Goal: Task Accomplishment & Management: Use online tool/utility

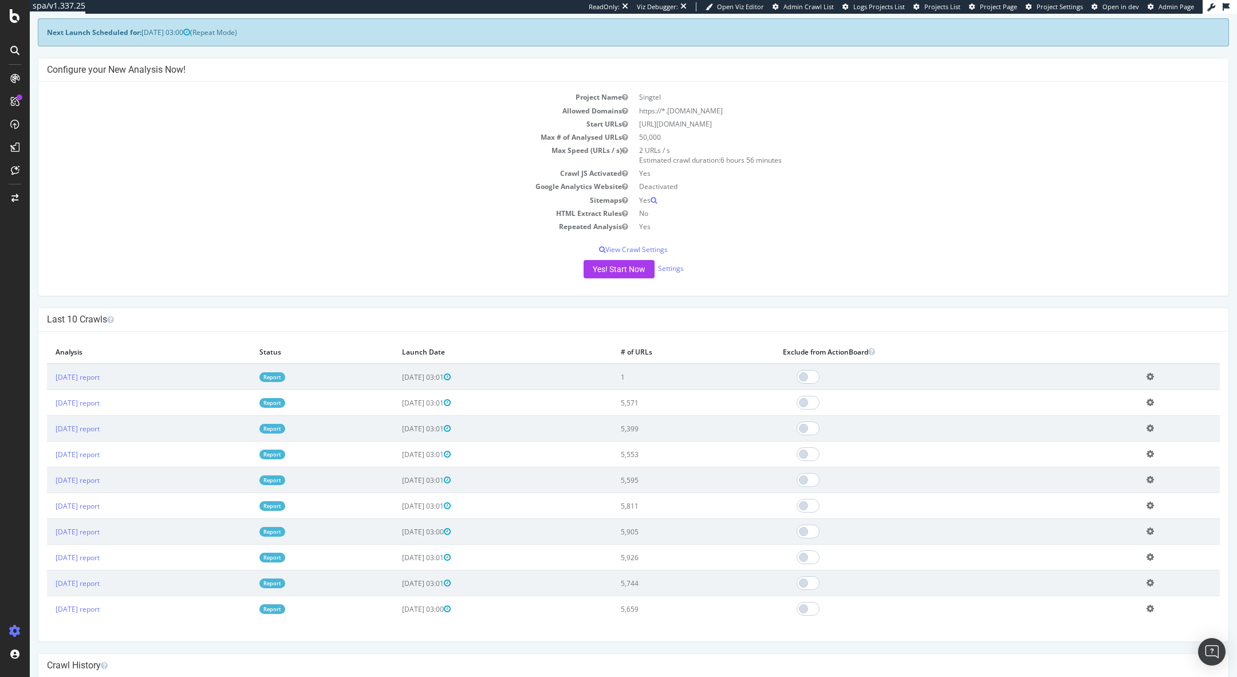
scroll to position [76, 0]
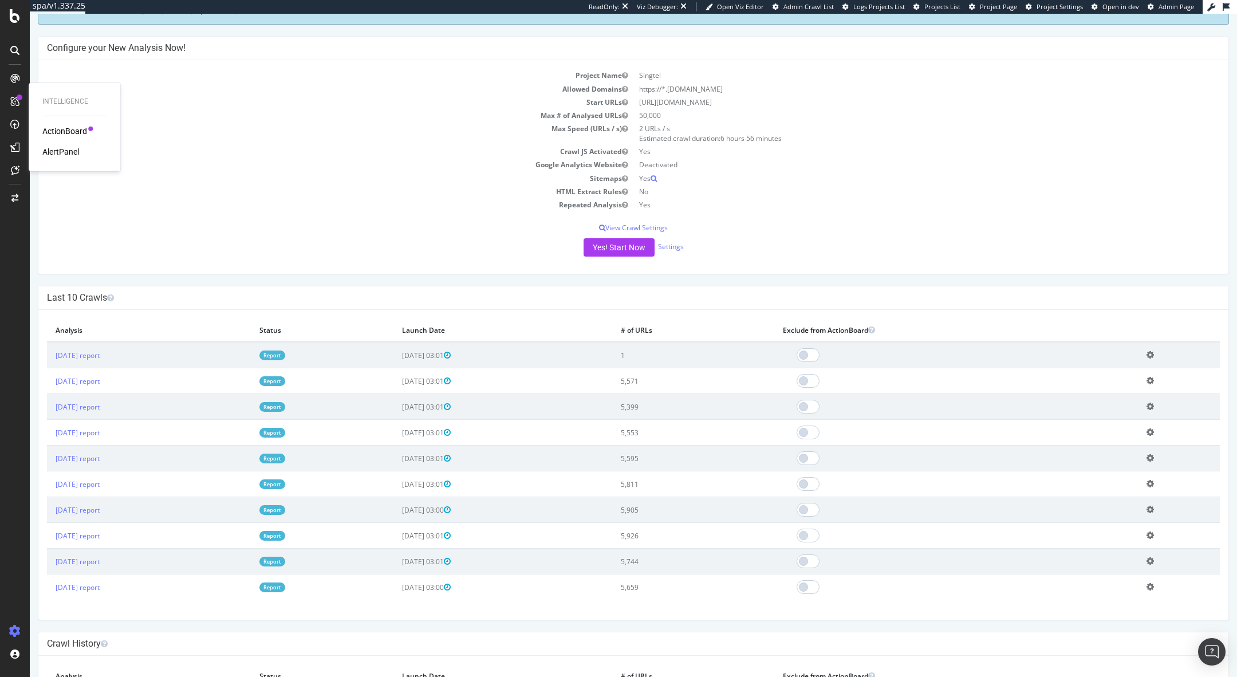
click at [11, 112] on div at bounding box center [14, 103] width 27 height 23
click at [11, 121] on icon at bounding box center [14, 124] width 9 height 9
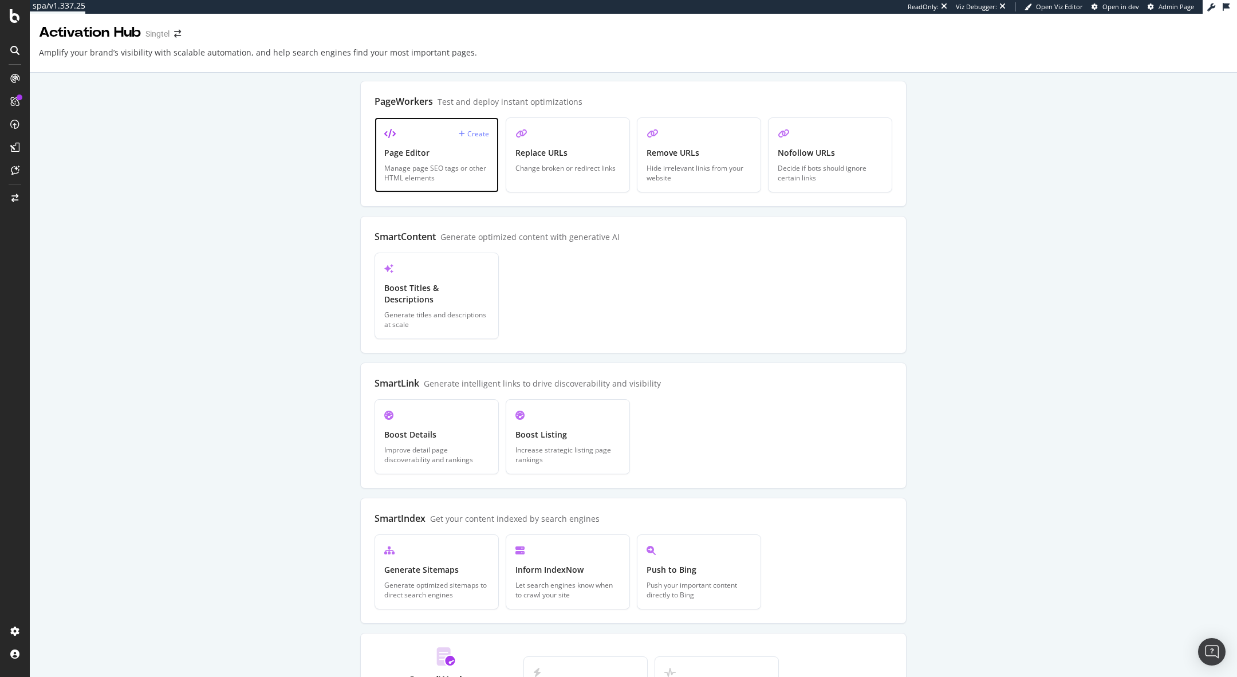
click at [449, 163] on div "Manage page SEO tags or other HTML elements" at bounding box center [436, 172] width 105 height 19
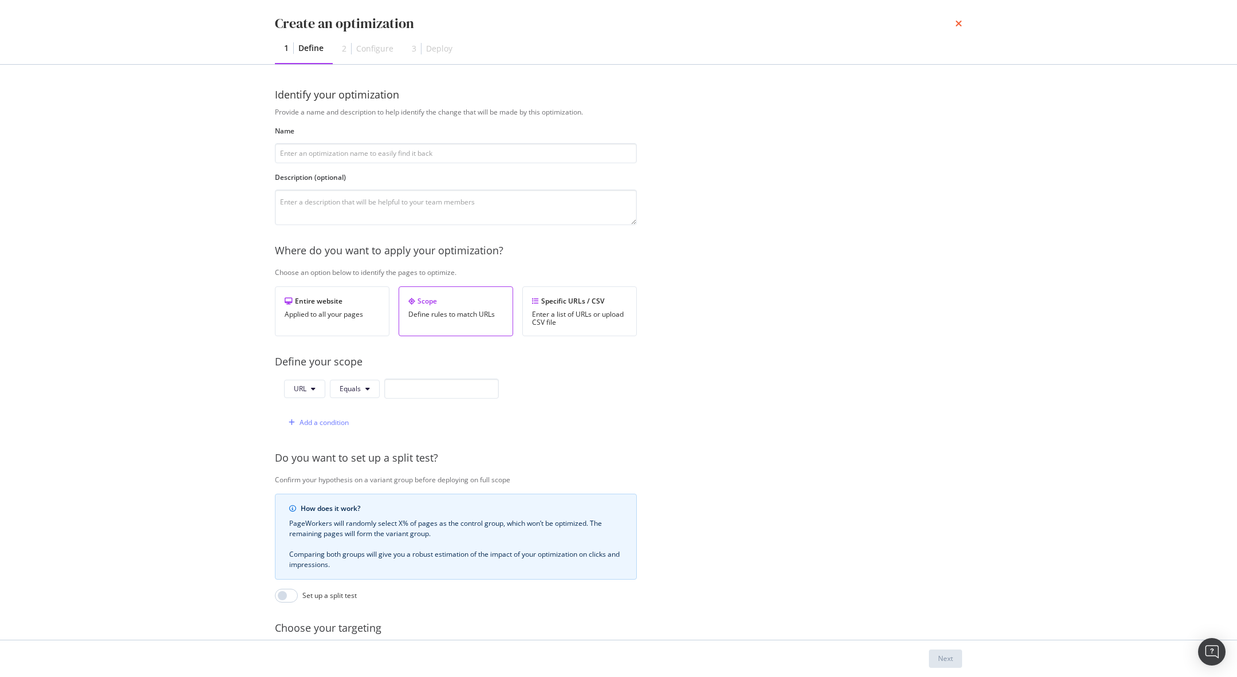
click at [959, 21] on icon "times" at bounding box center [958, 23] width 7 height 9
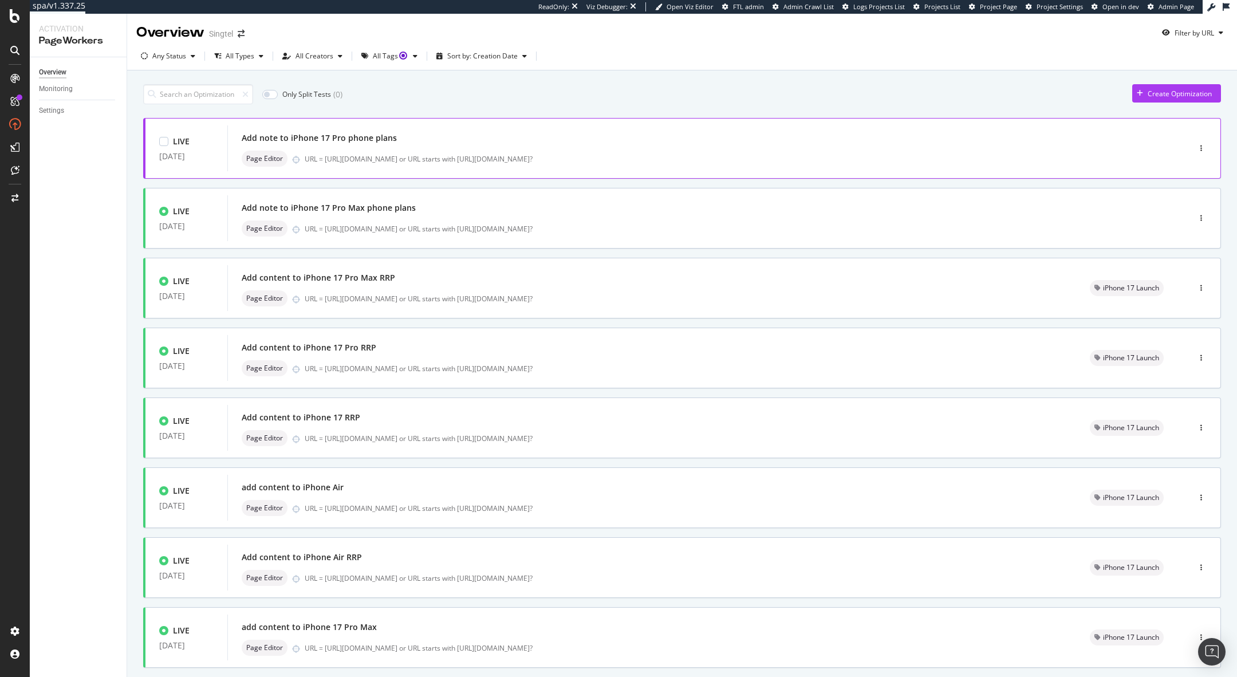
click at [314, 140] on div "Add note to iPhone 17 Pro phone plans" at bounding box center [319, 137] width 155 height 11
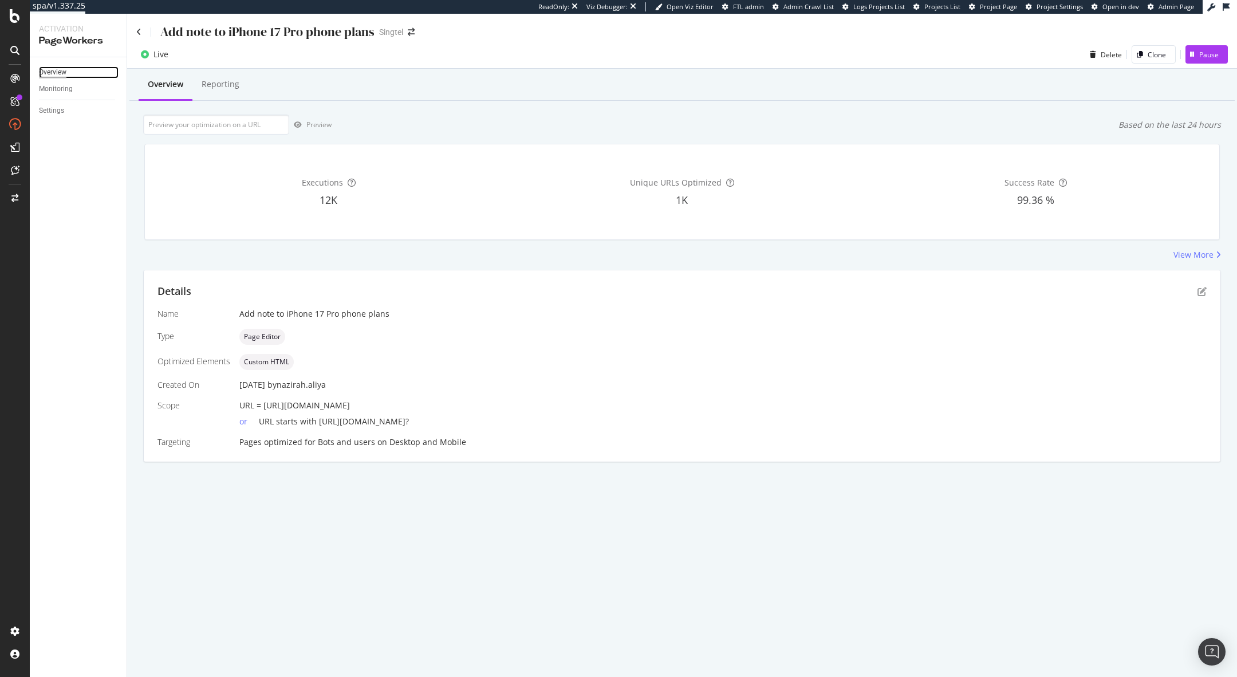
click at [50, 71] on div "Overview" at bounding box center [52, 72] width 27 height 12
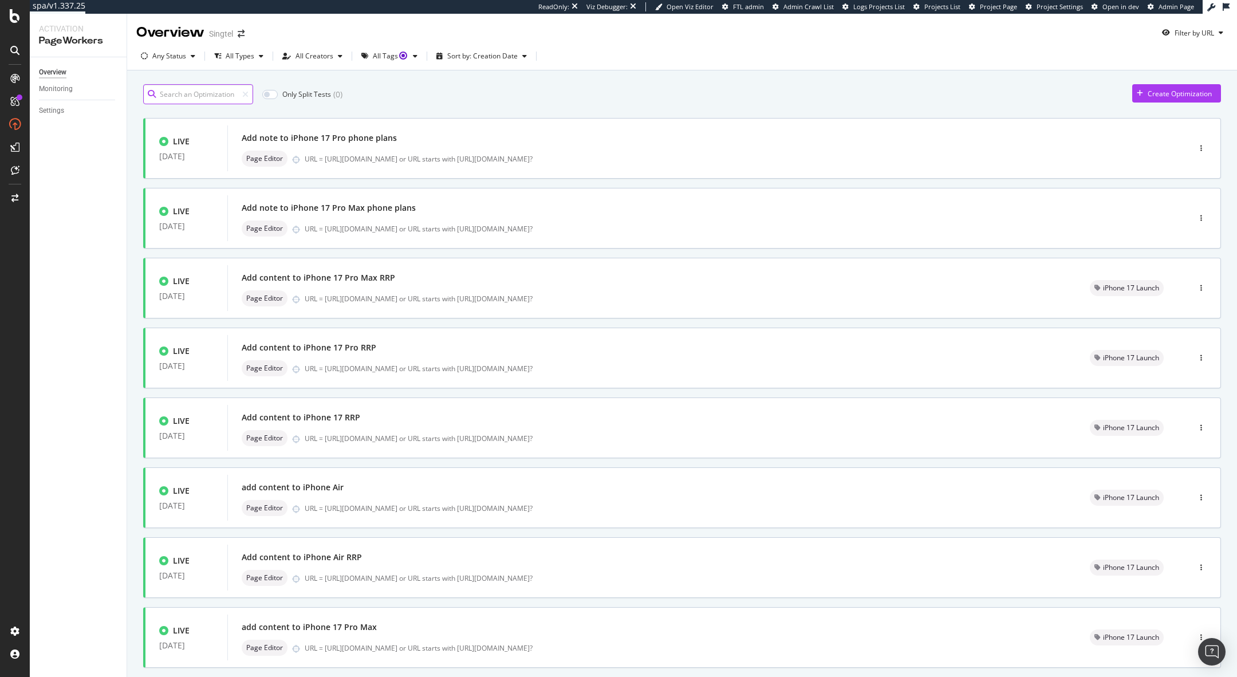
click at [187, 90] on input at bounding box center [198, 94] width 110 height 20
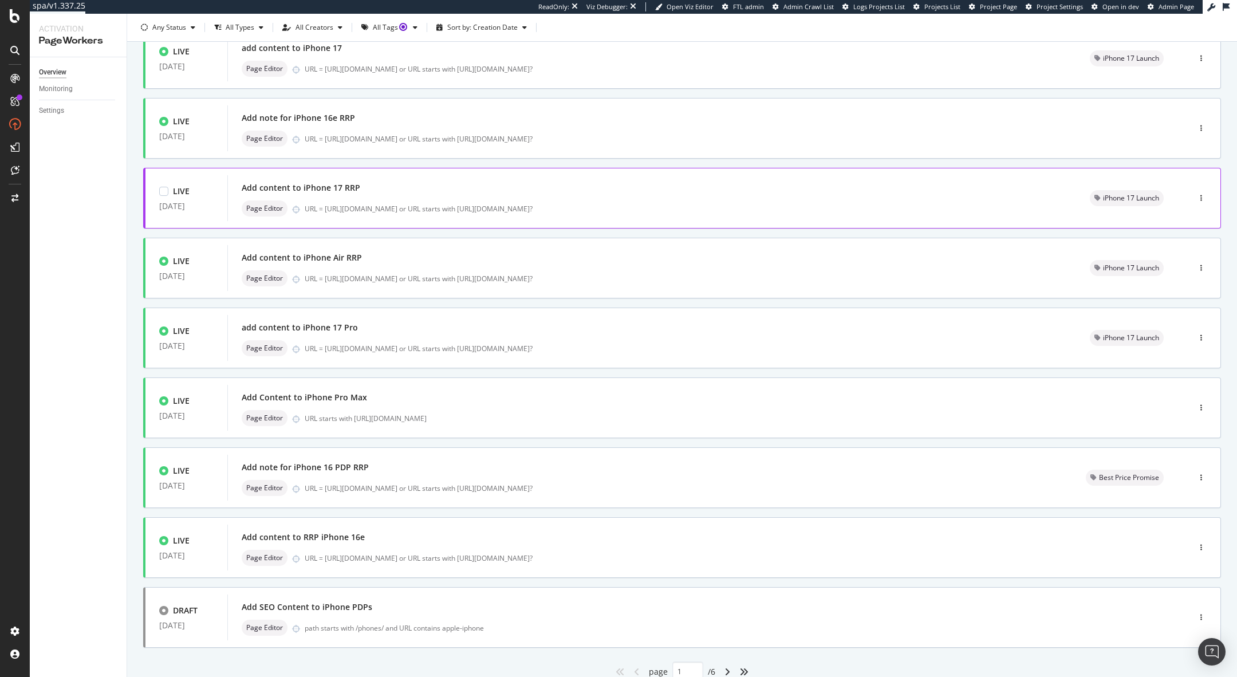
scroll to position [204, 0]
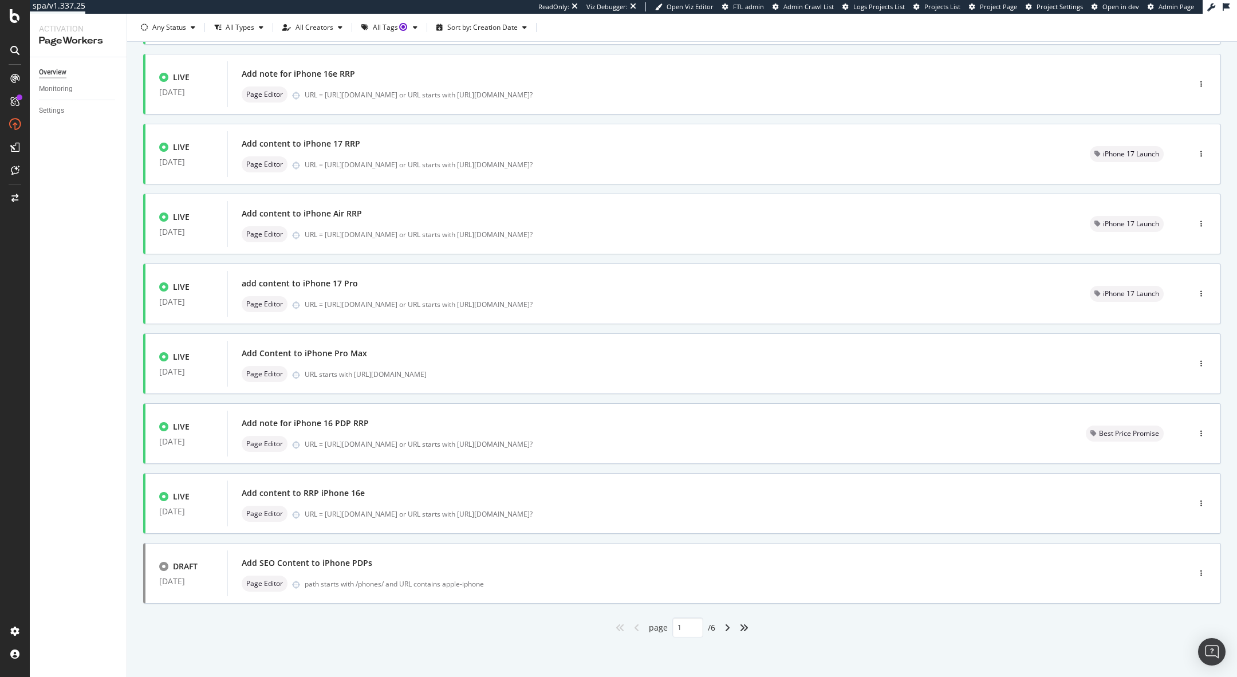
click at [731, 623] on div "angle-right" at bounding box center [727, 627] width 15 height 18
click at [728, 627] on icon "angle-right" at bounding box center [727, 627] width 6 height 9
type input "3"
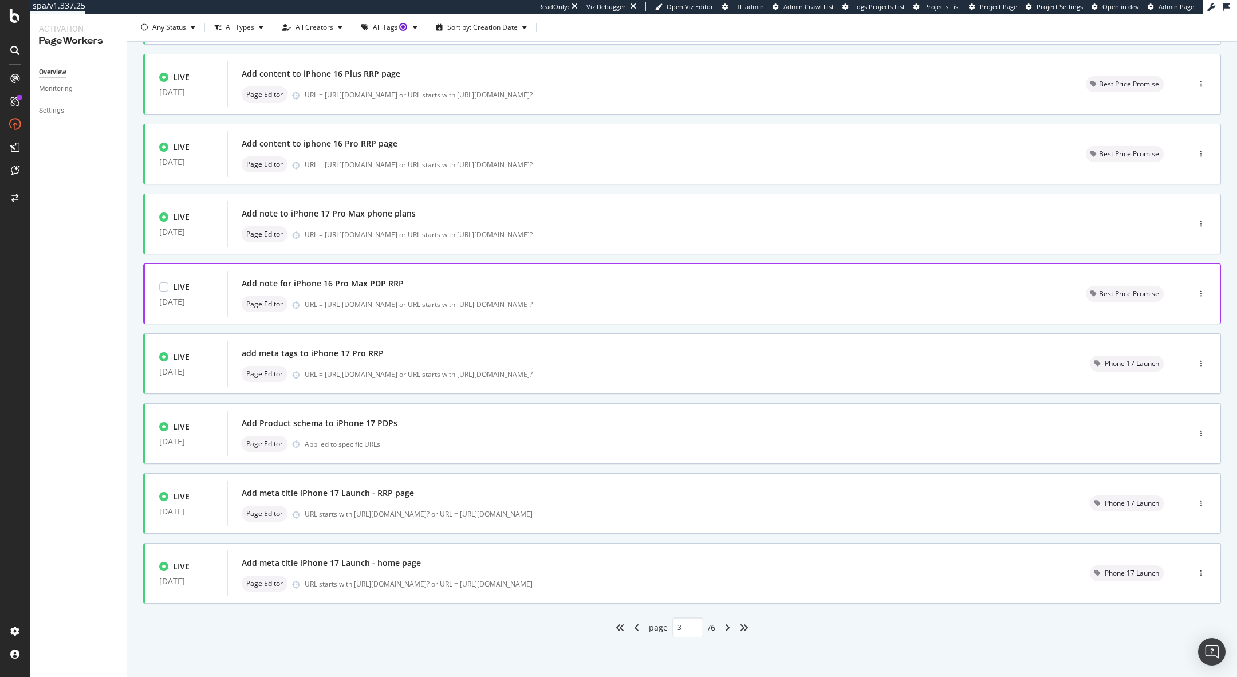
click at [543, 294] on div "Add note for iPhone 16 Pro Max PDP RRP Page Editor URL = https://shop.singtel.c…" at bounding box center [650, 293] width 816 height 37
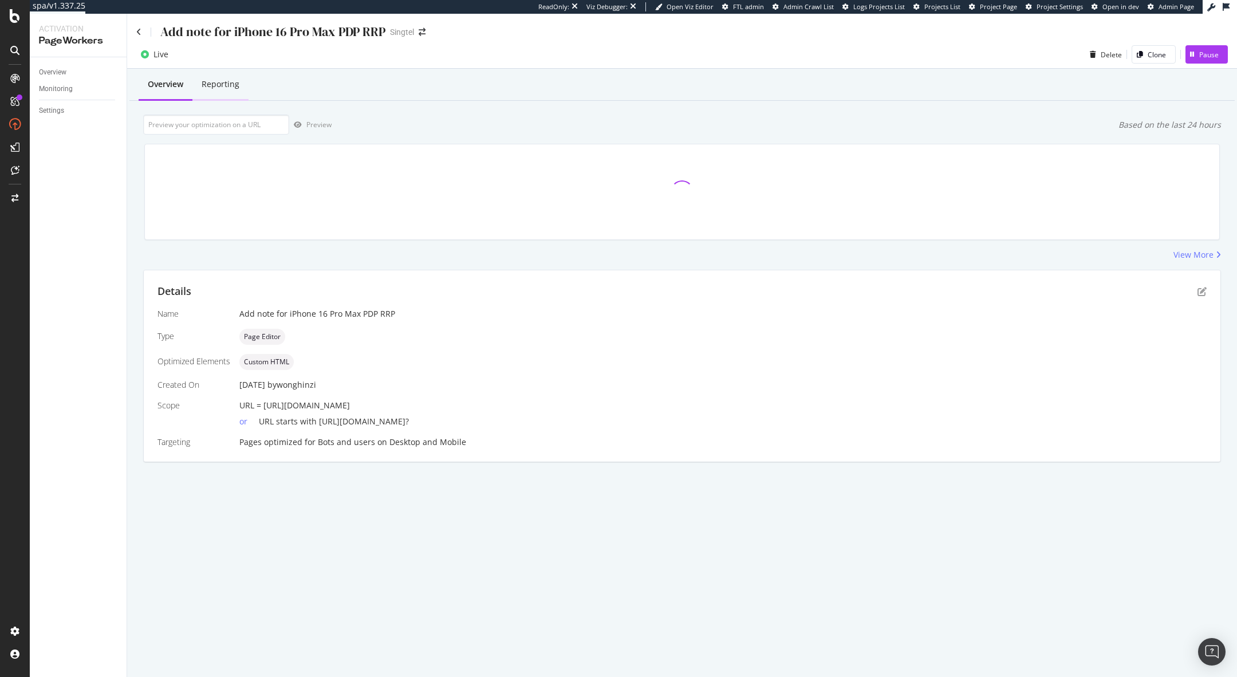
click at [228, 76] on div "Reporting" at bounding box center [220, 84] width 56 height 31
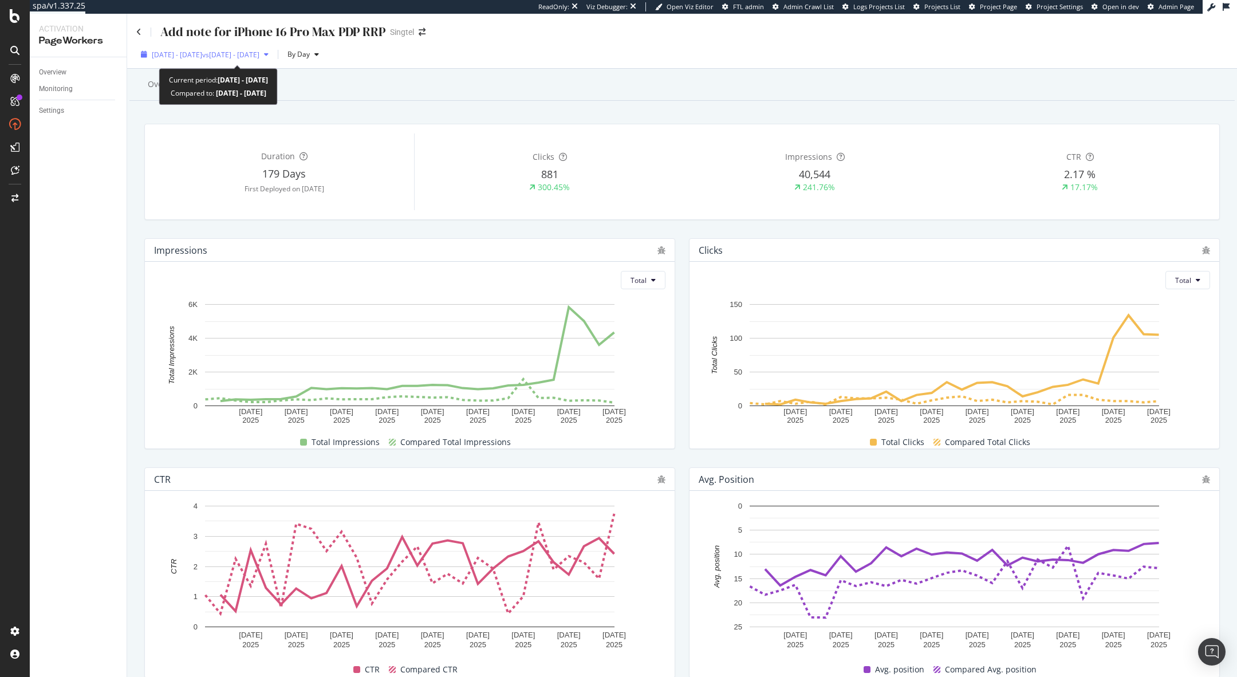
click at [177, 50] on span "[DATE] - [DATE]" at bounding box center [177, 55] width 50 height 10
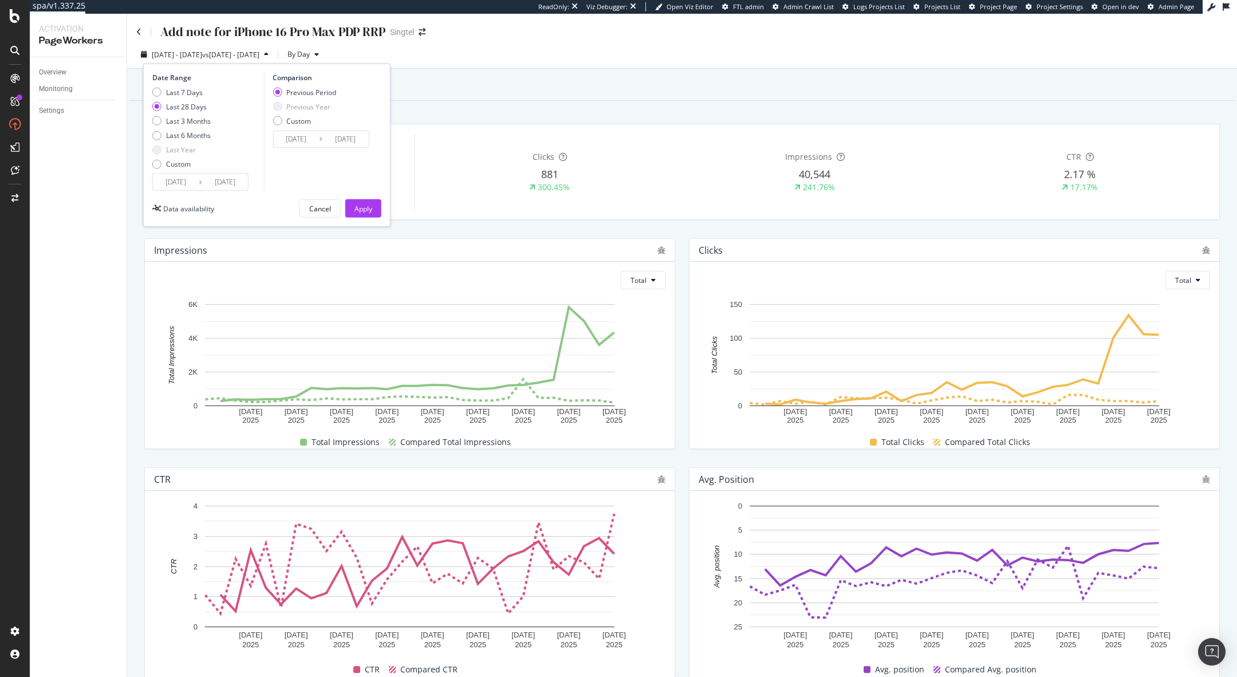
click at [180, 182] on input "[DATE]" at bounding box center [176, 182] width 46 height 16
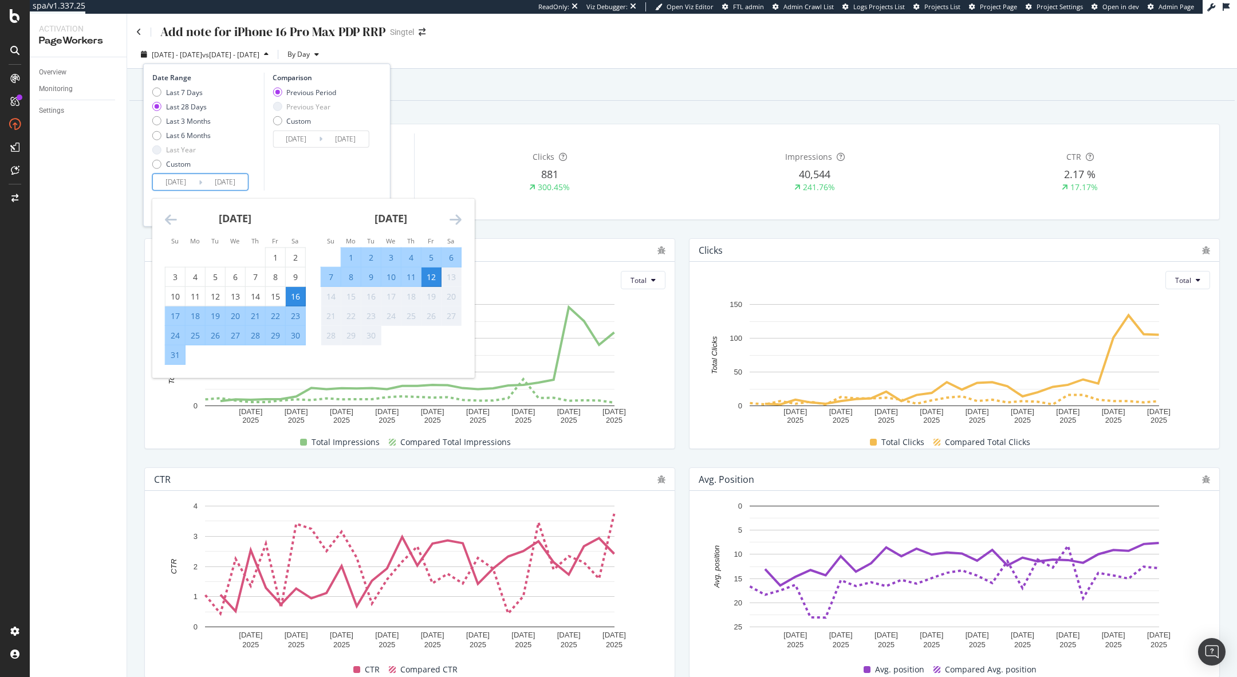
click at [352, 254] on div "1" at bounding box center [350, 256] width 19 height 11
type input "2025/09/01"
type input "2025/08/20"
type input "[DATE]"
click at [362, 107] on div "Previous Period Previous Year Custom" at bounding box center [322, 108] width 100 height 43
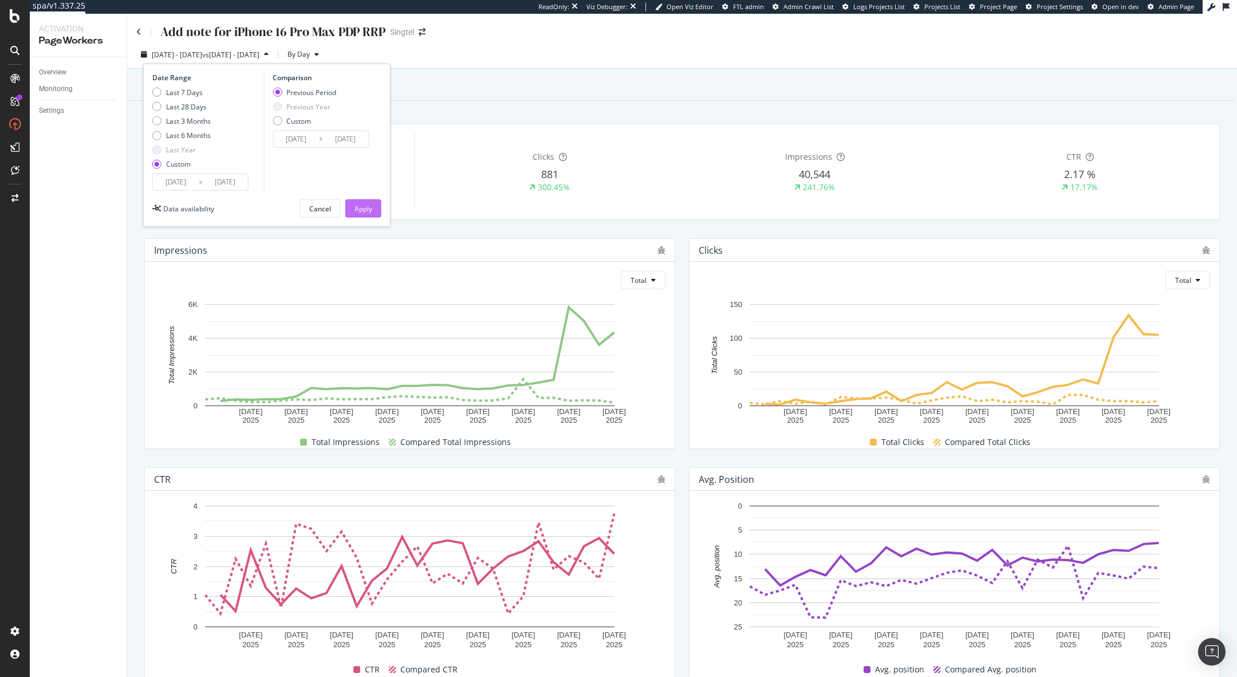
click at [366, 201] on div "Apply" at bounding box center [363, 208] width 18 height 17
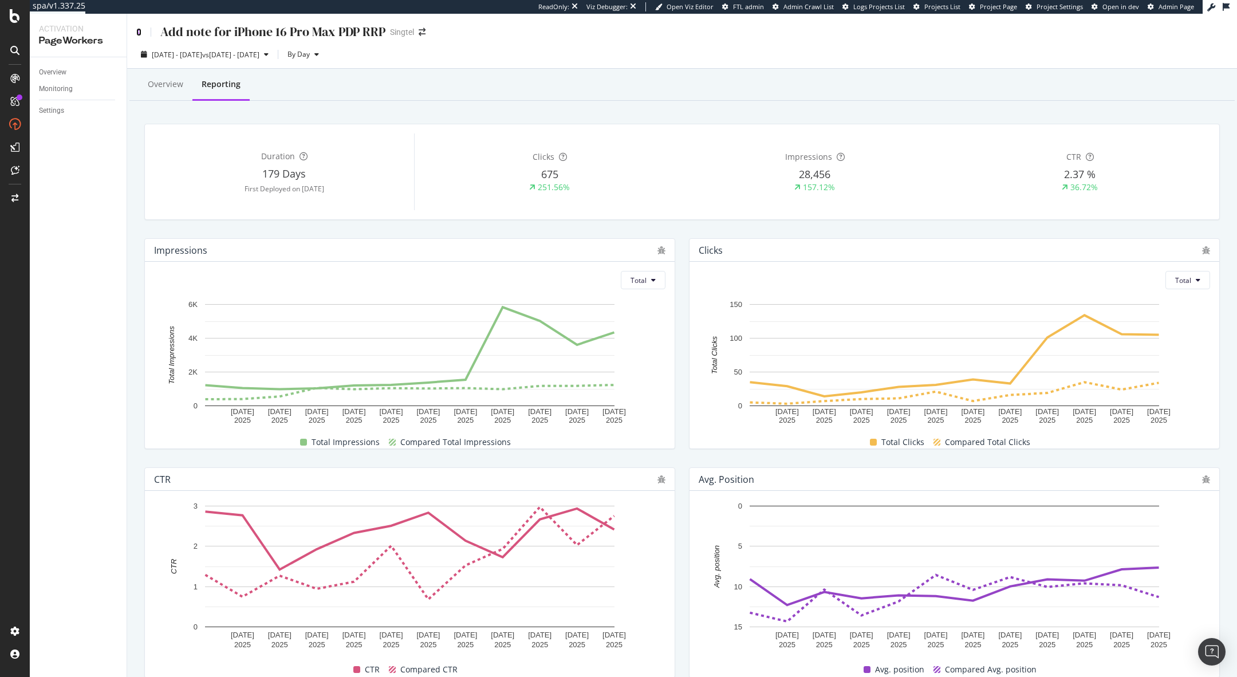
click at [137, 31] on icon at bounding box center [138, 32] width 5 height 8
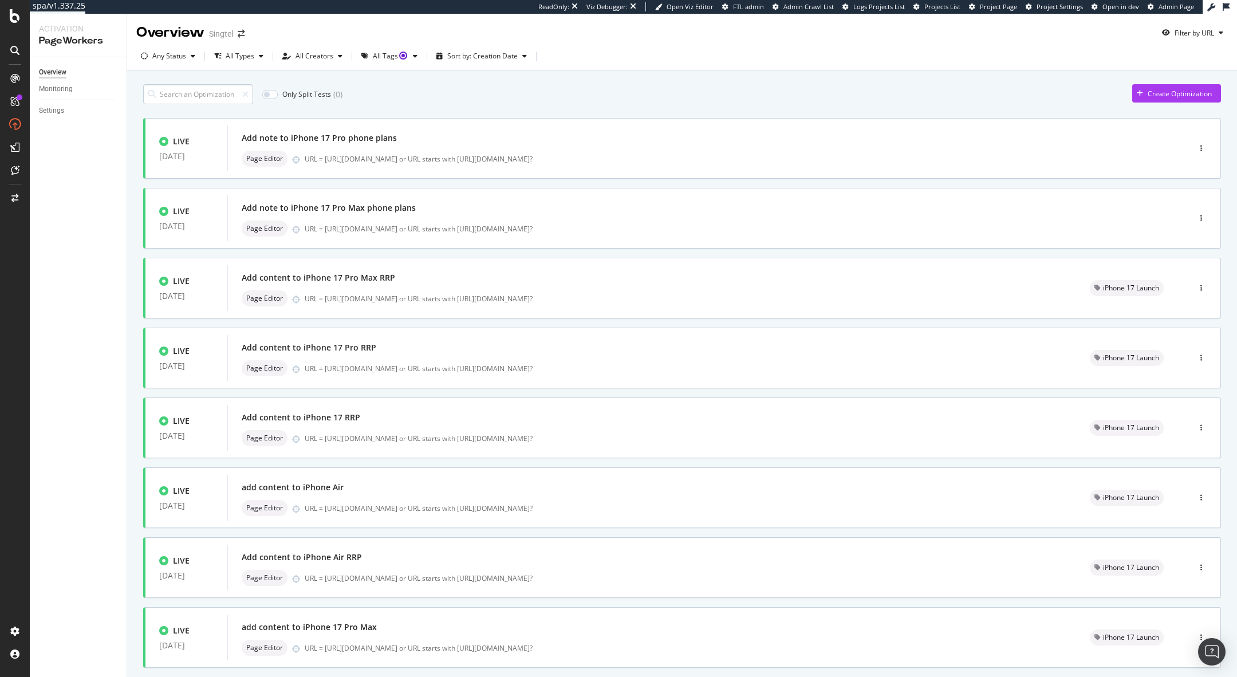
click at [187, 92] on input at bounding box center [198, 94] width 110 height 20
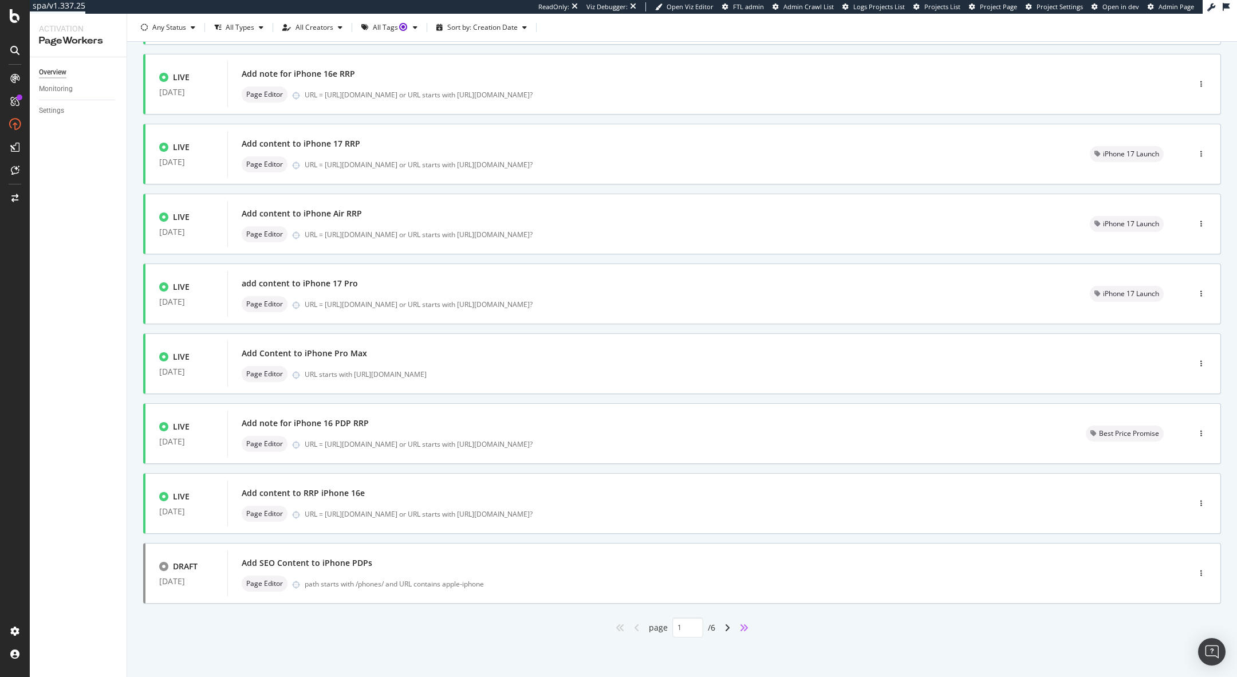
click at [745, 625] on icon "angles-right" at bounding box center [743, 627] width 9 height 9
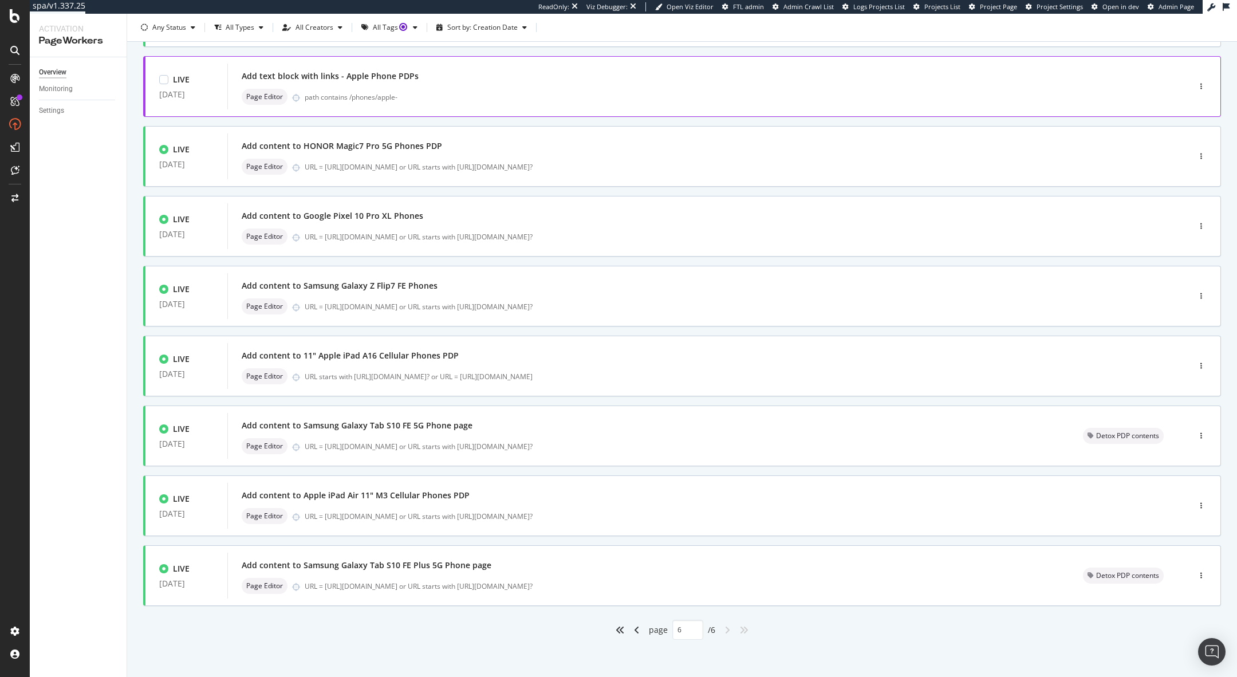
scroll to position [134, 0]
click at [634, 623] on icon "angle-left" at bounding box center [637, 627] width 6 height 9
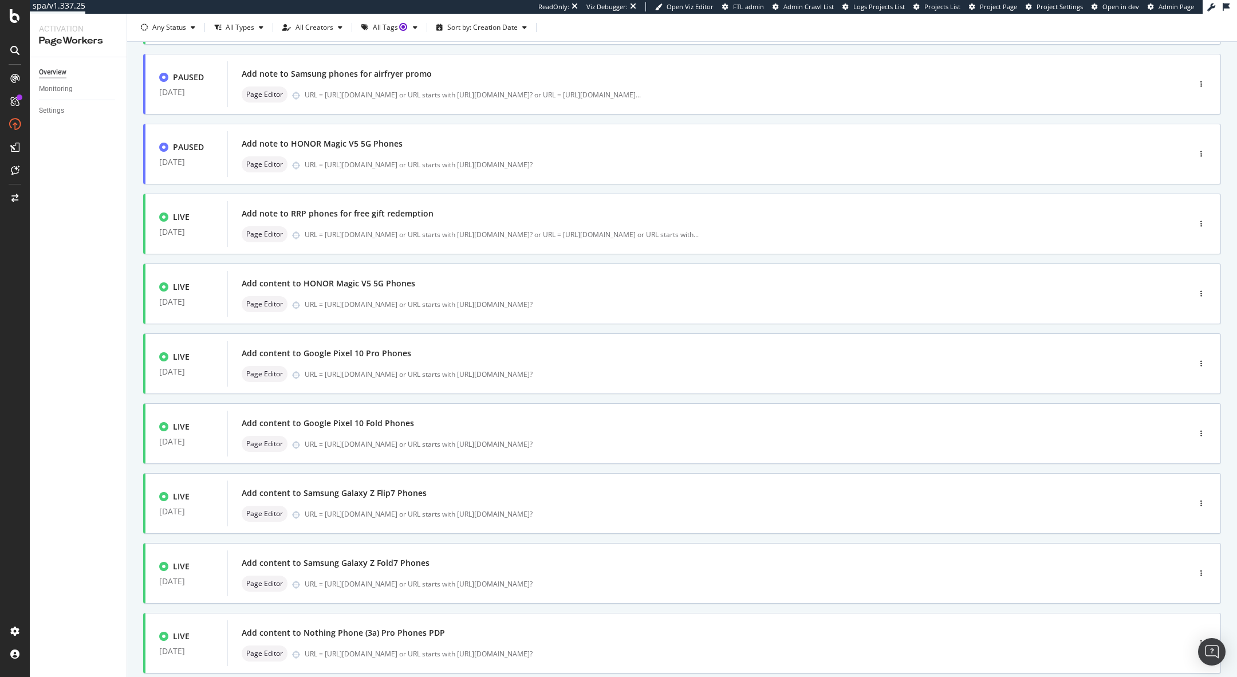
scroll to position [204, 0]
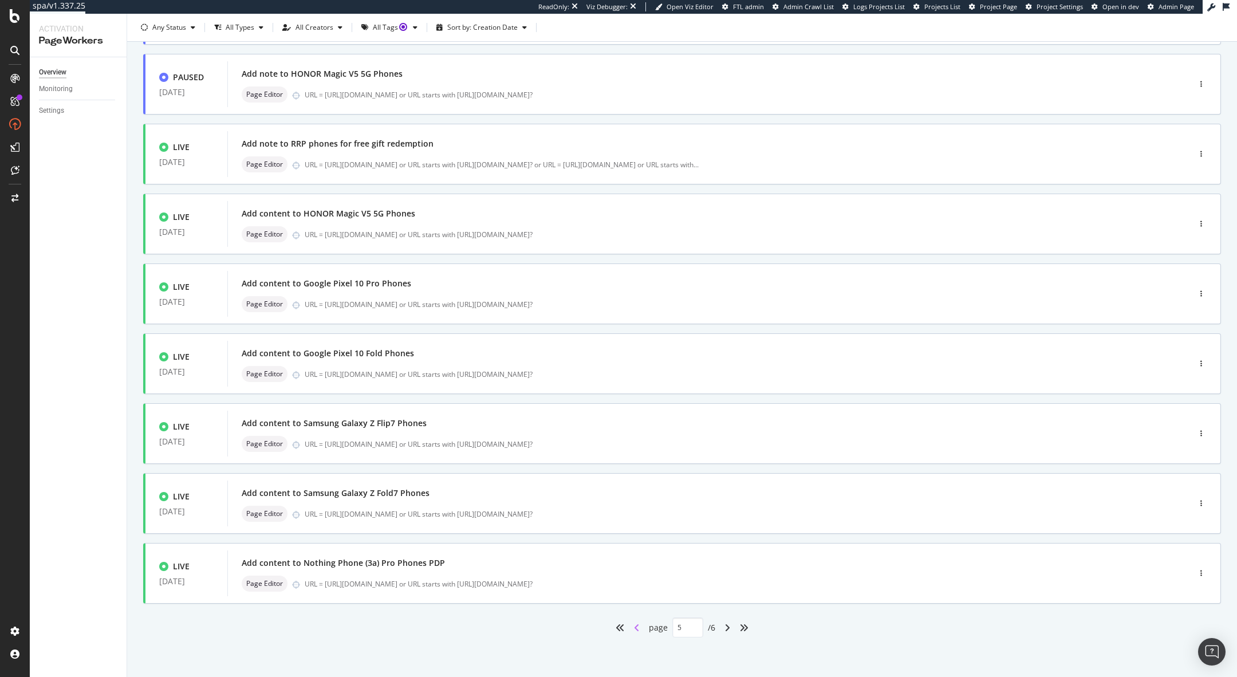
click at [636, 623] on icon "angle-left" at bounding box center [637, 627] width 6 height 9
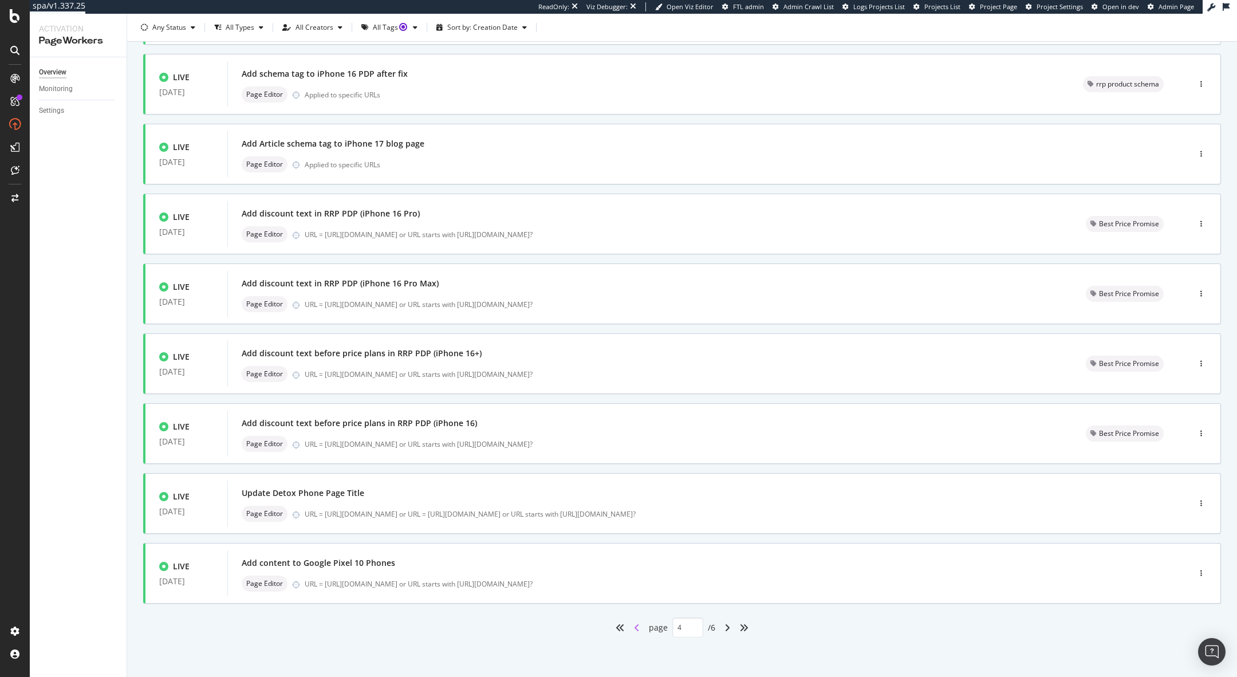
click at [635, 624] on icon "angle-left" at bounding box center [637, 627] width 6 height 9
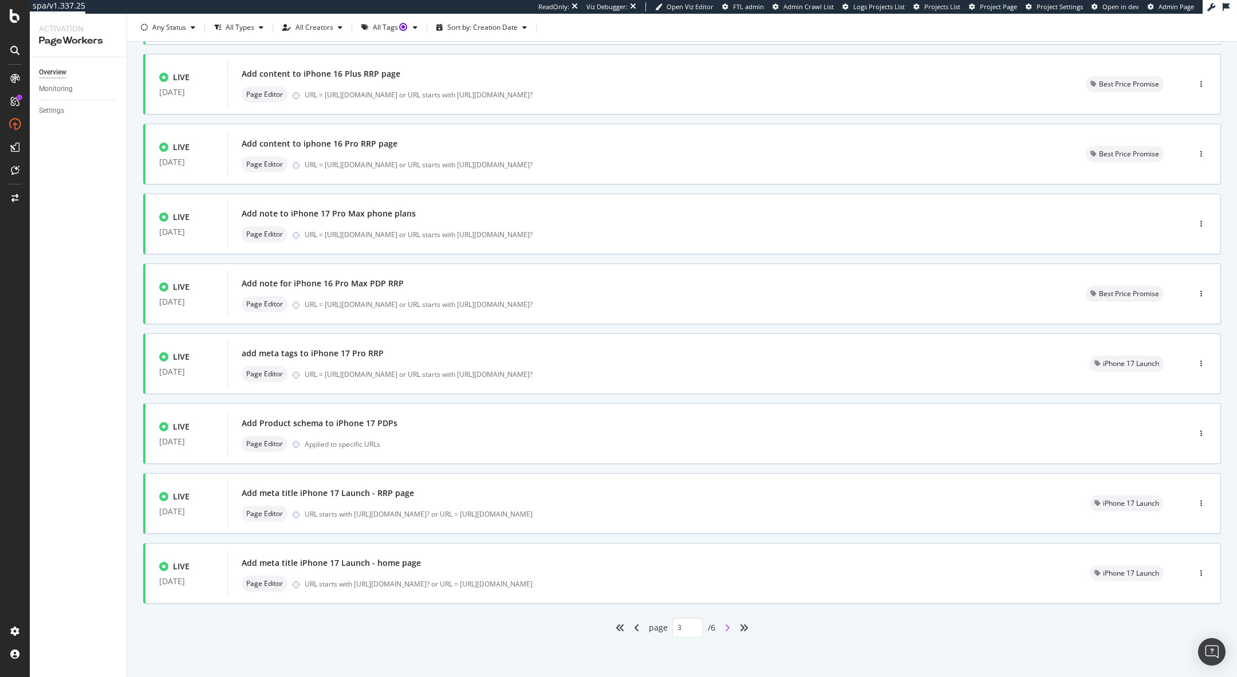
click at [729, 626] on icon "angle-right" at bounding box center [727, 627] width 6 height 9
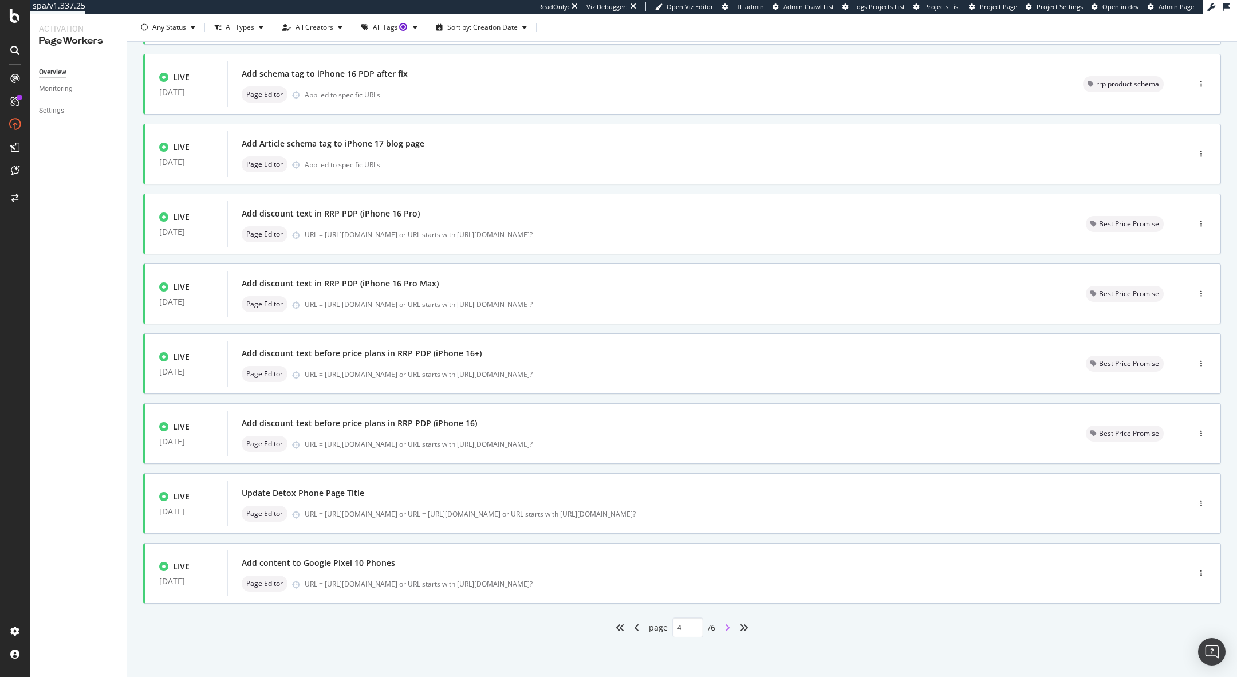
click at [726, 625] on icon "angle-right" at bounding box center [727, 627] width 6 height 9
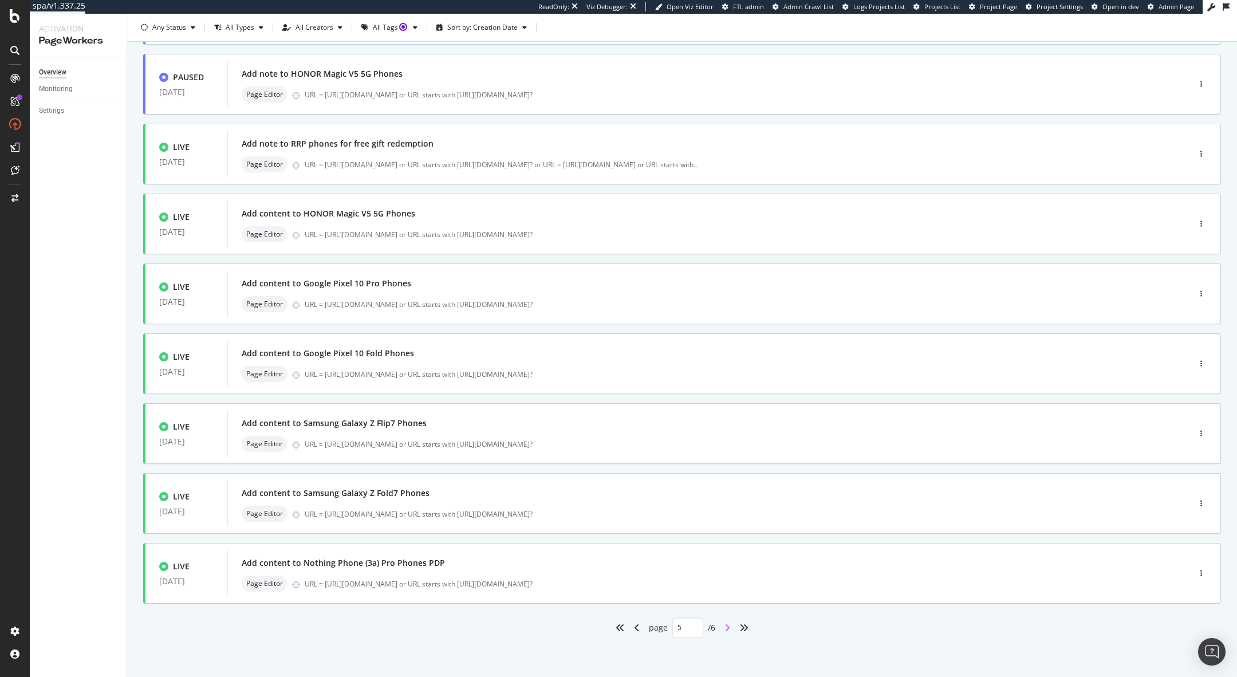
click at [729, 630] on icon "angle-right" at bounding box center [727, 627] width 6 height 9
type input "6"
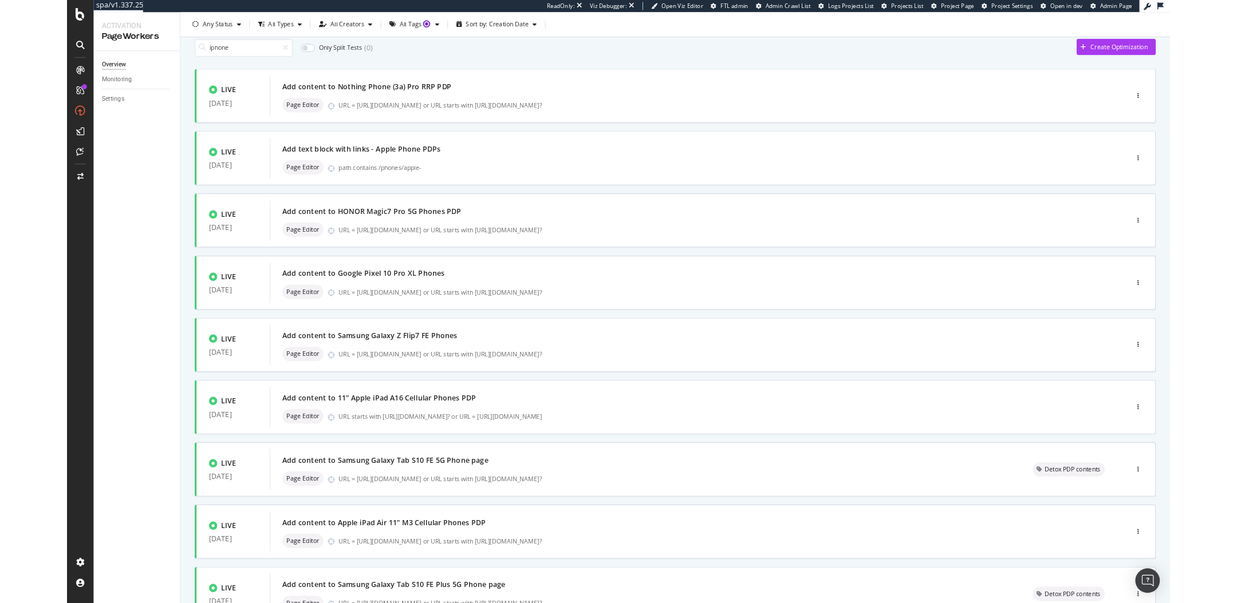
scroll to position [40, 0]
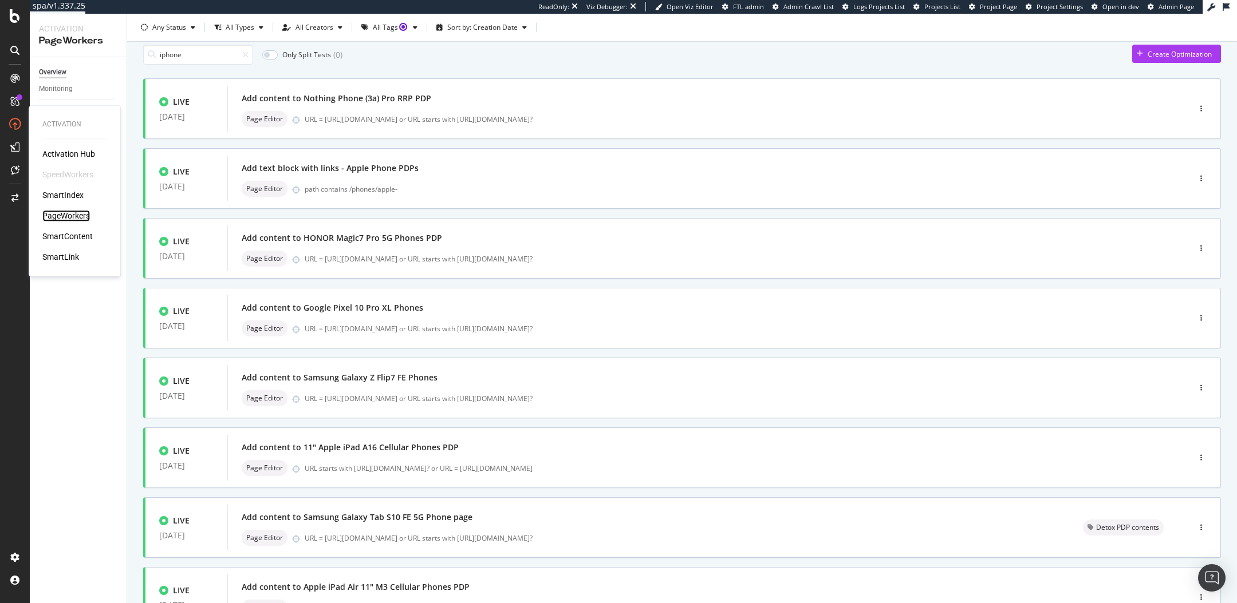
click at [64, 216] on div "PageWorkers" at bounding box center [66, 215] width 48 height 11
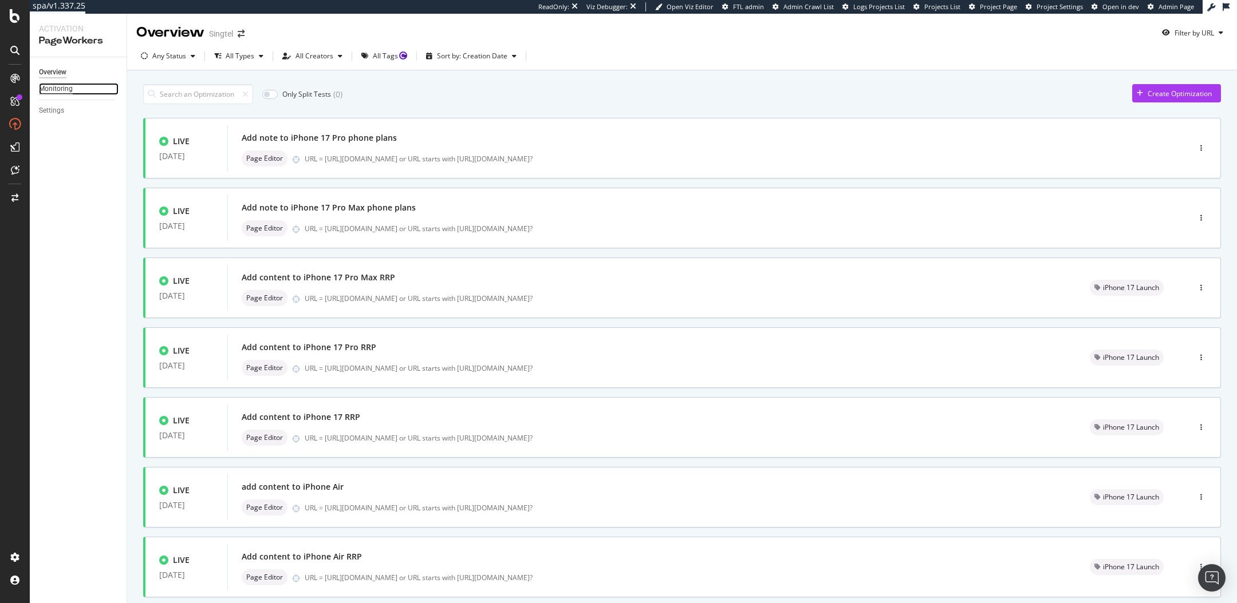
click at [61, 83] on div "Monitoring" at bounding box center [56, 89] width 34 height 12
click at [58, 86] on div "Monitoring" at bounding box center [56, 89] width 34 height 12
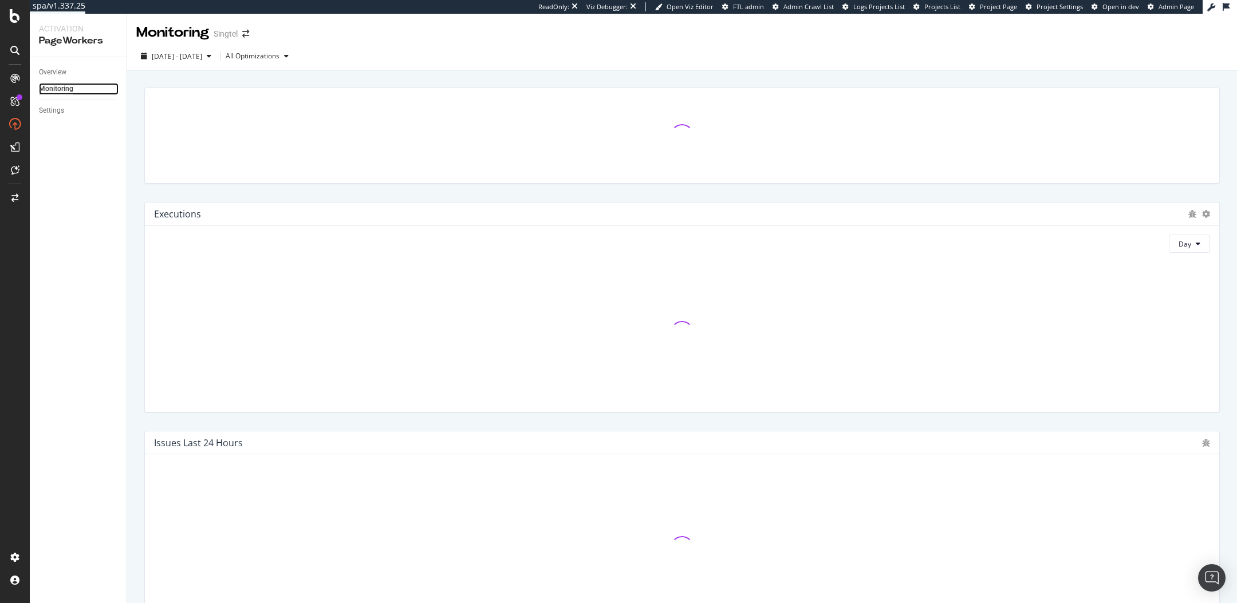
click at [62, 87] on div "Monitoring" at bounding box center [56, 89] width 34 height 12
click at [279, 57] on div "All Optimizations" at bounding box center [253, 56] width 54 height 7
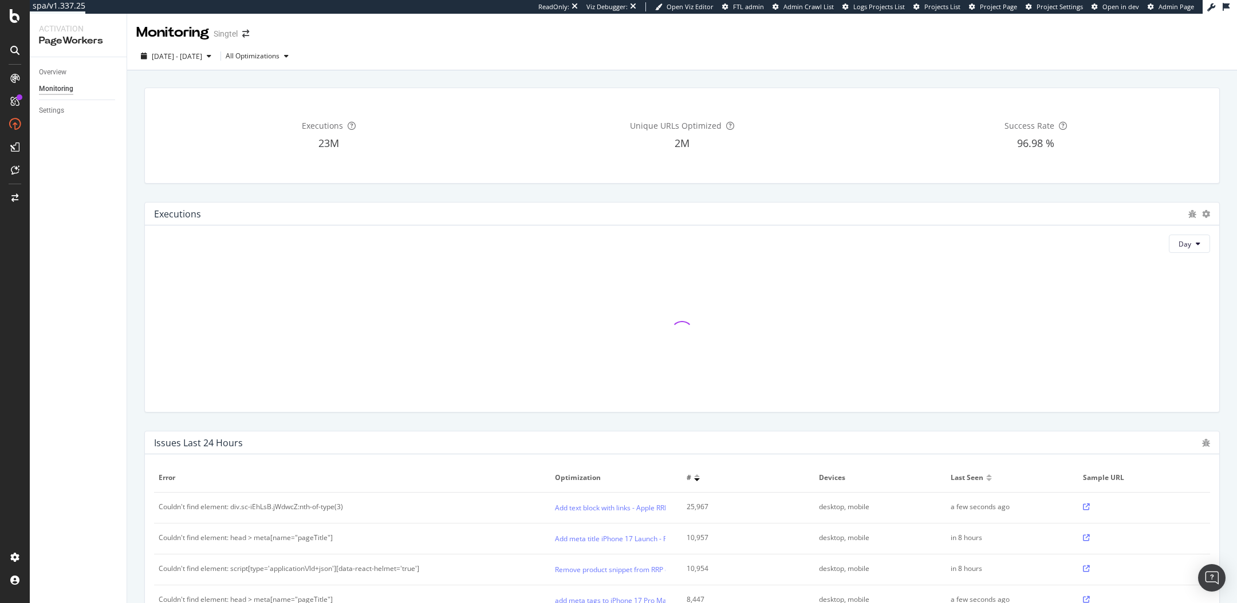
click at [456, 30] on div "Monitoring Singtel" at bounding box center [681, 28] width 1109 height 29
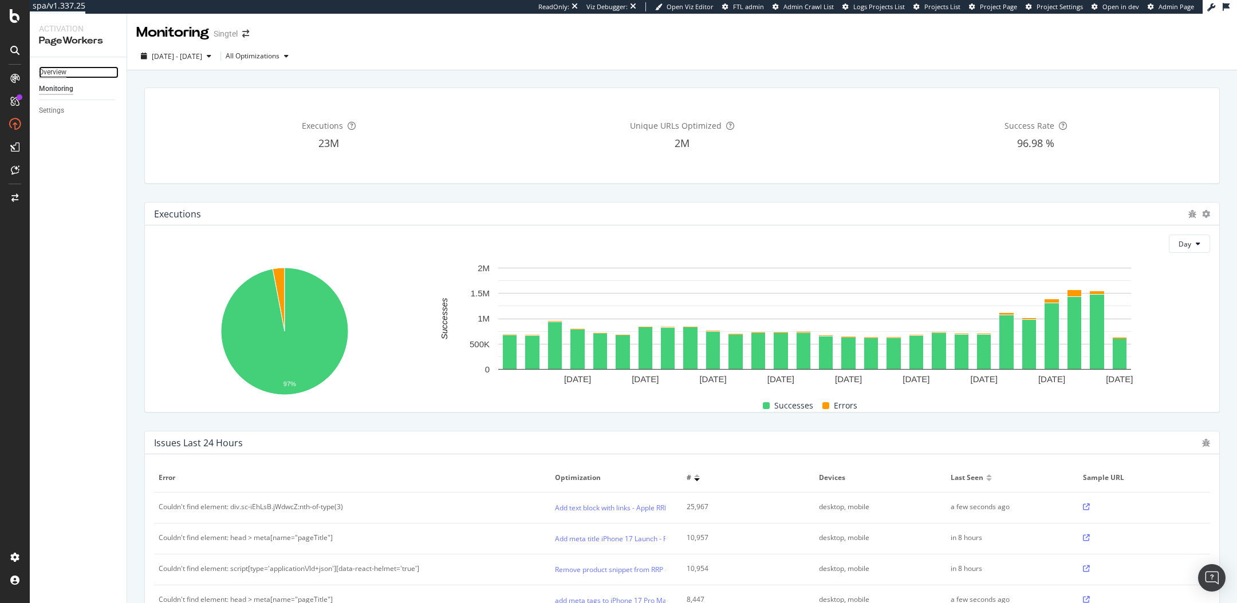
click at [62, 69] on div "Overview" at bounding box center [52, 72] width 27 height 12
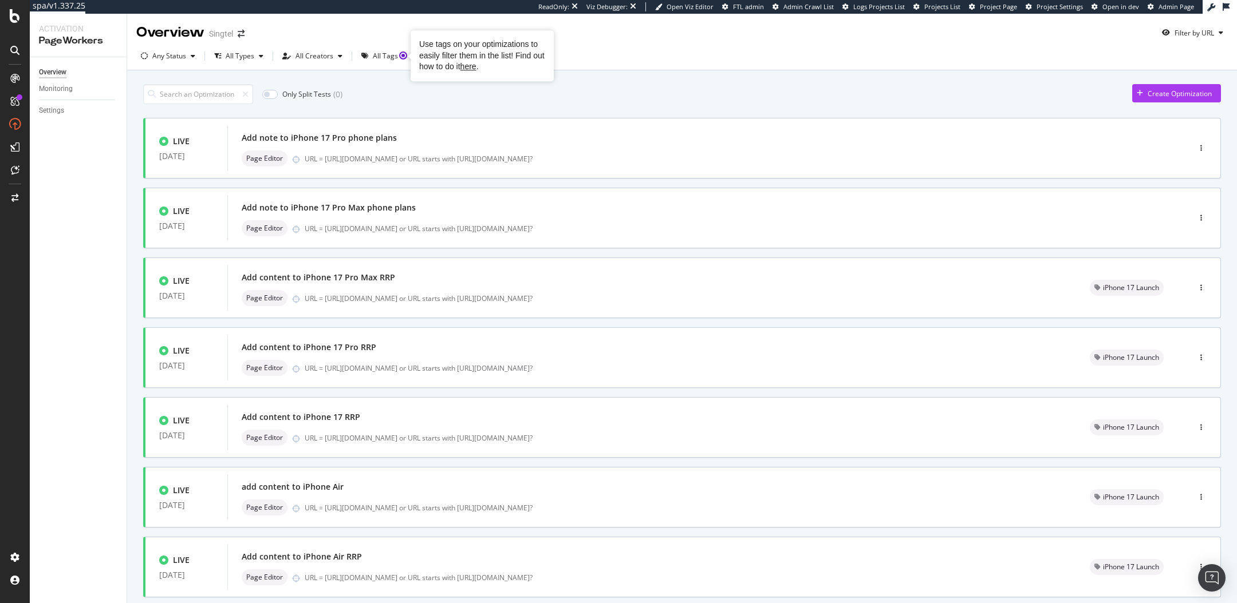
click at [481, 56] on div "Use tags on your optimizations to easily filter them in the list! Find out how …" at bounding box center [482, 56] width 126 height 34
click at [606, 50] on div "Any Status All Types All Creators All Tags Sort by: Creation Date" at bounding box center [681, 58] width 1109 height 23
click at [479, 55] on div "Sort by: Creation Date" at bounding box center [482, 56] width 70 height 7
click at [460, 76] on div "Creation Date" at bounding box center [465, 75] width 47 height 10
click at [638, 68] on div "Any Status All Types All Creators All Tags Sort by: Creation Date" at bounding box center [681, 58] width 1109 height 23
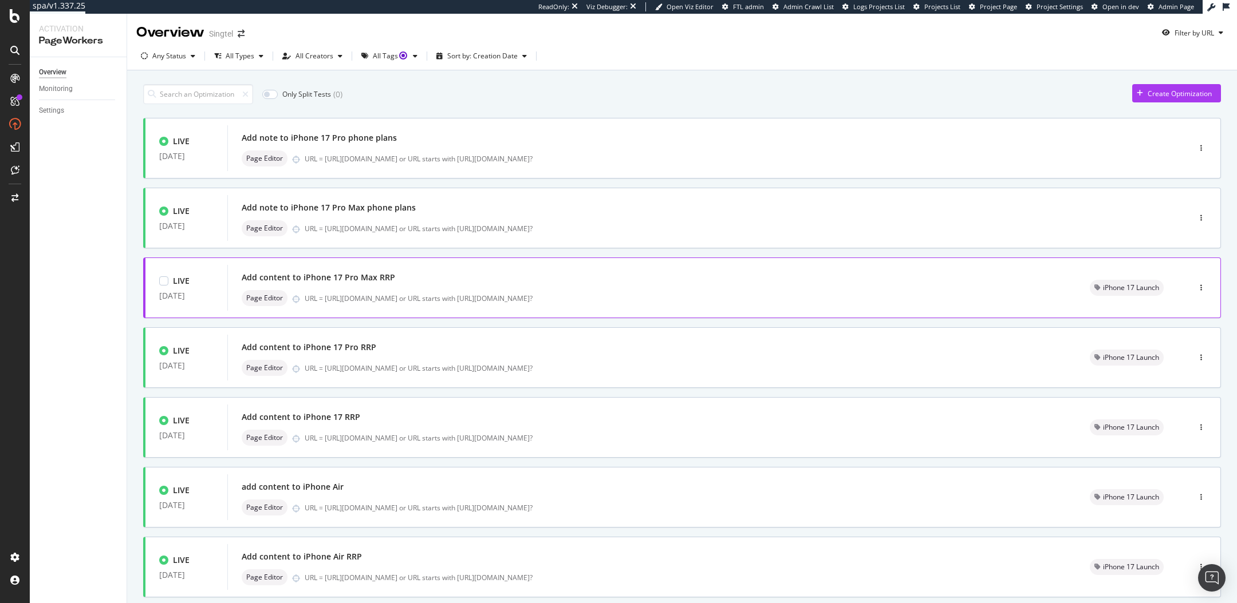
scroll to position [277, 0]
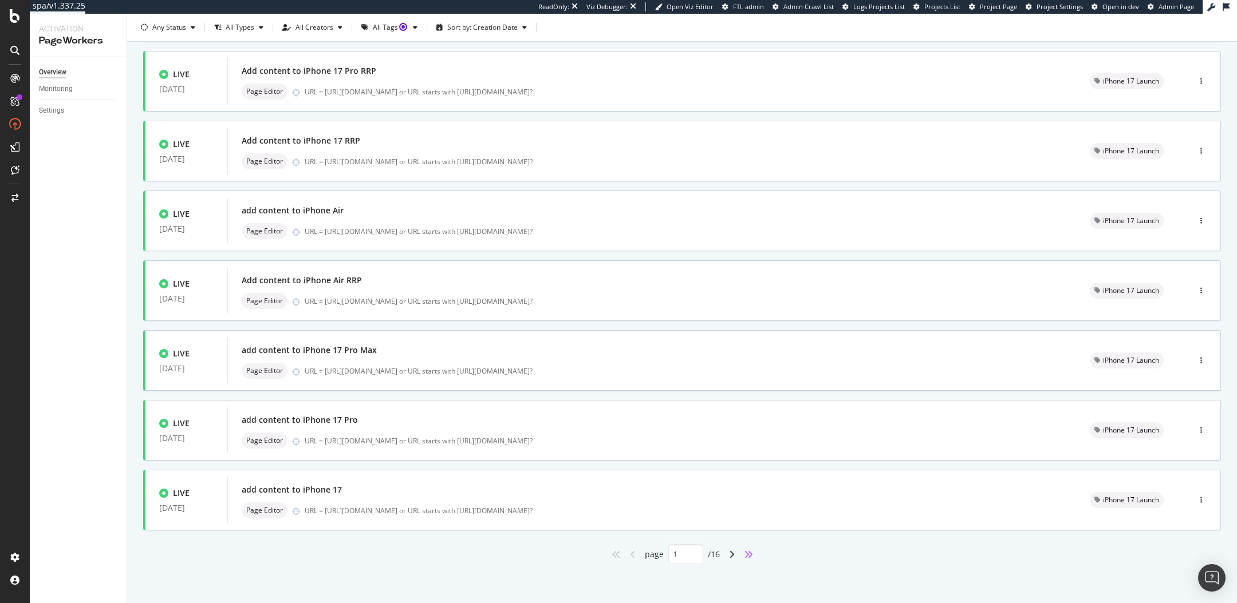
click at [749, 558] on icon "angles-right" at bounding box center [748, 554] width 9 height 9
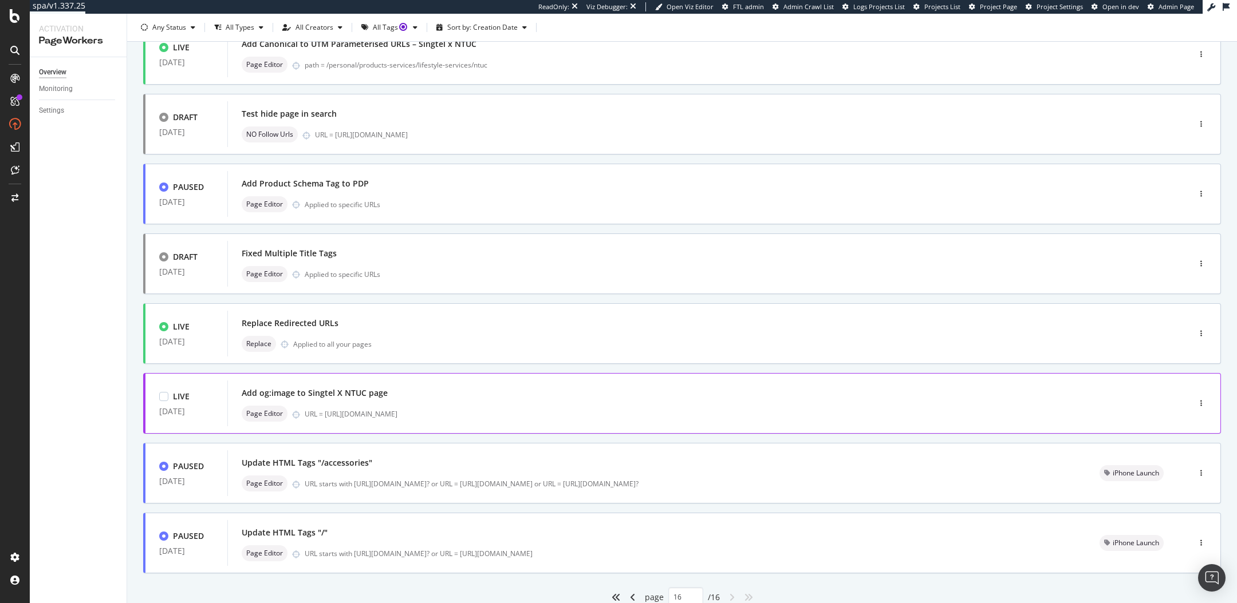
scroll to position [207, 0]
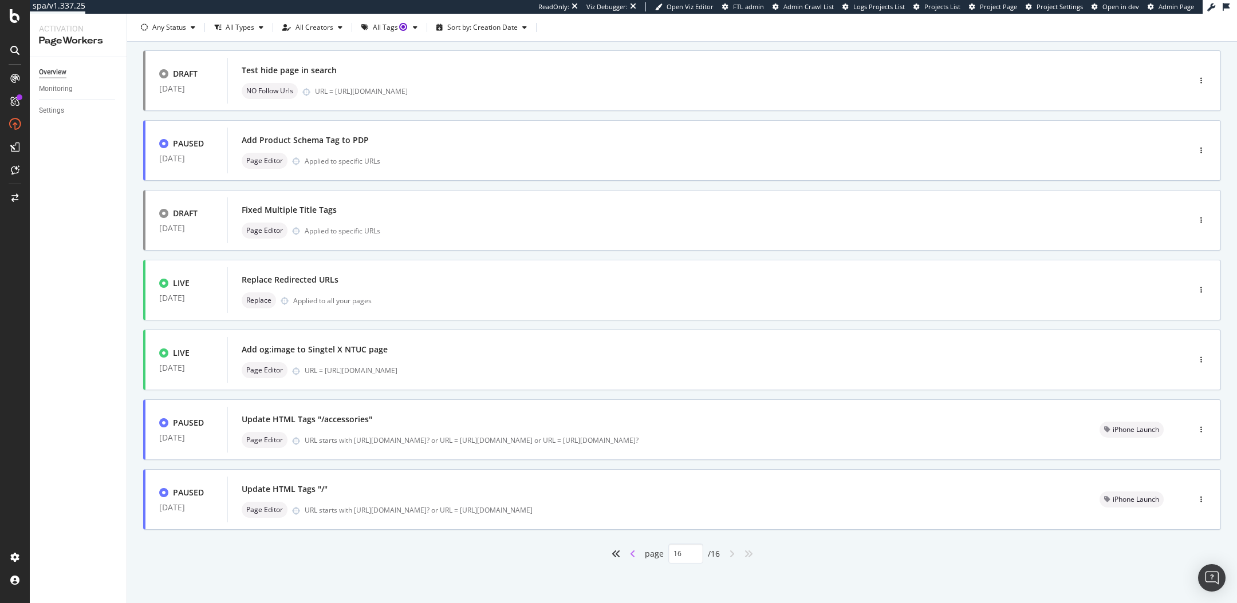
click at [634, 555] on icon "angle-left" at bounding box center [633, 554] width 6 height 9
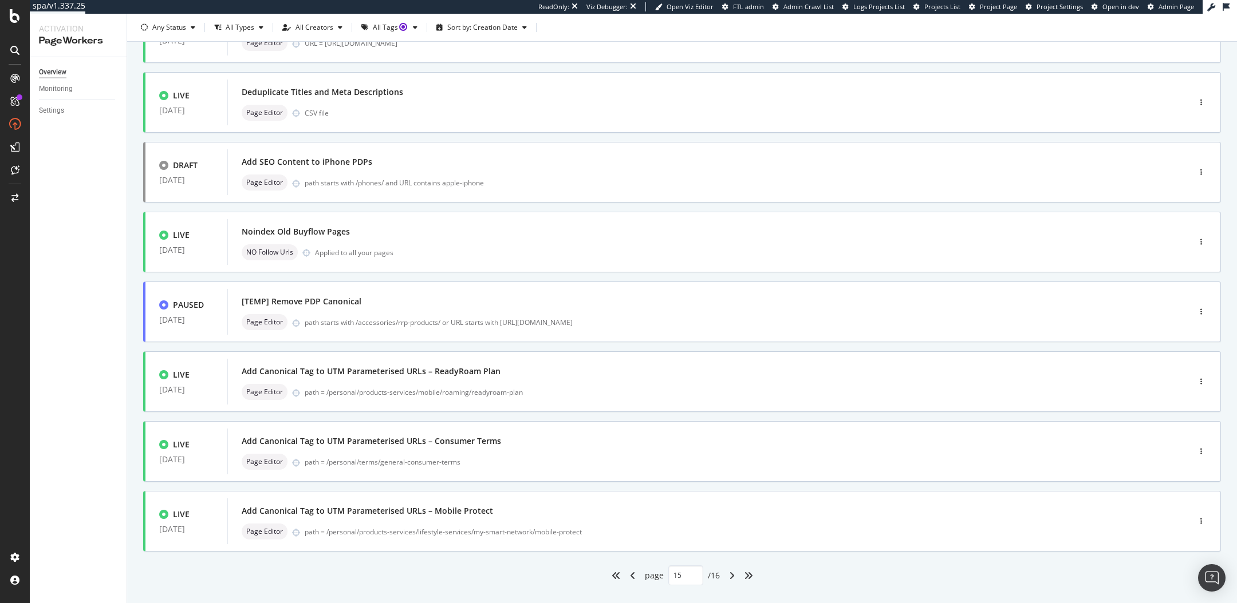
scroll to position [254, 0]
click at [631, 578] on icon "angle-left" at bounding box center [633, 576] width 6 height 9
type input "14"
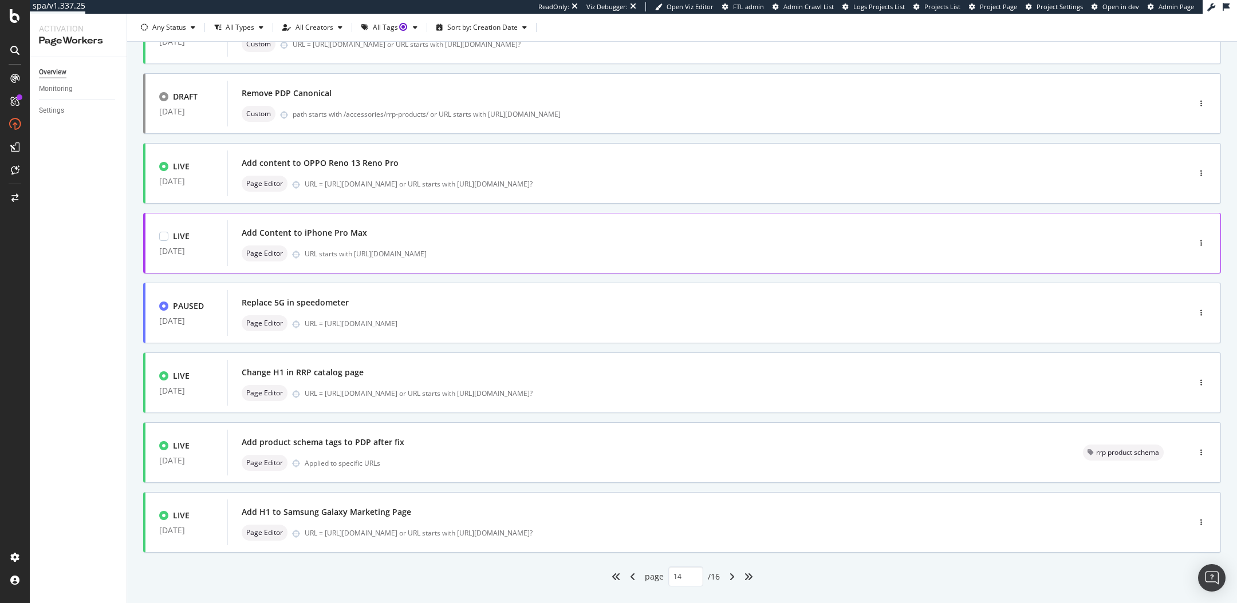
click at [586, 251] on div "URL starts with [URL][DOMAIN_NAME]" at bounding box center [723, 254] width 836 height 10
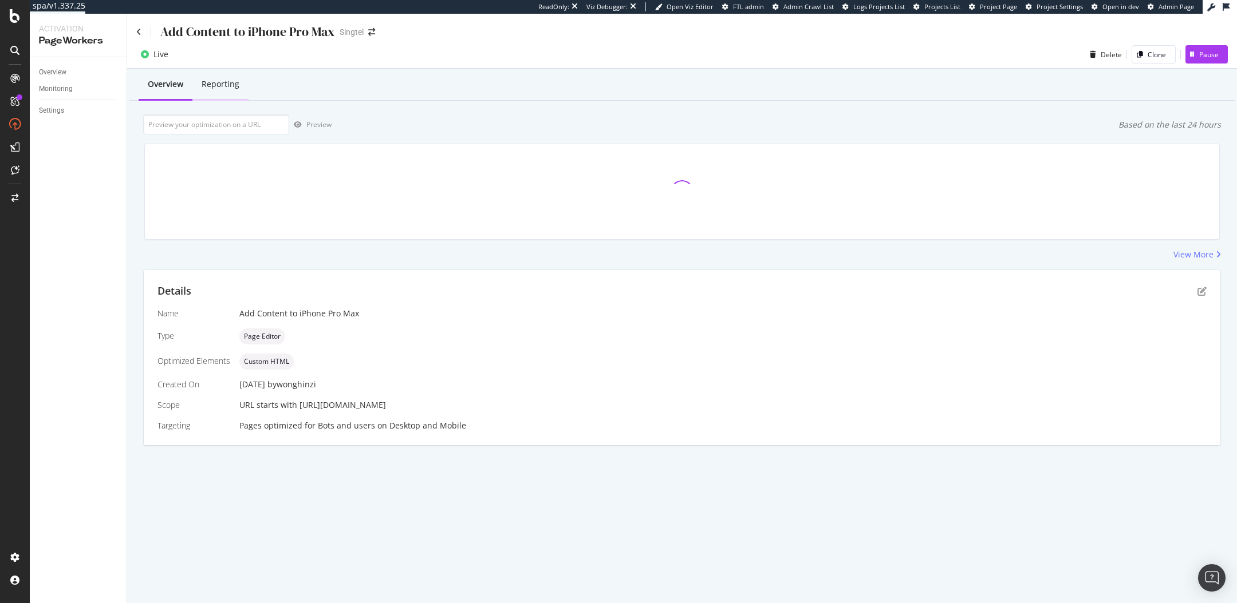
click at [231, 92] on div "Reporting" at bounding box center [220, 84] width 56 height 31
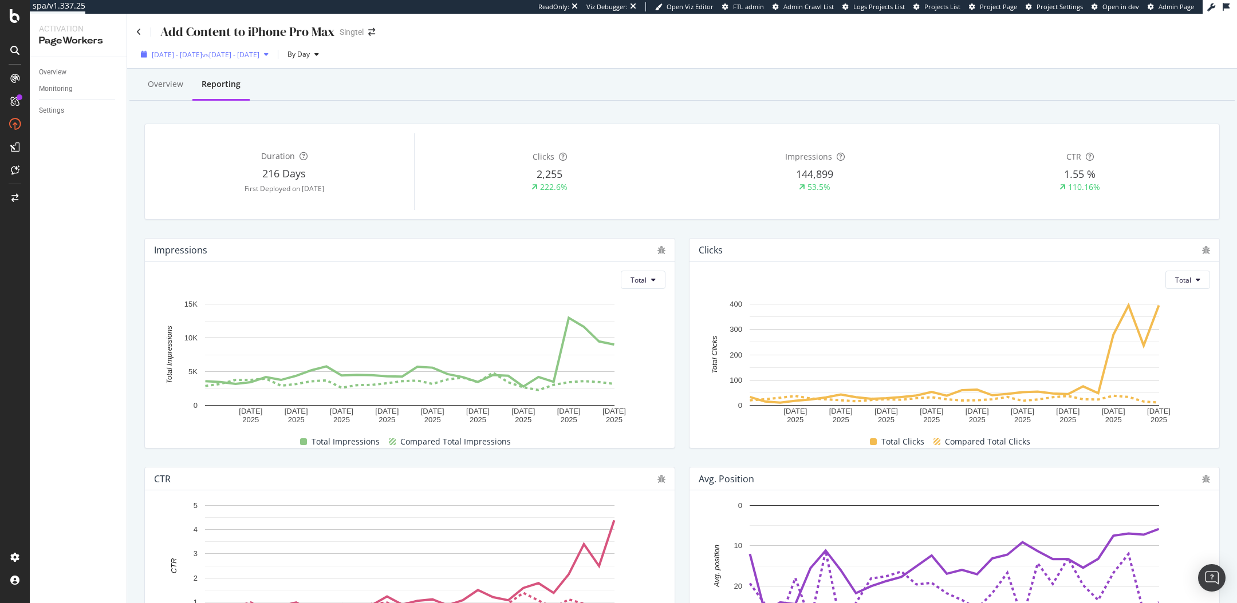
click at [211, 48] on div "2025 Aug. 16th - Sep. 12th vs 2025 Jul. 22nd - Aug. 18th" at bounding box center [204, 54] width 137 height 17
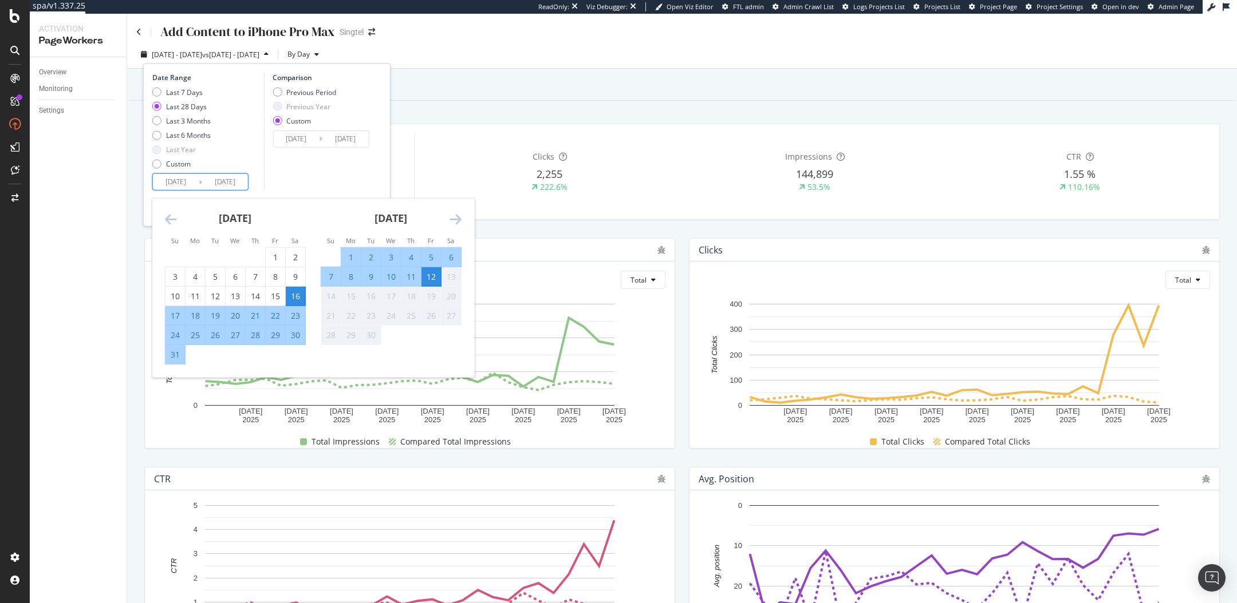
click at [181, 181] on input "[DATE]" at bounding box center [176, 182] width 46 height 16
click at [171, 222] on icon "Move backward to switch to the previous month." at bounding box center [171, 219] width 12 height 14
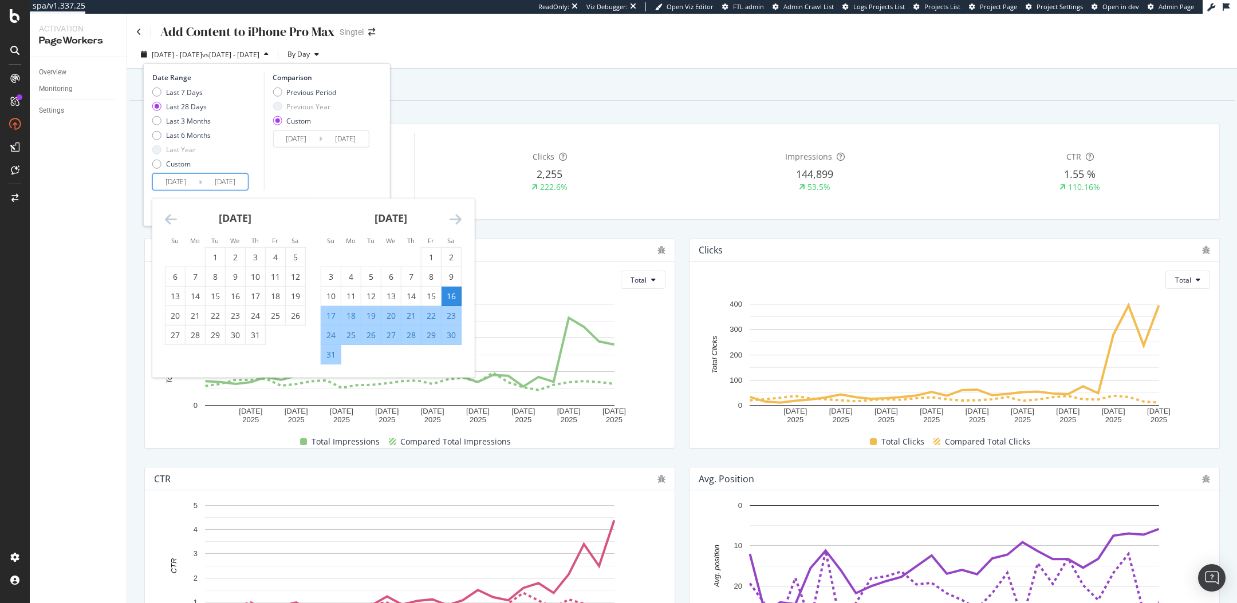
click at [171, 222] on icon "Move backward to switch to the previous month." at bounding box center [171, 219] width 12 height 14
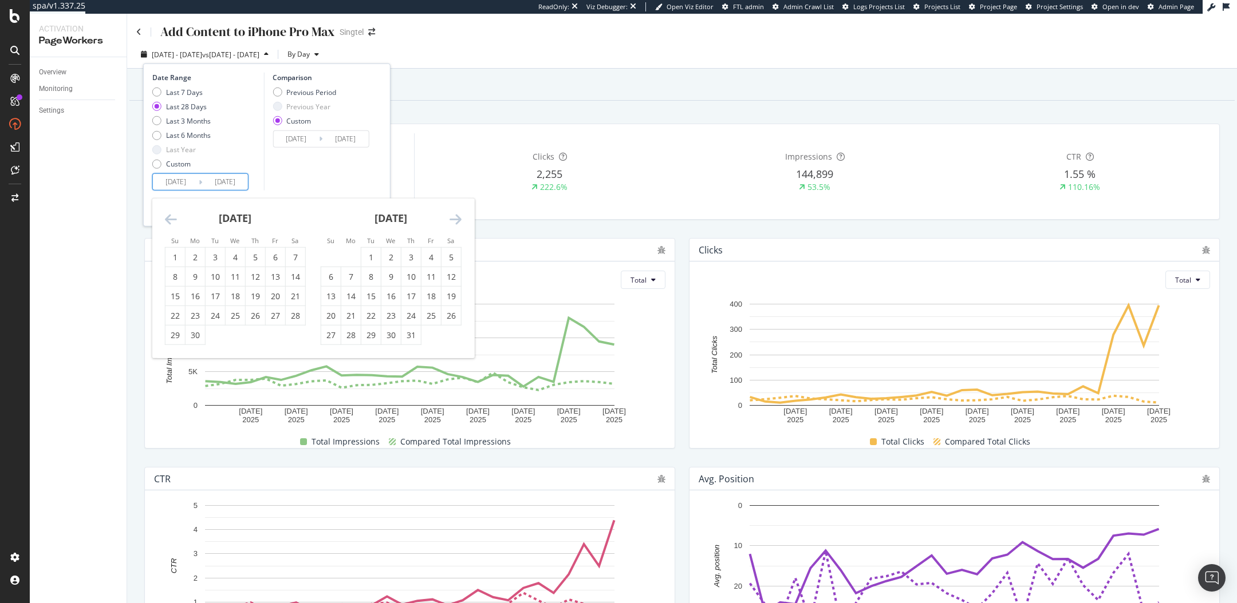
click at [171, 222] on icon "Move backward to switch to the previous month." at bounding box center [171, 219] width 12 height 14
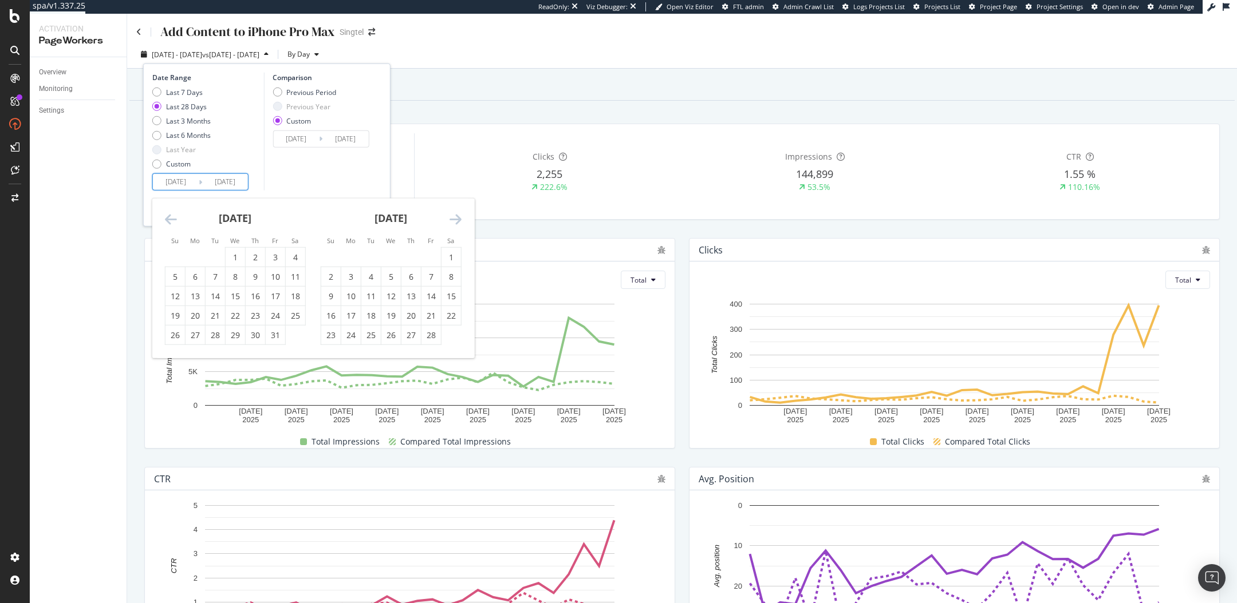
click at [171, 222] on icon "Move backward to switch to the previous month." at bounding box center [171, 219] width 12 height 14
click at [455, 217] on icon "Move forward to switch to the next month." at bounding box center [455, 219] width 12 height 14
click at [499, 130] on div "Duration 216 Days First Deployed on 2025 Feb. 11th Clicks 2,255 222.6% Impressi…" at bounding box center [682, 171] width 1074 height 95
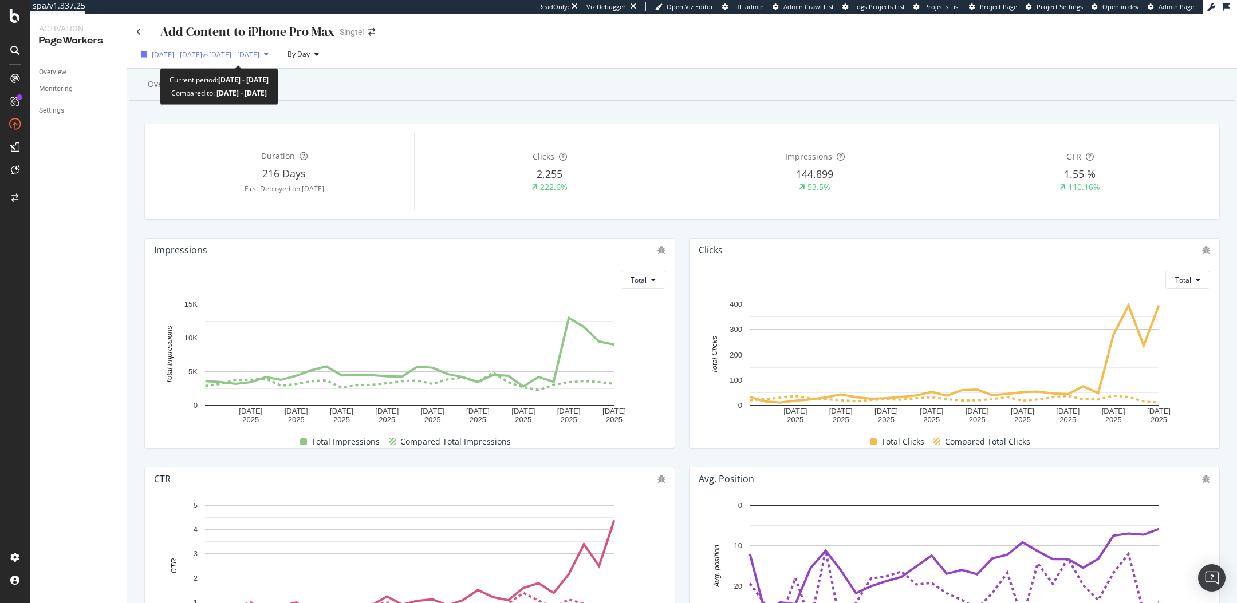
click at [177, 52] on span "[DATE] - [DATE]" at bounding box center [177, 55] width 50 height 10
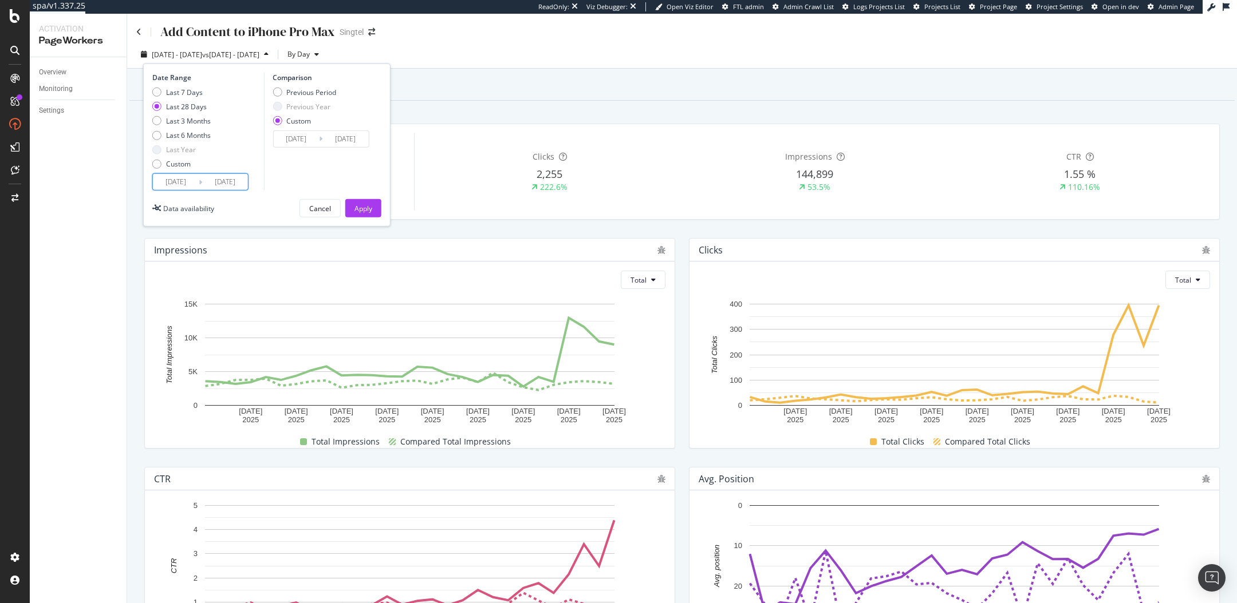
click at [191, 174] on input "[DATE]" at bounding box center [176, 182] width 46 height 16
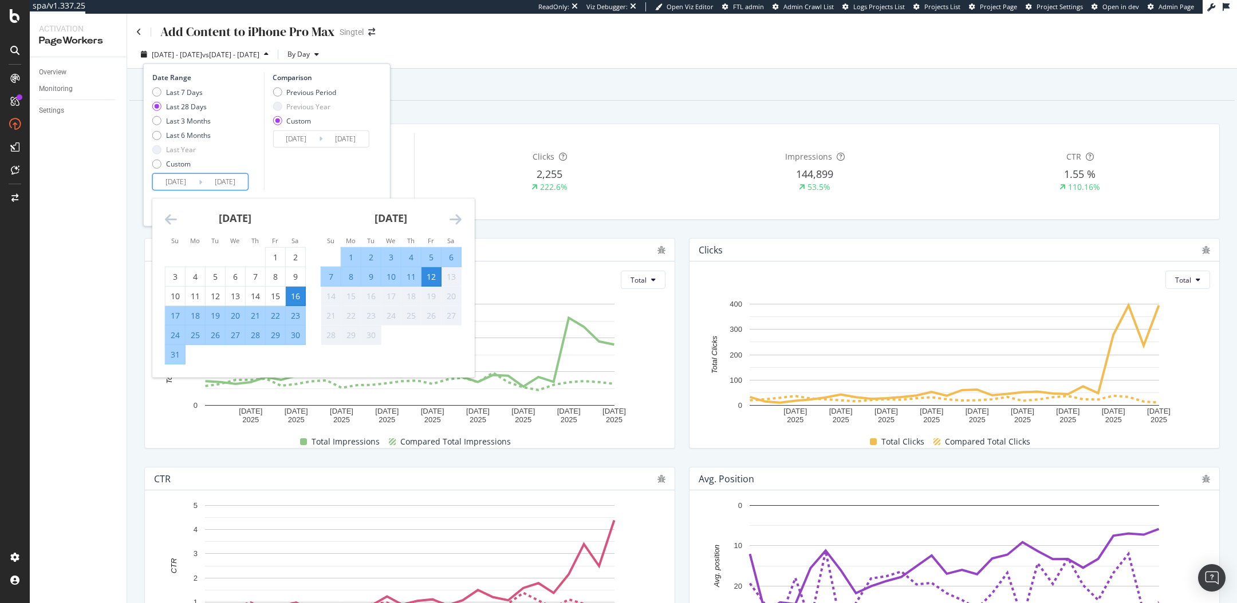
click at [170, 218] on icon "Move backward to switch to the previous month." at bounding box center [171, 219] width 12 height 14
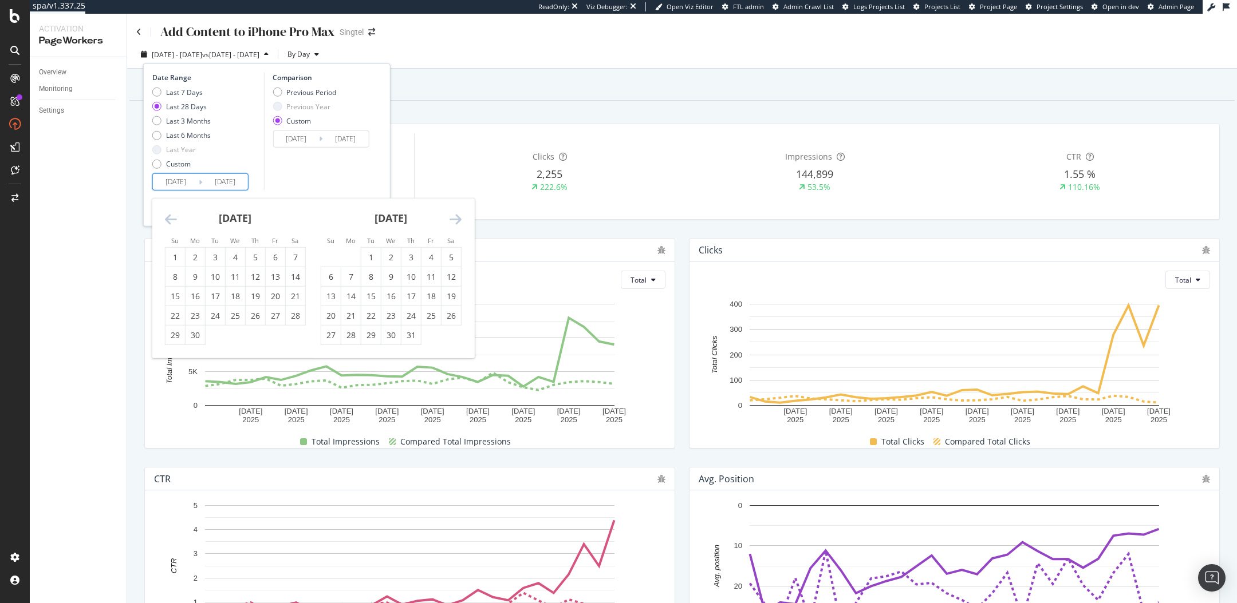
click at [170, 218] on icon "Move backward to switch to the previous month." at bounding box center [171, 219] width 12 height 14
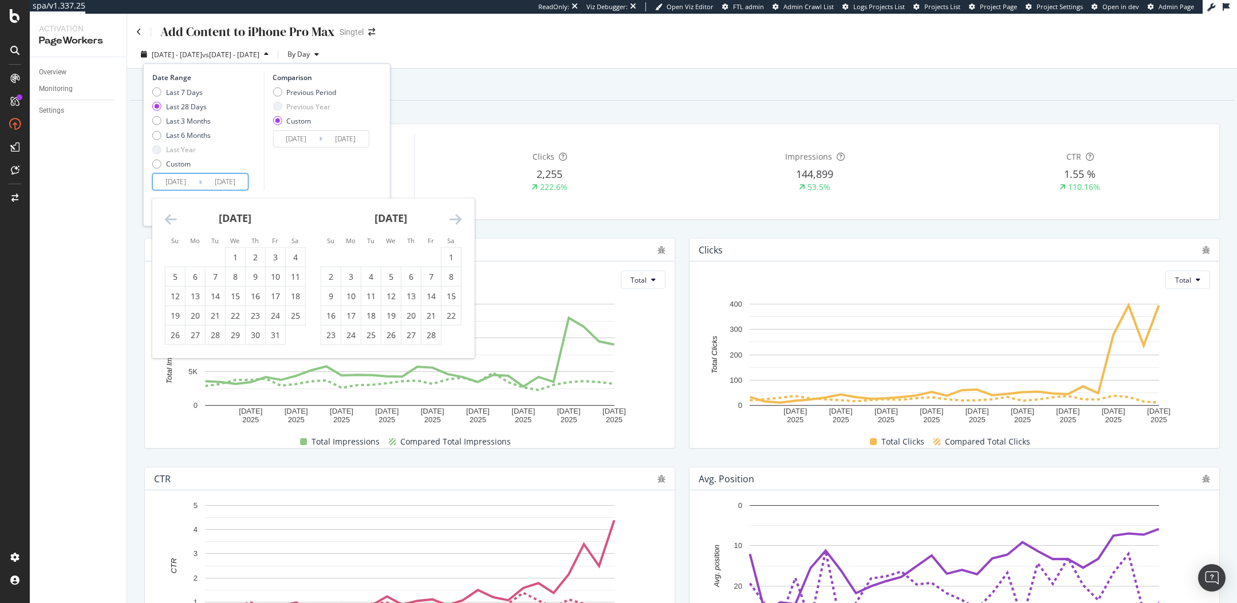
click at [170, 218] on icon "Move backward to switch to the previous month." at bounding box center [171, 219] width 12 height 14
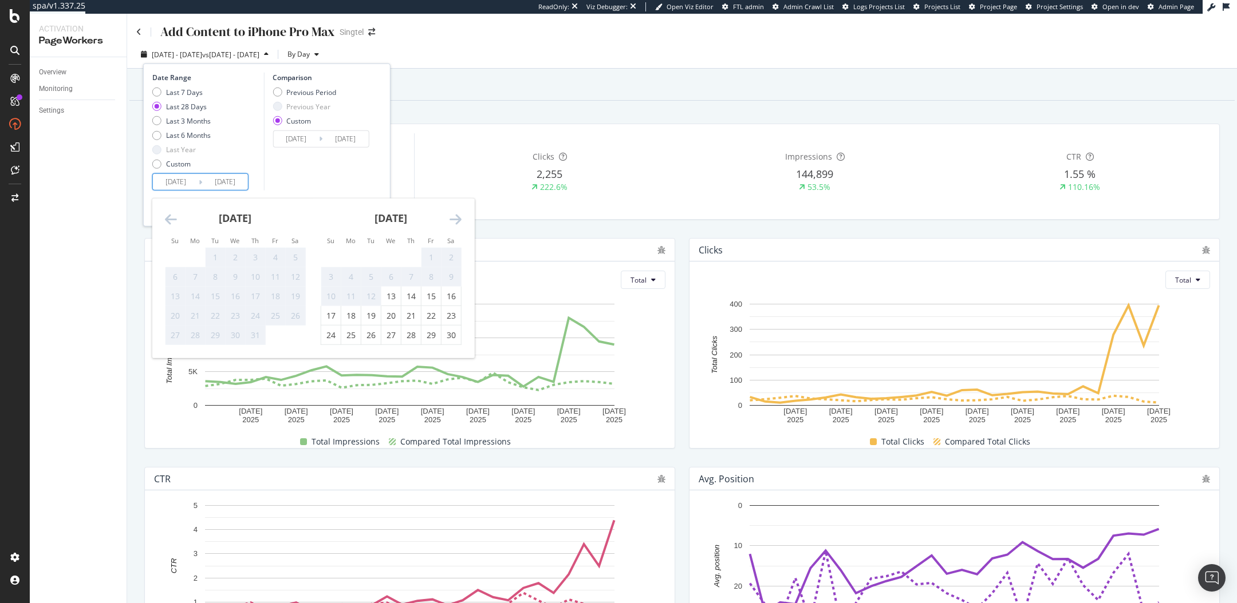
click at [170, 218] on icon "Move backward to switch to the previous month." at bounding box center [171, 219] width 12 height 14
click at [463, 214] on div "October 2024 1 2 3 4 5 6 7 8 9 10 11 12 13 14 15 16 17 18 19 20 21 22 23 24 25 …" at bounding box center [391, 272] width 156 height 147
click at [457, 219] on icon "Move forward to switch to the next month." at bounding box center [455, 219] width 12 height 14
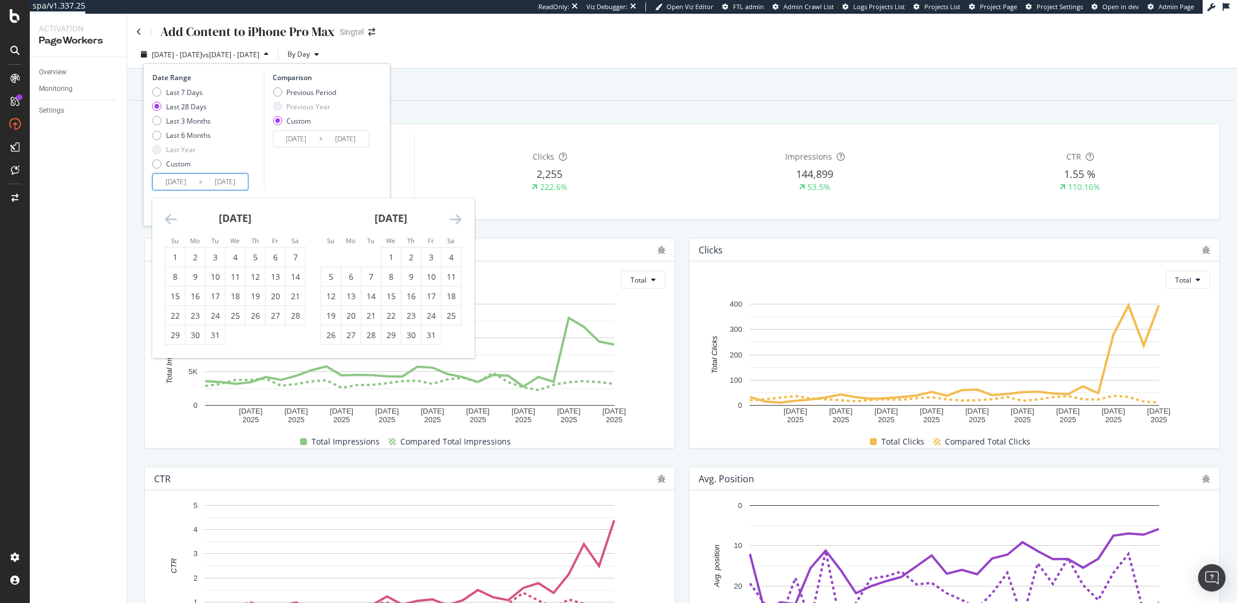
click at [457, 215] on icon "Move forward to switch to the next month." at bounding box center [455, 219] width 12 height 14
click at [235, 255] on div "1" at bounding box center [235, 256] width 19 height 11
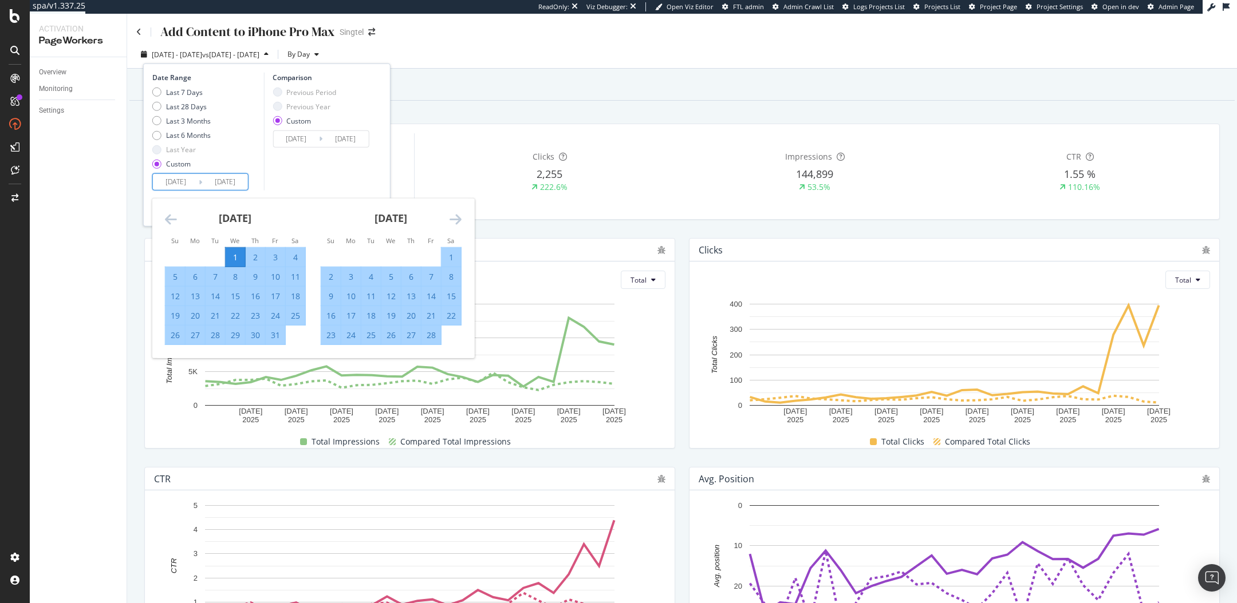
type input "2025/01/01"
click at [235, 255] on div "1" at bounding box center [235, 256] width 19 height 11
type input "2025/01/01"
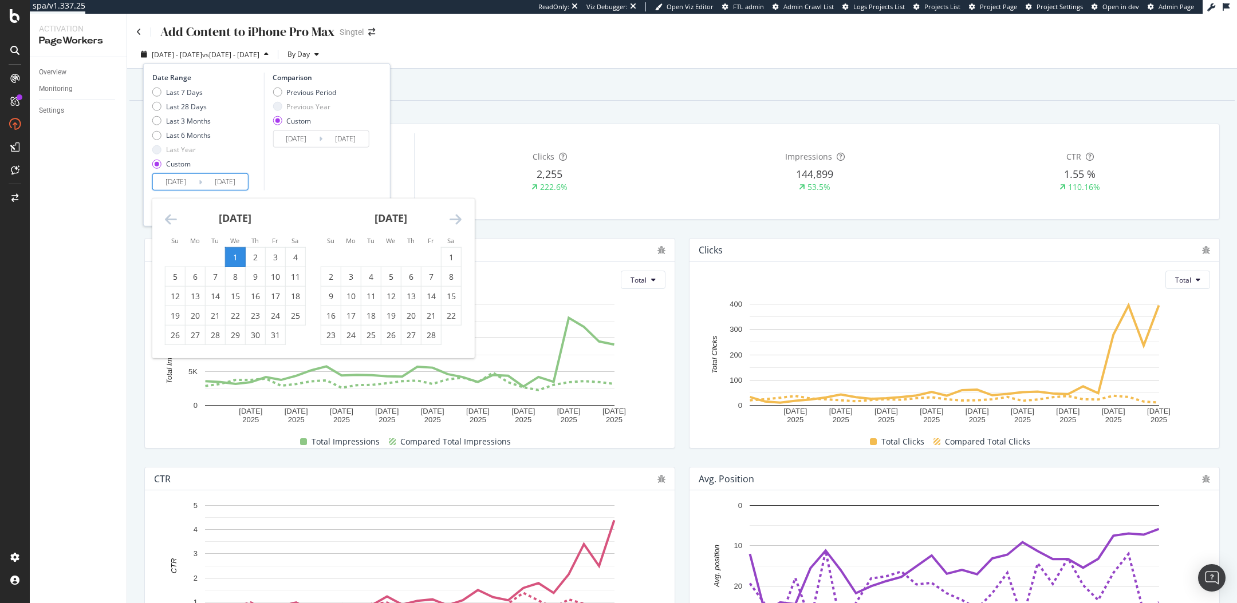
click at [165, 181] on input "2025/01/01" at bounding box center [176, 182] width 46 height 16
click at [449, 254] on div "1" at bounding box center [450, 256] width 19 height 11
type input "2025/02/01"
click at [432, 336] on div "28" at bounding box center [430, 334] width 19 height 11
type input "2025/02/28"
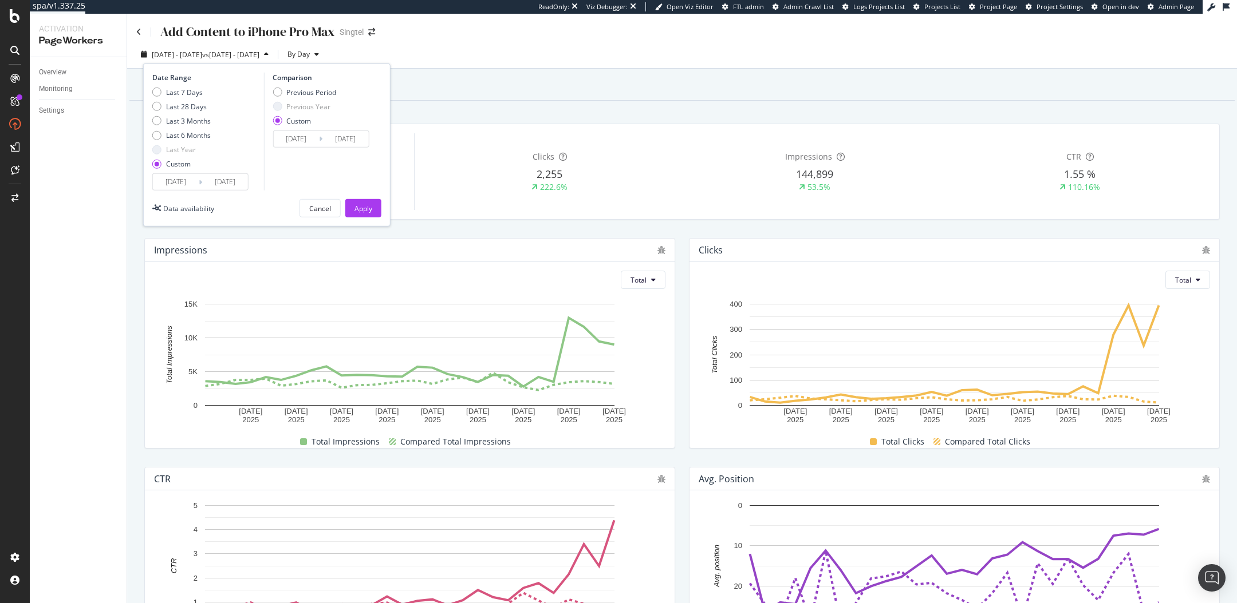
click at [358, 194] on div "Date Range Last 7 Days Last 28 Days Last 3 Months Last 6 Months Last Year Custo…" at bounding box center [266, 145] width 247 height 163
click at [357, 207] on div "Apply" at bounding box center [363, 209] width 18 height 10
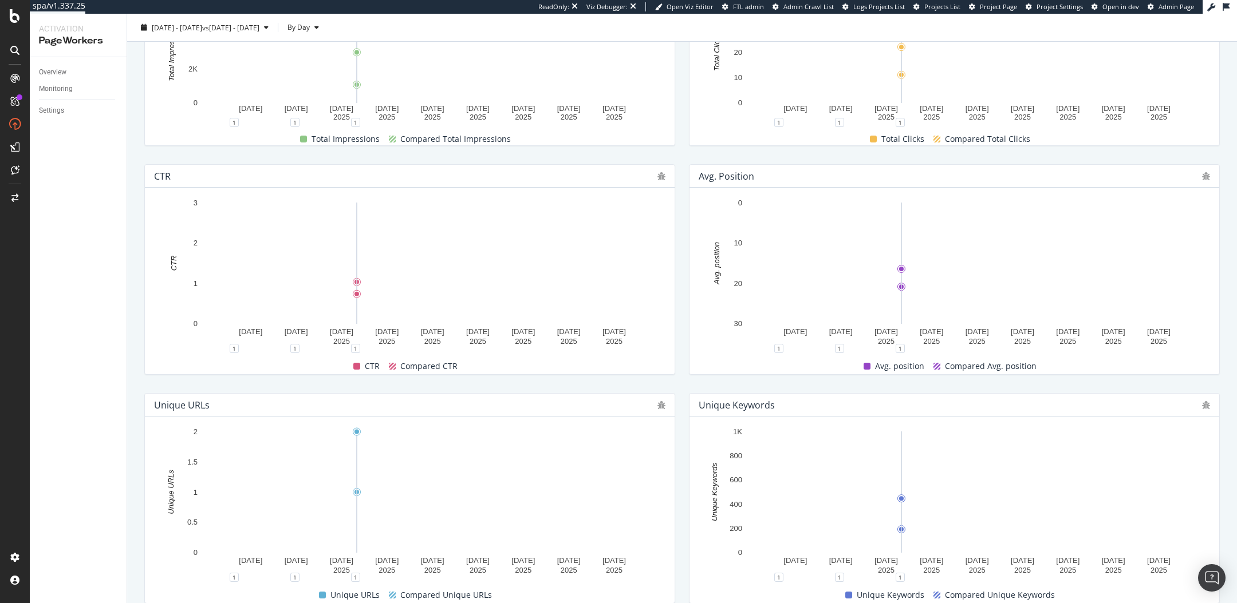
scroll to position [306, 0]
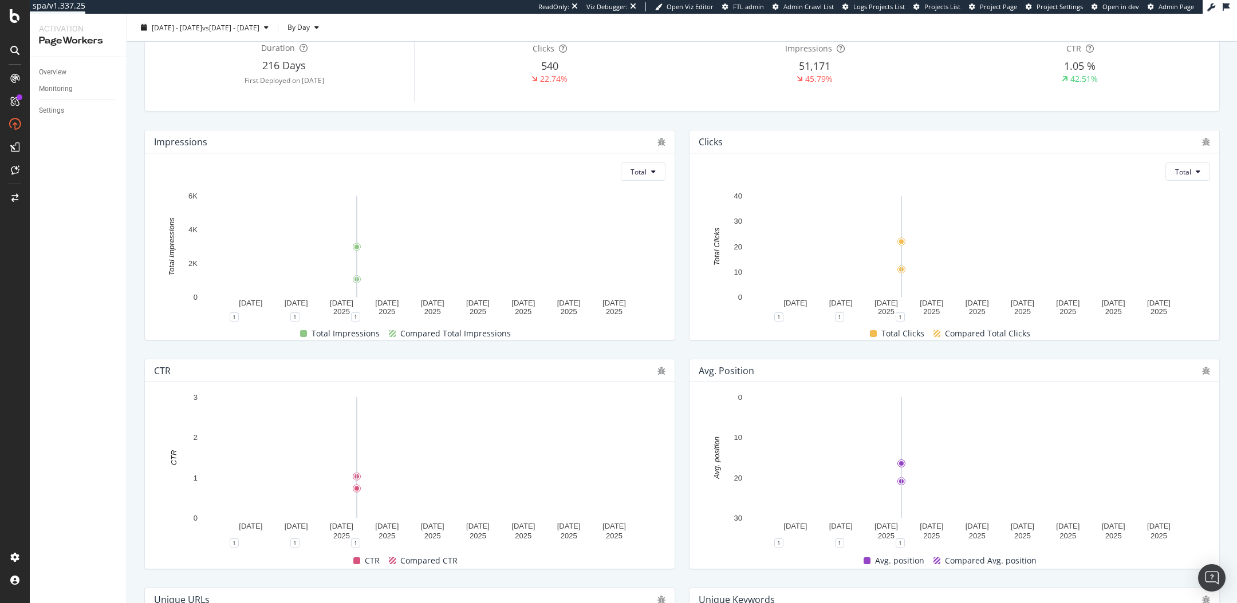
scroll to position [95, 0]
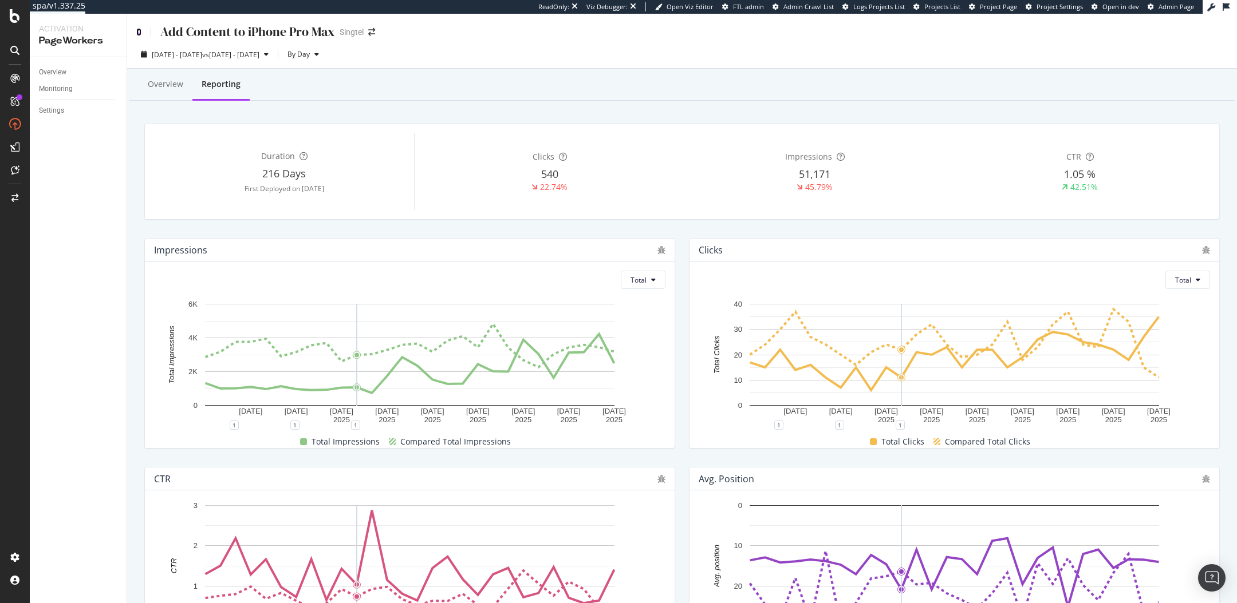
click at [138, 34] on icon at bounding box center [138, 32] width 5 height 8
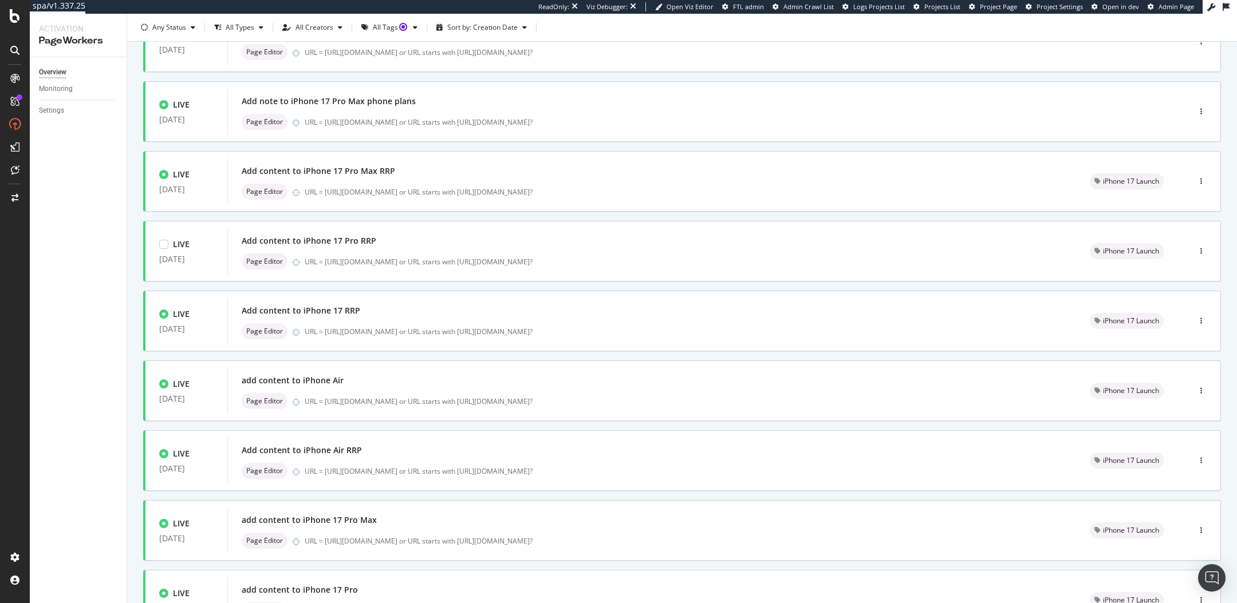
scroll to position [277, 0]
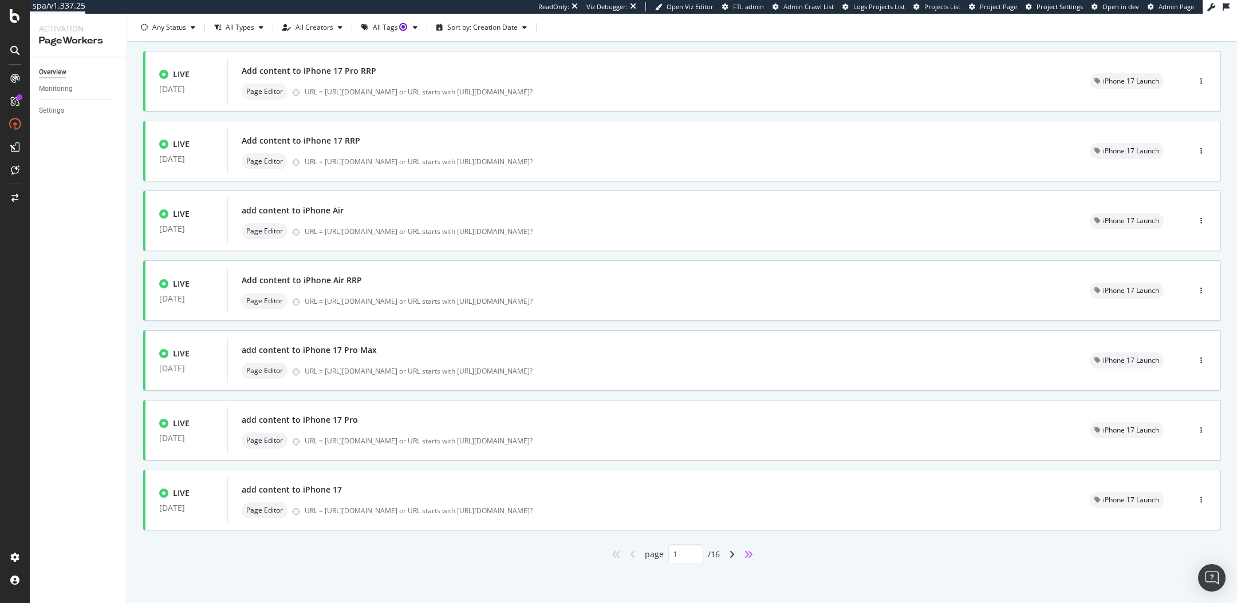
click at [748, 552] on icon "angles-right" at bounding box center [748, 554] width 9 height 9
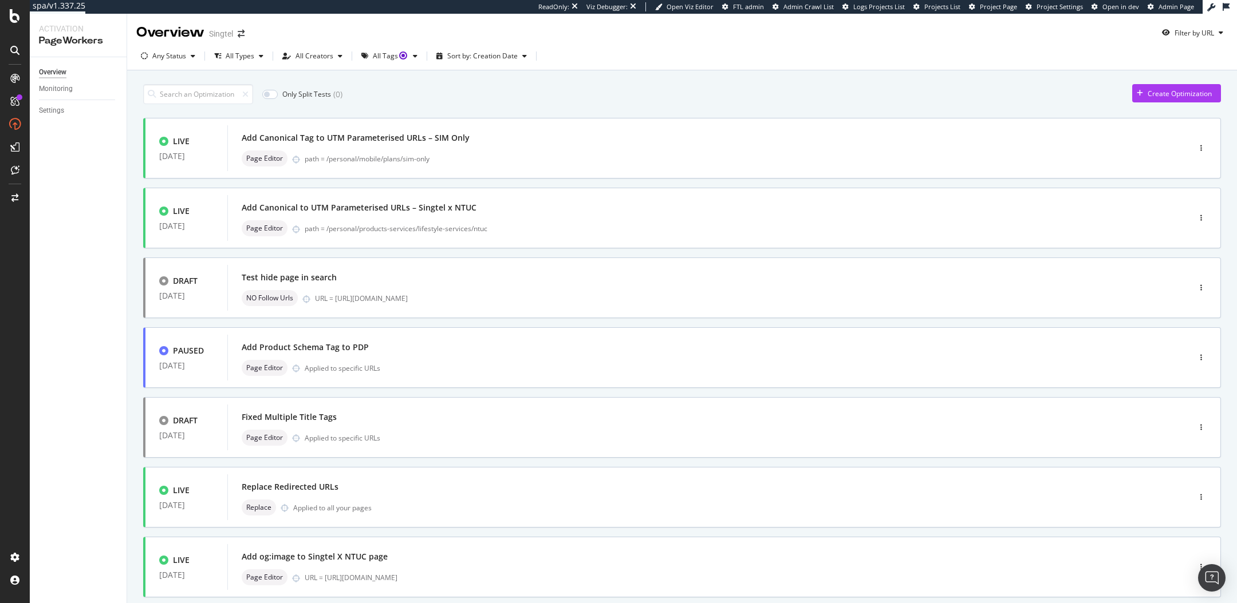
scroll to position [207, 0]
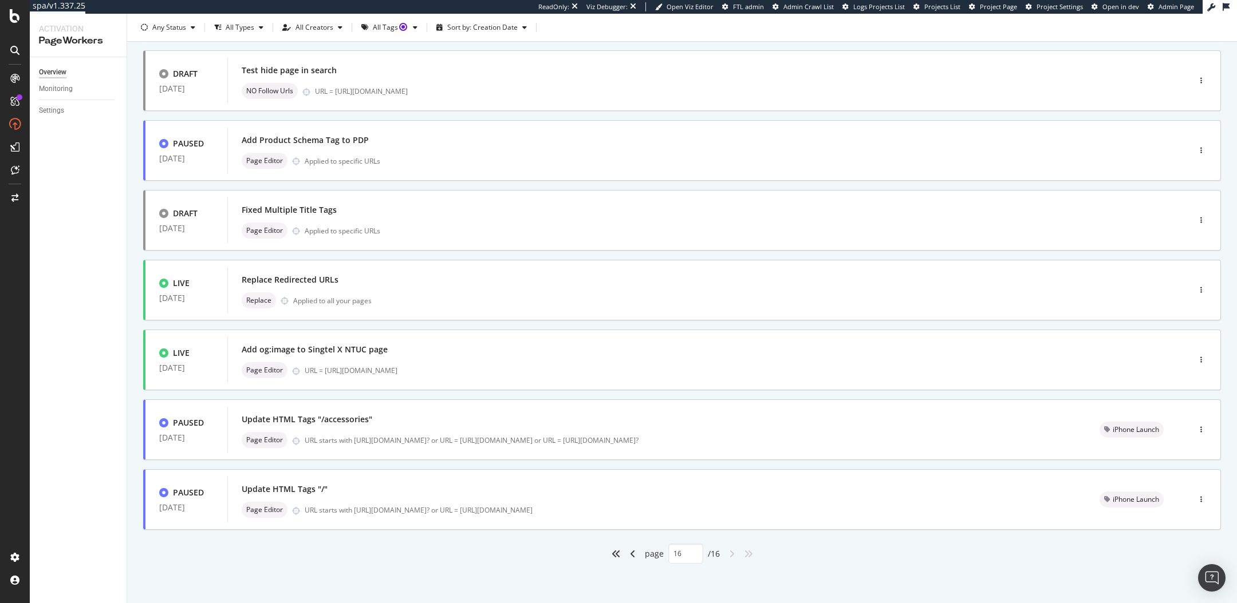
click at [628, 552] on div "angle-left" at bounding box center [632, 554] width 15 height 18
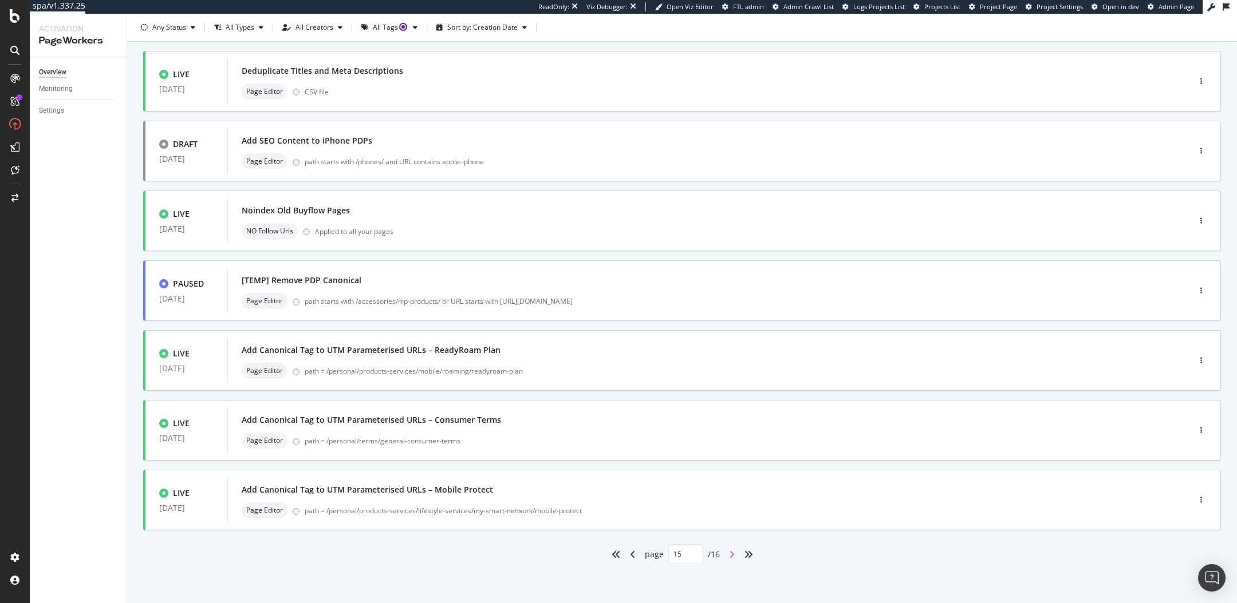
click at [729, 550] on icon "angle-right" at bounding box center [732, 554] width 6 height 9
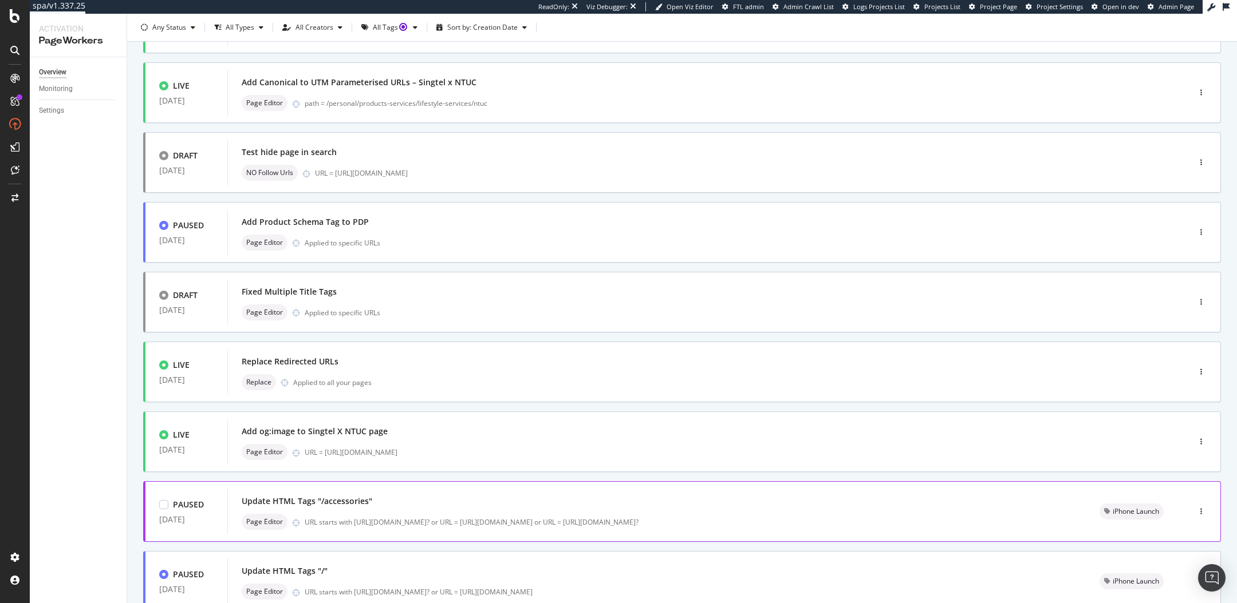
scroll to position [207, 0]
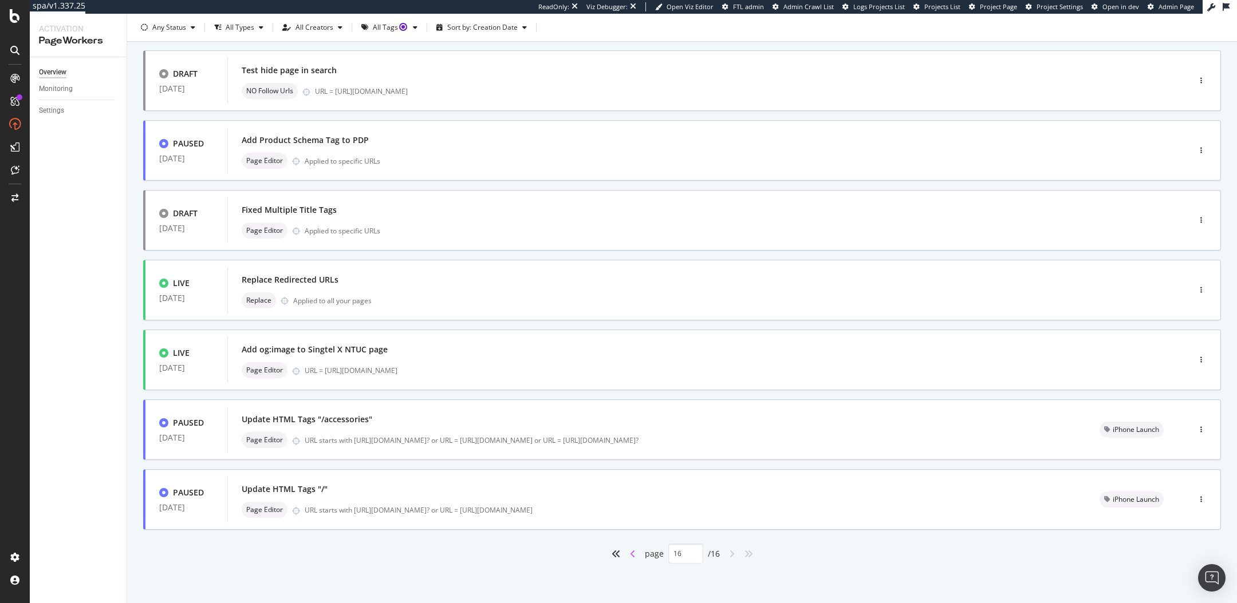
click at [630, 552] on icon "angle-left" at bounding box center [633, 554] width 6 height 9
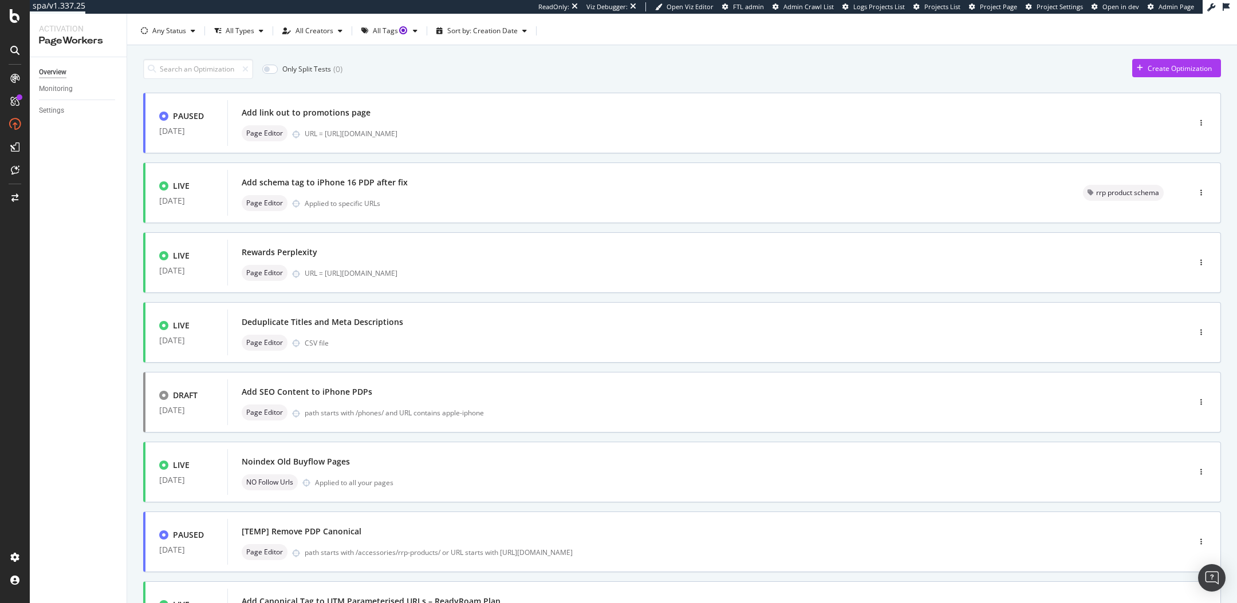
scroll to position [0, 0]
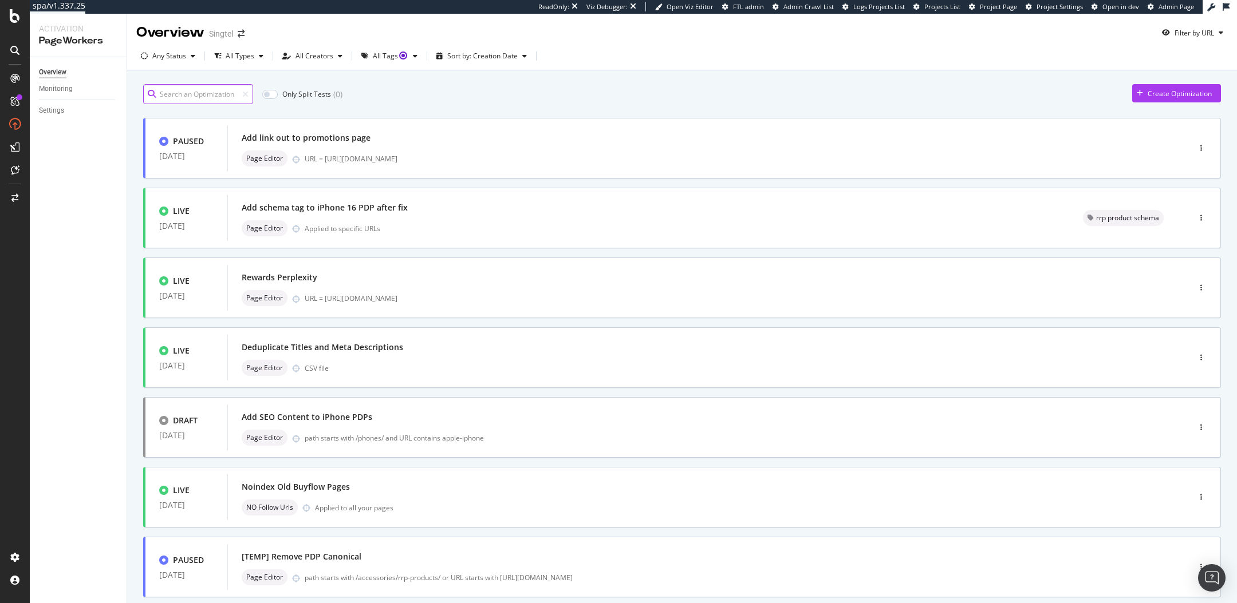
click at [173, 99] on input at bounding box center [198, 94] width 110 height 20
type input "1"
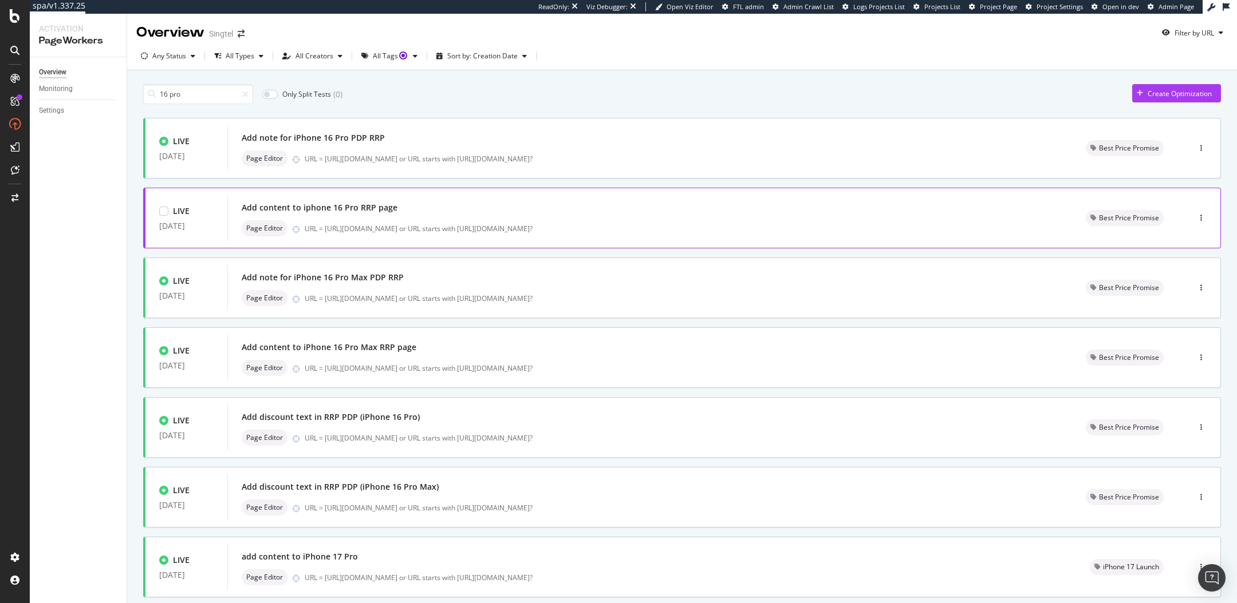
click at [505, 213] on div "Add content to iphone 16 Pro RRP page" at bounding box center [650, 208] width 816 height 16
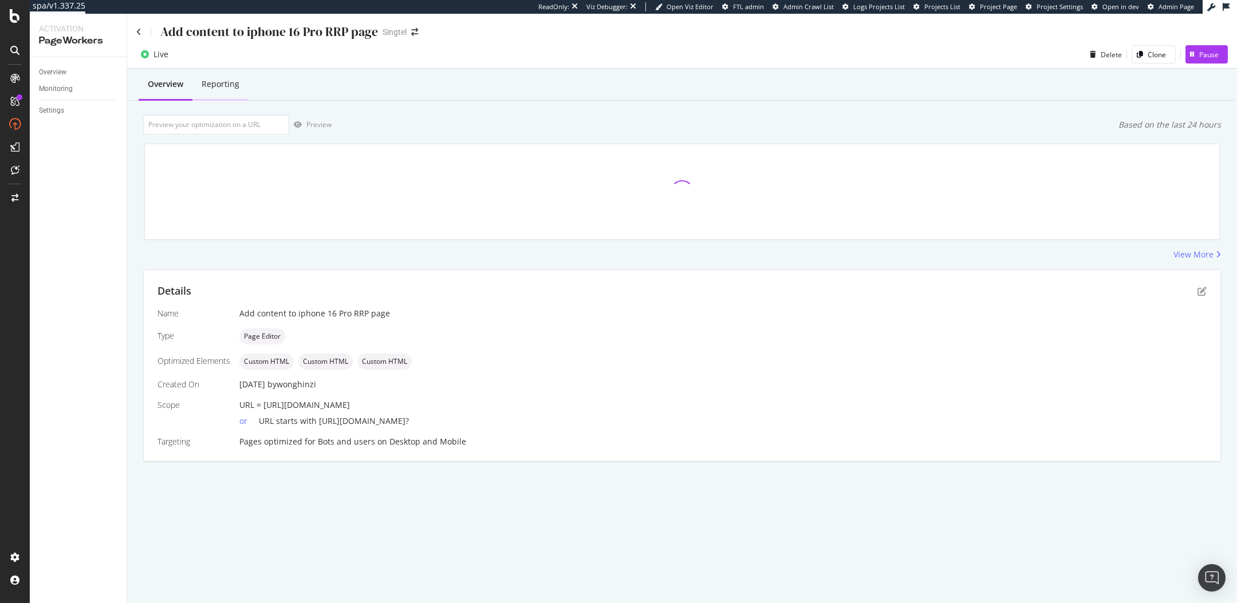
click at [224, 88] on div "Reporting" at bounding box center [221, 83] width 38 height 11
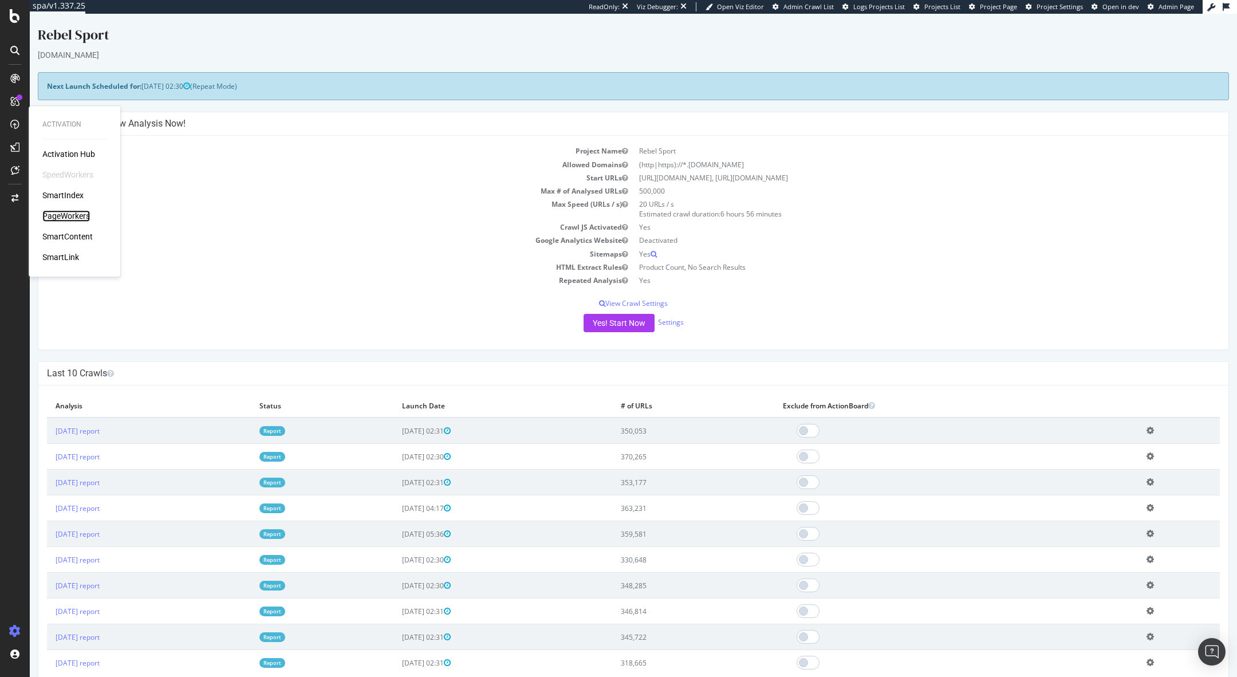
click at [69, 217] on div "PageWorkers" at bounding box center [66, 215] width 48 height 11
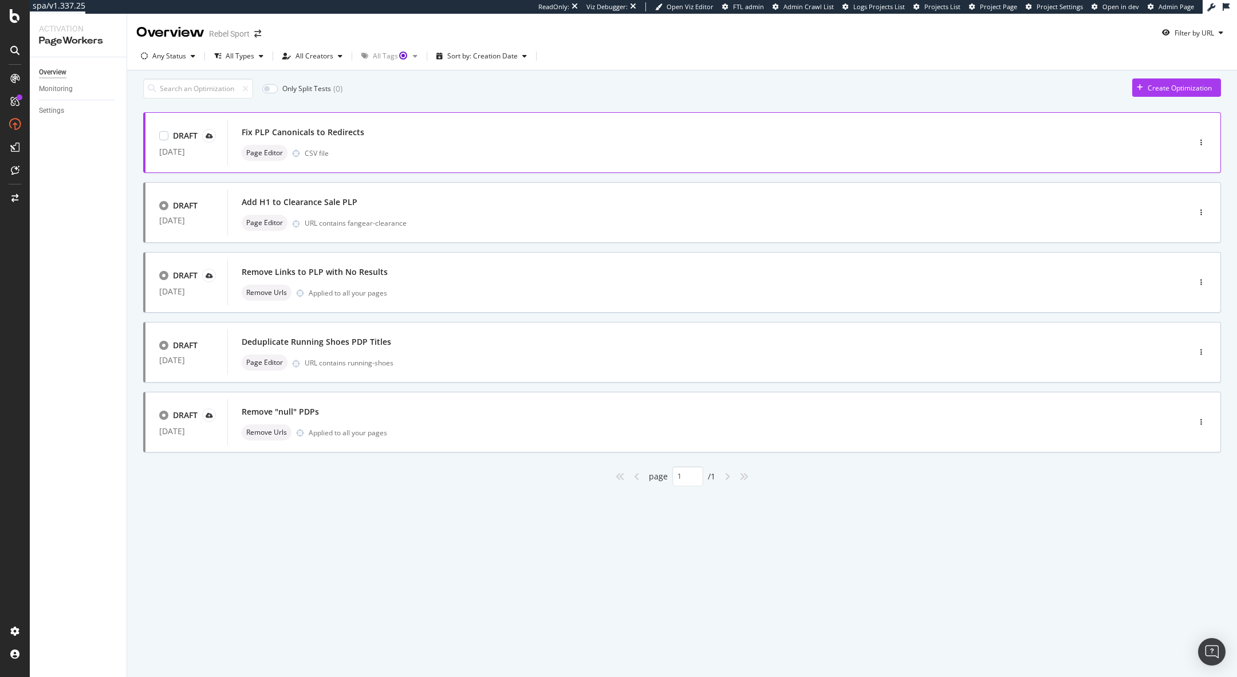
click at [500, 154] on div "Page Editor CSV file" at bounding box center [691, 153] width 899 height 16
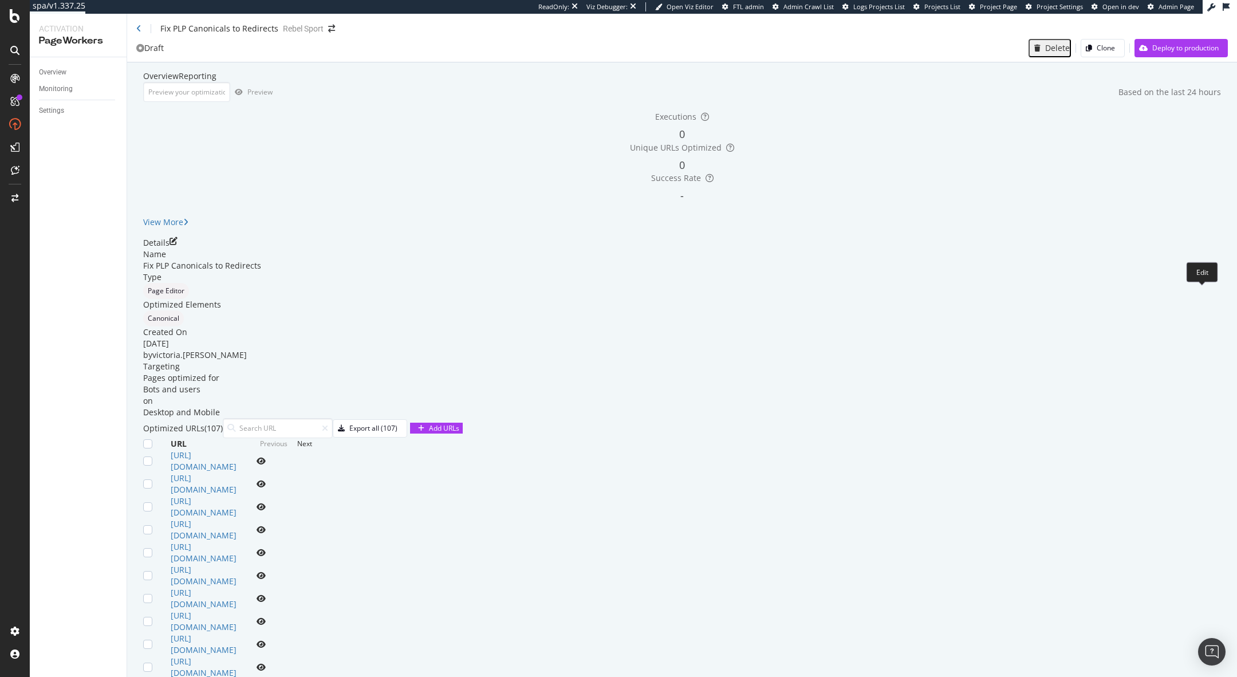
click at [177, 245] on icon "pen-to-square" at bounding box center [173, 241] width 8 height 8
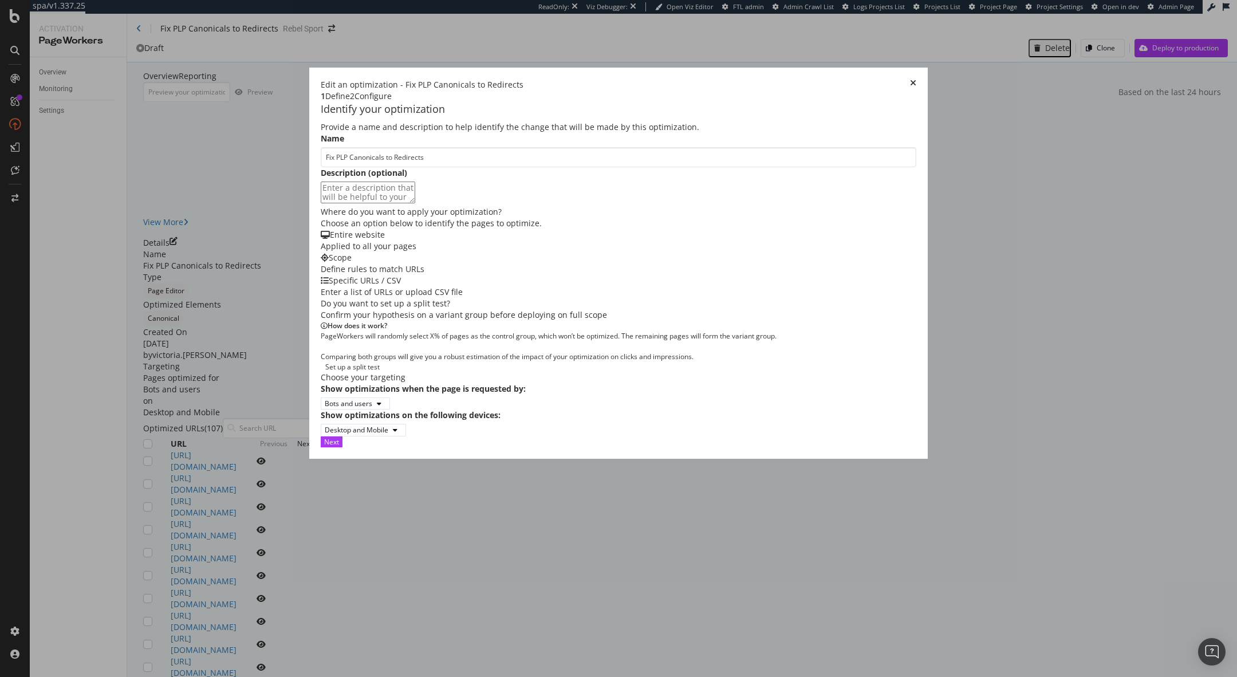
scroll to position [11, 0]
click at [339, 447] on div "Next" at bounding box center [331, 442] width 15 height 10
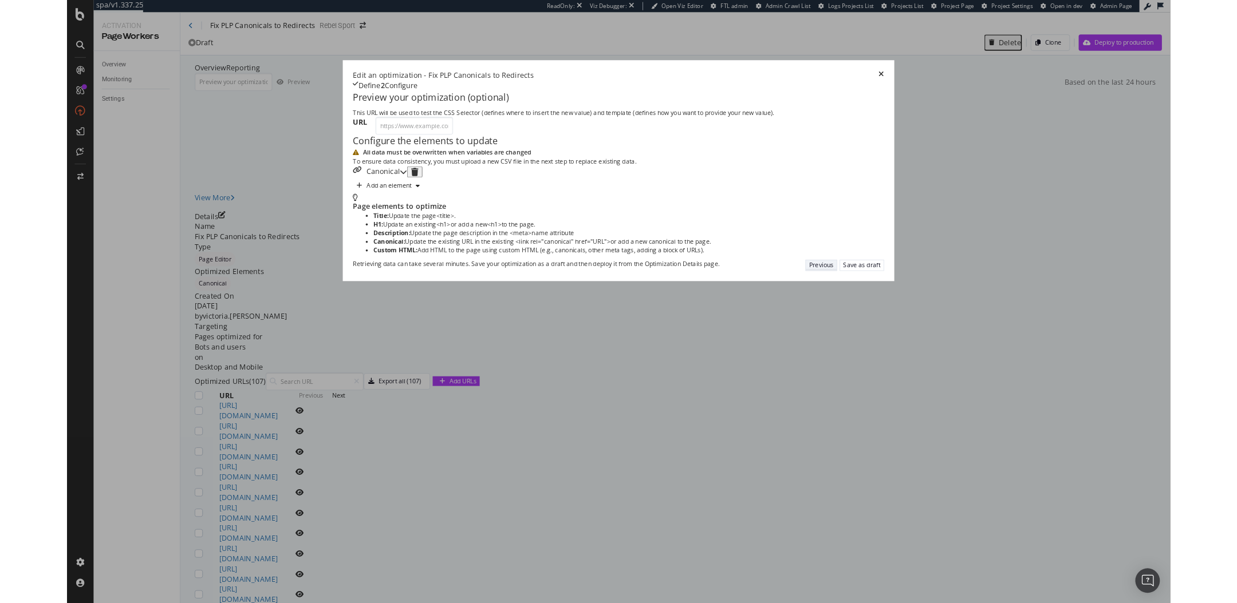
scroll to position [0, 0]
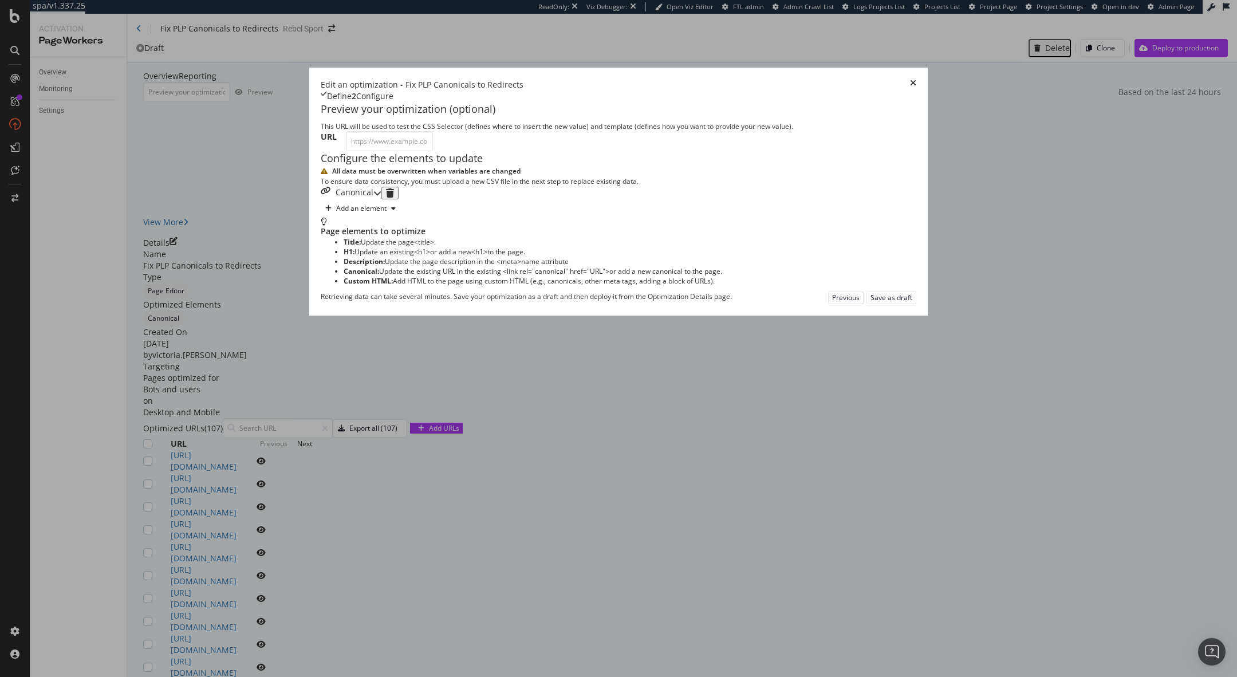
click at [374, 199] on div "Canonical" at bounding box center [351, 193] width 61 height 13
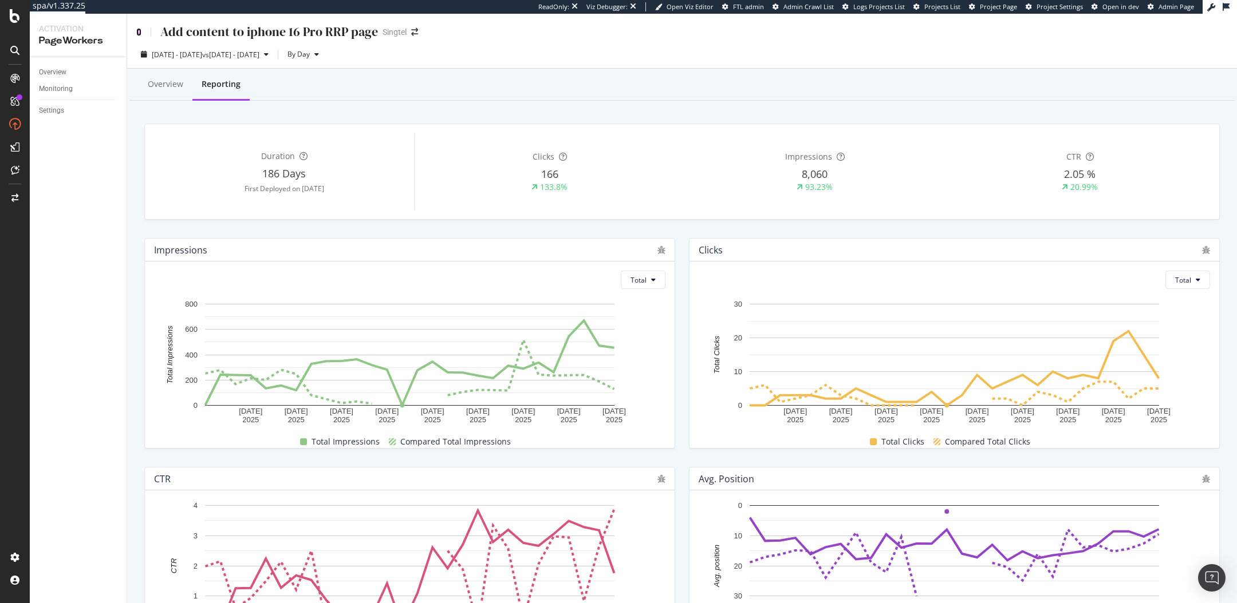
click at [136, 29] on icon at bounding box center [138, 32] width 5 height 8
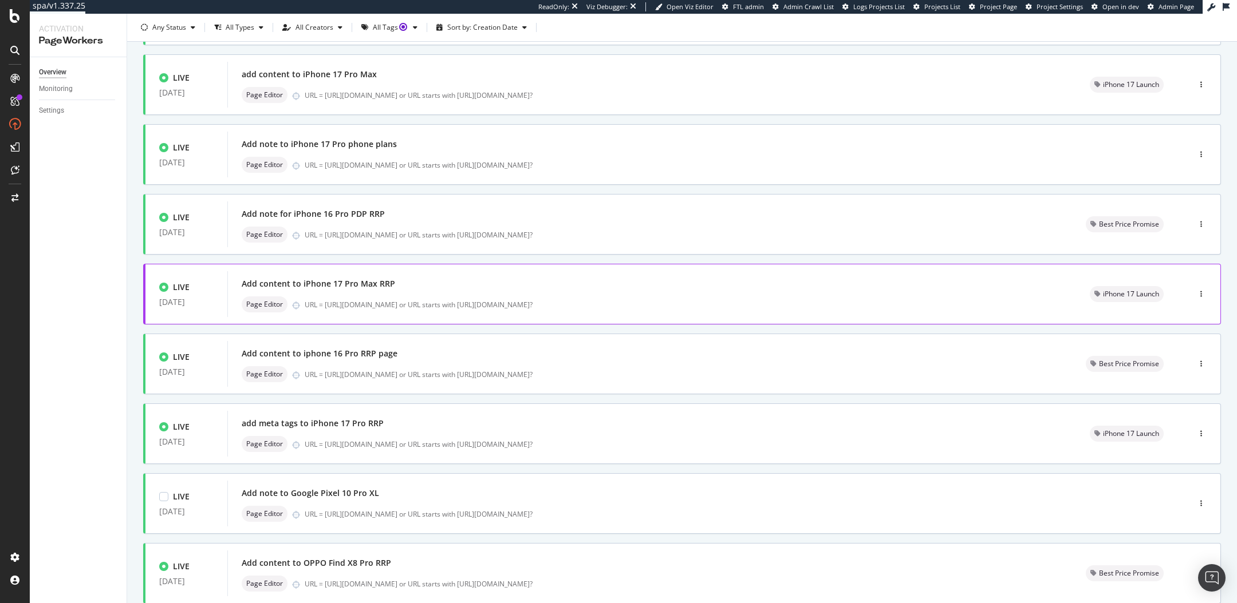
scroll to position [277, 0]
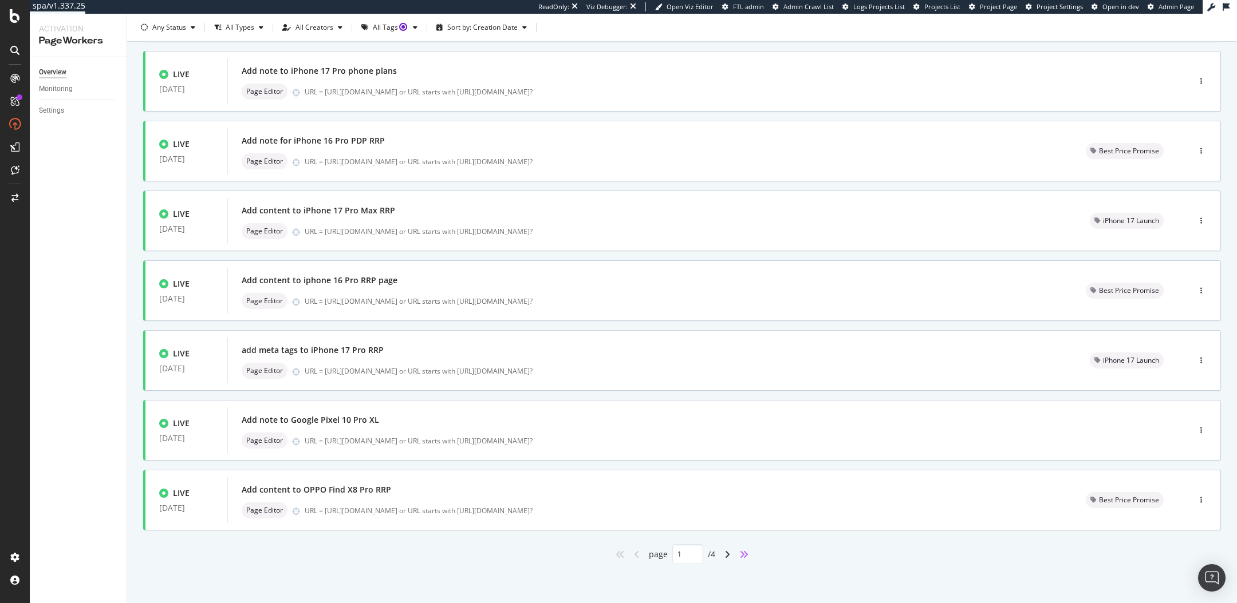
click at [745, 552] on icon "angles-right" at bounding box center [743, 554] width 9 height 9
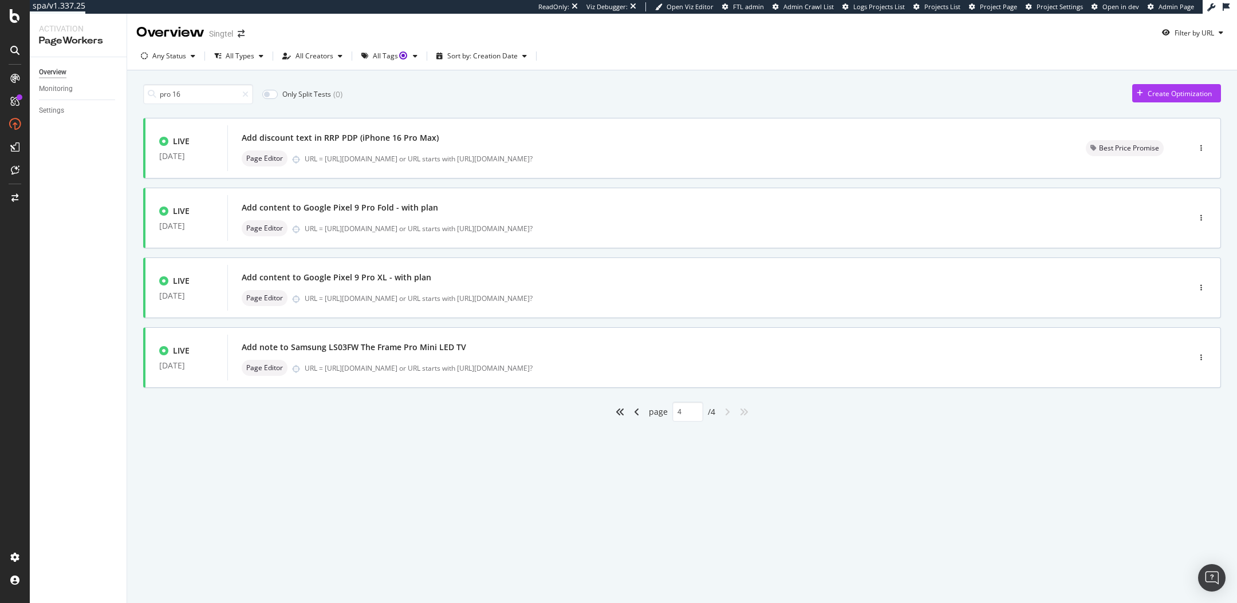
scroll to position [0, 0]
click at [634, 412] on icon "angle-left" at bounding box center [637, 412] width 6 height 9
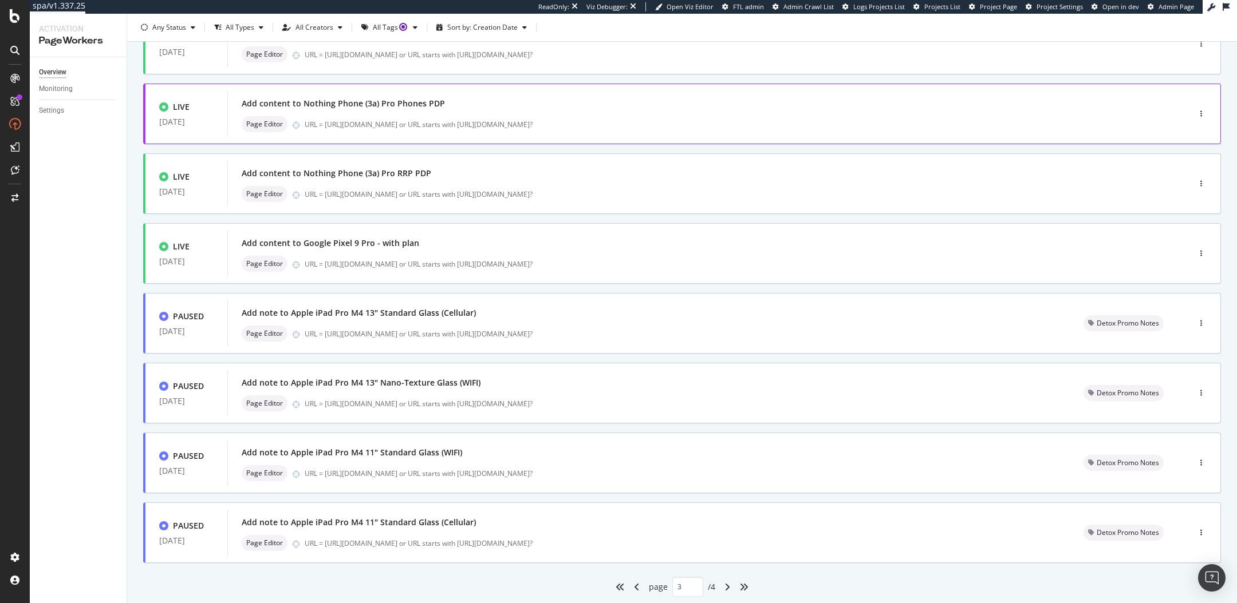
scroll to position [277, 0]
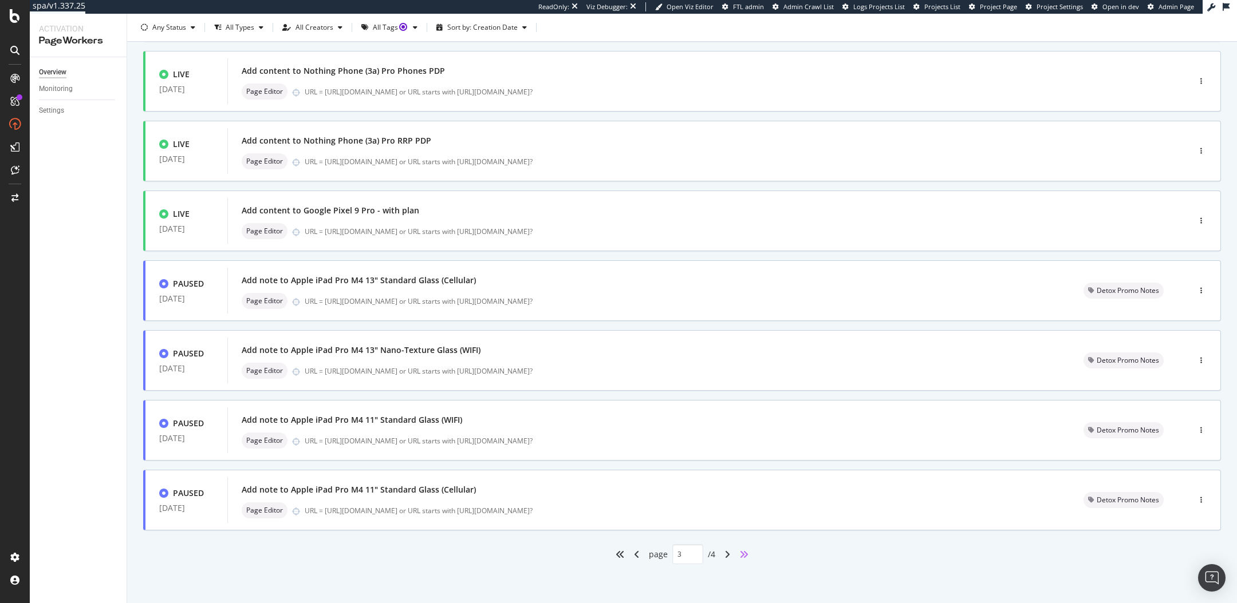
click at [742, 554] on icon "angles-right" at bounding box center [743, 554] width 9 height 9
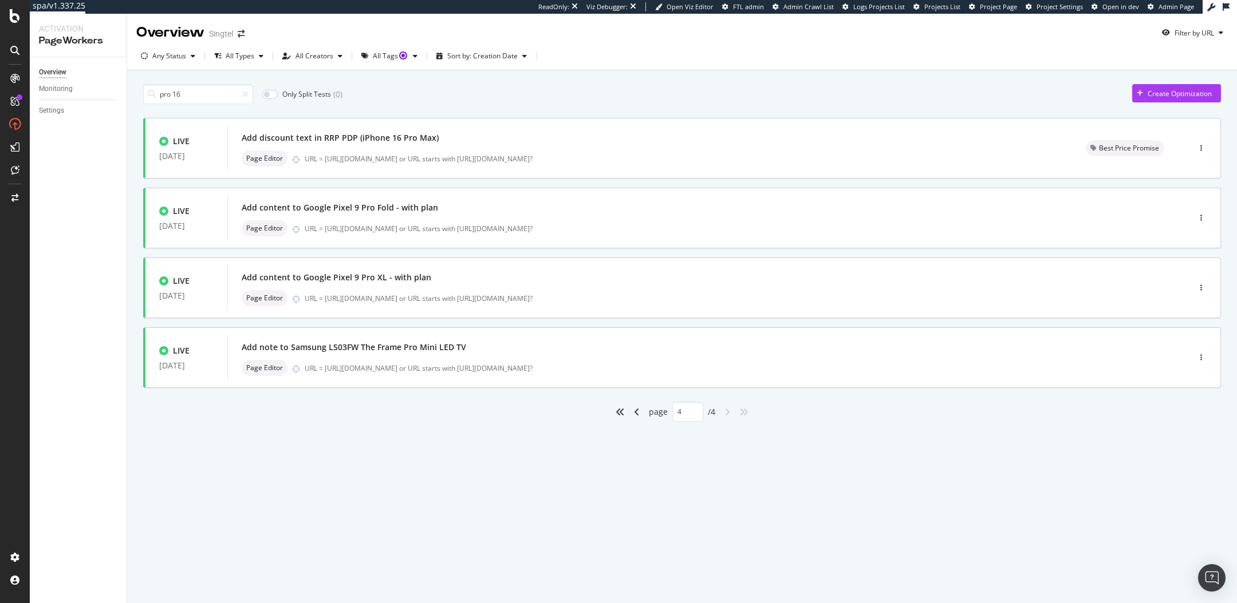
scroll to position [0, 0]
click at [223, 93] on input "pro 16" at bounding box center [198, 94] width 110 height 20
click at [224, 93] on input "pro 16" at bounding box center [198, 94] width 110 height 20
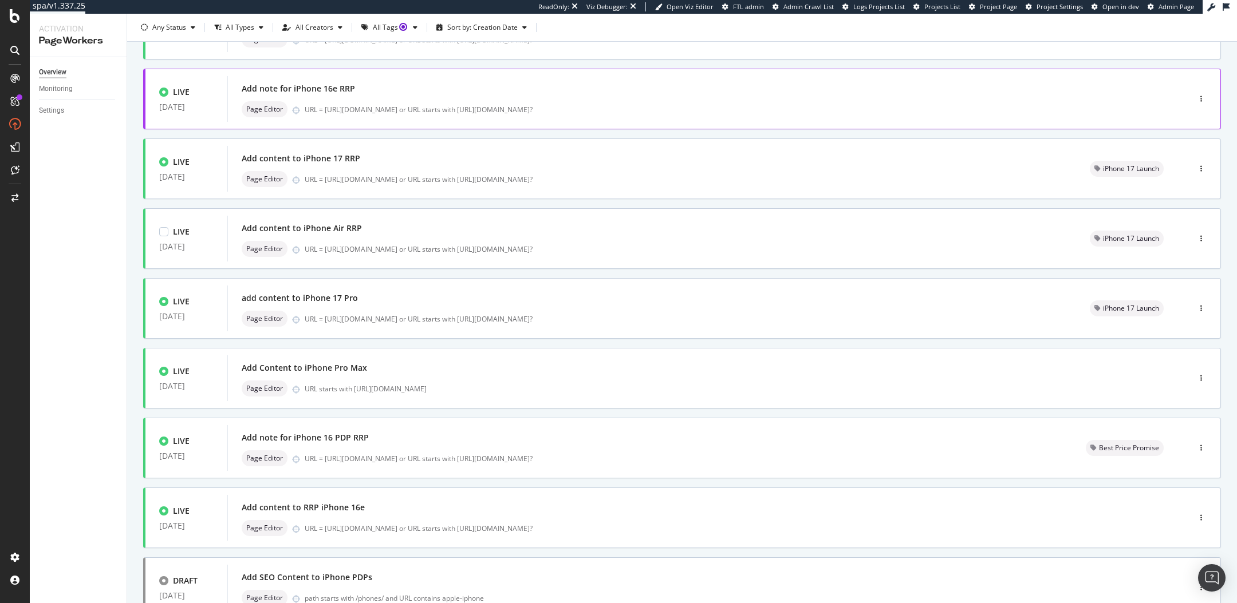
scroll to position [277, 0]
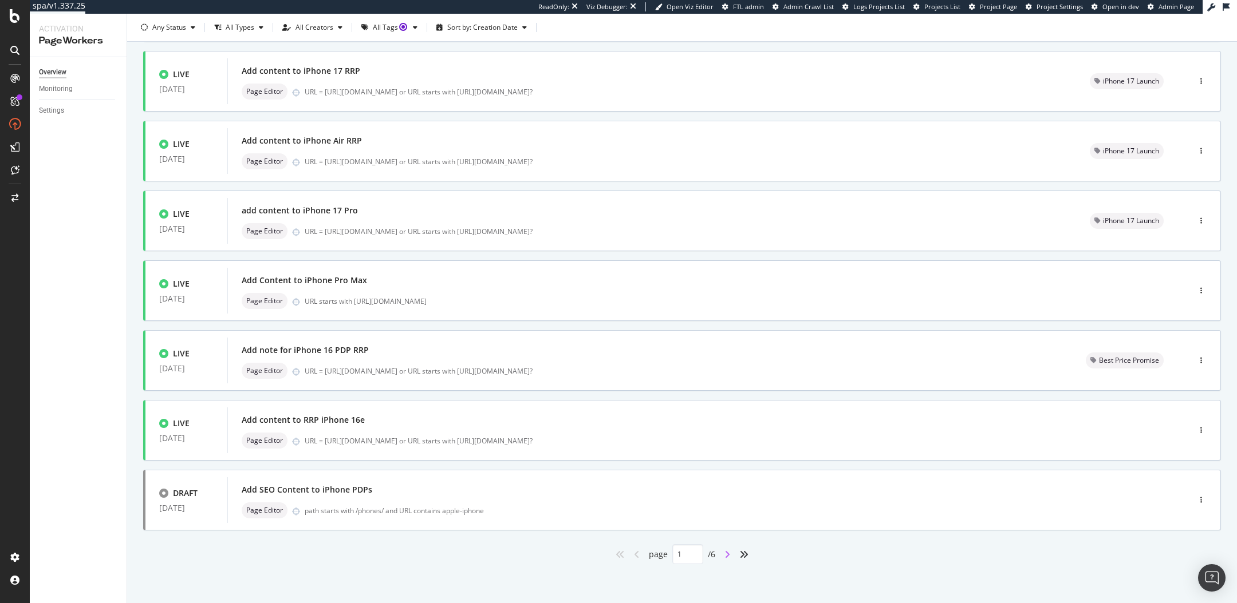
click at [729, 553] on icon "angle-right" at bounding box center [727, 554] width 6 height 9
click at [724, 552] on div "angle-right" at bounding box center [727, 555] width 15 height 18
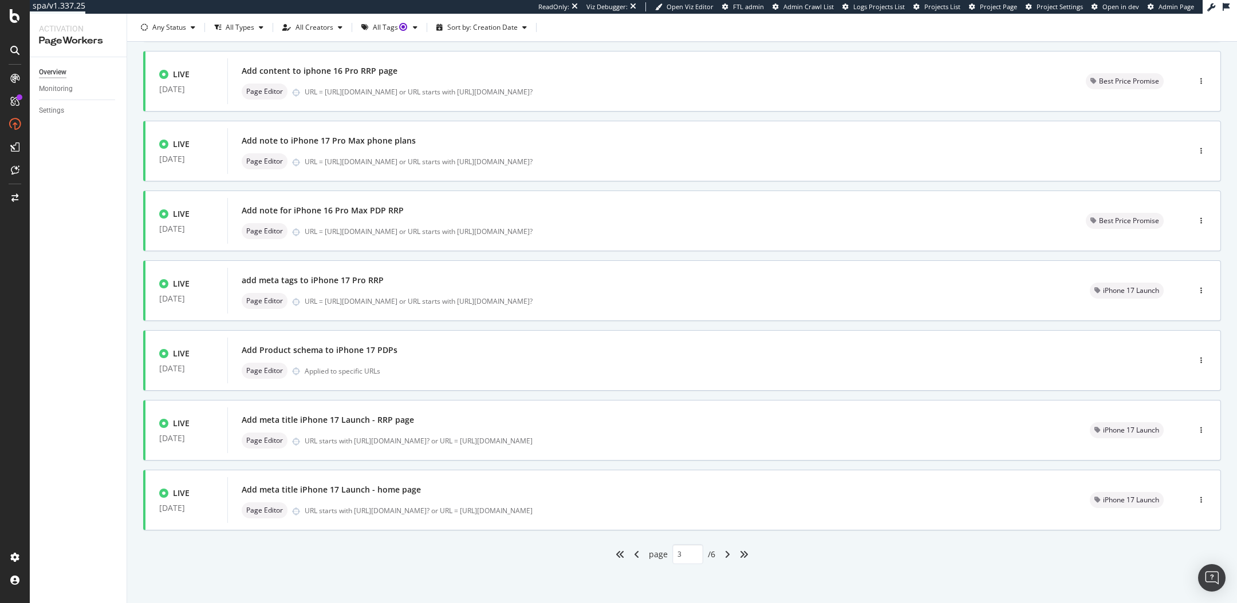
click at [732, 556] on div "angle-right" at bounding box center [727, 555] width 15 height 18
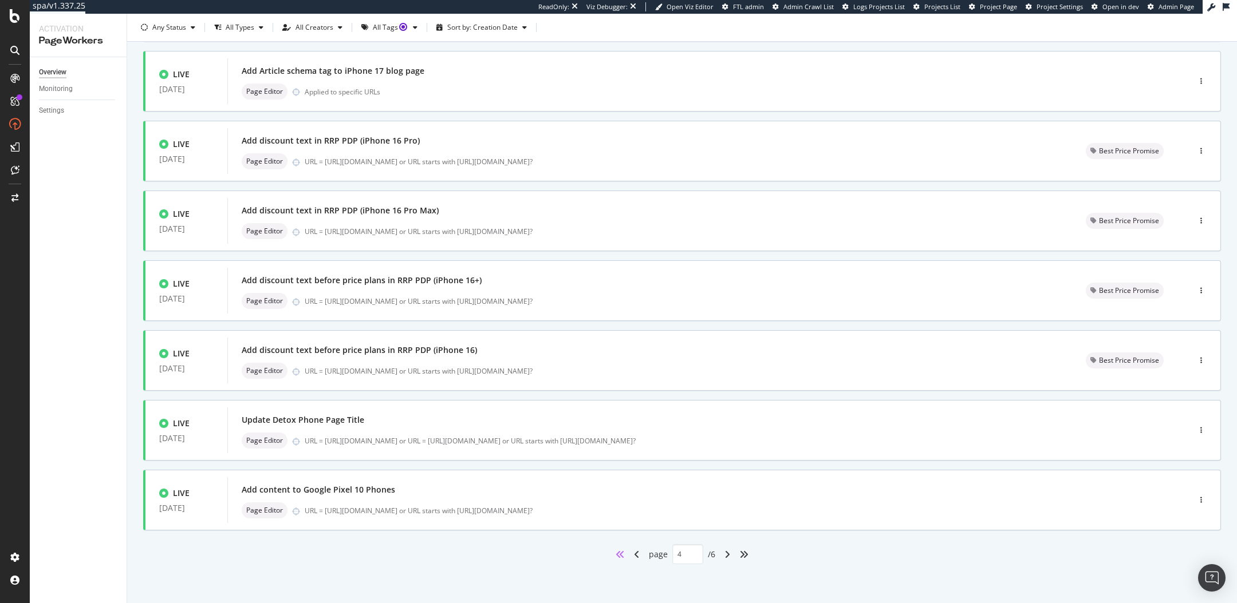
click at [617, 552] on icon "angles-left" at bounding box center [619, 554] width 9 height 9
type input "1"
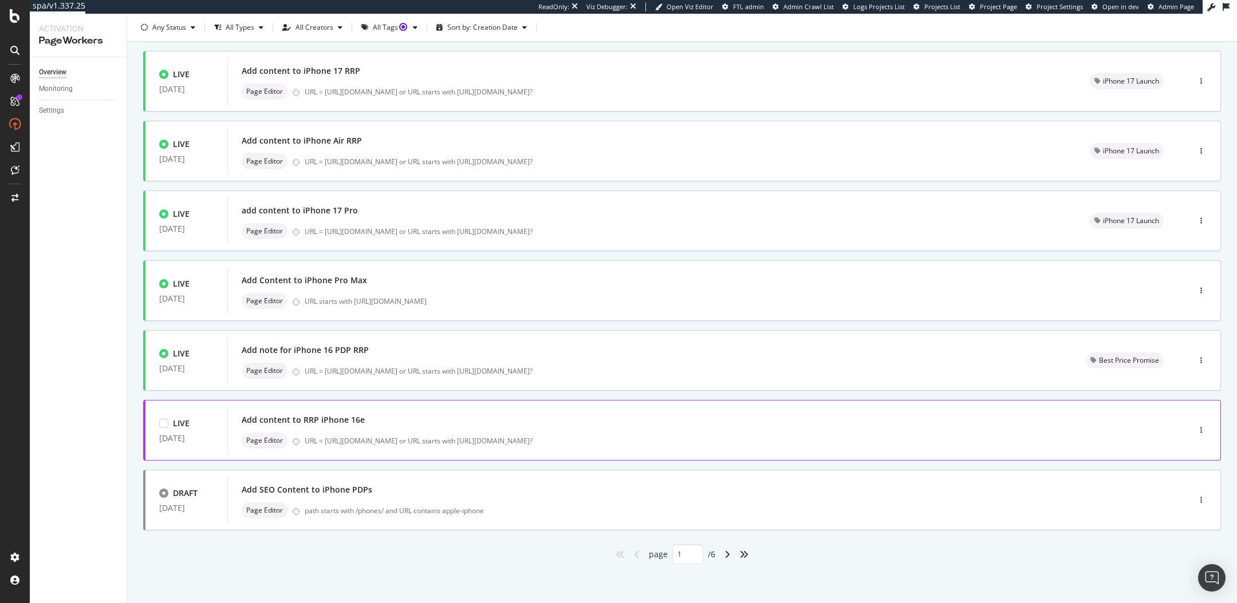
click at [452, 449] on div "Add content to RRP iPhone 16e Page Editor URL = https://shop.singtel.com/access…" at bounding box center [690, 431] width 927 height 46
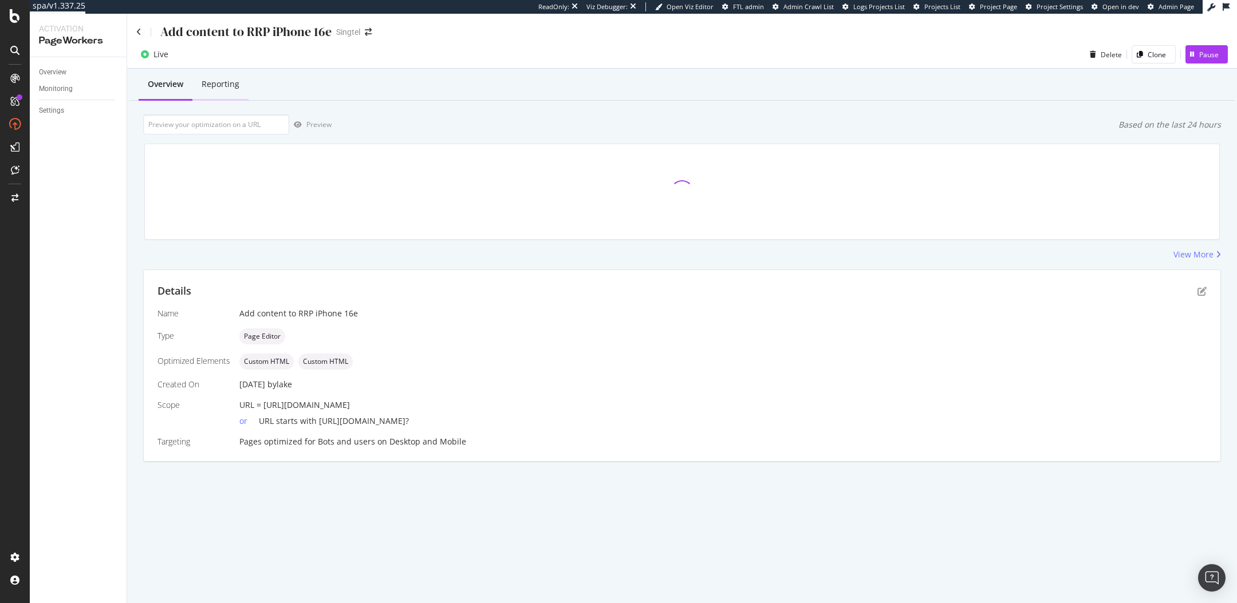
click at [221, 84] on div "Reporting" at bounding box center [221, 83] width 38 height 11
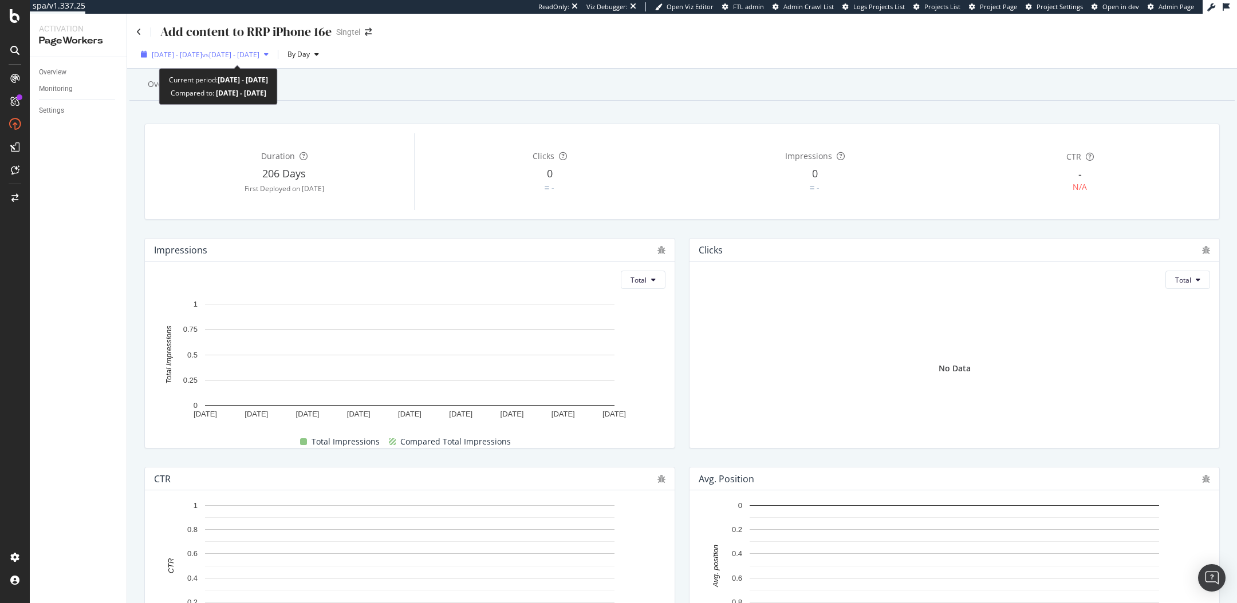
click at [172, 50] on span "[DATE] - [DATE]" at bounding box center [177, 55] width 50 height 10
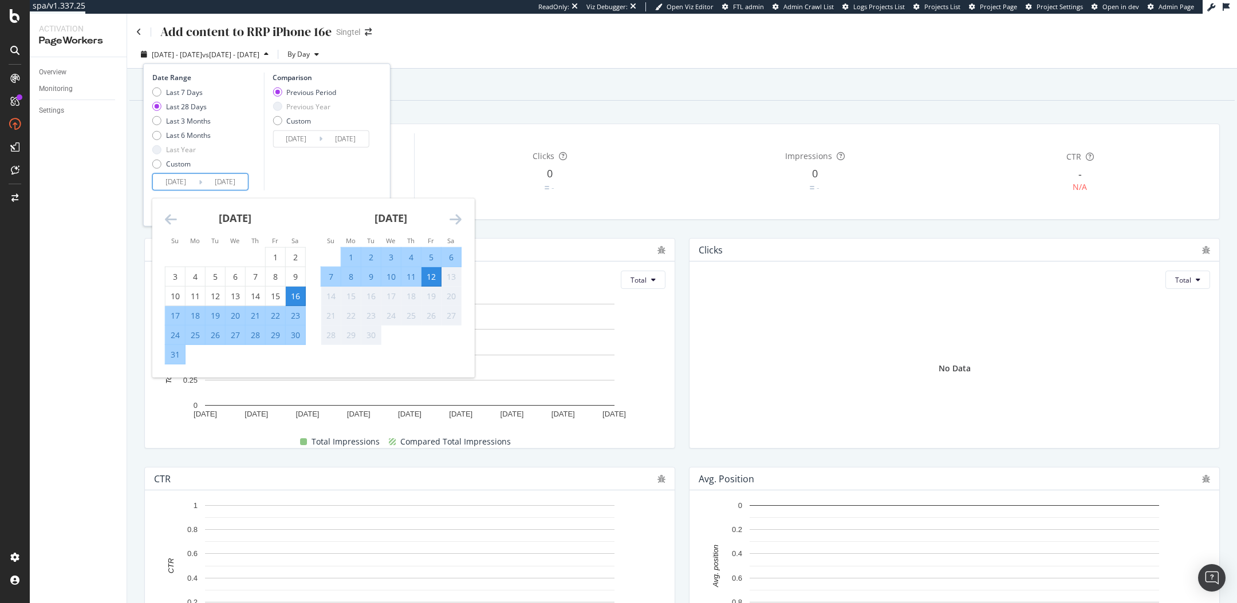
click at [181, 179] on input "[DATE]" at bounding box center [176, 182] width 46 height 16
click at [172, 214] on icon "Move backward to switch to the previous month." at bounding box center [171, 219] width 12 height 14
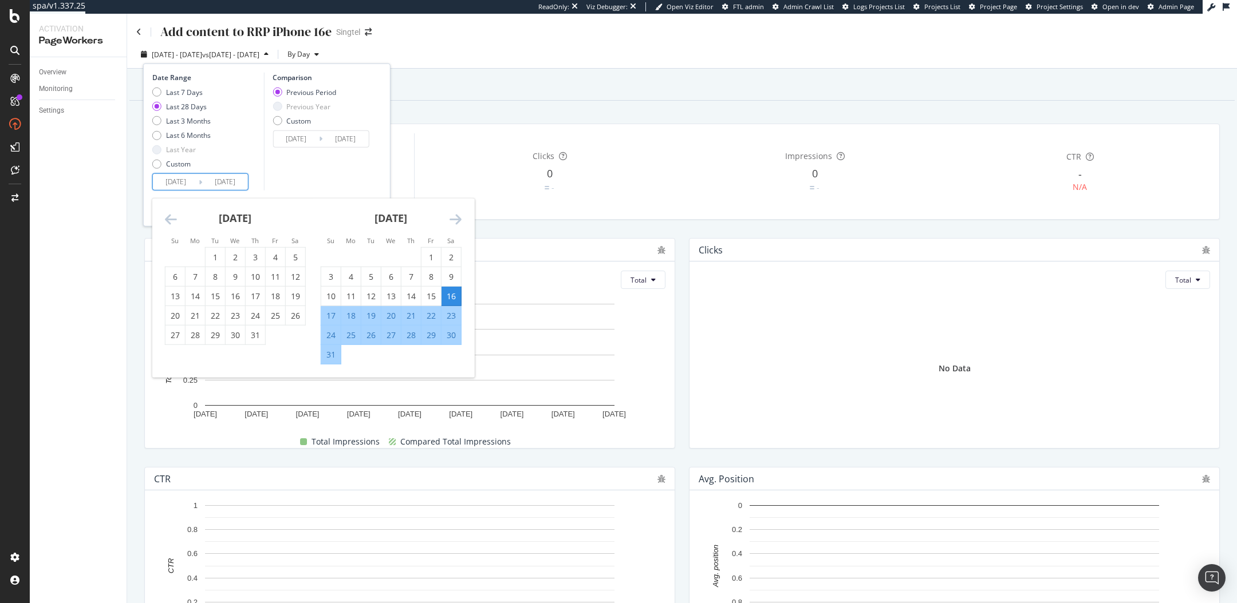
click at [172, 214] on icon "Move backward to switch to the previous month." at bounding box center [171, 219] width 12 height 14
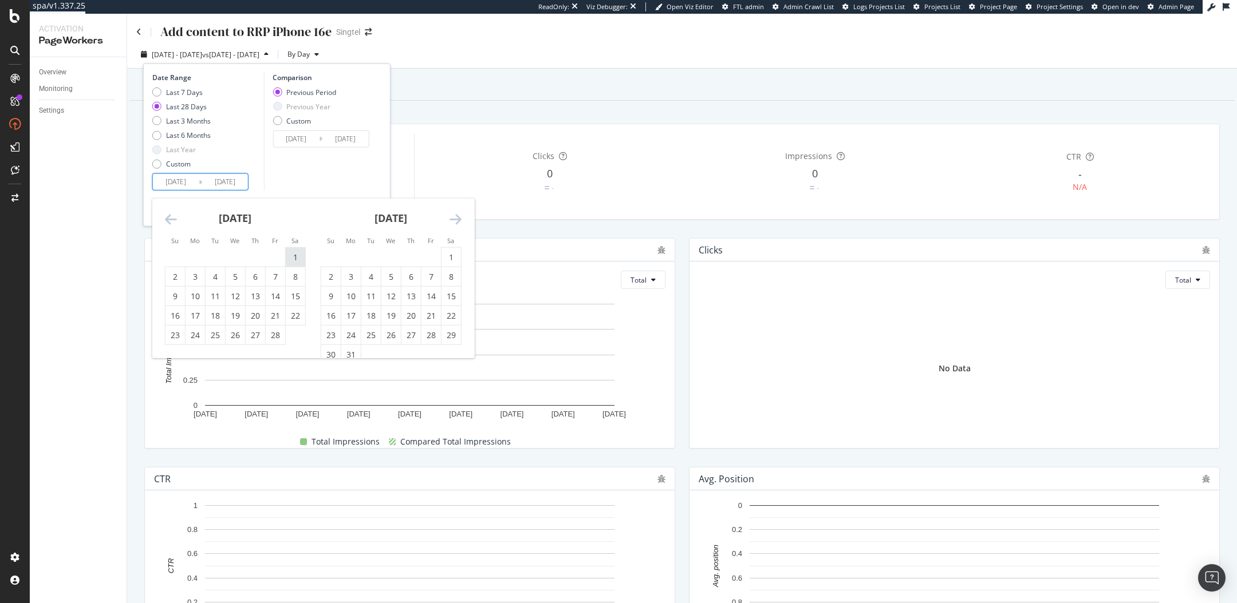
click at [286, 253] on div "1" at bounding box center [295, 256] width 19 height 11
type input "2025/02/01"
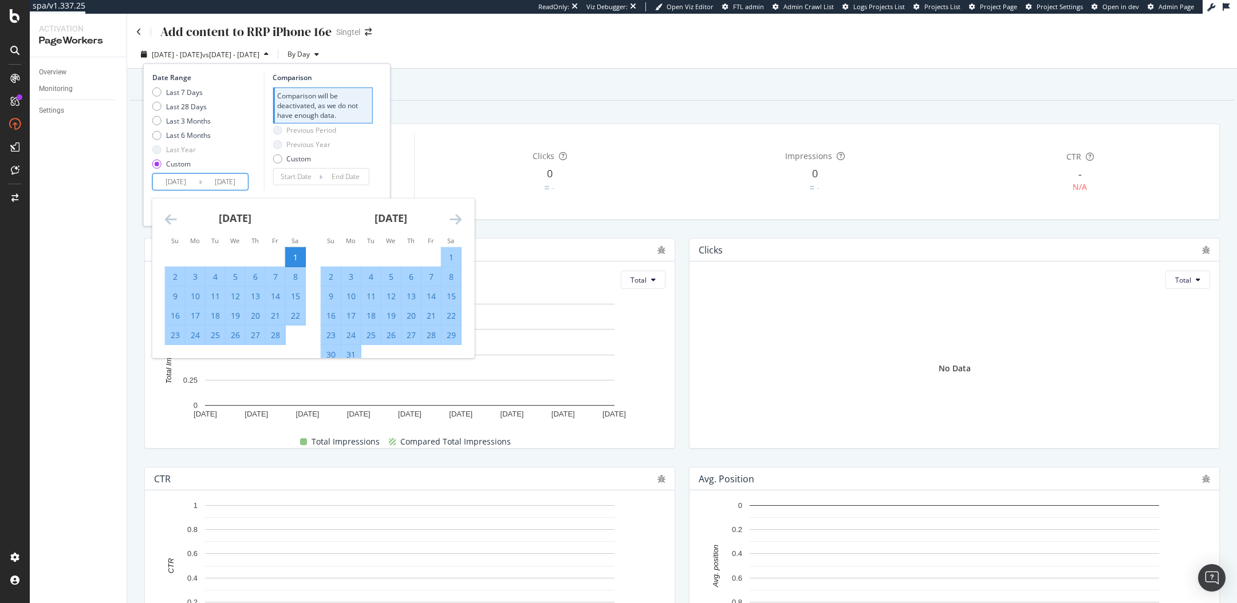
click at [276, 338] on div "28" at bounding box center [275, 334] width 19 height 11
type input "2025/02/28"
type input "2025/01/04"
type input "2025/01/31"
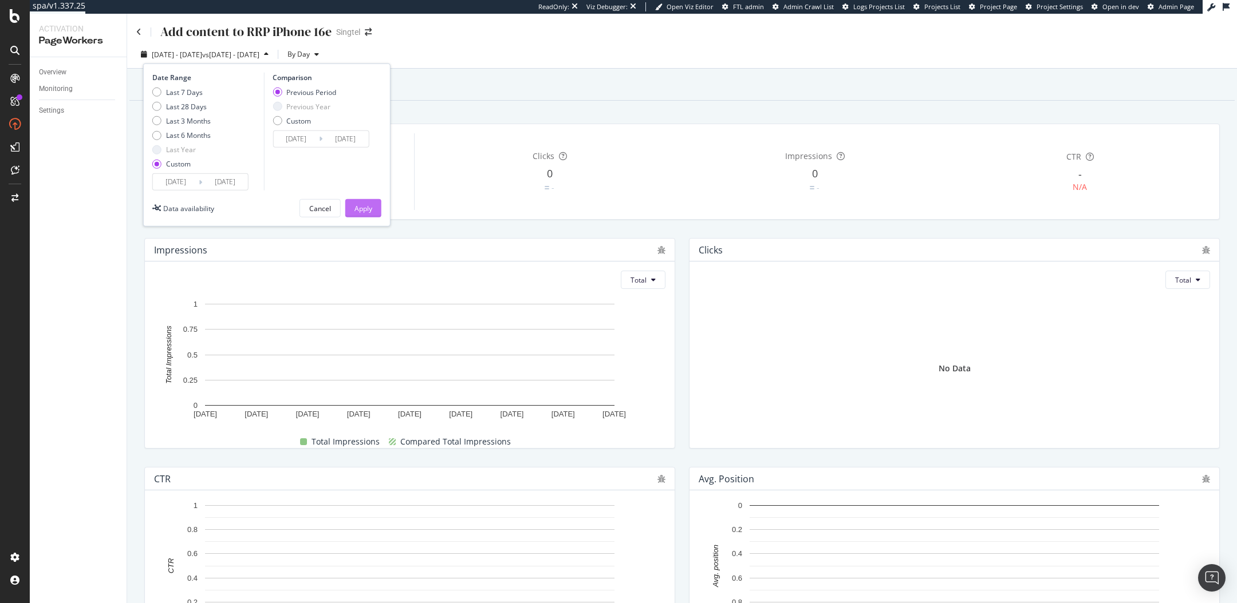
click at [366, 200] on div "Apply" at bounding box center [363, 208] width 18 height 17
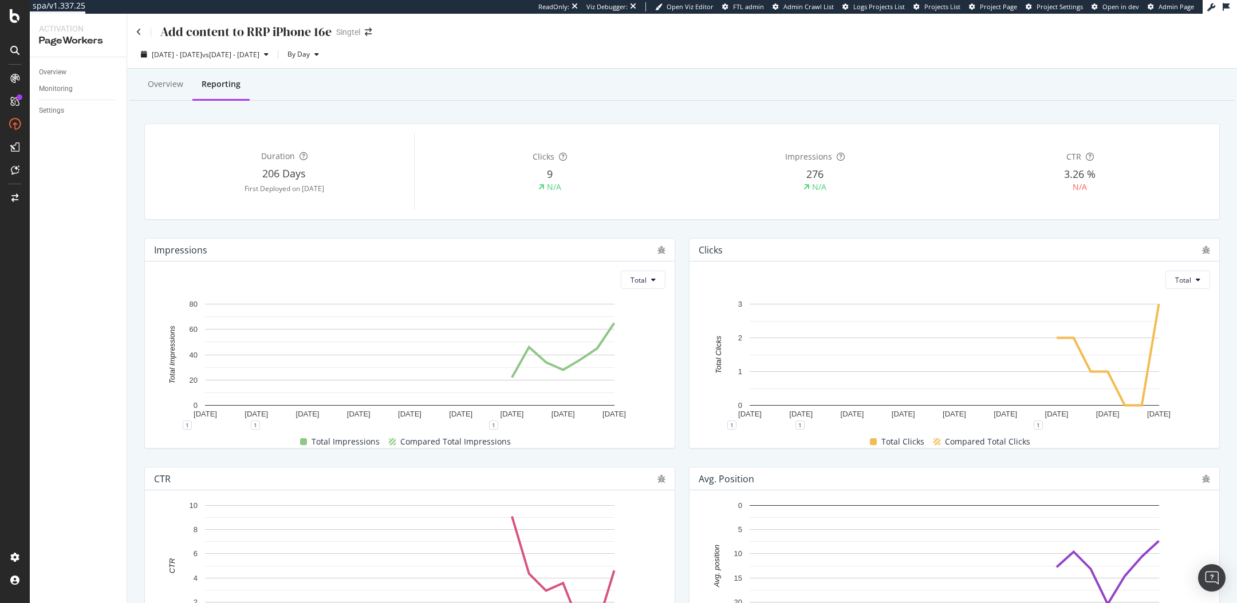
click at [362, 210] on div "Duration 206 Days First Deployed on 2025 Feb. 21st" at bounding box center [284, 171] width 260 height 77
click at [136, 28] on icon at bounding box center [138, 32] width 5 height 8
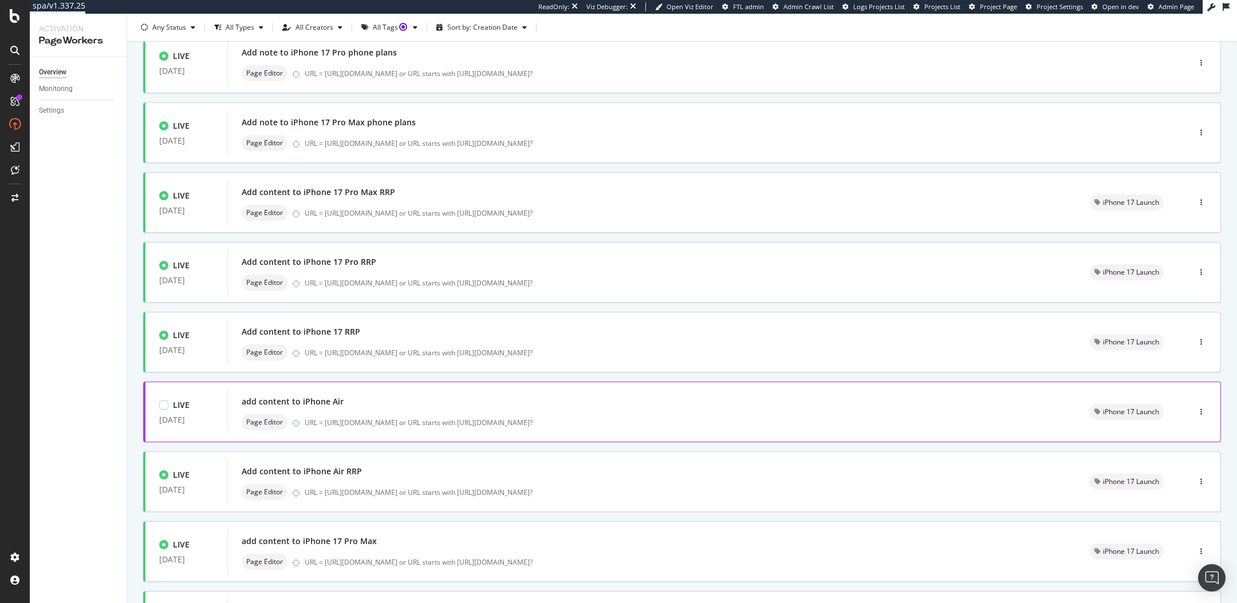
scroll to position [277, 0]
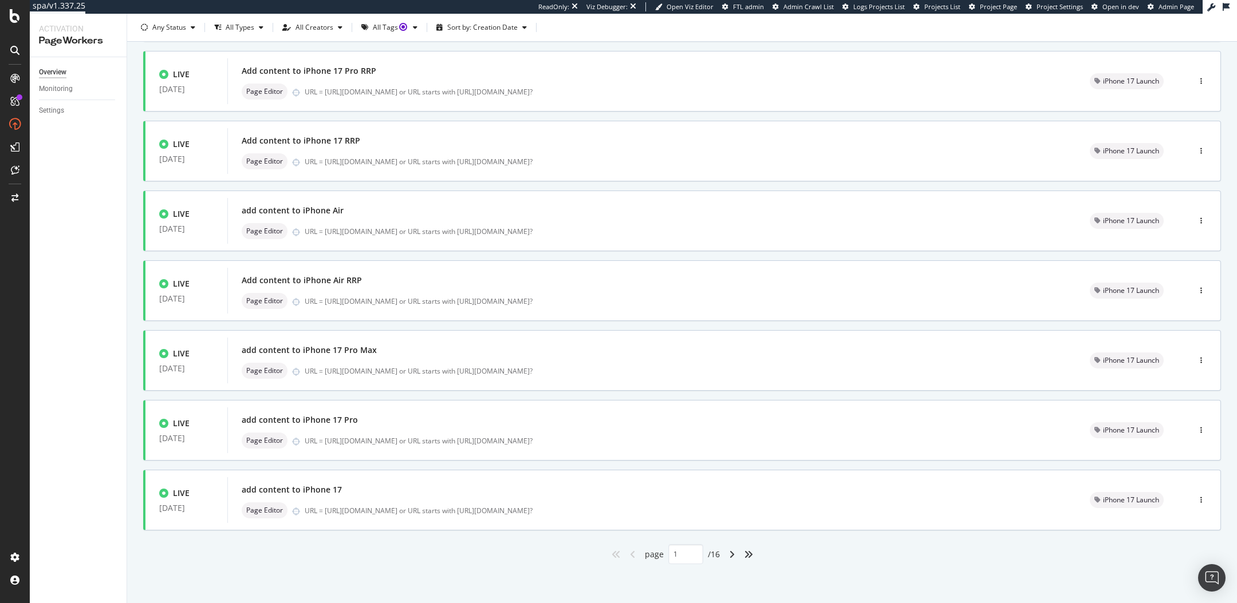
click at [734, 558] on div "angle-right" at bounding box center [731, 555] width 15 height 18
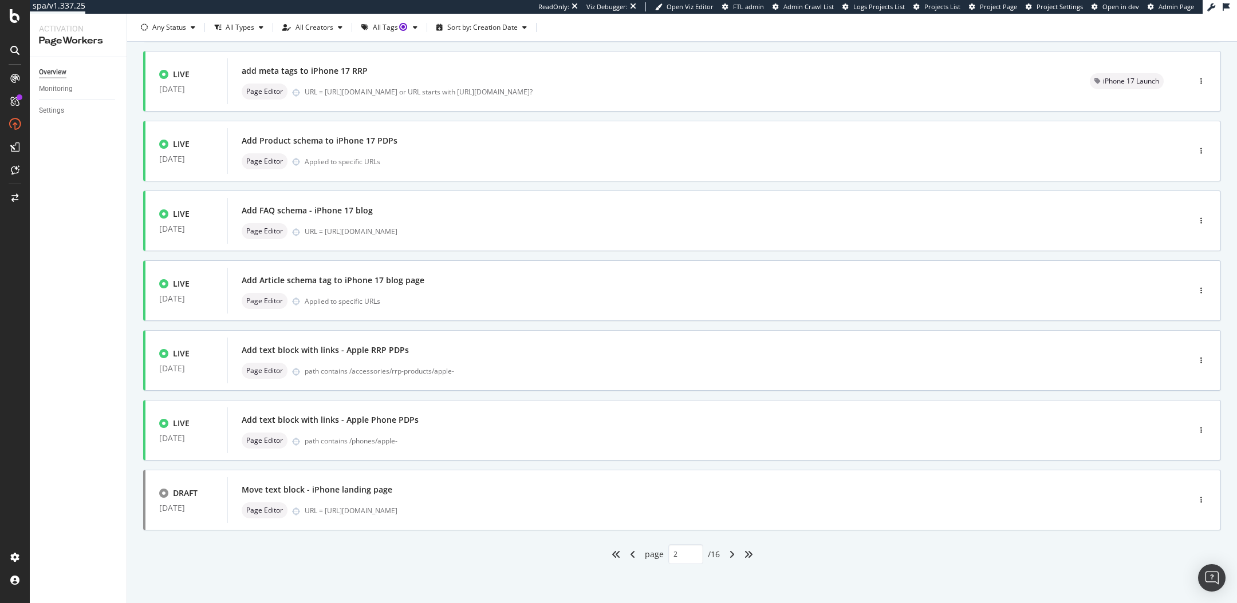
click at [755, 560] on div "angles-right" at bounding box center [748, 555] width 18 height 18
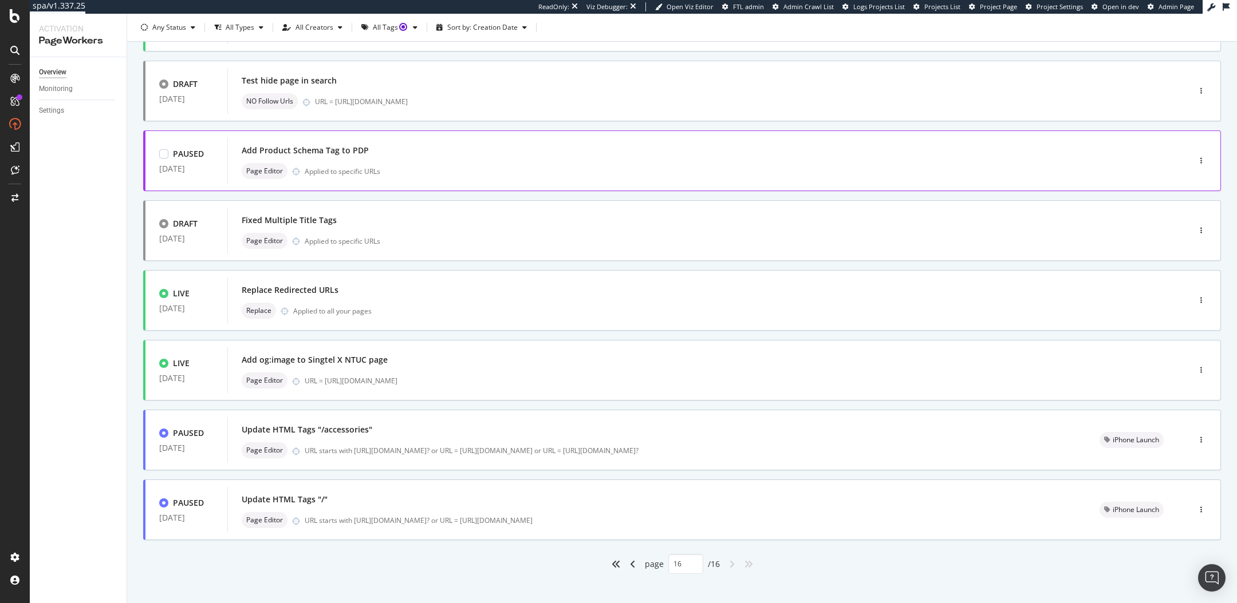
scroll to position [207, 0]
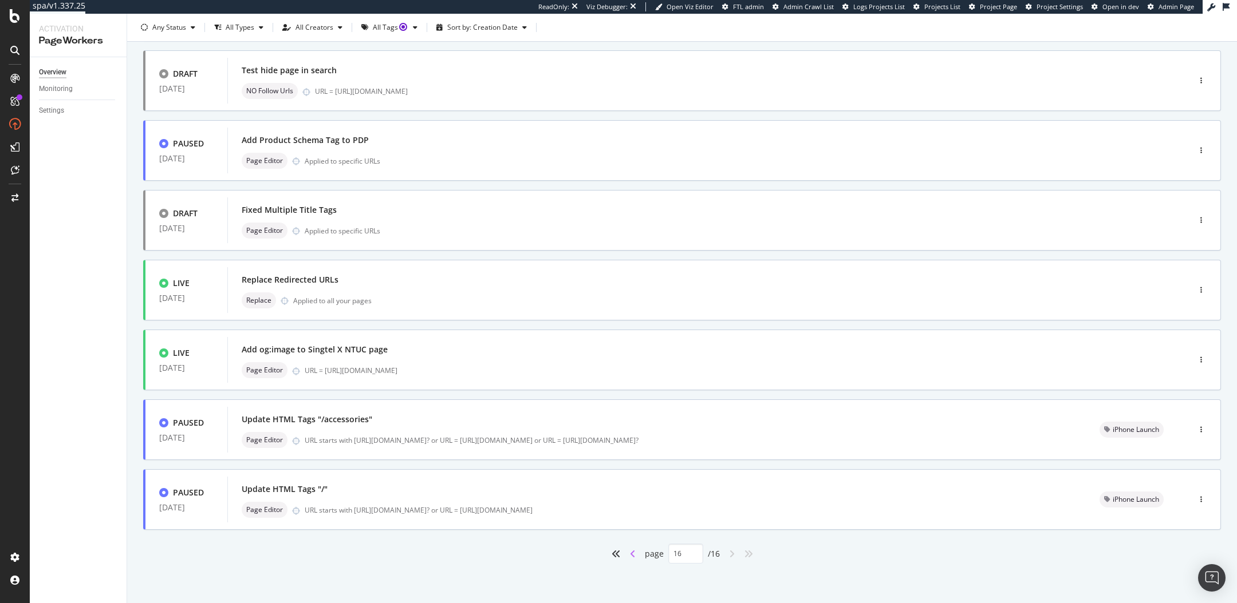
click at [631, 555] on icon "angle-left" at bounding box center [633, 554] width 6 height 9
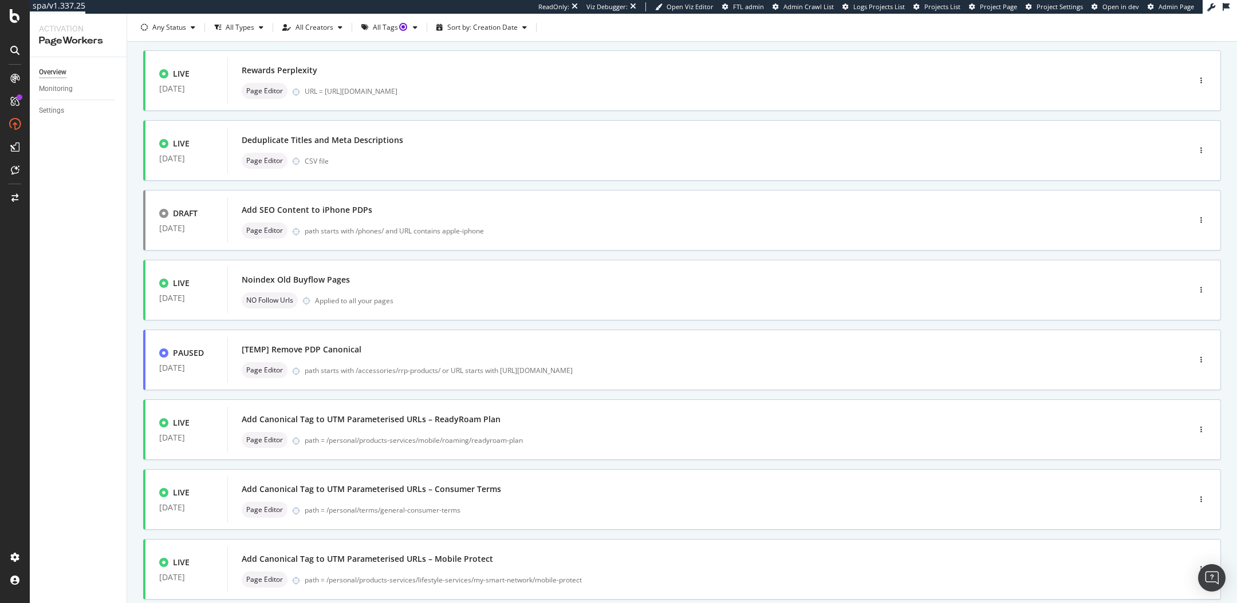
type input "15"
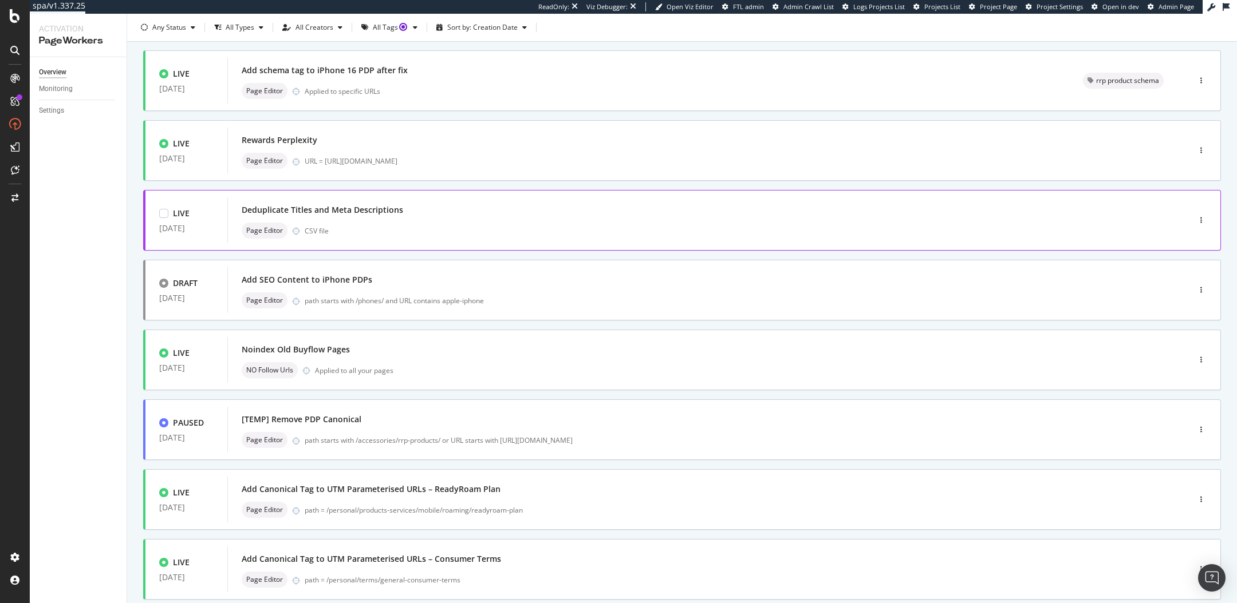
scroll to position [113, 0]
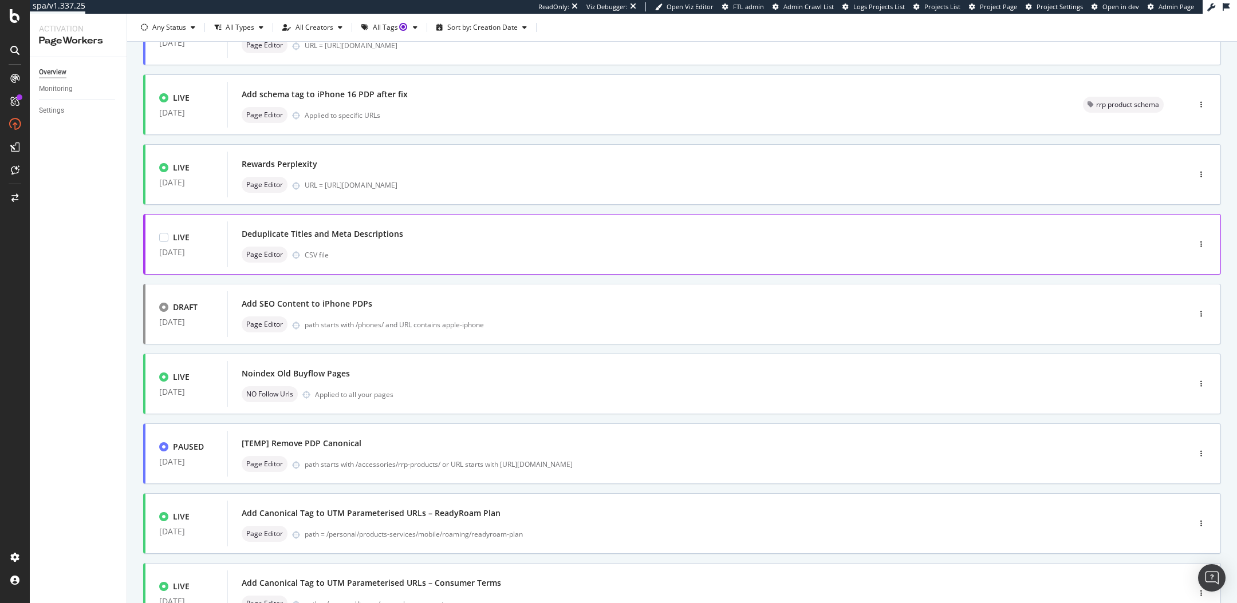
click at [457, 267] on div "LIVE 30 Dec. 2024 Deduplicate Titles and Meta Descriptions Page Editor CSV file" at bounding box center [681, 244] width 1077 height 61
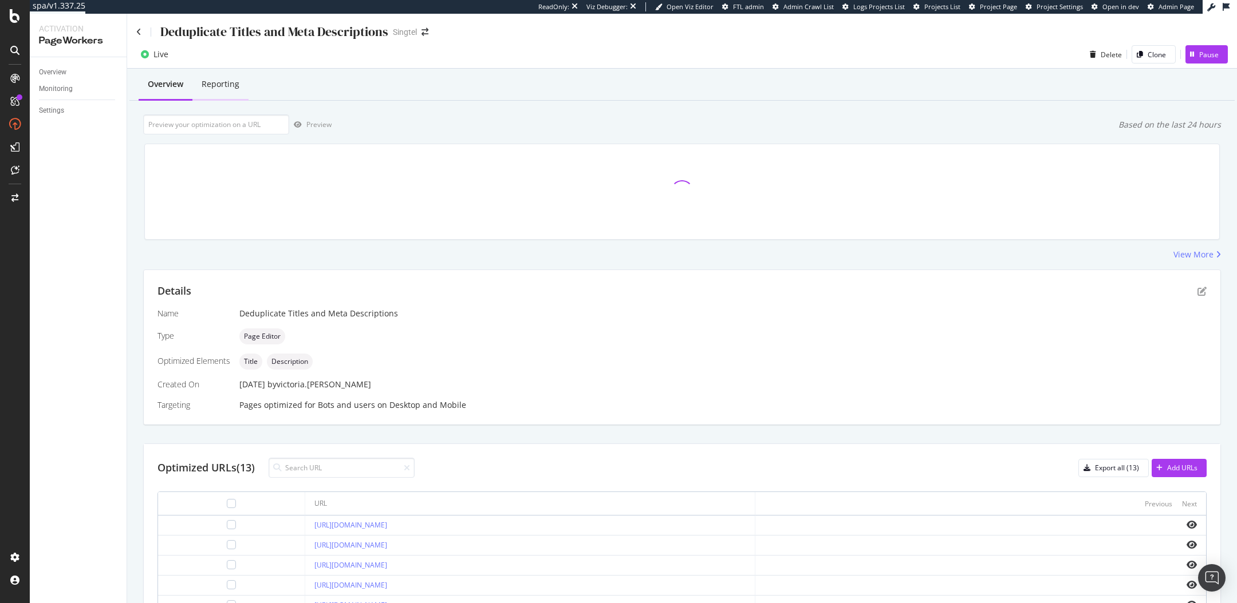
click at [220, 84] on div "Reporting" at bounding box center [221, 83] width 38 height 11
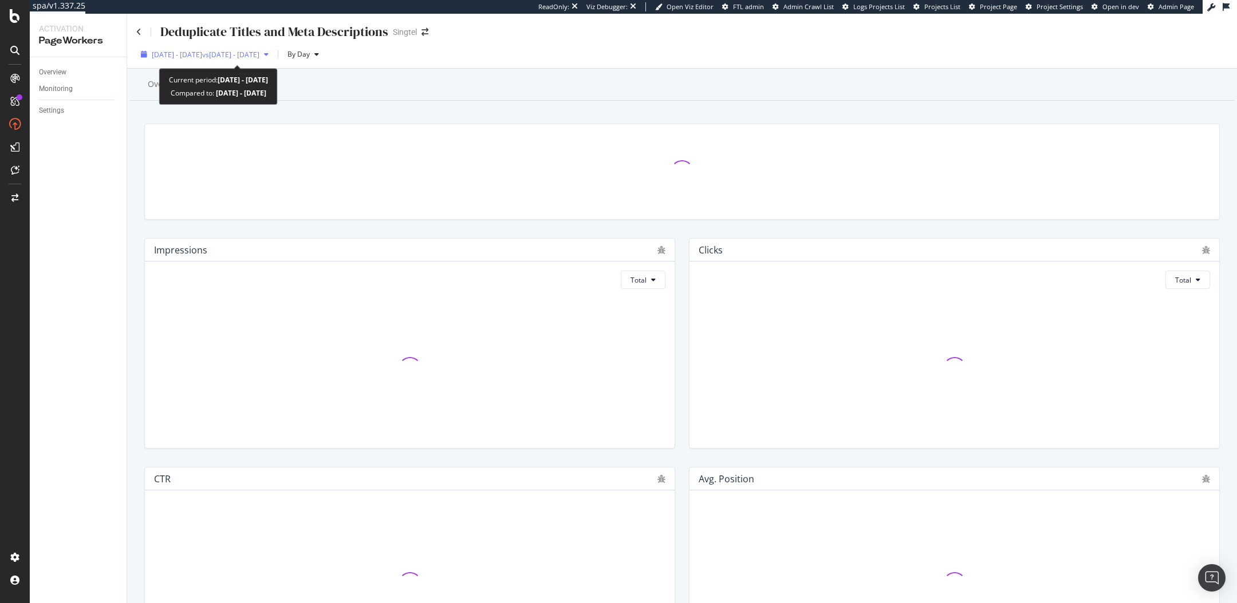
click at [183, 55] on span "[DATE] - [DATE]" at bounding box center [177, 55] width 50 height 10
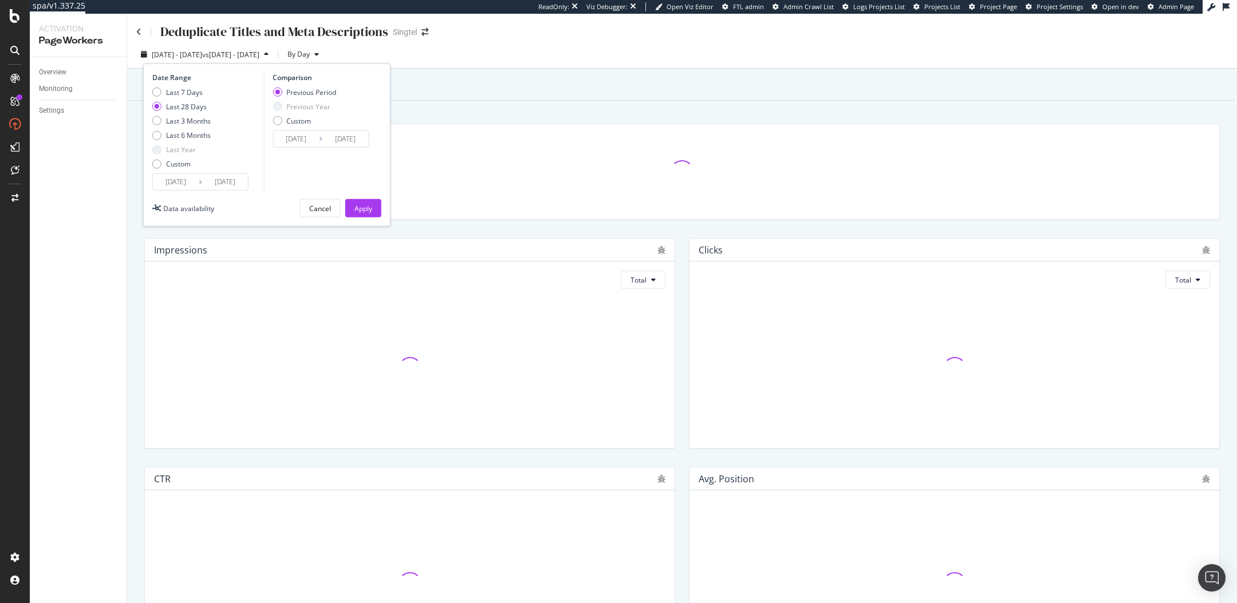
click at [422, 137] on div at bounding box center [682, 171] width 1056 height 77
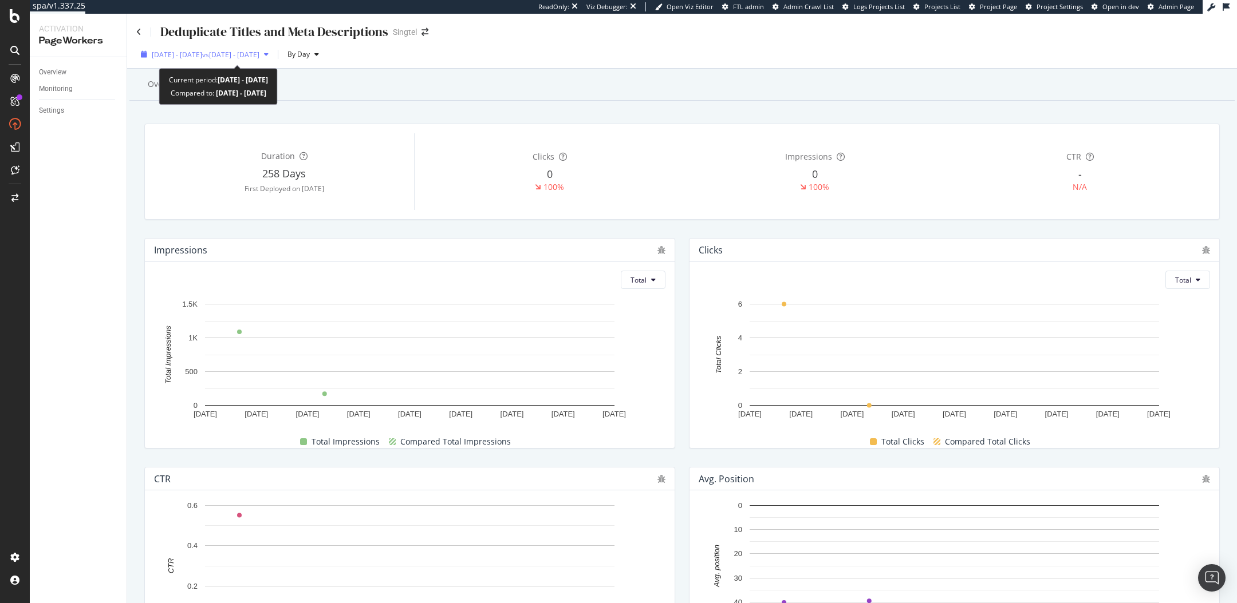
click at [179, 50] on span "[DATE] - [DATE]" at bounding box center [177, 55] width 50 height 10
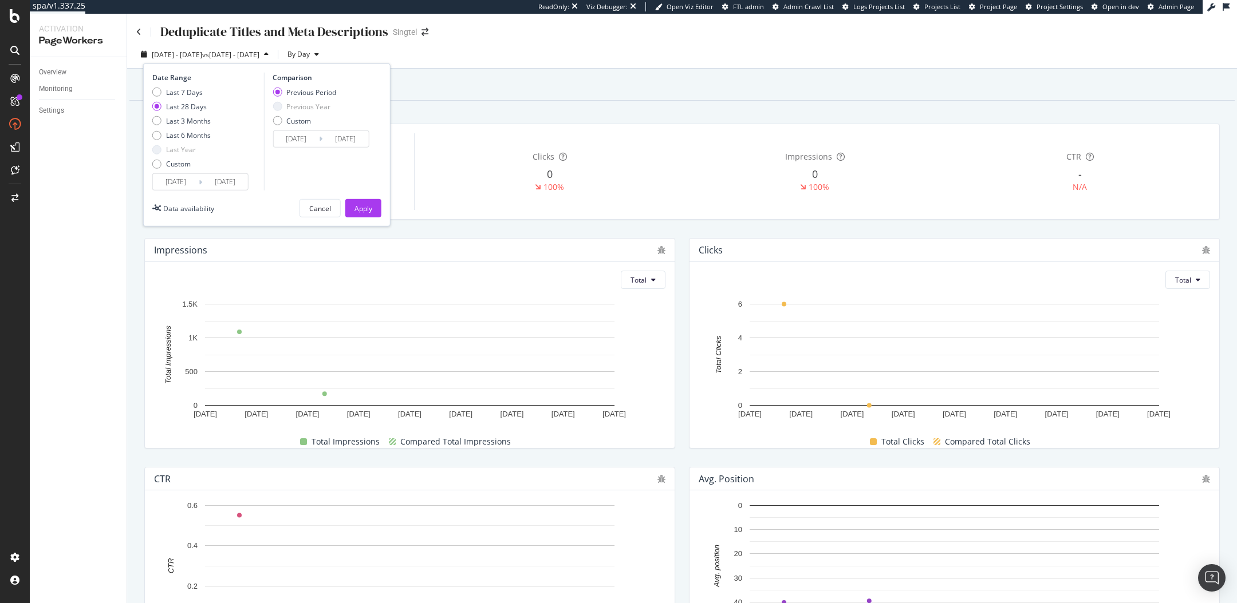
click at [183, 183] on input "[DATE]" at bounding box center [176, 182] width 46 height 16
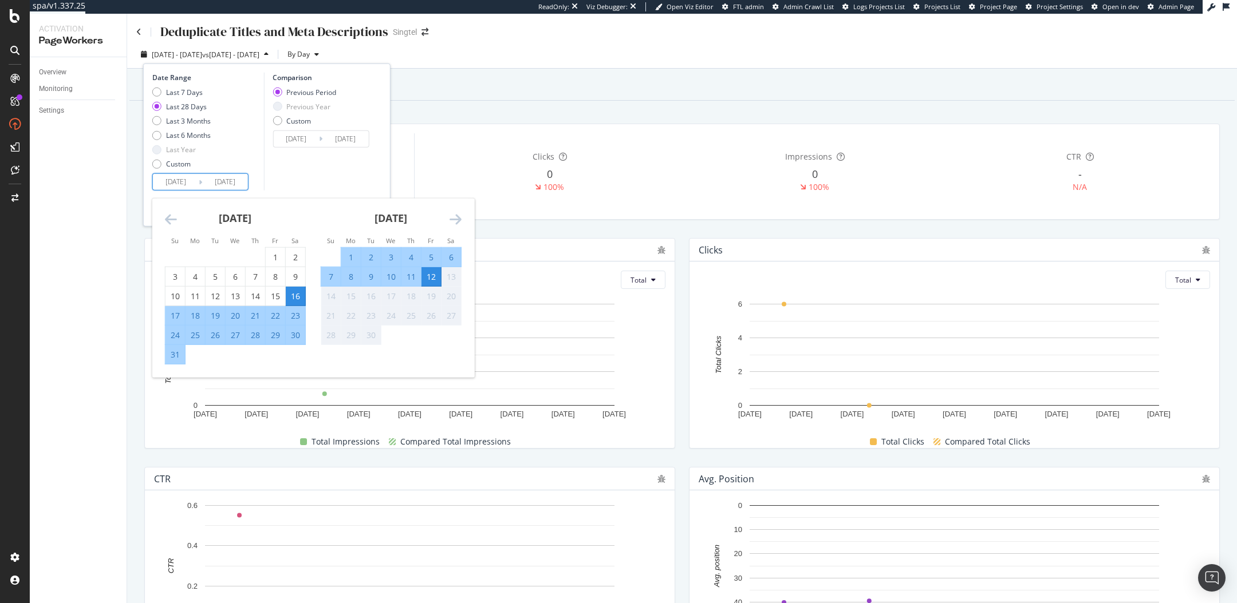
click at [176, 219] on div "[DATE]" at bounding box center [235, 223] width 141 height 49
click at [171, 219] on icon "Move backward to switch to the previous month." at bounding box center [171, 219] width 12 height 14
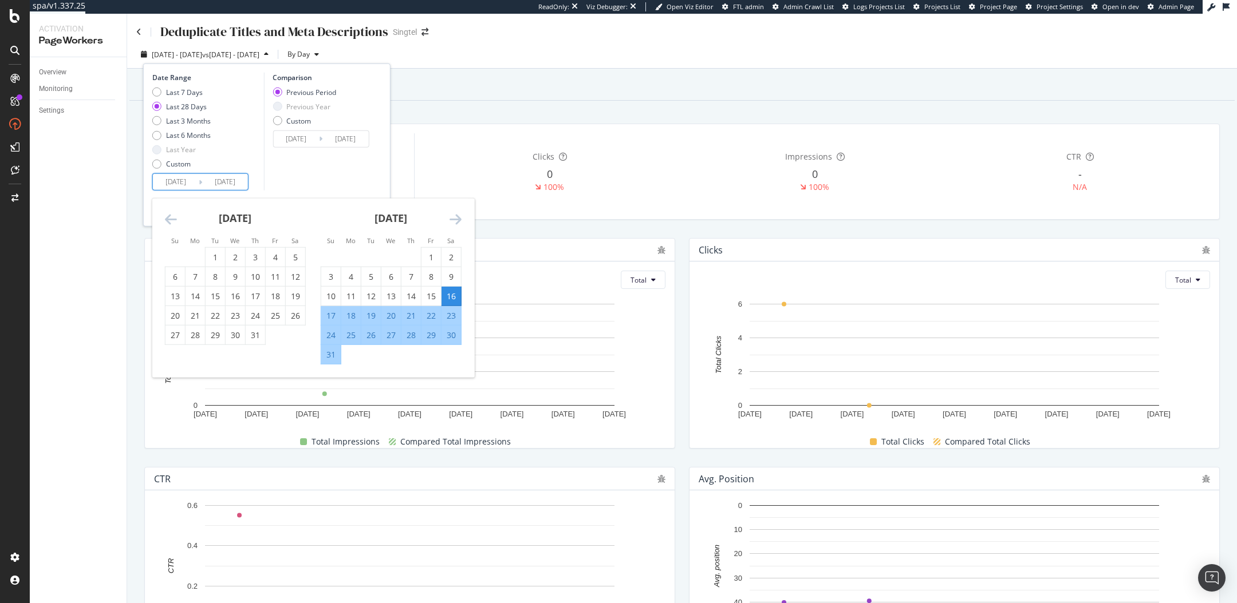
click at [171, 219] on icon "Move backward to switch to the previous month." at bounding box center [171, 219] width 12 height 14
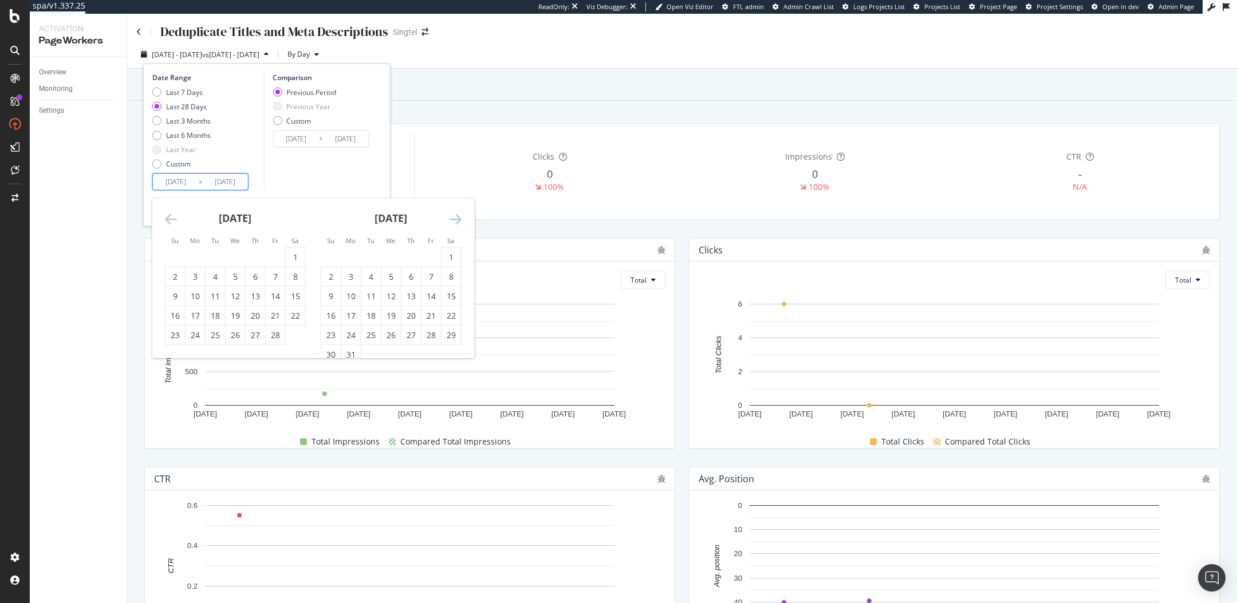
click at [171, 219] on icon "Move backward to switch to the previous month." at bounding box center [171, 219] width 12 height 14
click at [393, 258] on div "1" at bounding box center [390, 256] width 19 height 11
type input "2025/01/01"
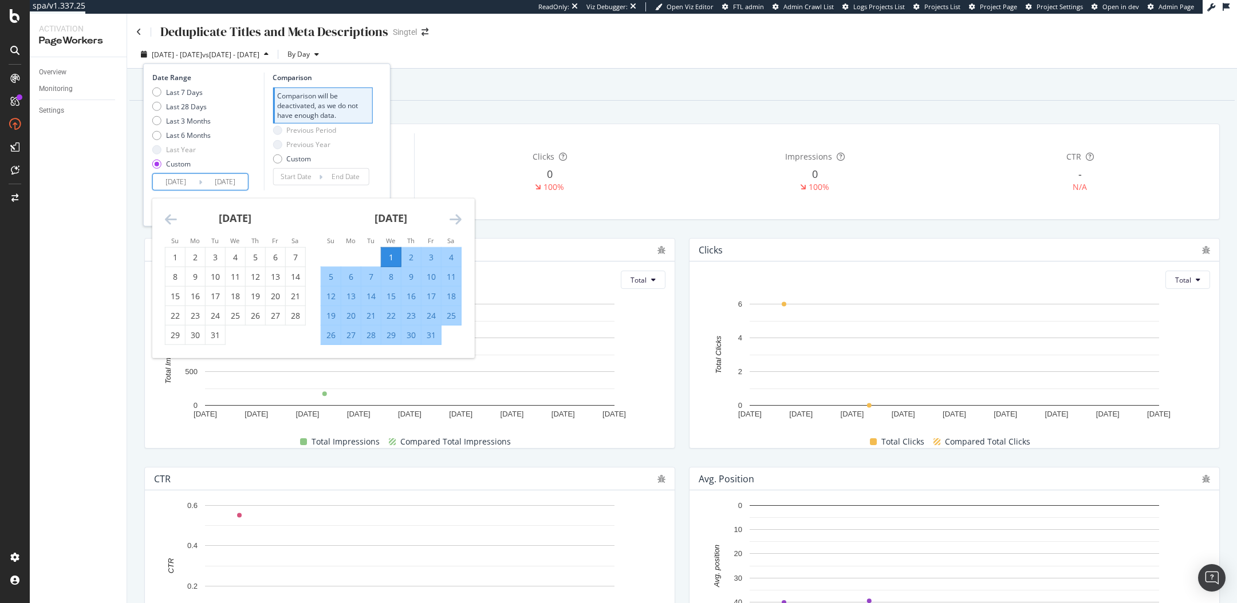
click at [451, 219] on icon "Move forward to switch to the next month." at bounding box center [455, 219] width 12 height 14
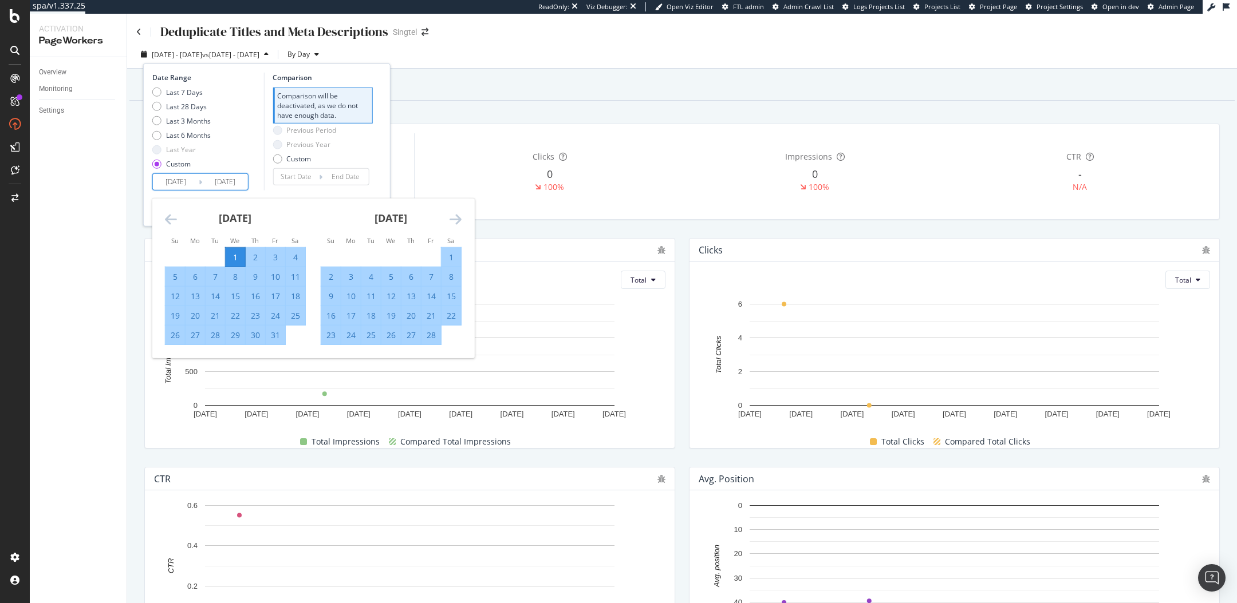
click at [430, 335] on div "28" at bounding box center [430, 334] width 19 height 11
type input "2025/02/28"
type input "2024/11/03"
type input "2024/12/31"
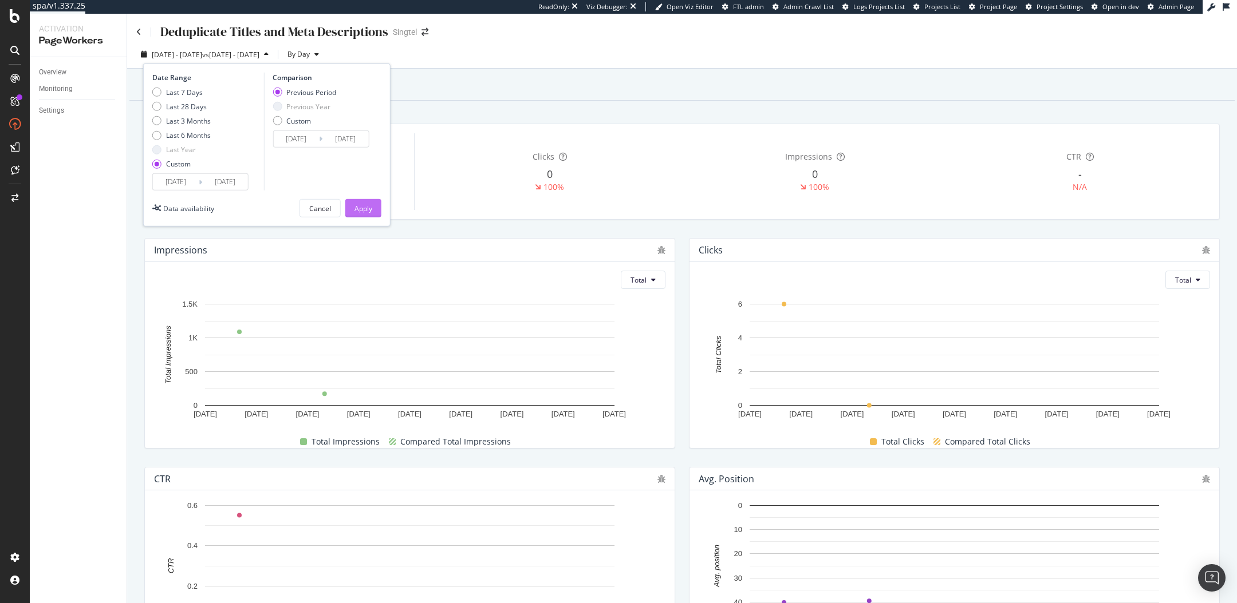
click at [360, 202] on div "Apply" at bounding box center [363, 208] width 18 height 17
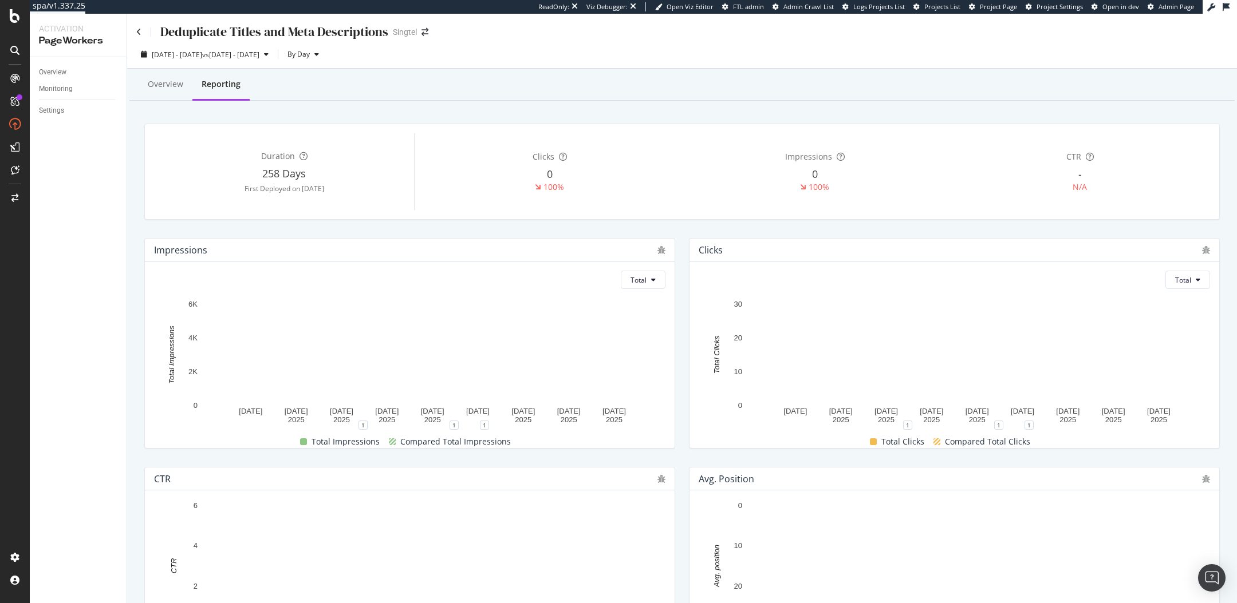
click at [141, 27] on div "Deduplicate Titles and Meta Descriptions" at bounding box center [262, 32] width 252 height 18
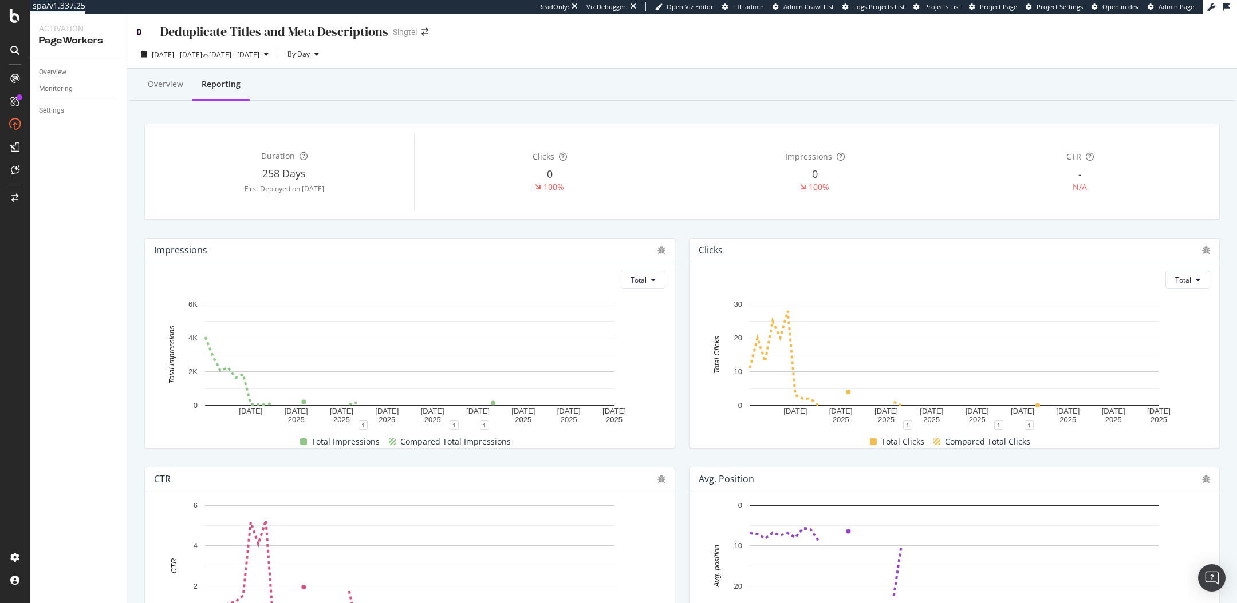
click at [139, 31] on icon at bounding box center [138, 32] width 5 height 8
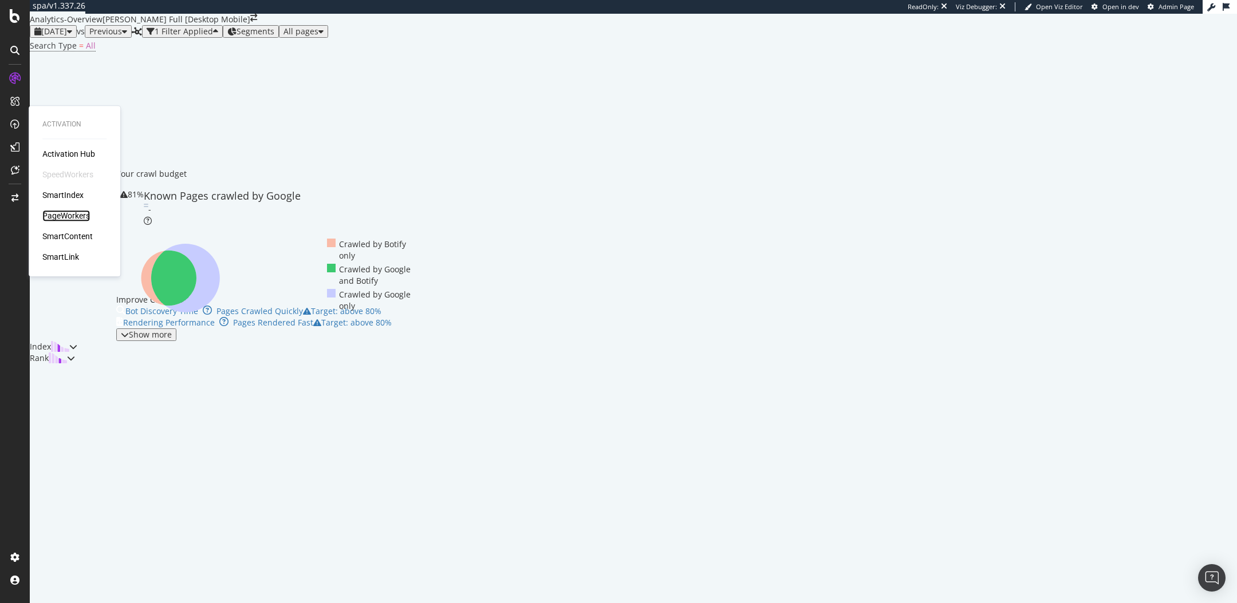
click at [78, 214] on div "PageWorkers" at bounding box center [66, 215] width 48 height 11
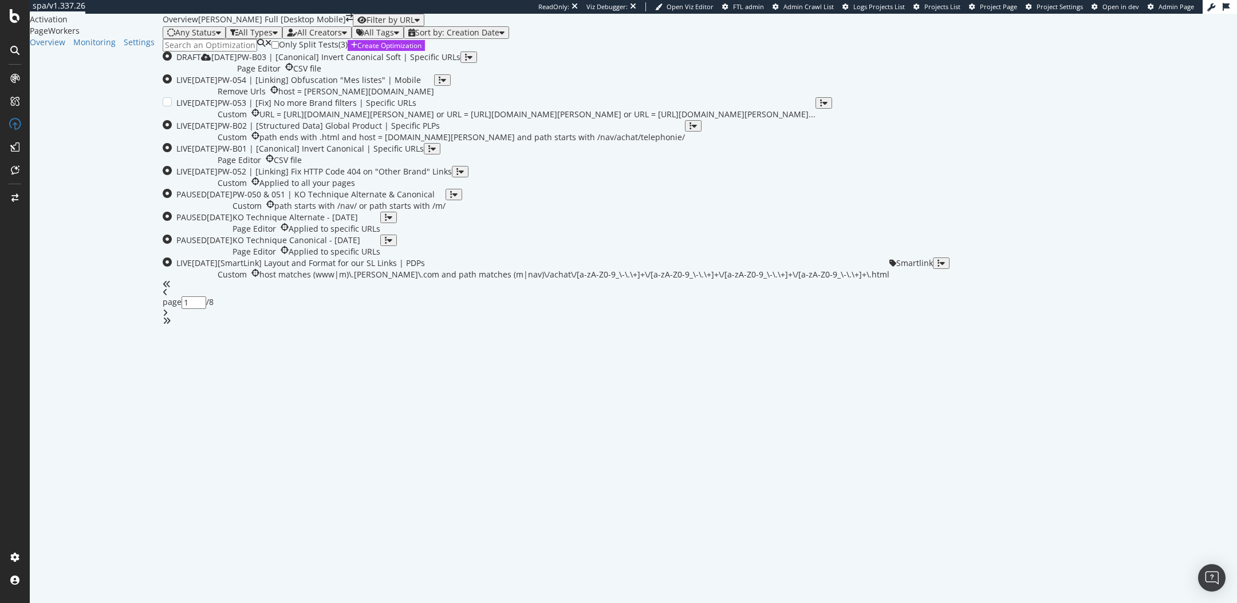
scroll to position [277, 0]
click at [171, 325] on icon "angles-right" at bounding box center [167, 321] width 8 height 8
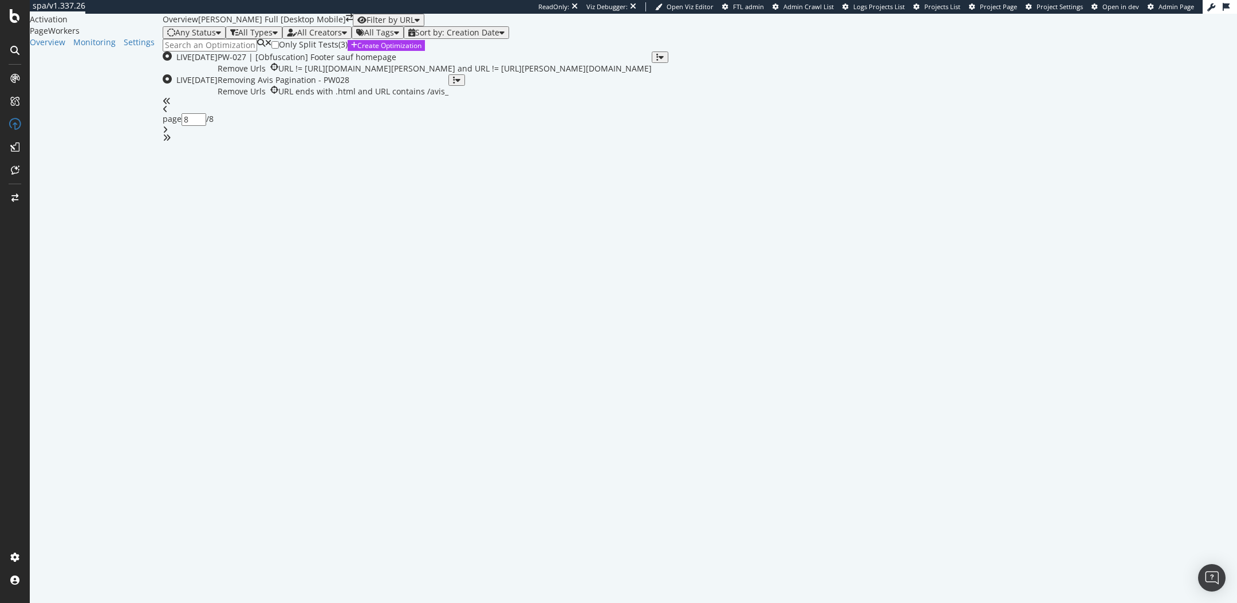
scroll to position [0, 0]
click at [632, 113] on div "angle-left" at bounding box center [700, 109] width 1074 height 8
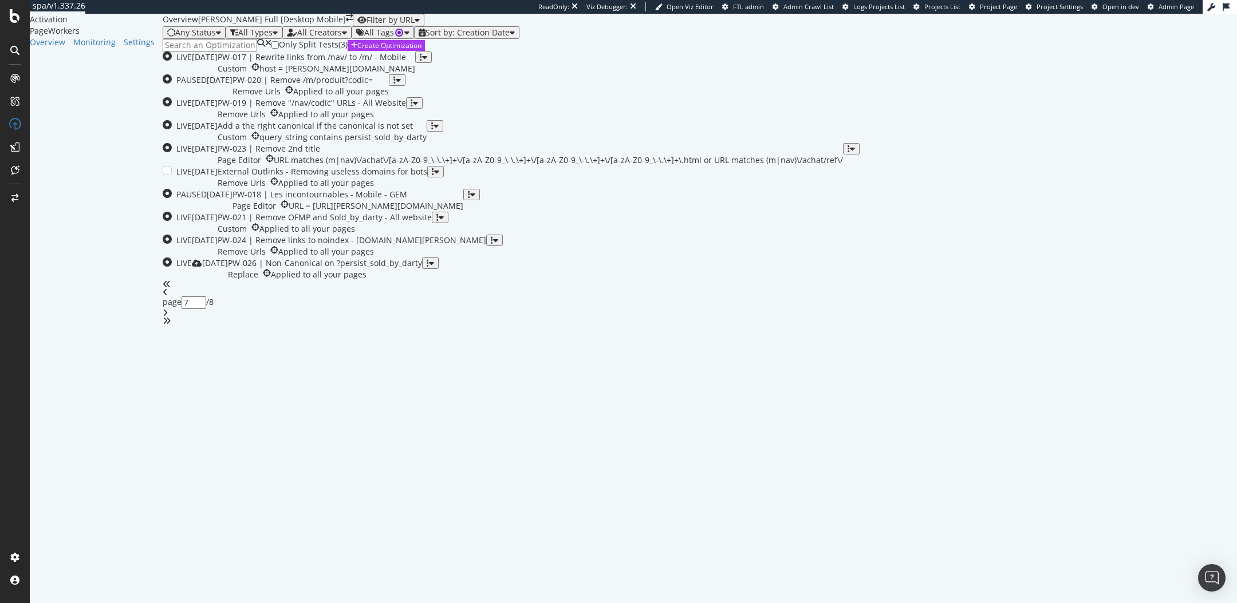
scroll to position [277, 0]
click at [168, 297] on icon "angle-left" at bounding box center [165, 293] width 5 height 8
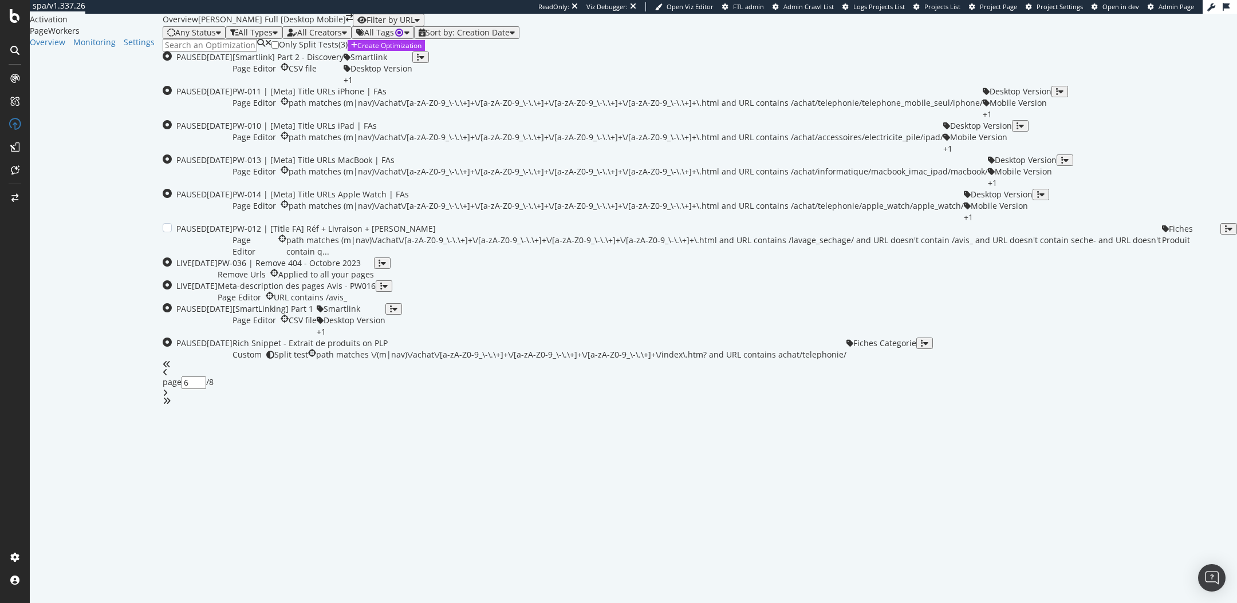
scroll to position [24, 0]
click at [179, 52] on input at bounding box center [210, 45] width 94 height 13
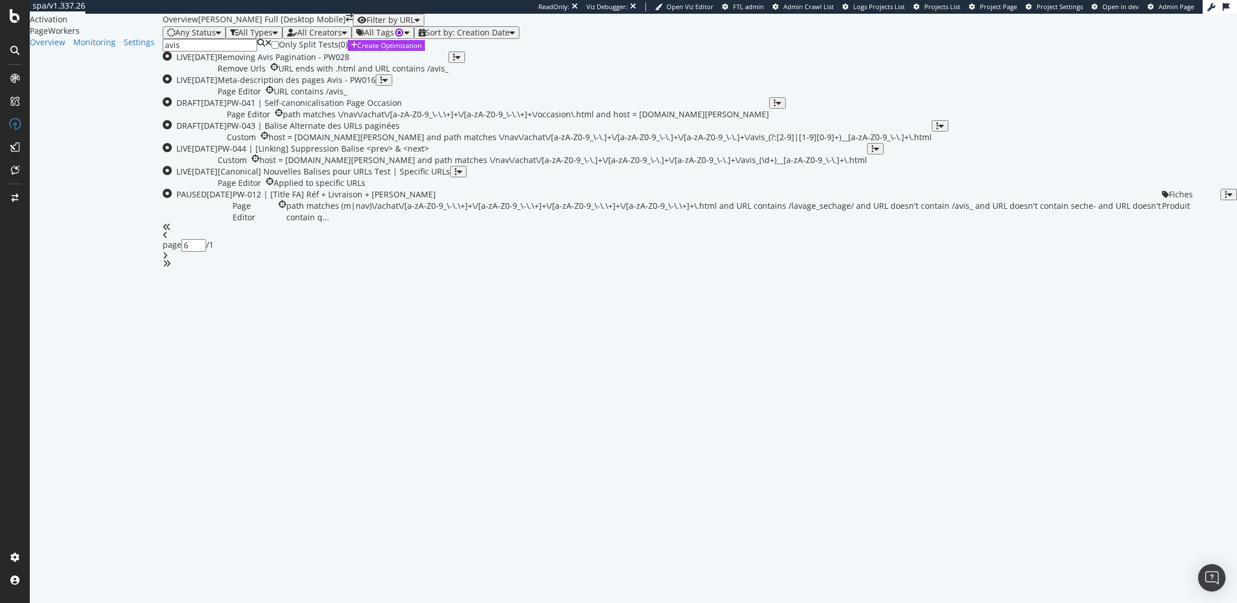
type input "1"
click at [347, 97] on div "URL contains /avis_" at bounding box center [310, 91] width 73 height 11
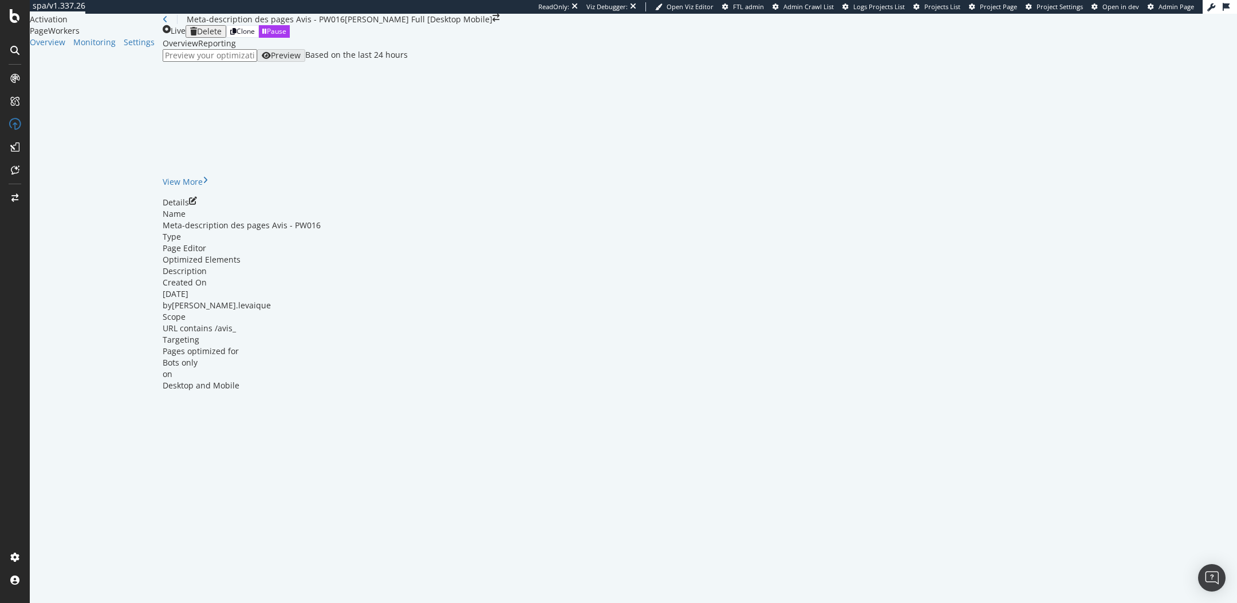
click at [231, 49] on div "Reporting" at bounding box center [217, 43] width 38 height 11
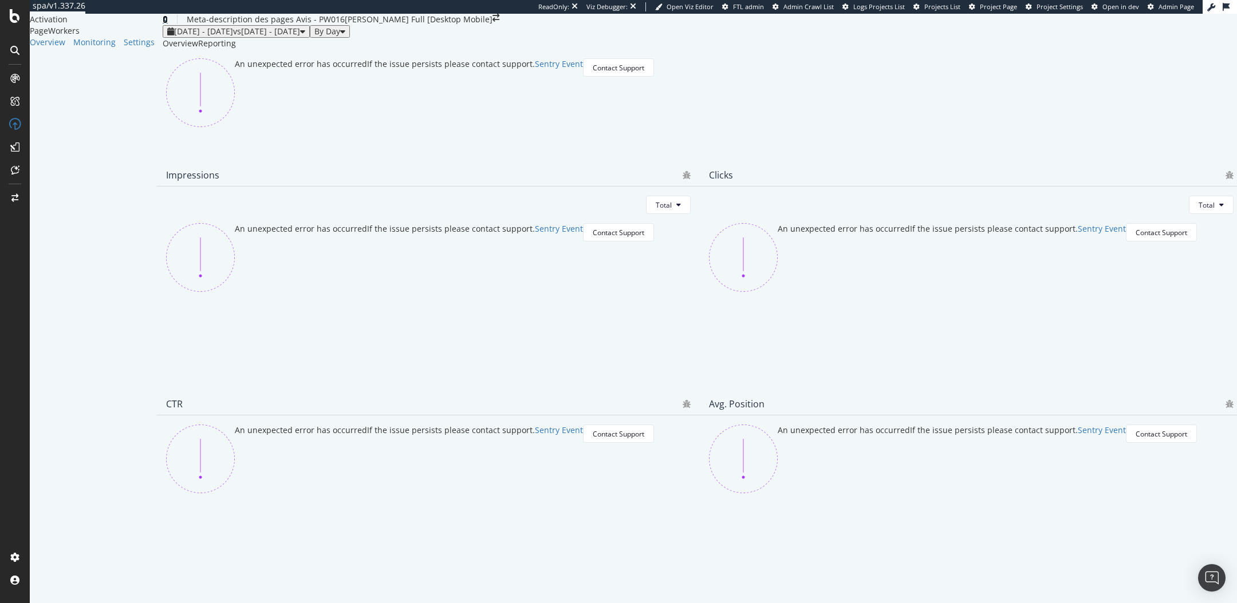
click at [163, 23] on icon at bounding box center [165, 19] width 5 height 8
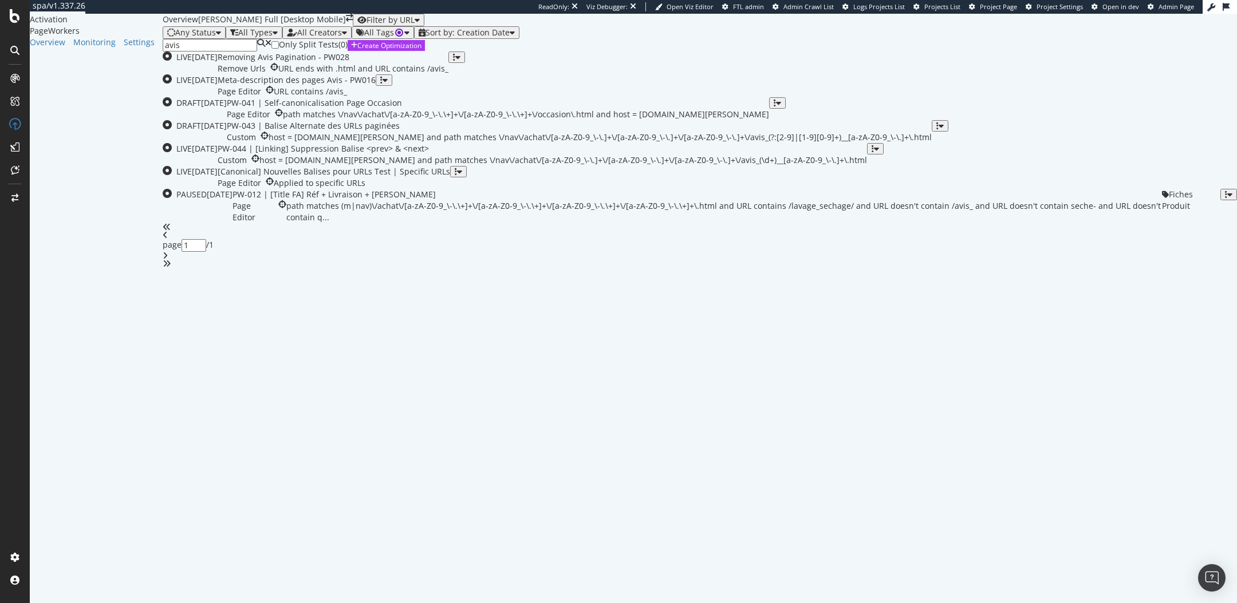
click at [196, 52] on input "avis" at bounding box center [210, 45] width 94 height 13
click at [265, 52] on icon at bounding box center [268, 45] width 6 height 13
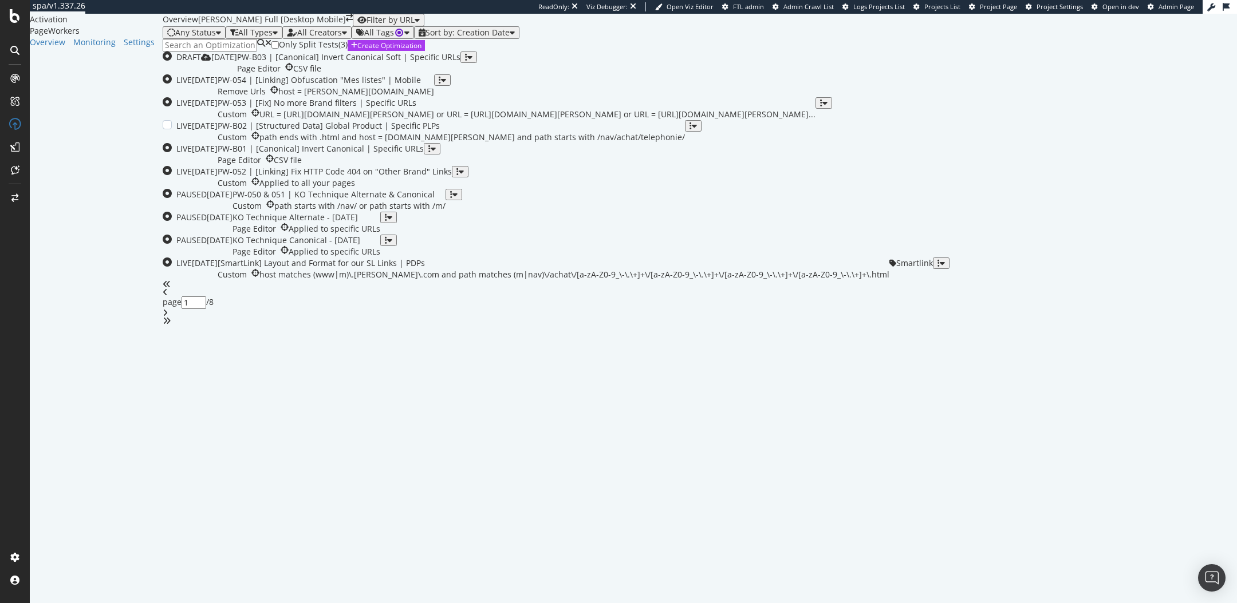
scroll to position [277, 0]
click at [731, 317] on div "angle-right" at bounding box center [700, 313] width 1074 height 8
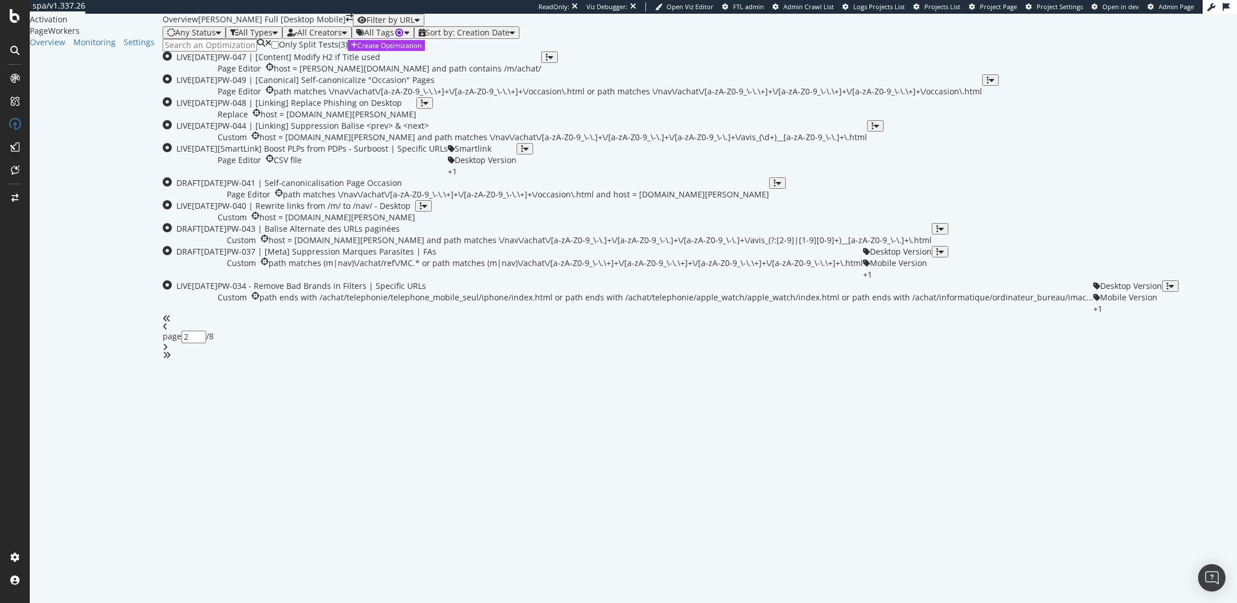
click at [168, 352] on icon "angle-right" at bounding box center [165, 347] width 5 height 8
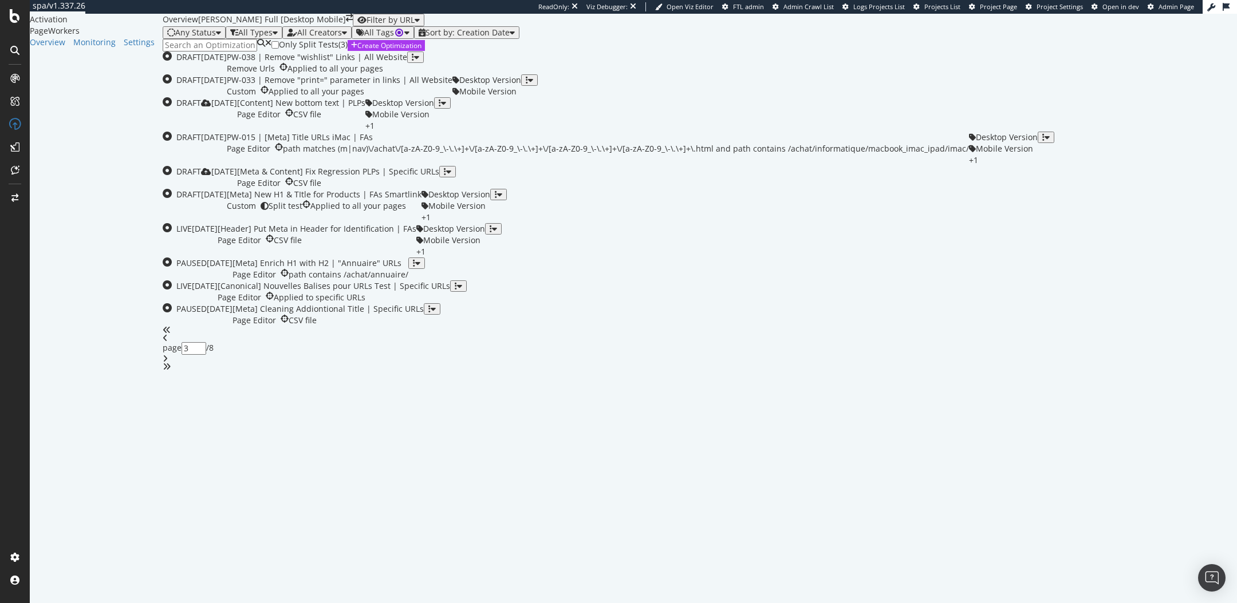
click at [168, 342] on icon "angle-left" at bounding box center [165, 338] width 5 height 8
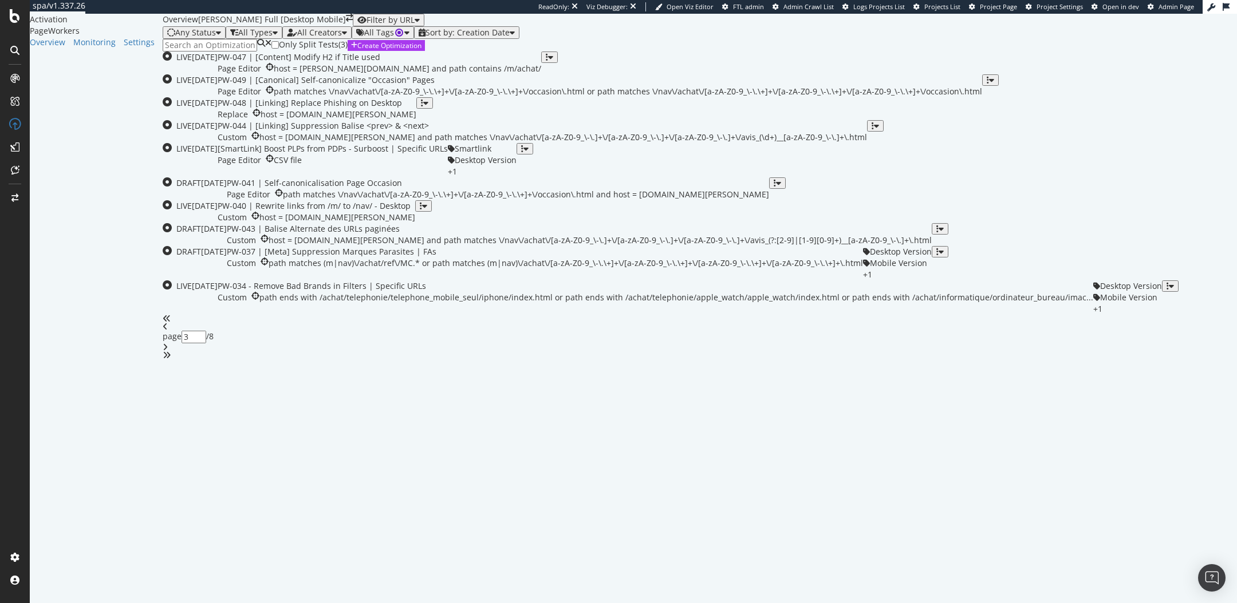
type input "2"
click at [386, 74] on div "host = [PERSON_NAME][DOMAIN_NAME] and path contains /m/achat/" at bounding box center [407, 68] width 267 height 11
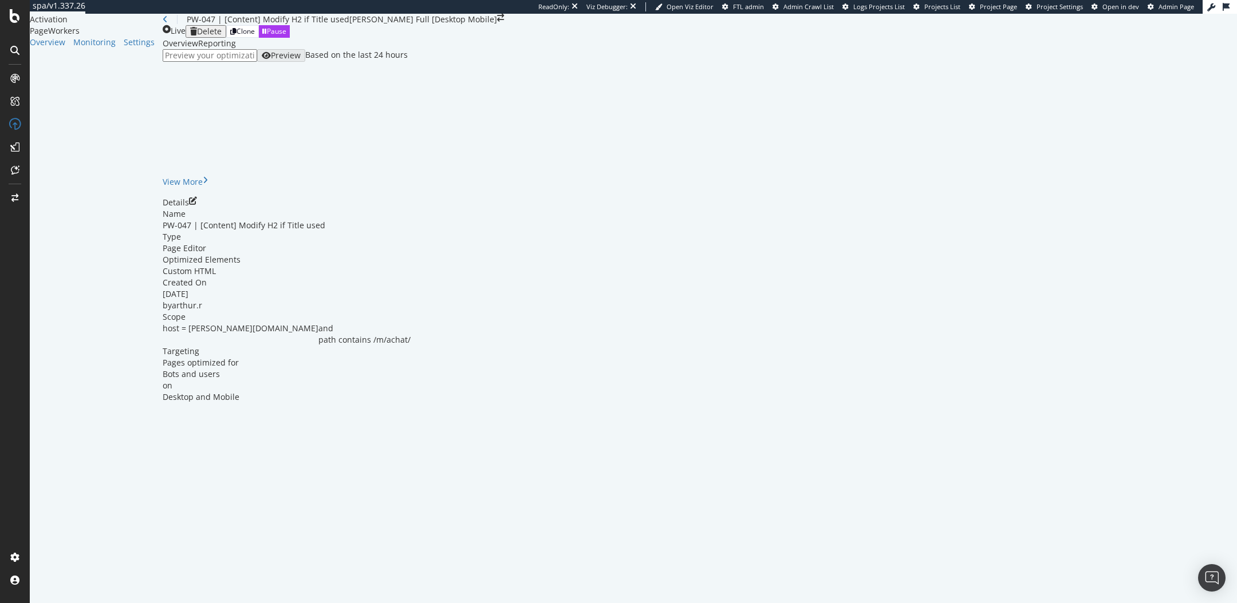
click at [218, 49] on div "Reporting" at bounding box center [217, 43] width 38 height 11
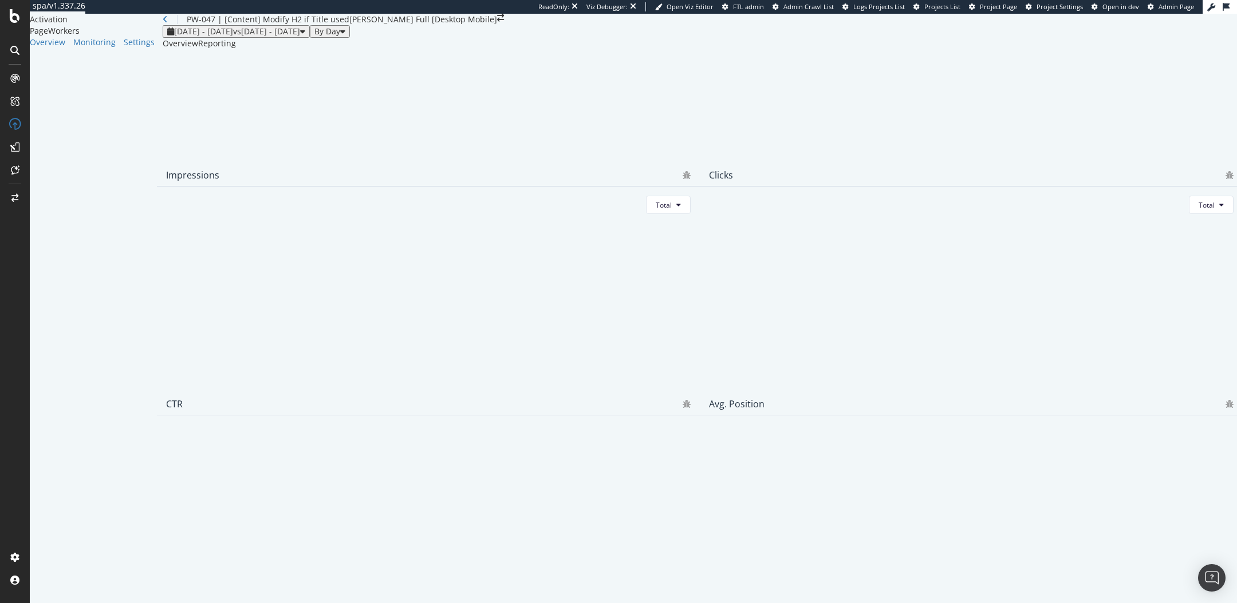
click at [171, 49] on div "Overview" at bounding box center [180, 43] width 35 height 11
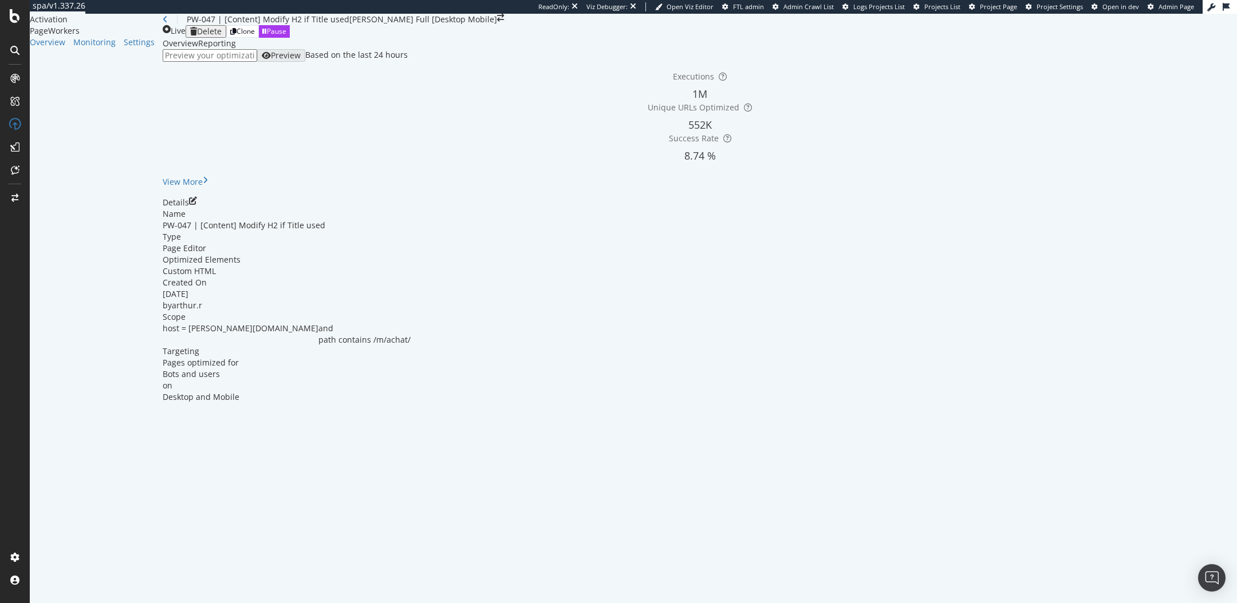
click at [211, 49] on div "Reporting" at bounding box center [217, 43] width 38 height 11
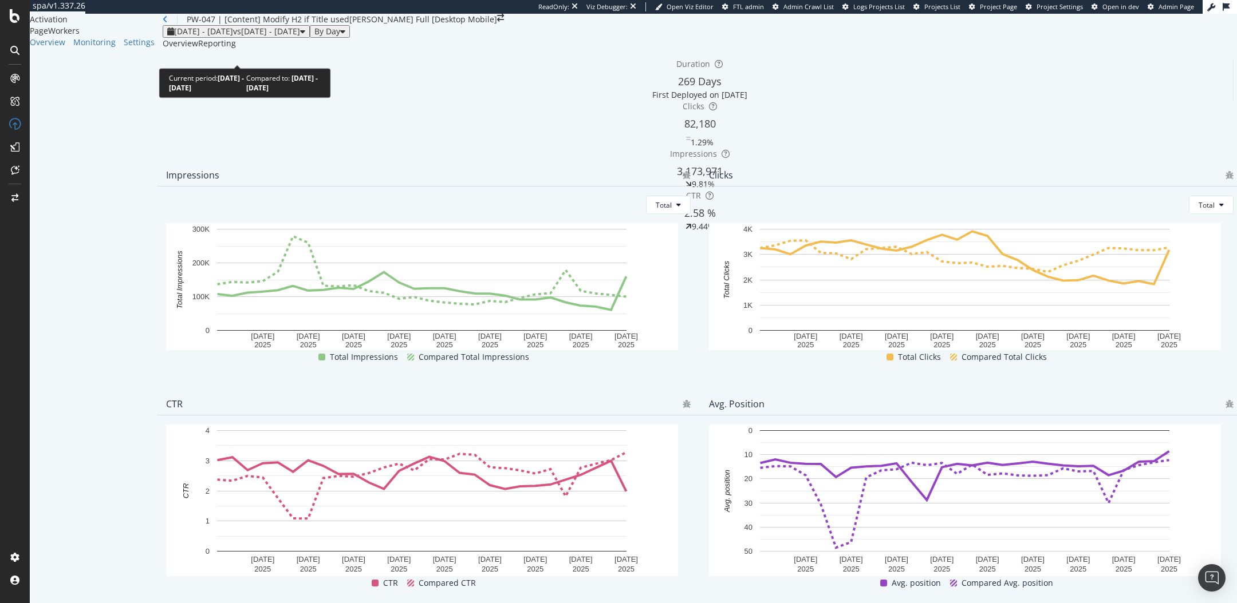
click at [225, 37] on span "[DATE] - [DATE]" at bounding box center [203, 31] width 59 height 11
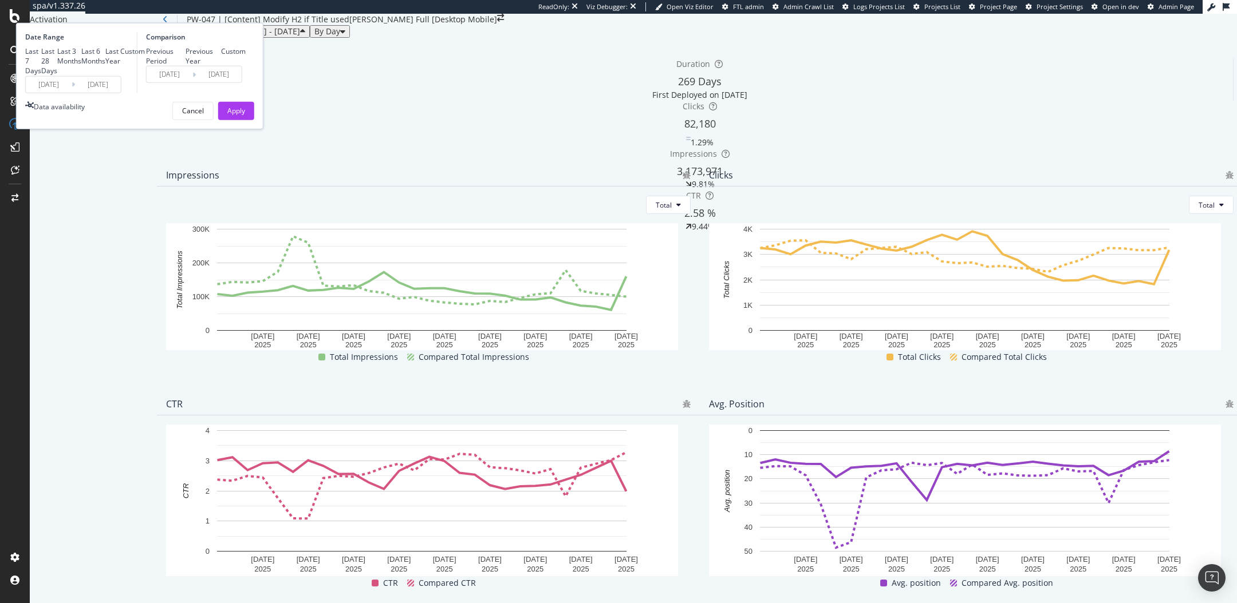
click at [72, 92] on input "[DATE]" at bounding box center [49, 84] width 46 height 16
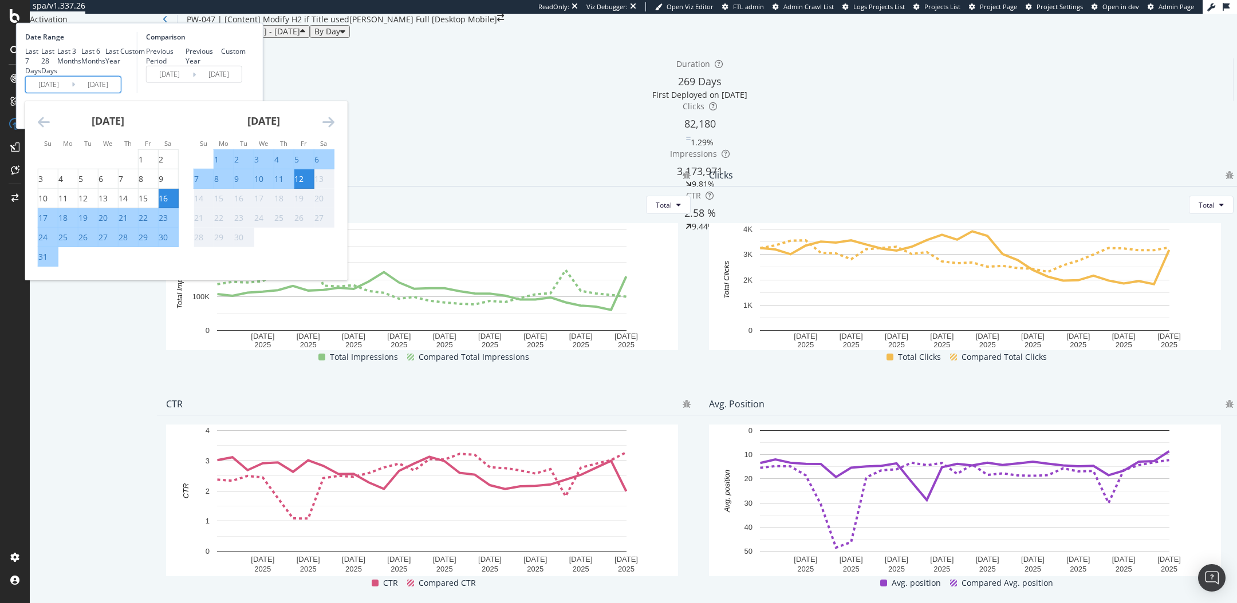
click at [50, 128] on icon "Move backward to switch to the previous month." at bounding box center [44, 121] width 12 height 14
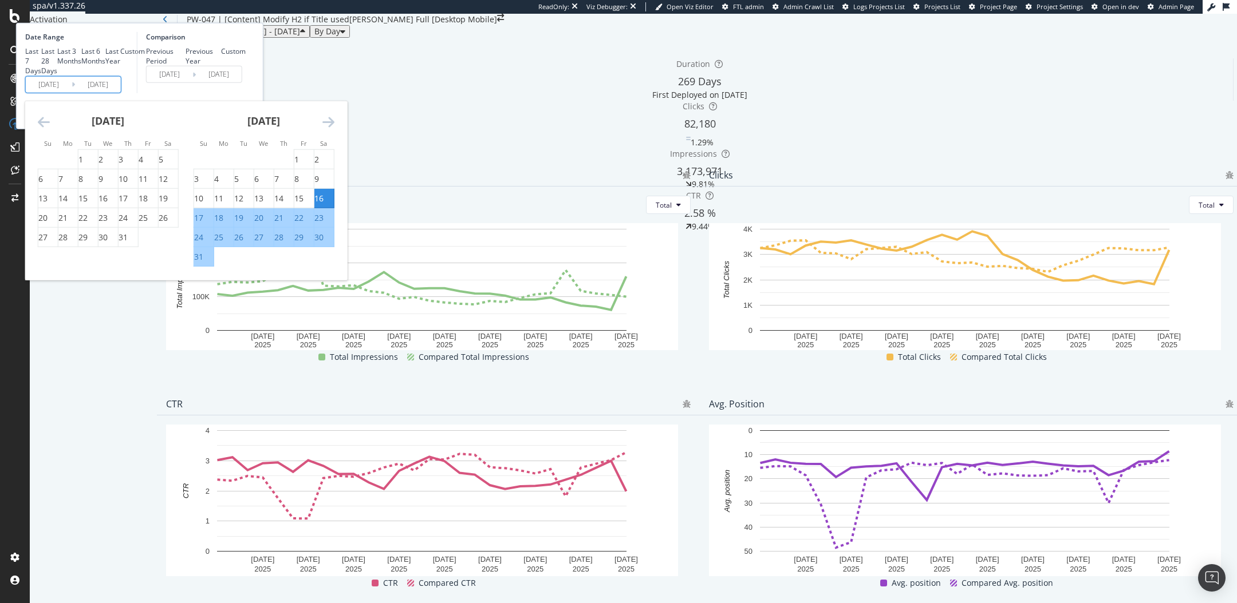
click at [50, 128] on icon "Move backward to switch to the previous month." at bounding box center [44, 121] width 12 height 14
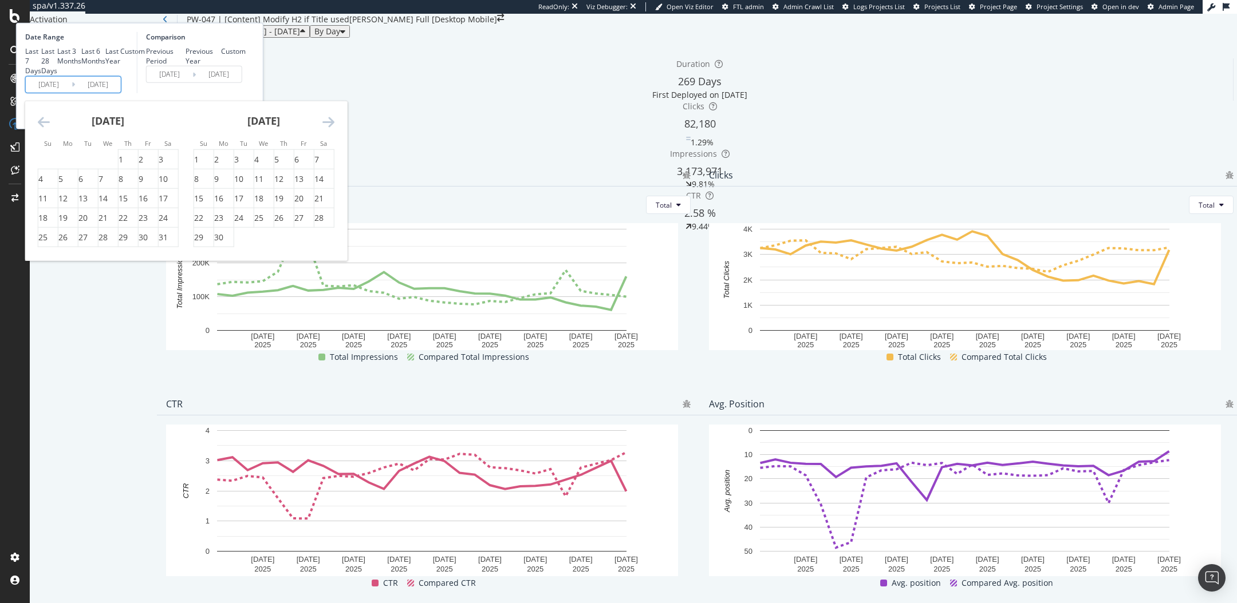
click at [50, 128] on icon "Move backward to switch to the previous month." at bounding box center [44, 121] width 12 height 14
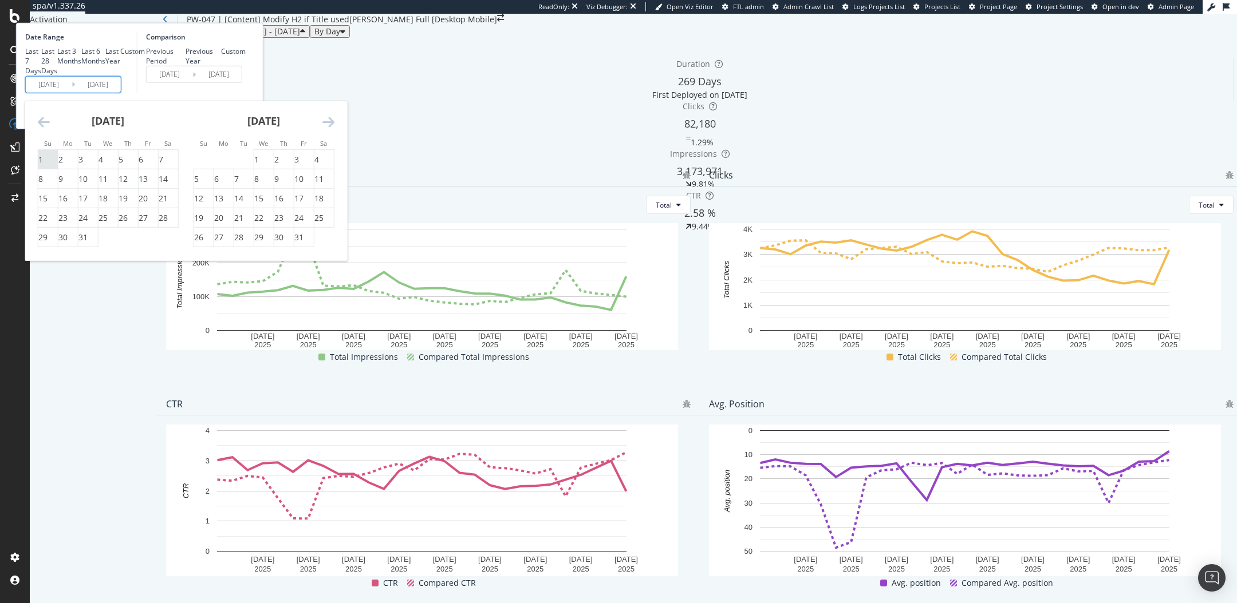
click at [43, 165] on div "1" at bounding box center [40, 159] width 5 height 11
type input "2024/12/01"
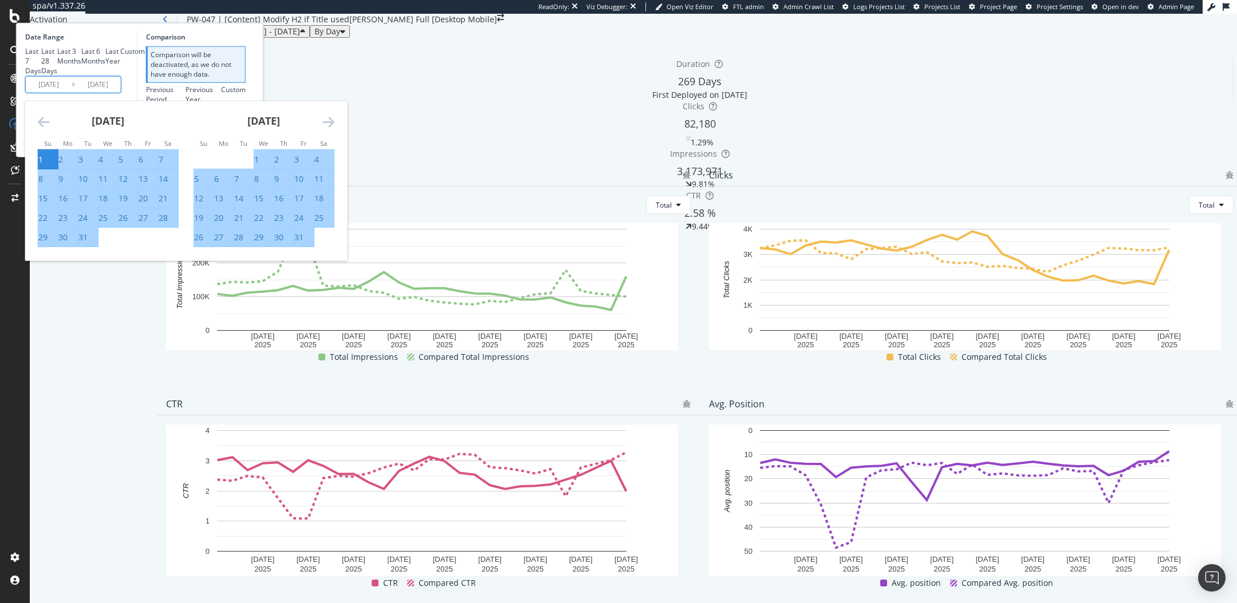
click at [48, 204] on div "15" at bounding box center [42, 198] width 9 height 11
type input "2024/12/15"
type input "2024/11/16"
type input "2024/11/30"
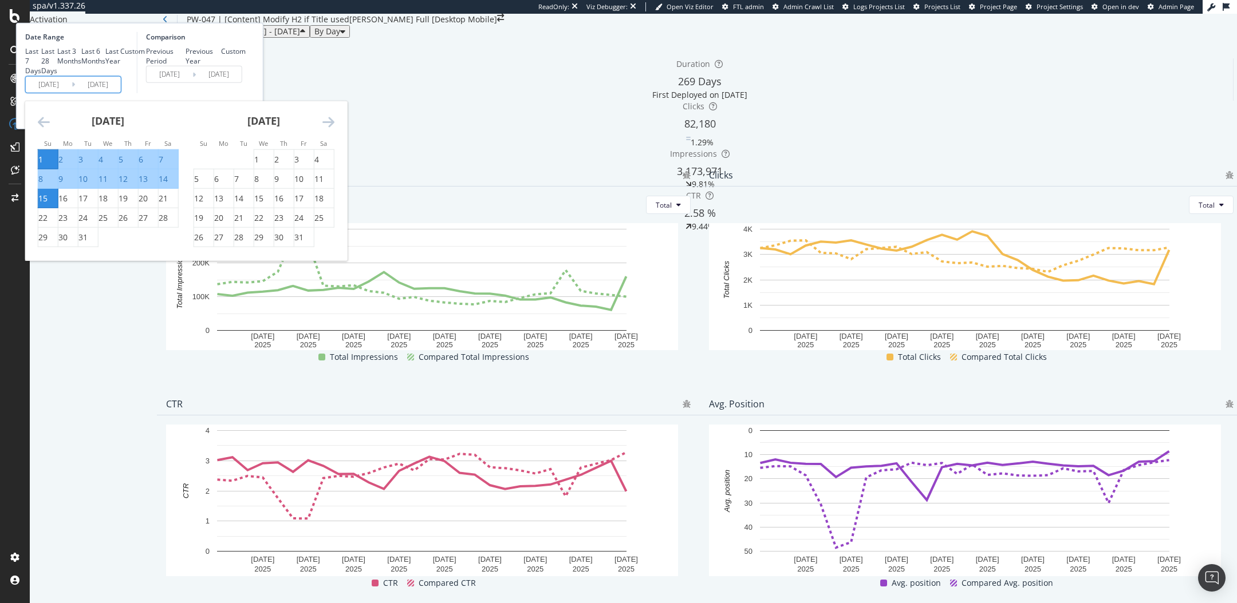
click at [121, 92] on input "2024/12/15" at bounding box center [98, 84] width 46 height 16
click at [303, 243] on div "31" at bounding box center [298, 237] width 9 height 11
type input "2025/01/31"
type input "[DATE]"
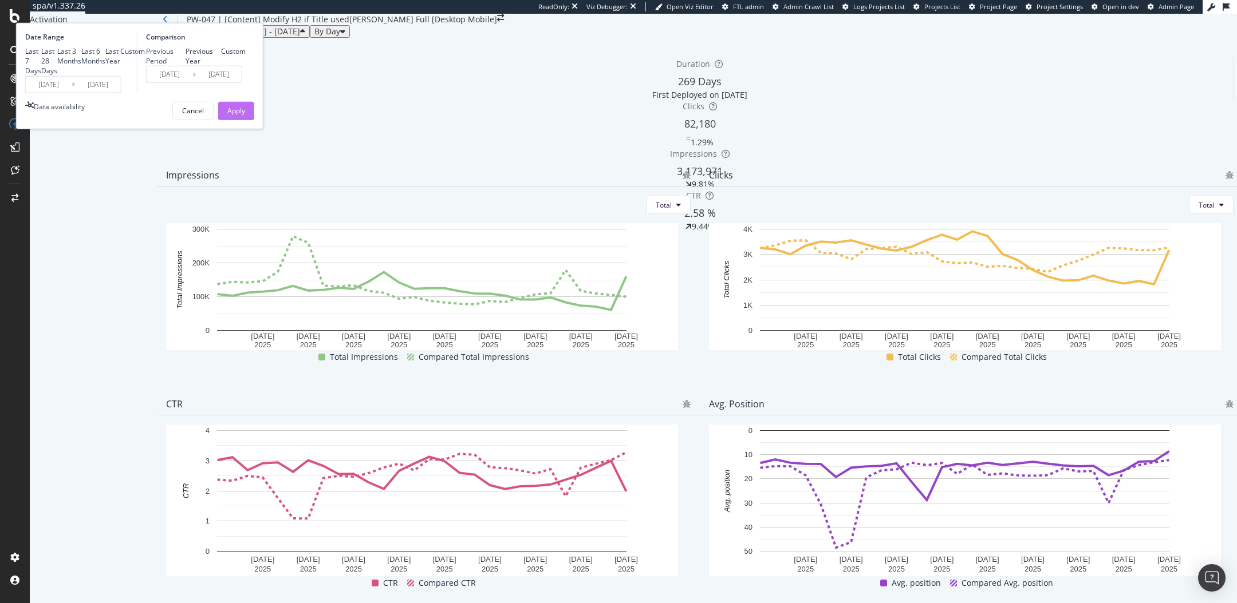
click at [245, 116] on div "Apply" at bounding box center [236, 111] width 18 height 10
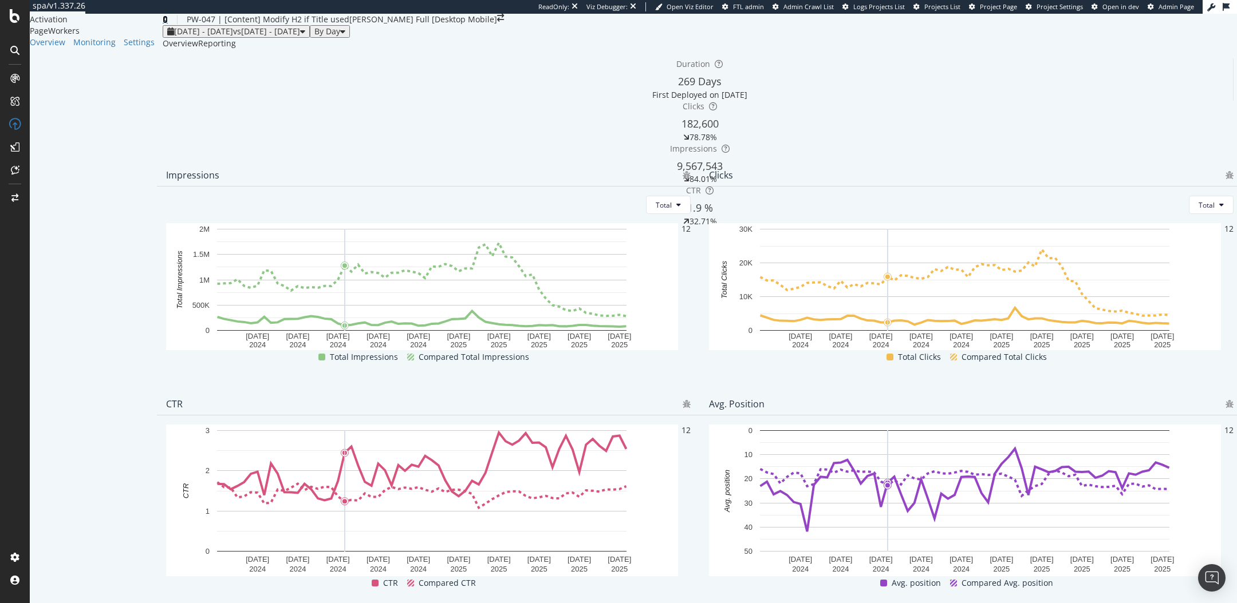
click at [163, 23] on icon at bounding box center [165, 19] width 5 height 8
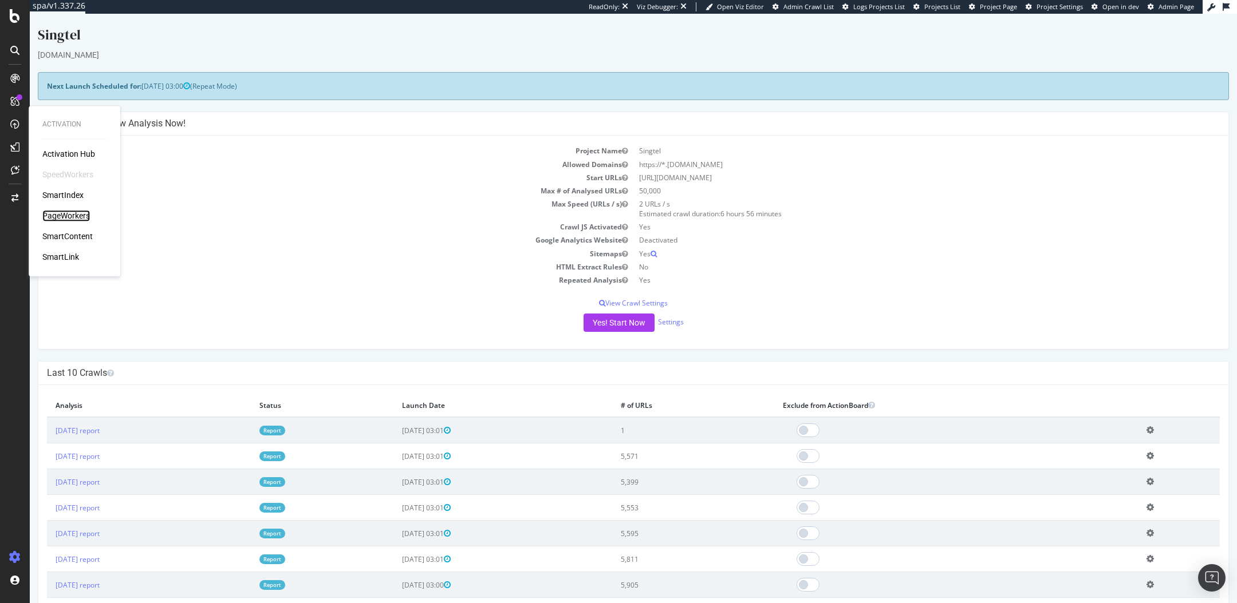
click at [70, 213] on div "PageWorkers" at bounding box center [66, 215] width 48 height 11
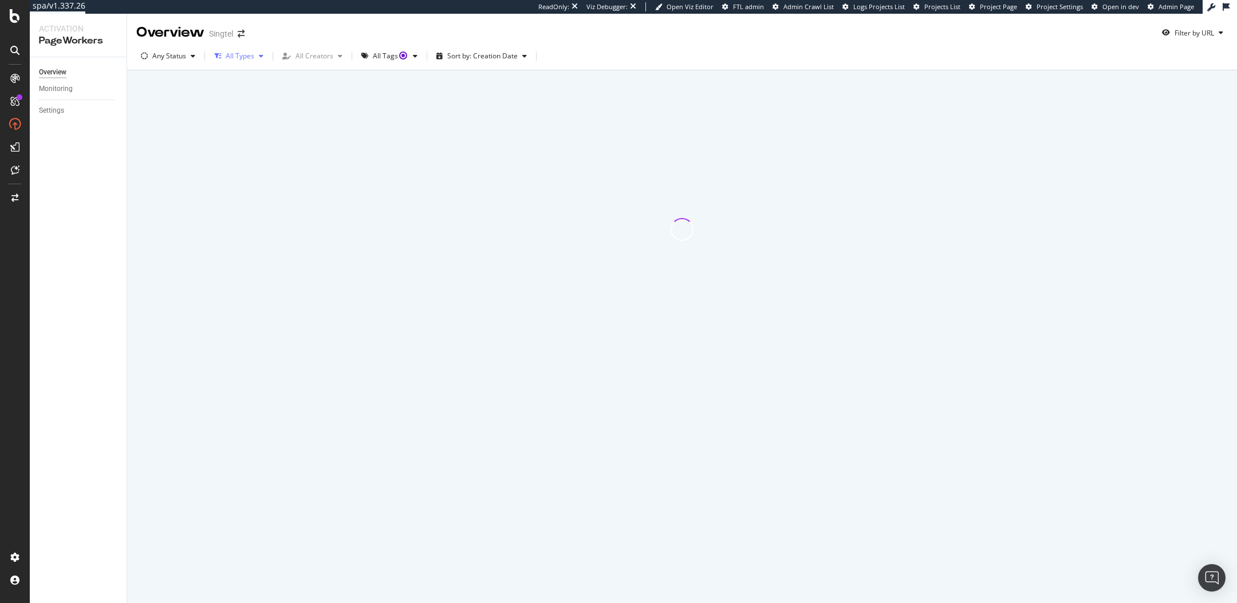
click at [244, 53] on div "All Types" at bounding box center [240, 56] width 29 height 7
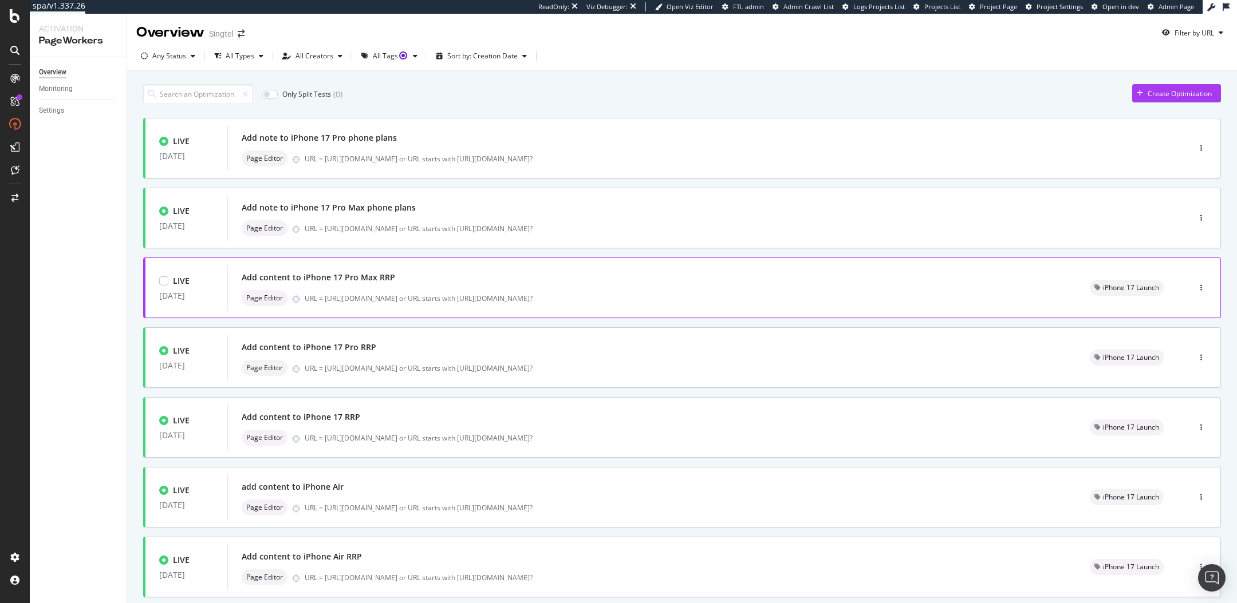
scroll to position [277, 0]
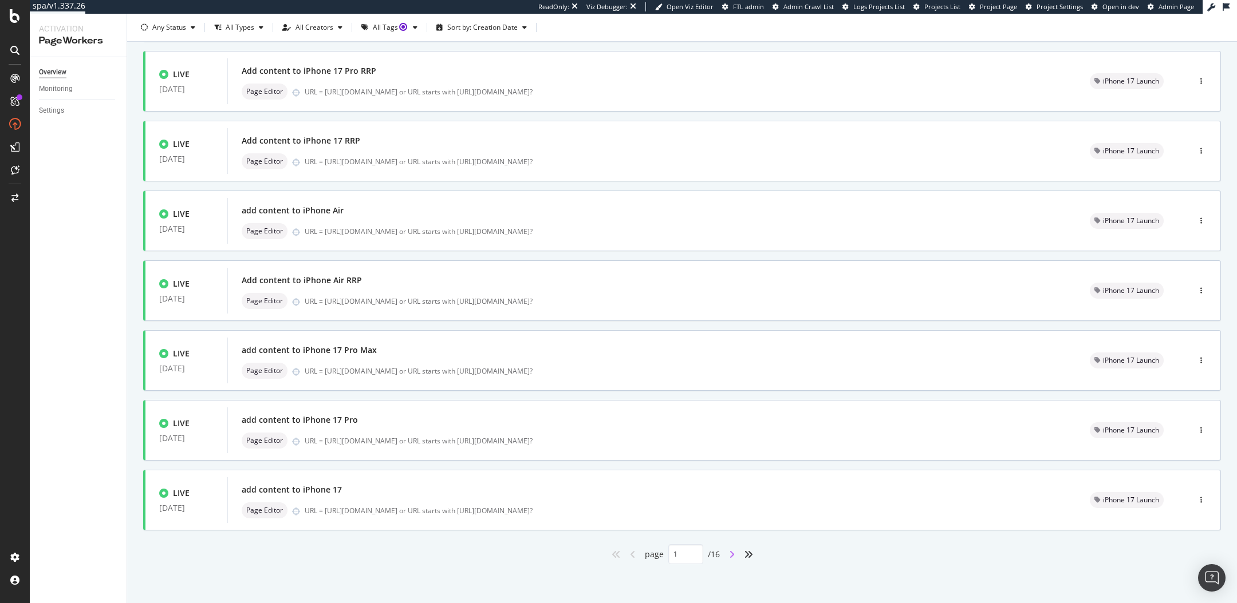
click at [730, 550] on icon "angle-right" at bounding box center [732, 554] width 6 height 9
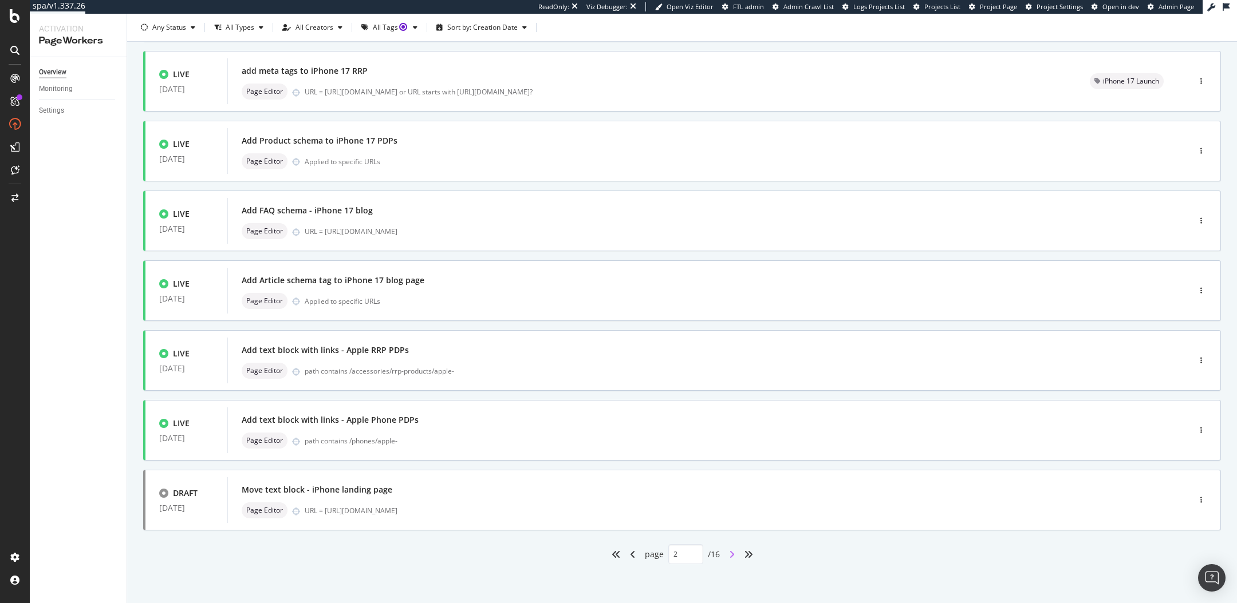
click at [729, 554] on icon "angle-right" at bounding box center [732, 554] width 6 height 9
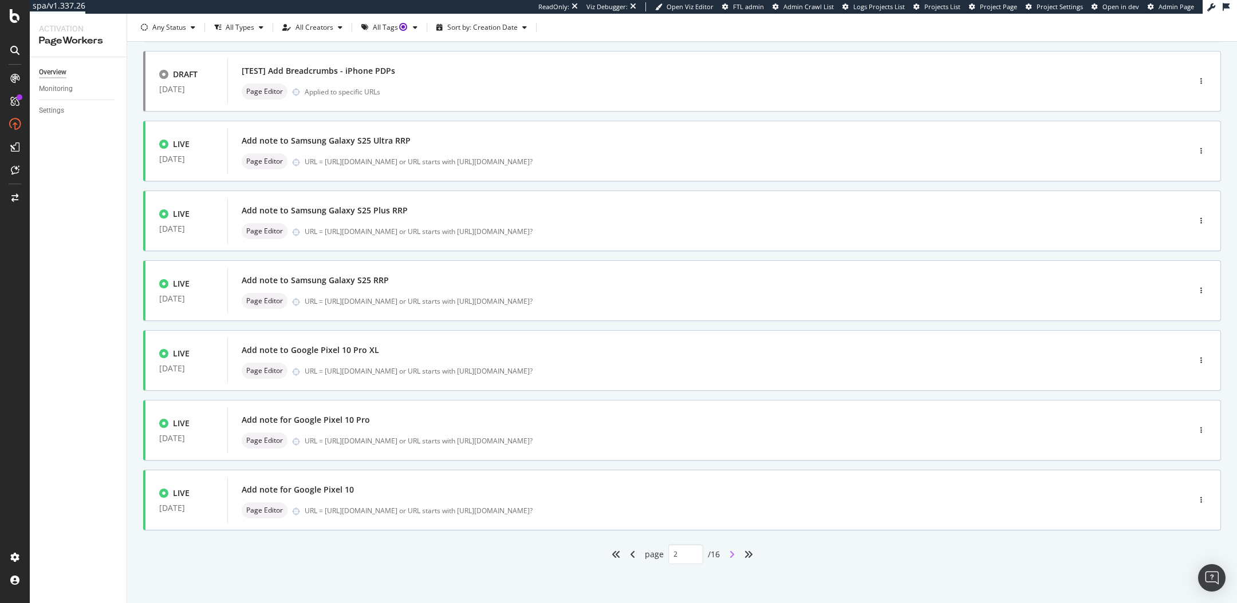
type input "3"
click at [516, 366] on div "URL = [URL][DOMAIN_NAME] or URL starts with [URL][DOMAIN_NAME]?" at bounding box center [723, 371] width 836 height 10
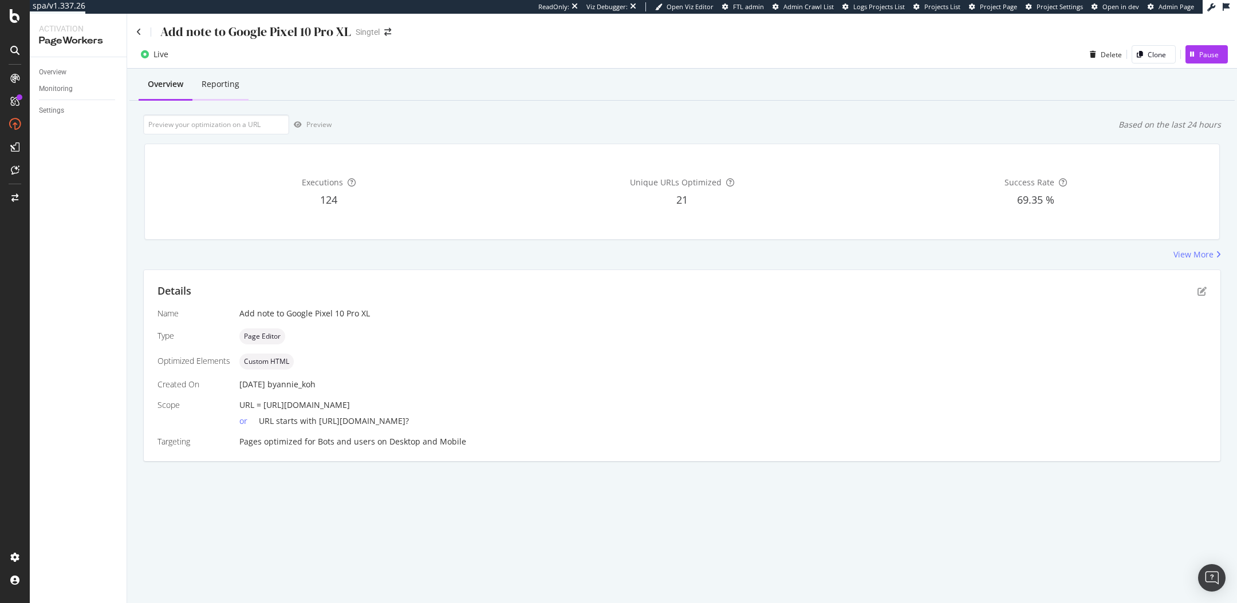
click at [215, 81] on div "Reporting" at bounding box center [221, 83] width 38 height 11
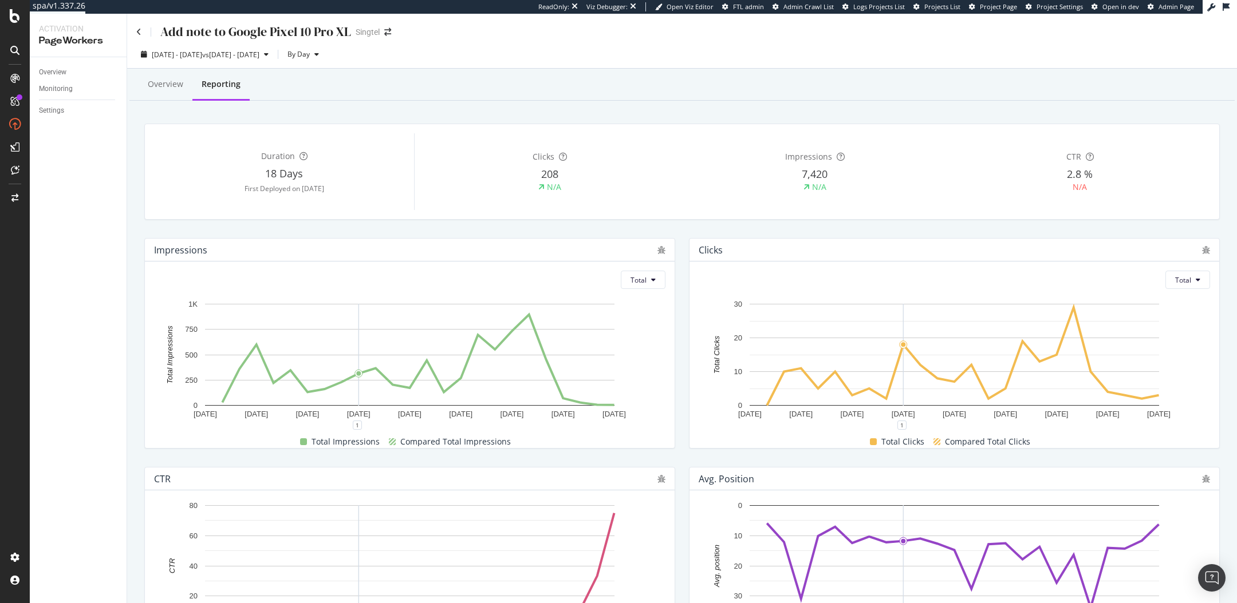
click at [133, 35] on div "Add note to Google Pixel 10 Pro XL Singtel" at bounding box center [681, 27] width 1109 height 27
click at [137, 33] on icon at bounding box center [138, 32] width 5 height 8
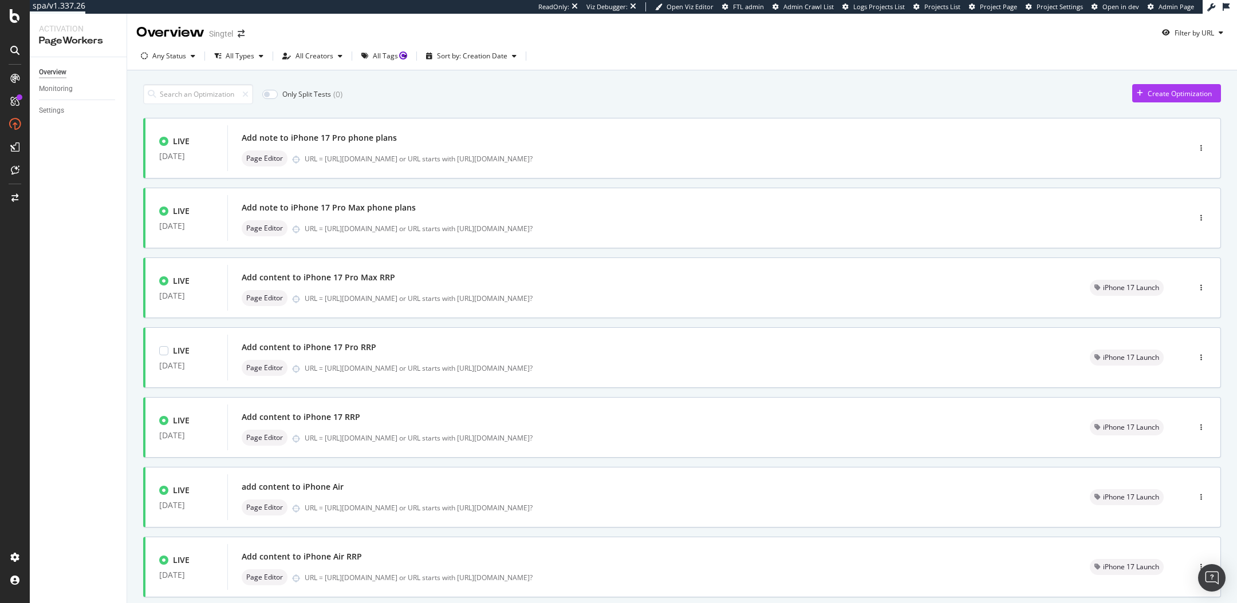
scroll to position [277, 0]
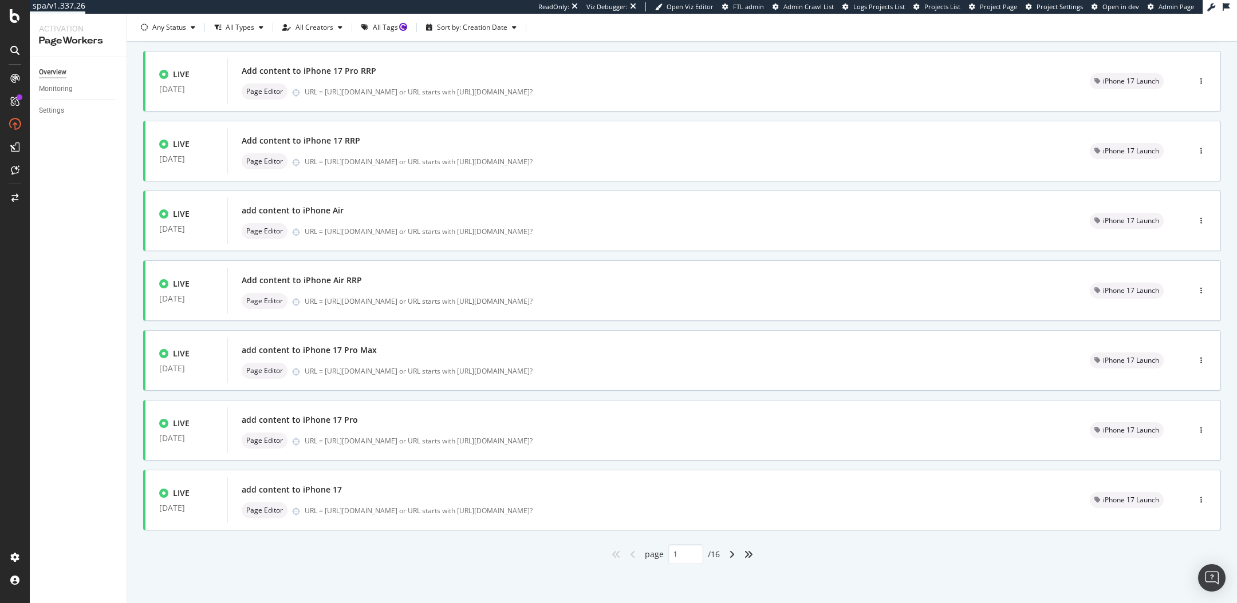
click at [727, 552] on div "angle-right" at bounding box center [731, 555] width 15 height 18
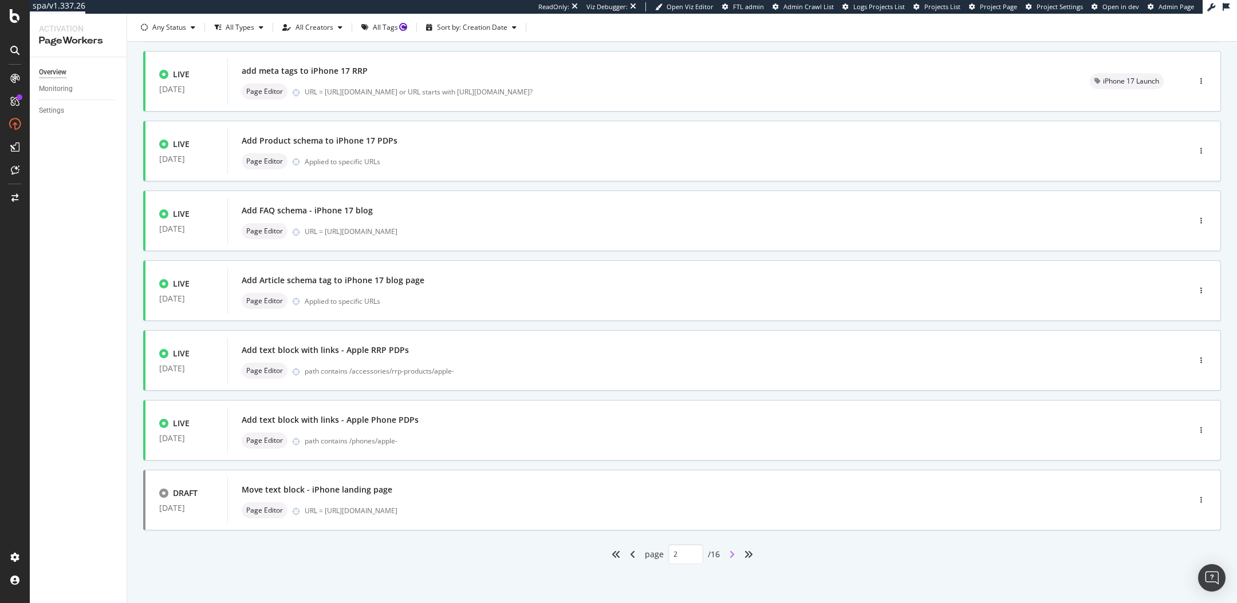
click at [733, 556] on icon "angle-right" at bounding box center [732, 554] width 6 height 9
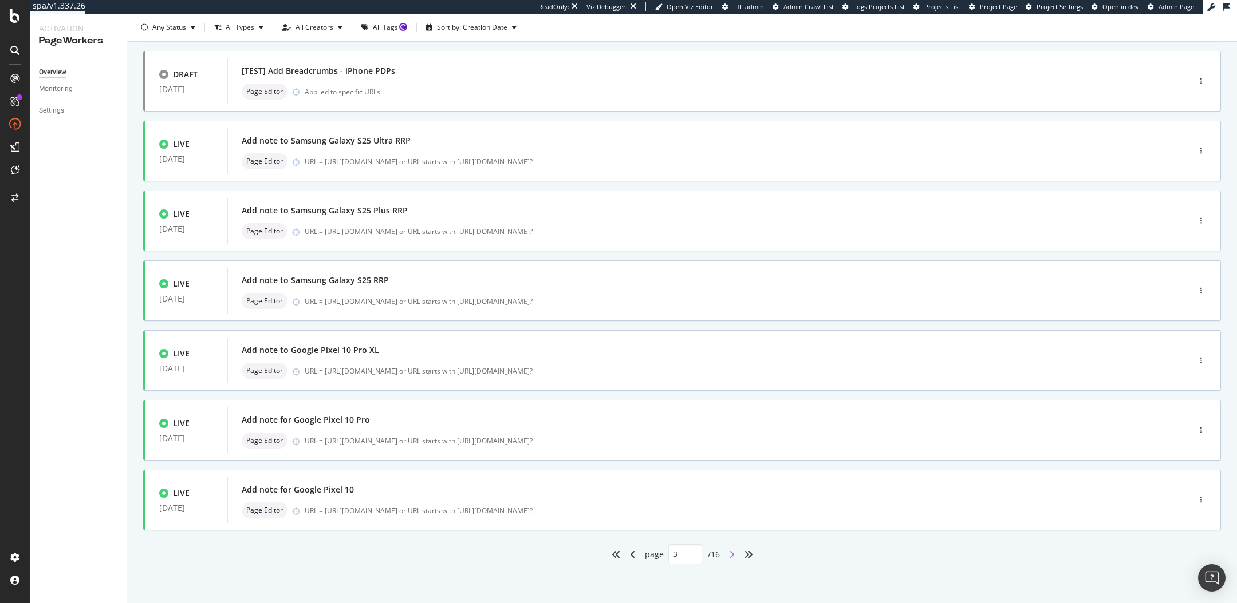
click at [732, 551] on icon "angle-right" at bounding box center [732, 554] width 6 height 9
click at [730, 552] on icon "angle-right" at bounding box center [732, 554] width 6 height 9
type input "5"
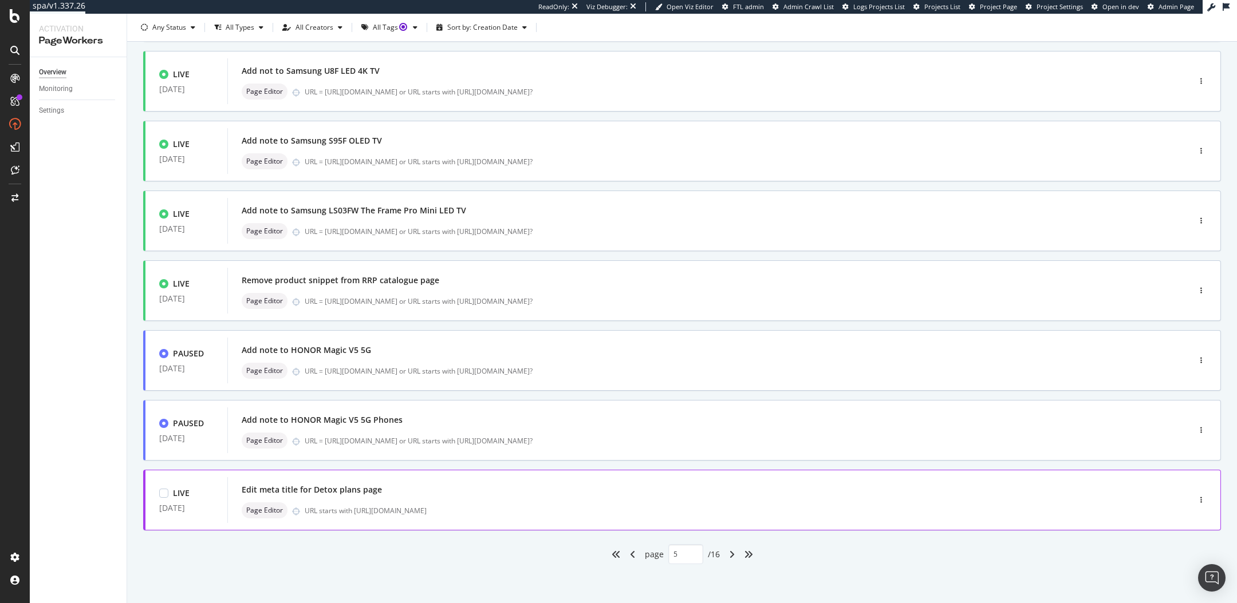
click at [526, 527] on div "LIVE [DATE] Edit meta title for Detox plans page Page Editor URL starts with [U…" at bounding box center [681, 500] width 1077 height 61
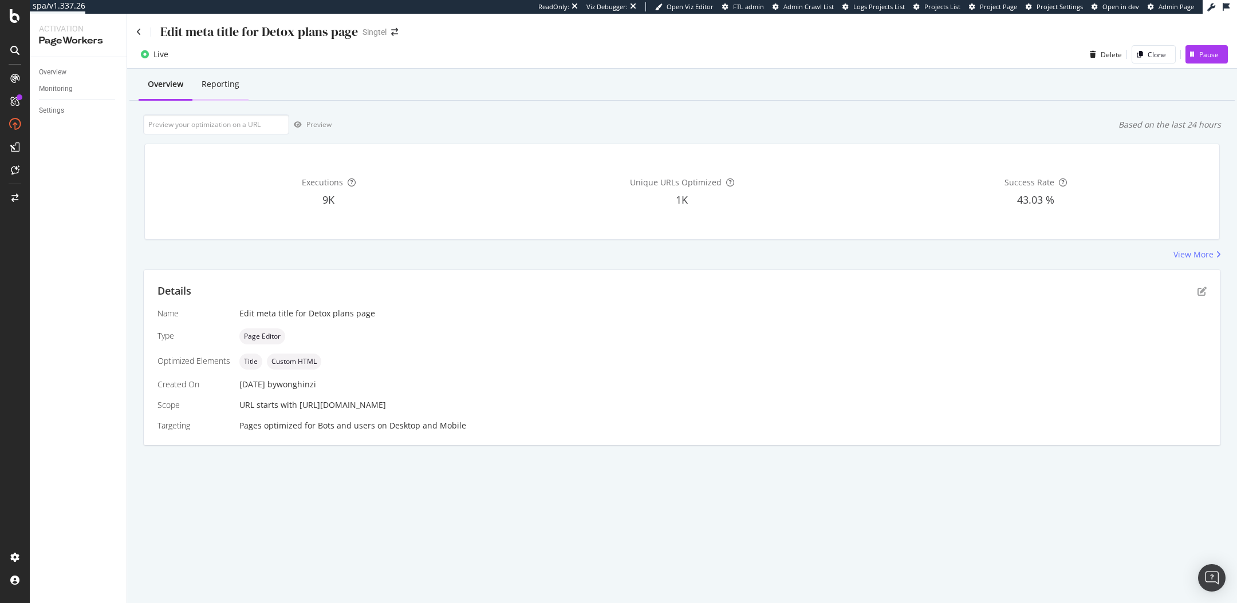
click at [227, 90] on div "Reporting" at bounding box center [220, 84] width 56 height 31
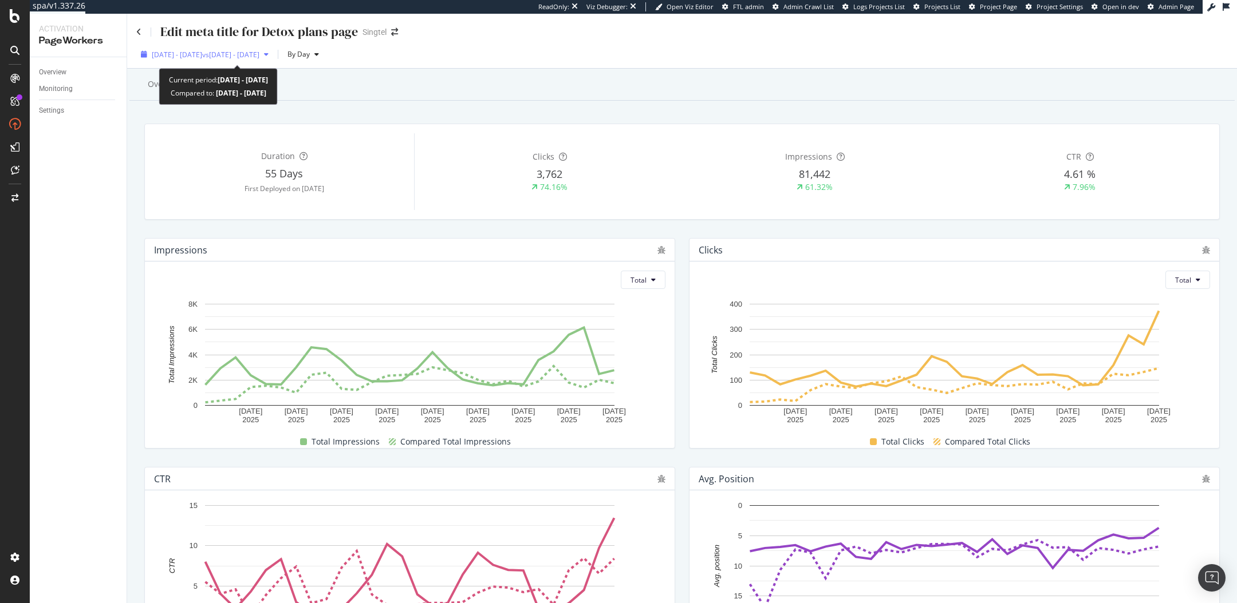
click at [217, 49] on div "[DATE] - [DATE] vs [DATE] - [DATE]" at bounding box center [204, 54] width 137 height 17
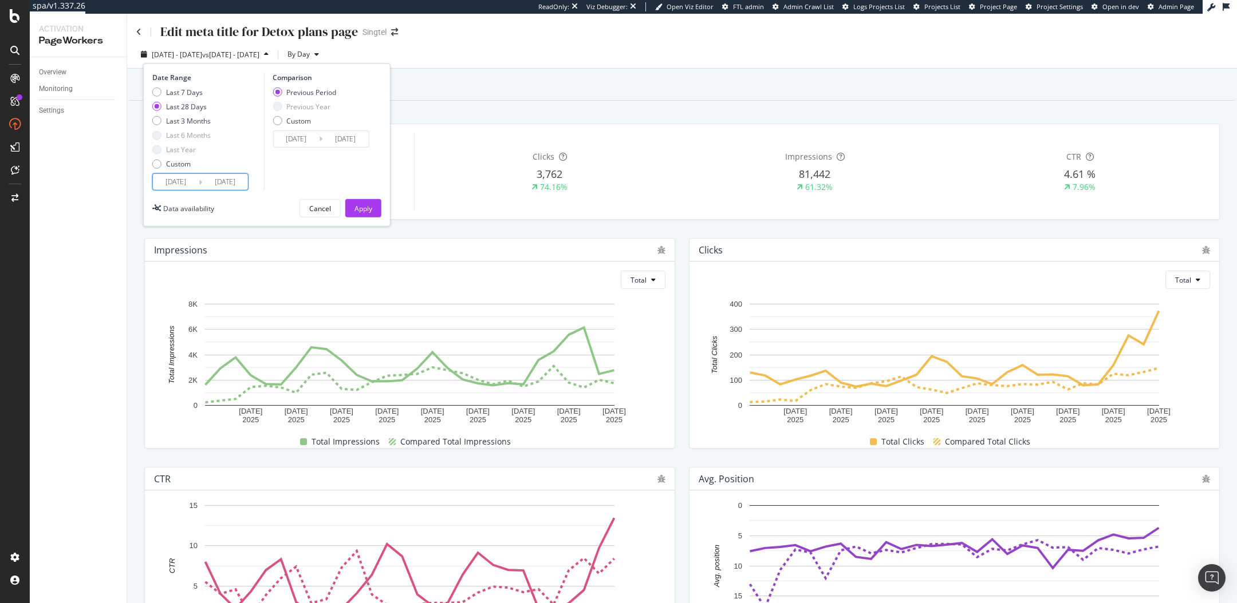
click at [185, 182] on input "[DATE]" at bounding box center [176, 182] width 46 height 16
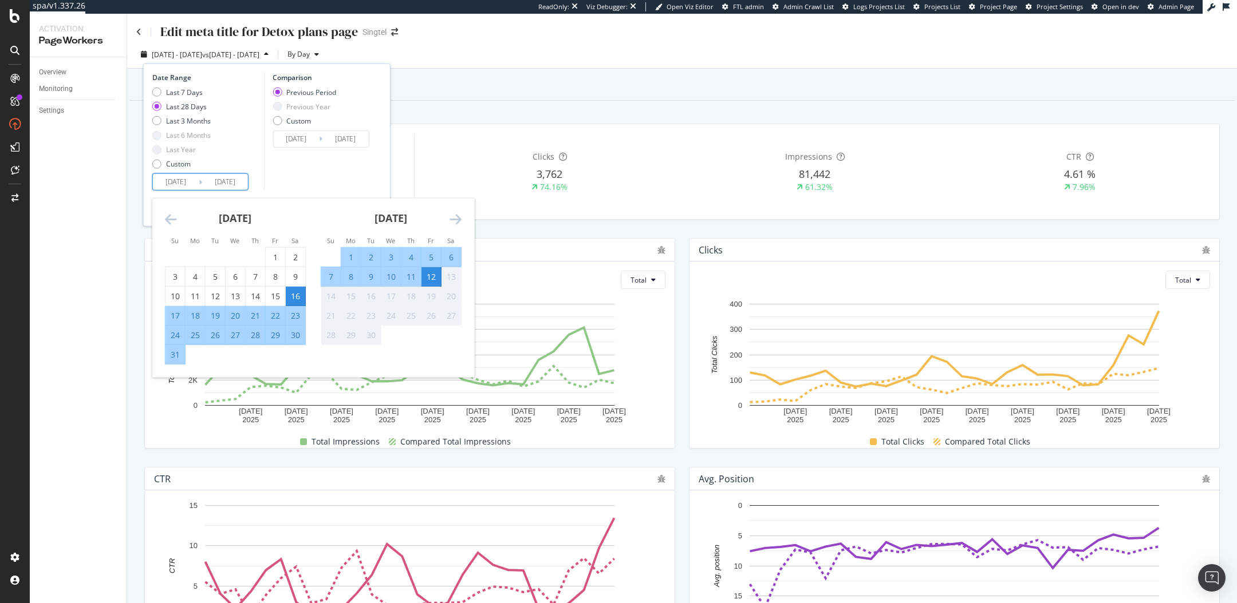
click at [168, 215] on icon "Move backward to switch to the previous month." at bounding box center [171, 219] width 12 height 14
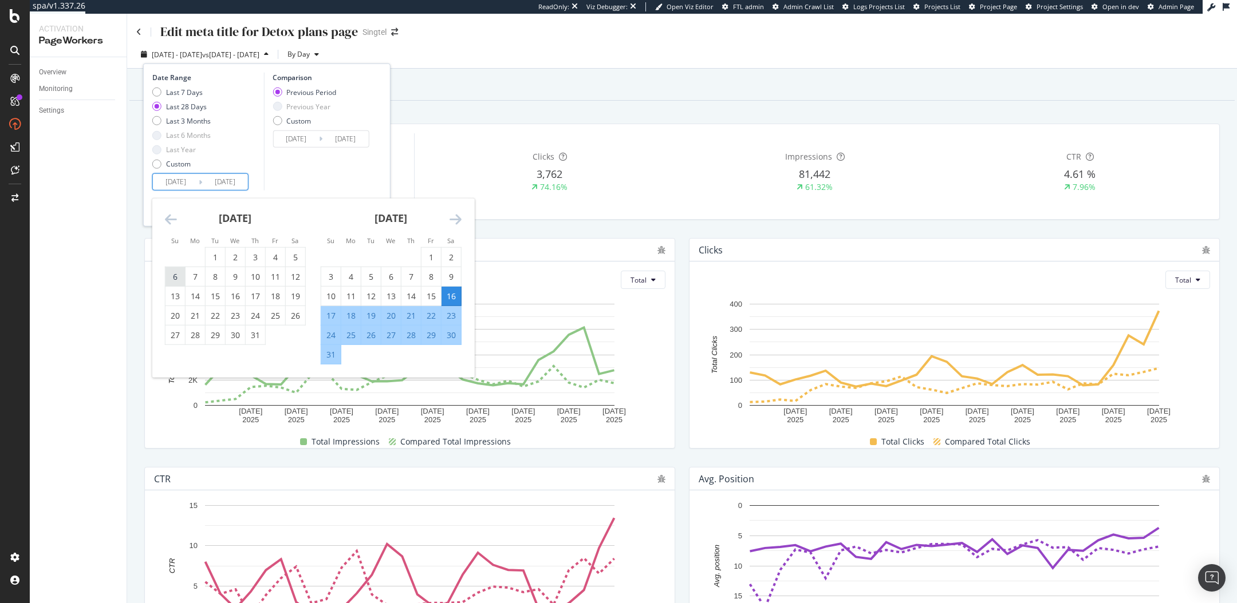
click at [178, 274] on div "6" at bounding box center [174, 276] width 19 height 11
type input "[DATE]"
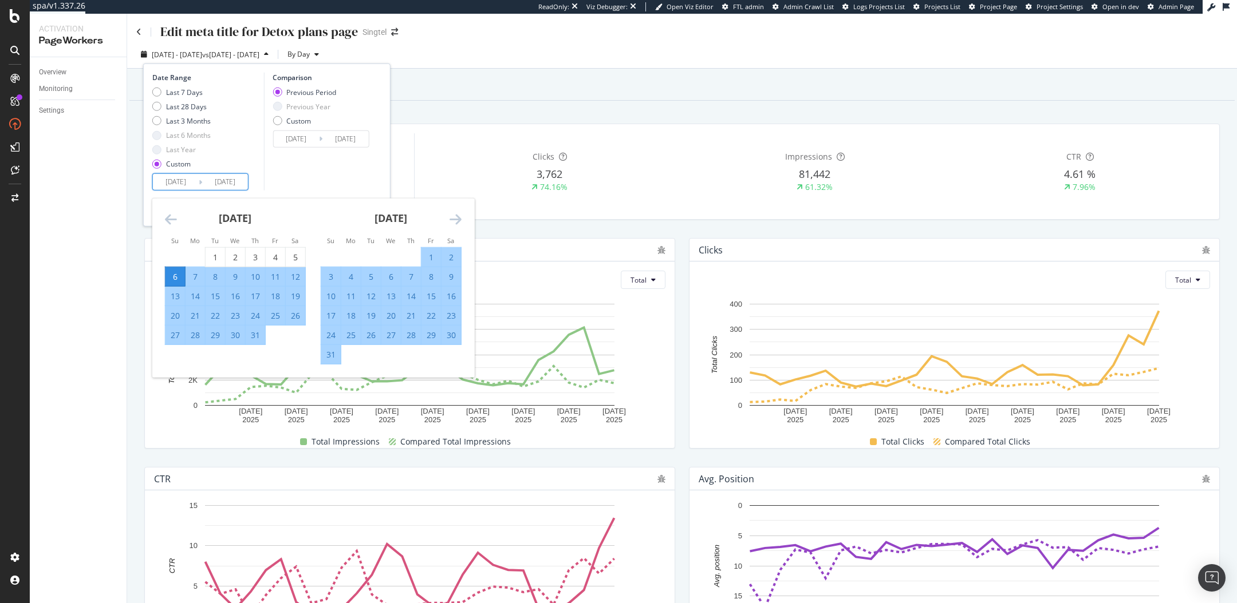
click at [452, 275] on div "9" at bounding box center [450, 276] width 19 height 11
type input "[DATE]"
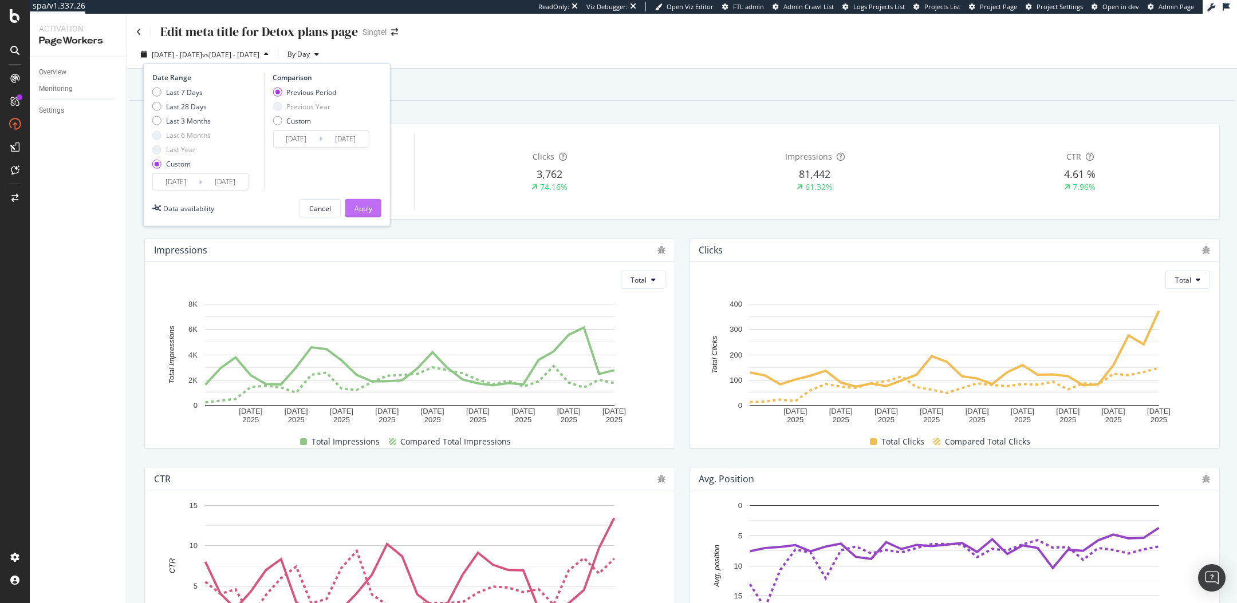
click at [362, 204] on div "Apply" at bounding box center [363, 209] width 18 height 10
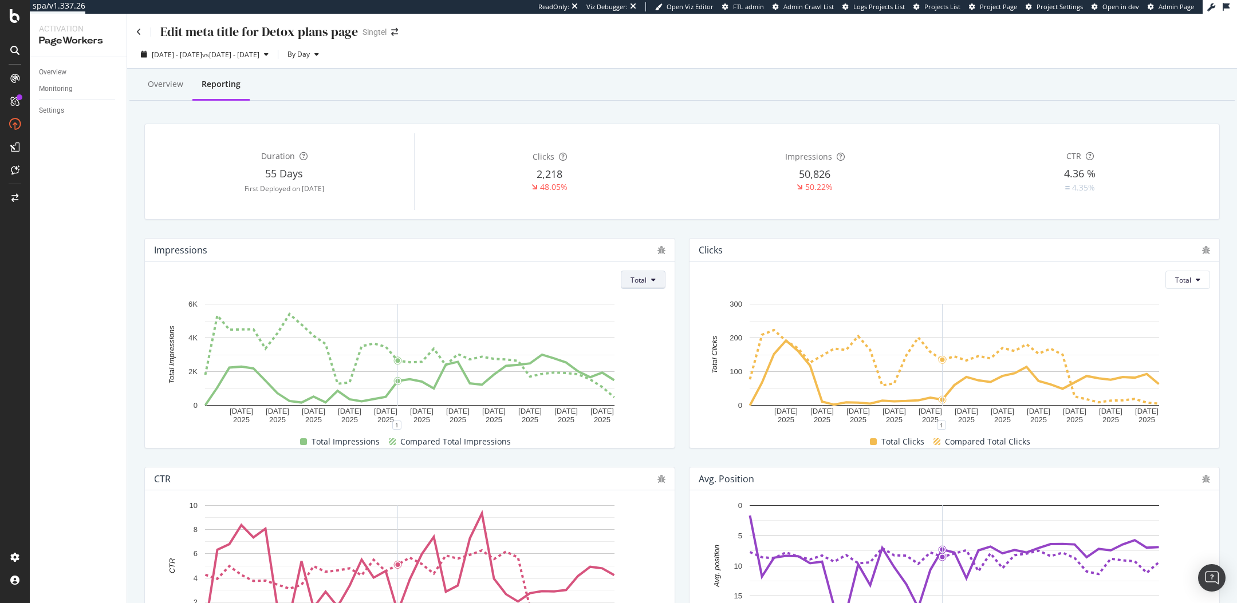
click at [644, 286] on button "Total" at bounding box center [643, 280] width 45 height 18
click at [645, 326] on span "Average" at bounding box center [644, 323] width 27 height 10
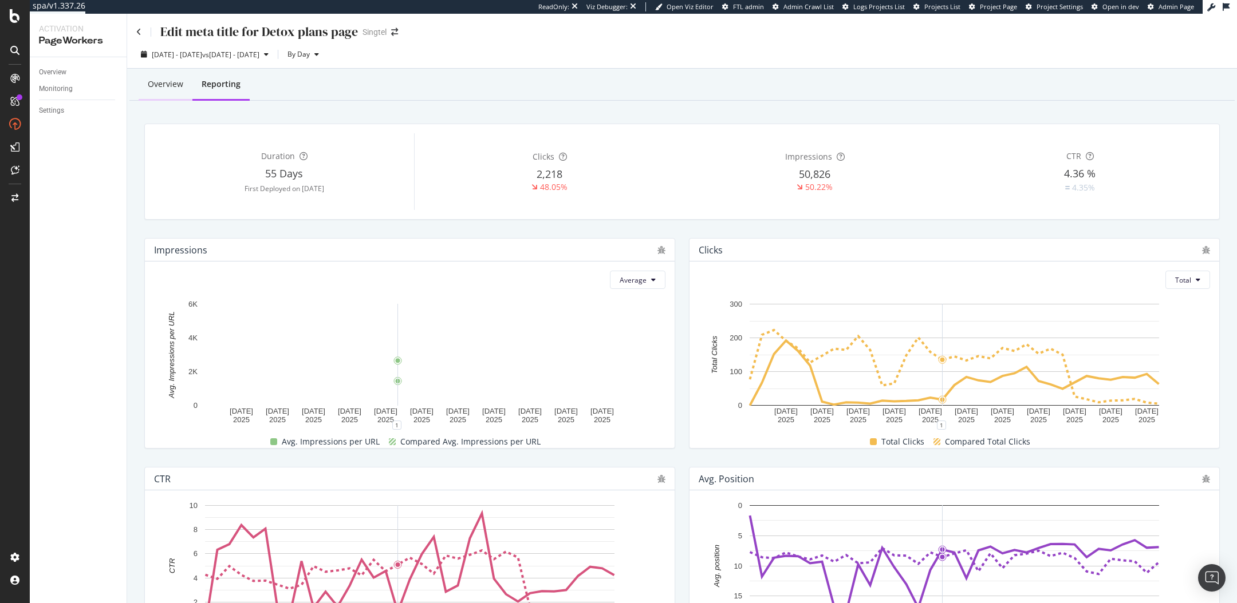
click at [156, 85] on div "Overview" at bounding box center [165, 83] width 35 height 11
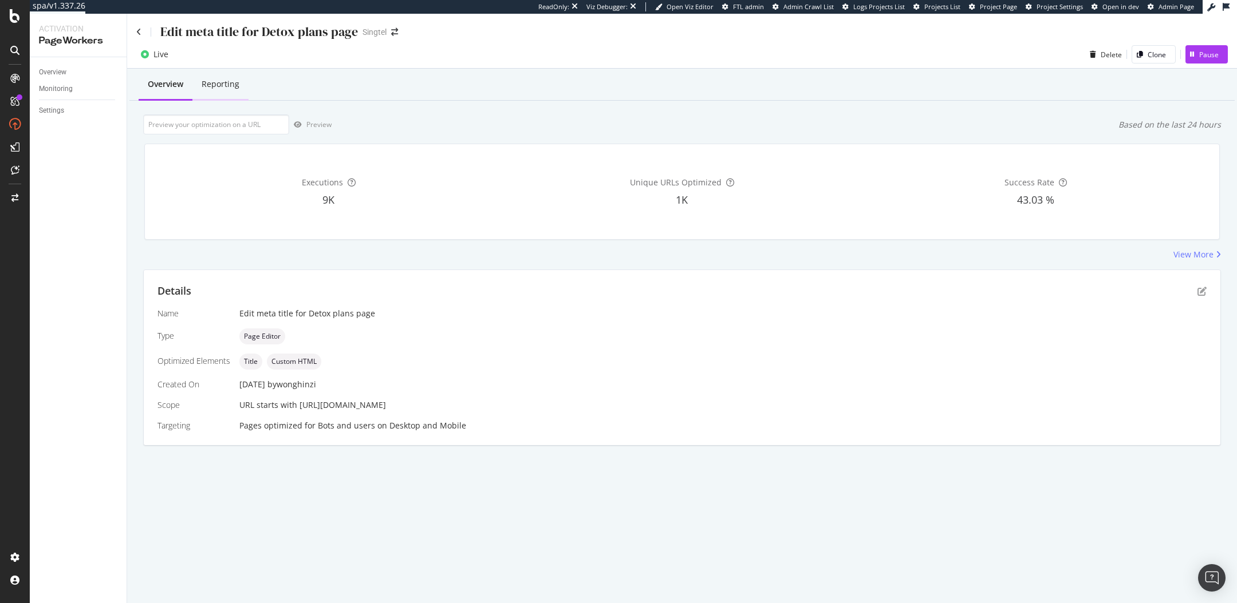
click at [211, 78] on div "Reporting" at bounding box center [221, 83] width 38 height 11
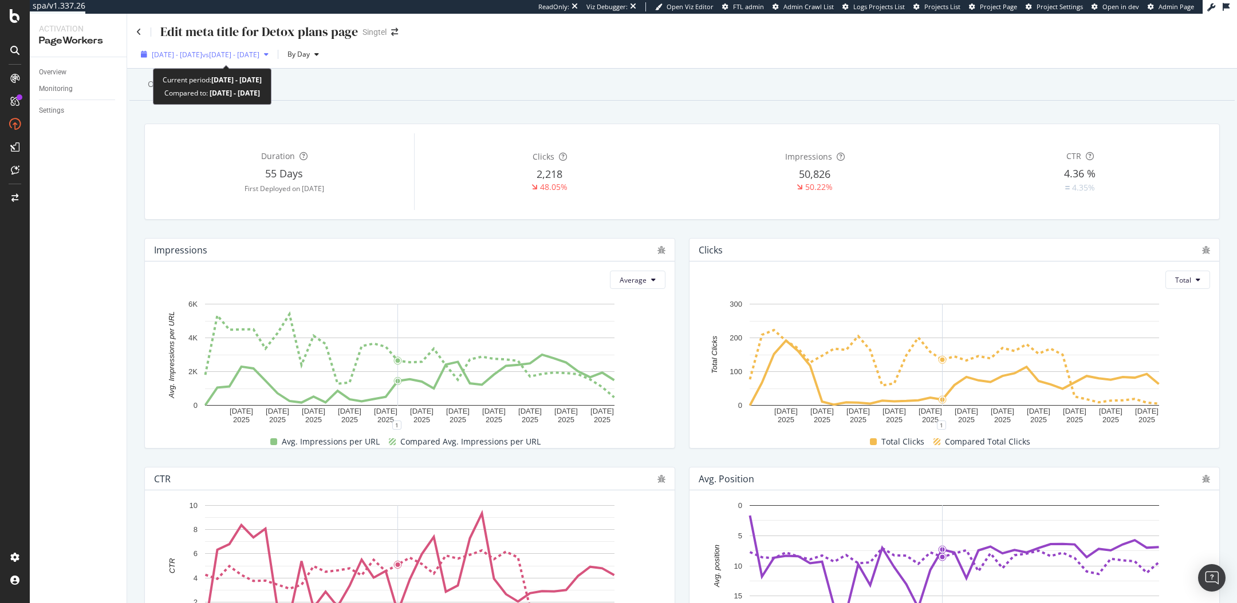
click at [191, 51] on span "[DATE] - [DATE]" at bounding box center [177, 55] width 50 height 10
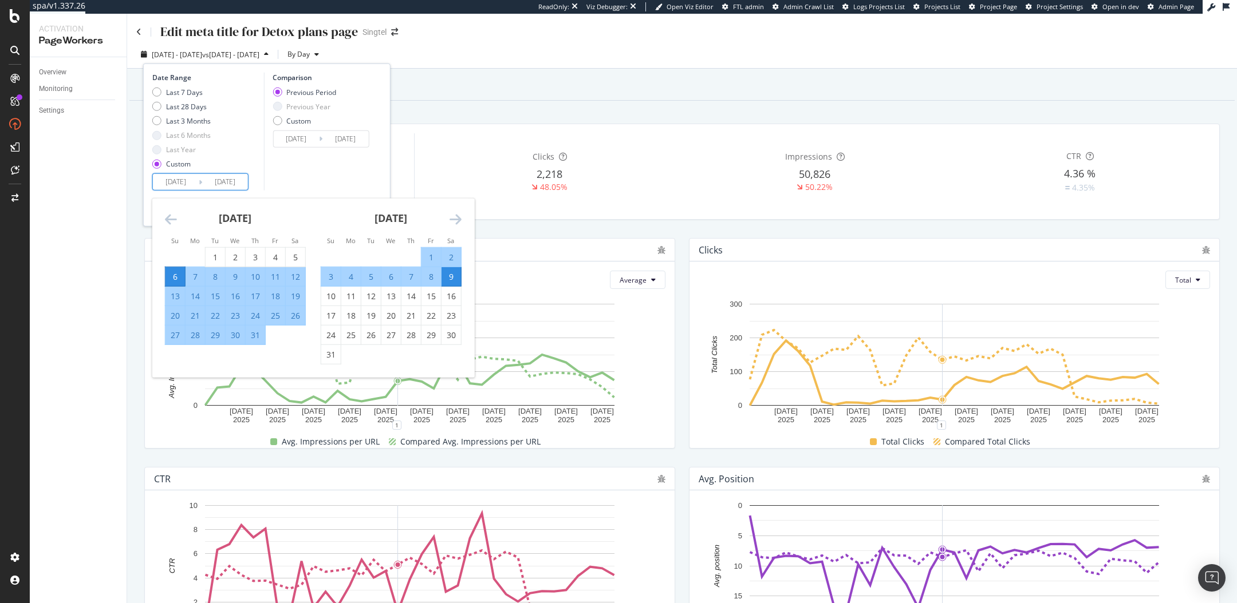
click at [221, 179] on input "[DATE]" at bounding box center [225, 182] width 46 height 16
click at [449, 337] on div "30" at bounding box center [450, 334] width 19 height 11
type input "[DATE]"
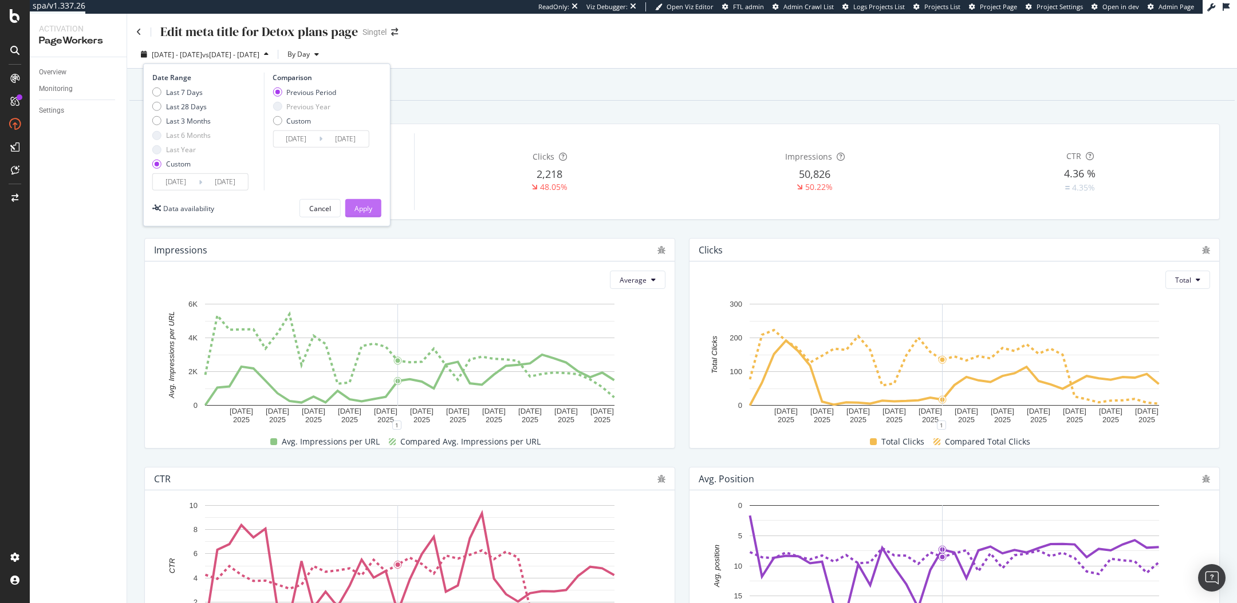
click at [365, 212] on div "Apply" at bounding box center [363, 208] width 18 height 17
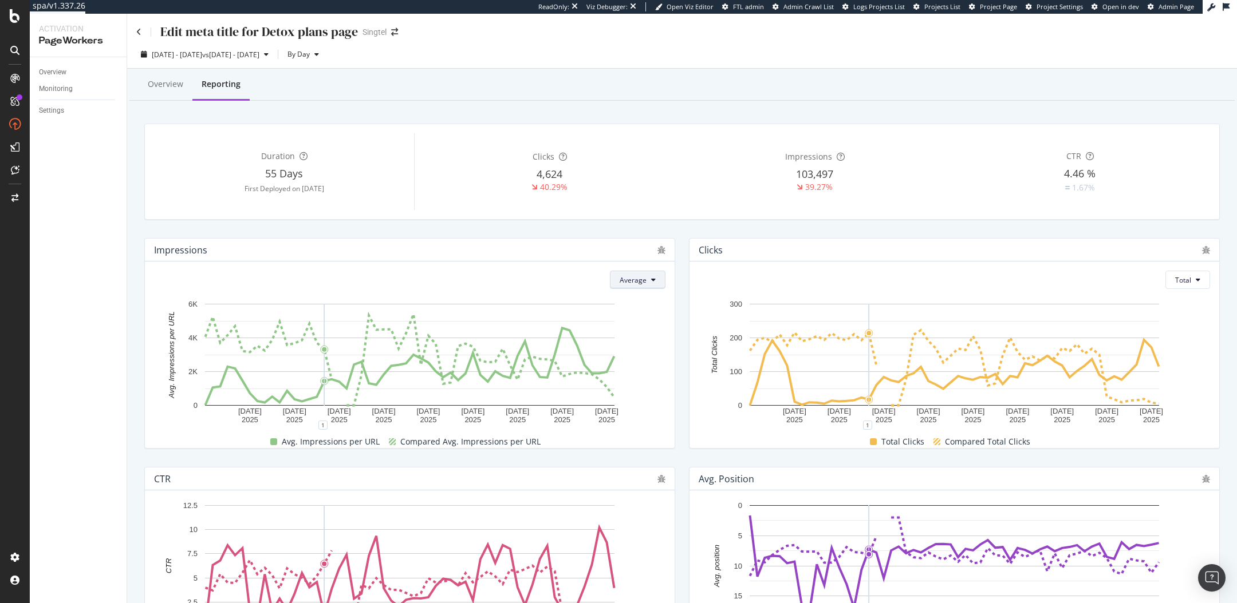
click at [617, 286] on button "Average" at bounding box center [638, 280] width 56 height 18
click at [632, 301] on span "Total" at bounding box center [634, 302] width 27 height 10
click at [323, 62] on div "By Day" at bounding box center [303, 54] width 41 height 17
click at [348, 97] on span "By Week" at bounding box center [351, 98] width 27 height 10
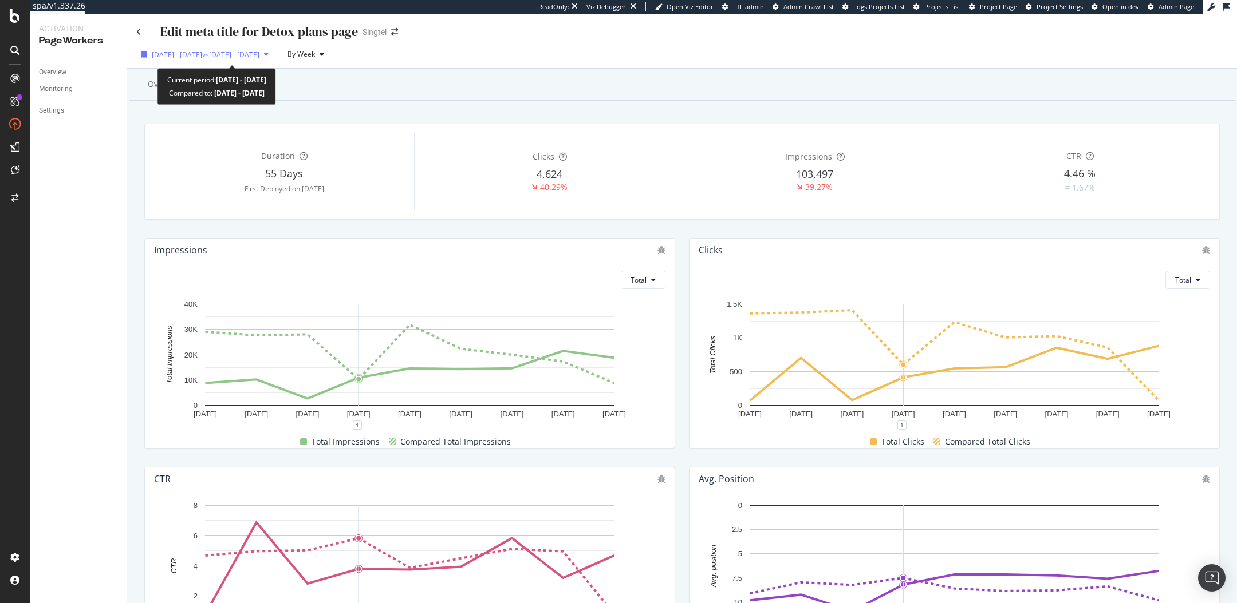
click at [182, 58] on span "[DATE] - [DATE]" at bounding box center [177, 55] width 50 height 10
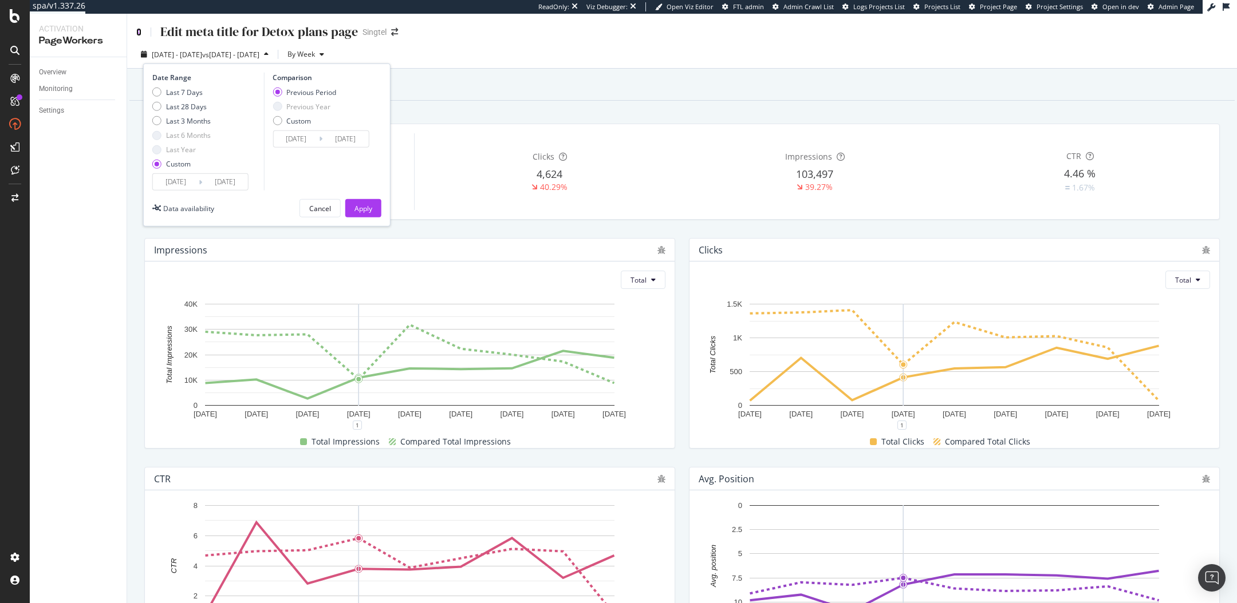
click at [137, 33] on icon at bounding box center [138, 32] width 5 height 8
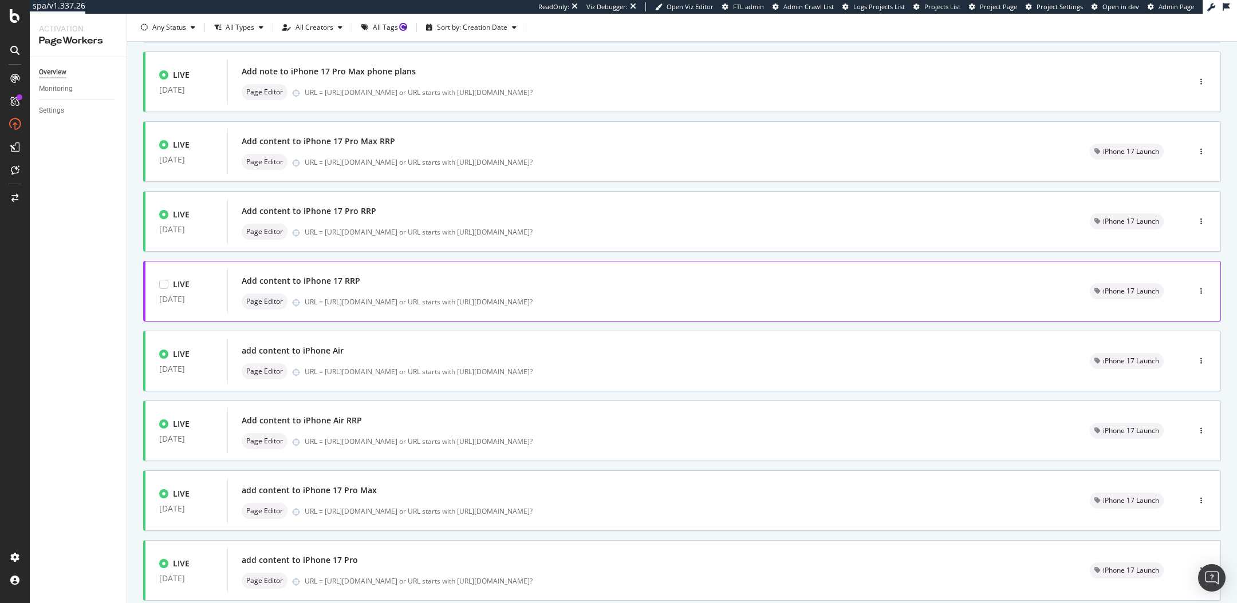
scroll to position [191, 0]
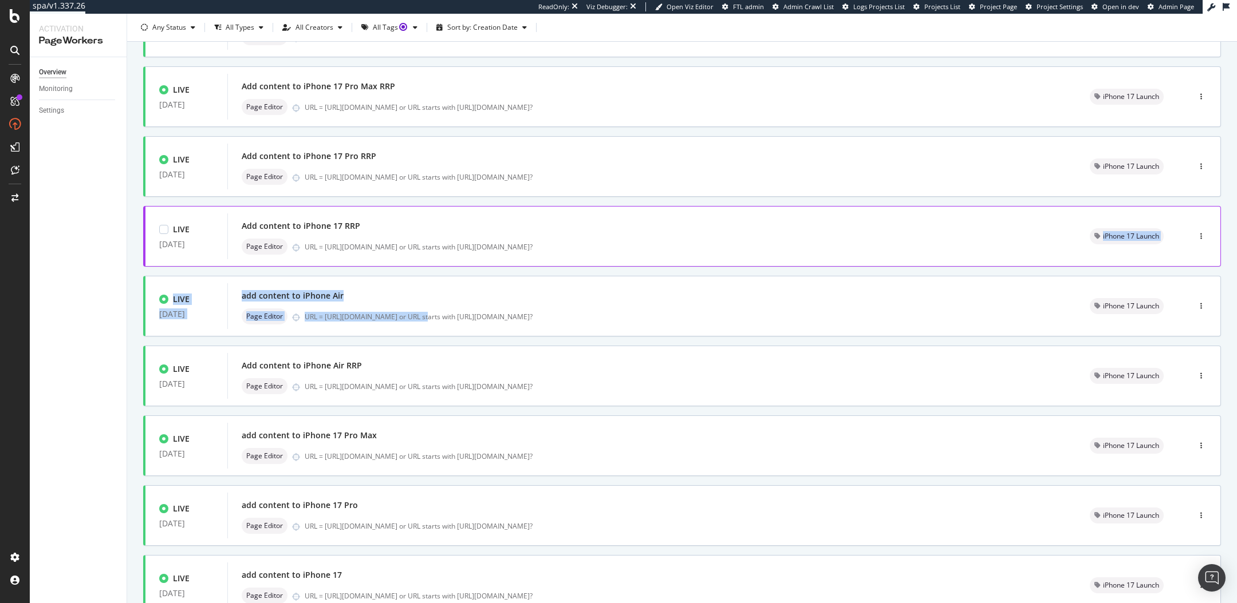
drag, startPoint x: 417, startPoint y: 313, endPoint x: 421, endPoint y: 262, distance: 51.1
click at [421, 262] on div "LIVE [DATE] Add note to iPhone 17 Pro phone plans Page Editor URL = [URL][DOMAI…" at bounding box center [681, 288] width 1077 height 723
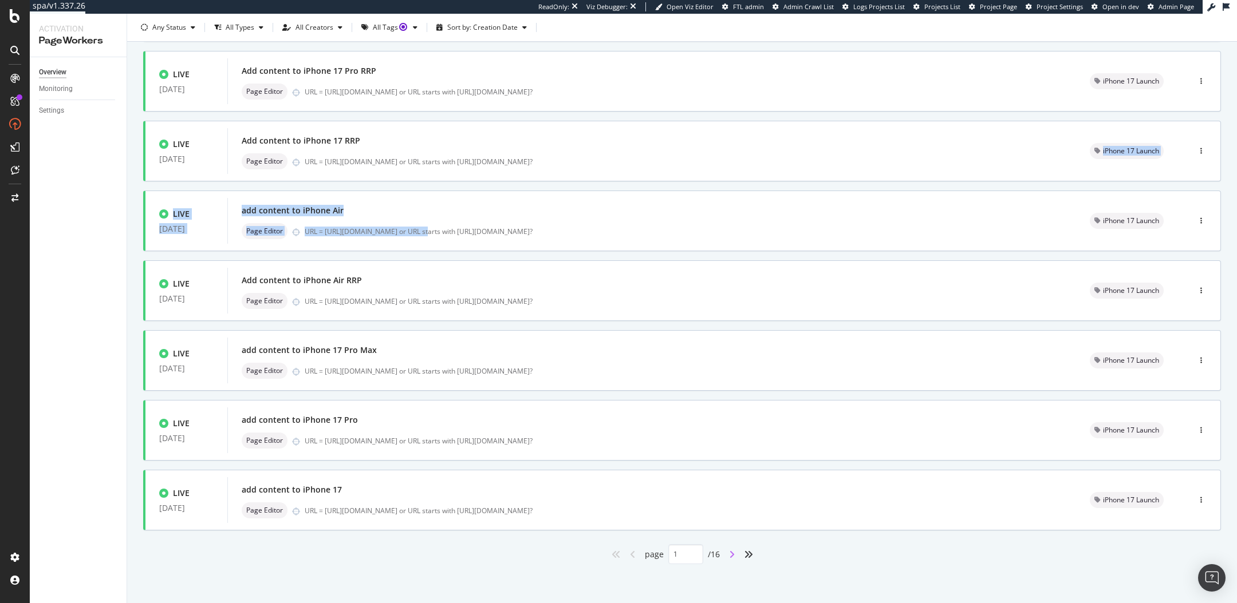
click at [734, 551] on icon "angle-right" at bounding box center [732, 554] width 6 height 9
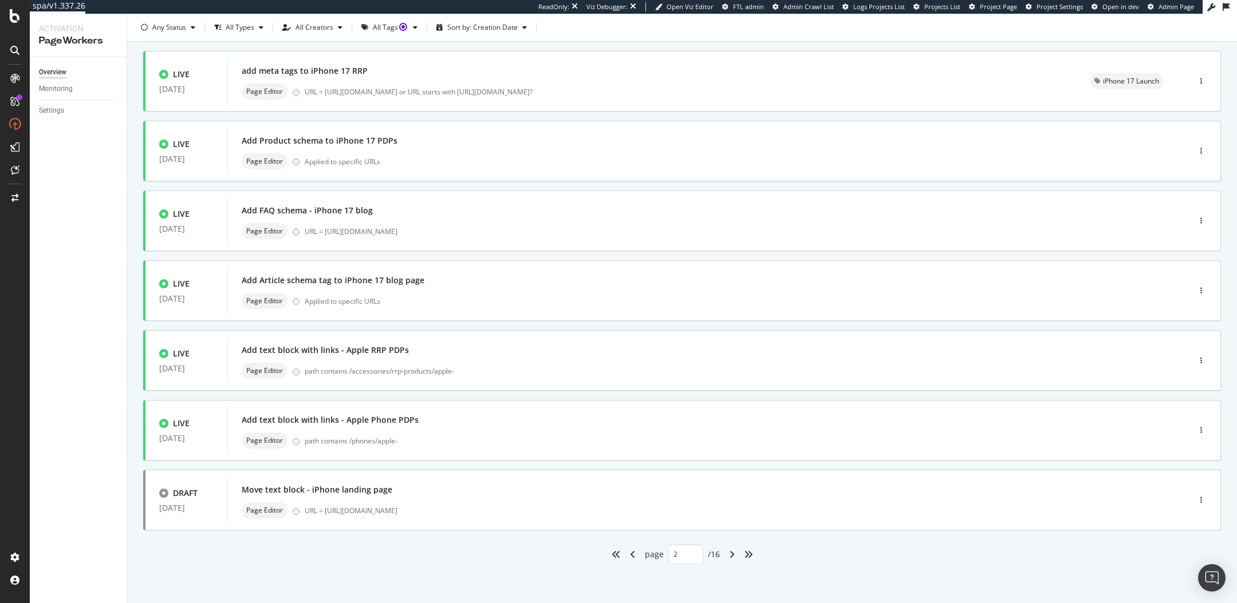
click at [734, 554] on div "angle-right" at bounding box center [731, 555] width 15 height 18
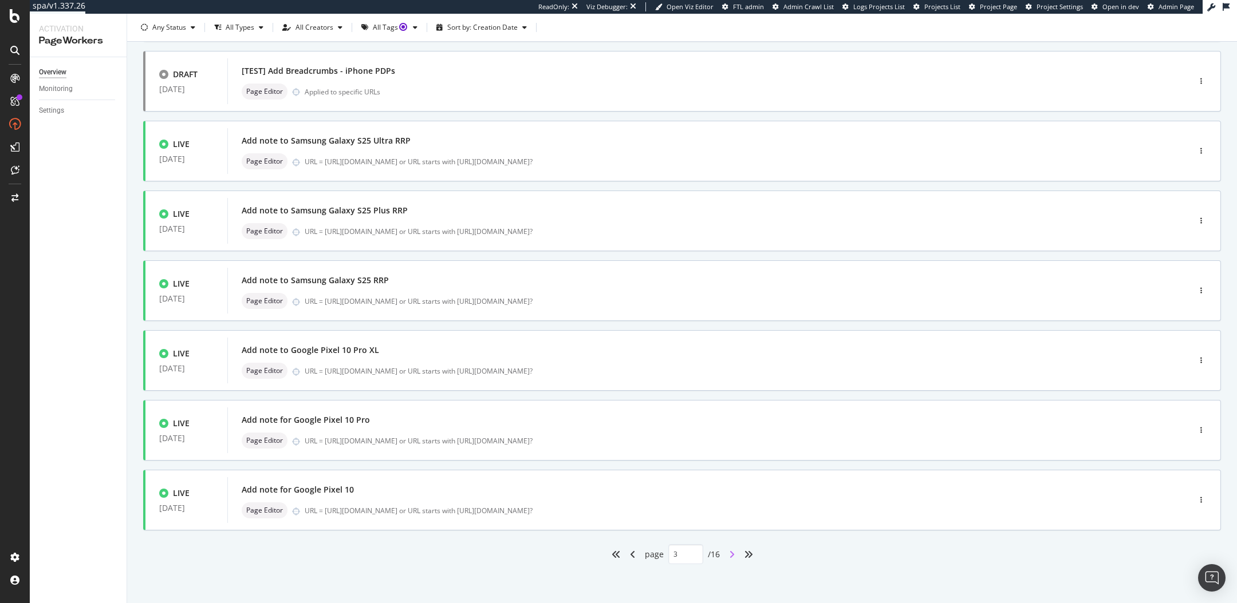
click at [729, 556] on icon "angle-right" at bounding box center [732, 554] width 6 height 9
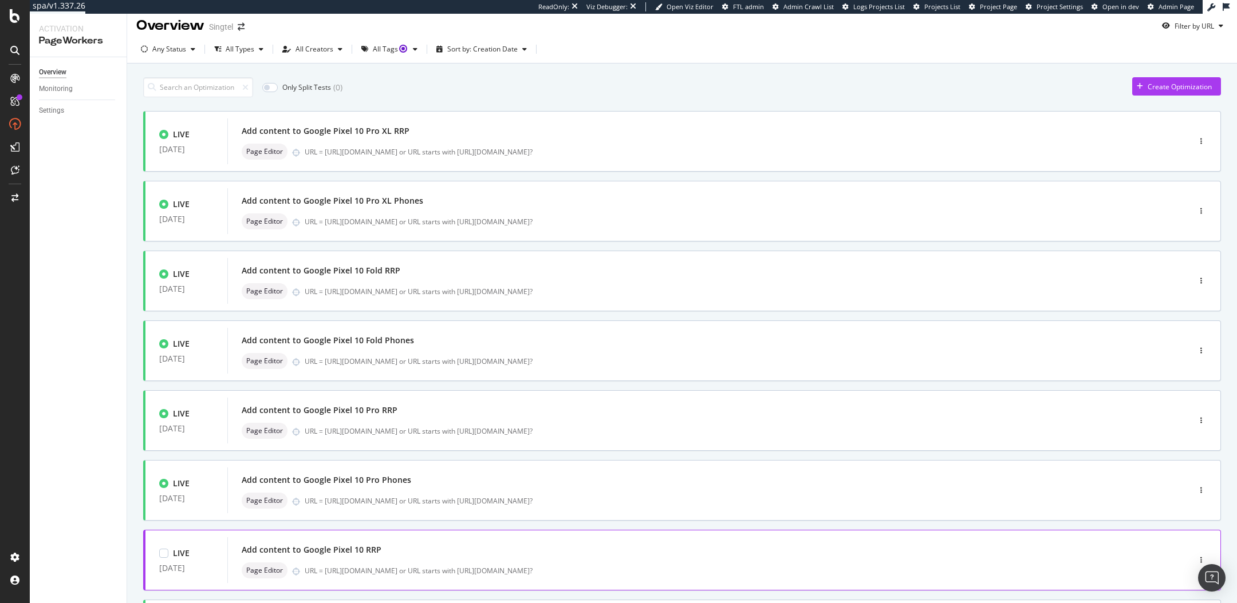
scroll to position [0, 0]
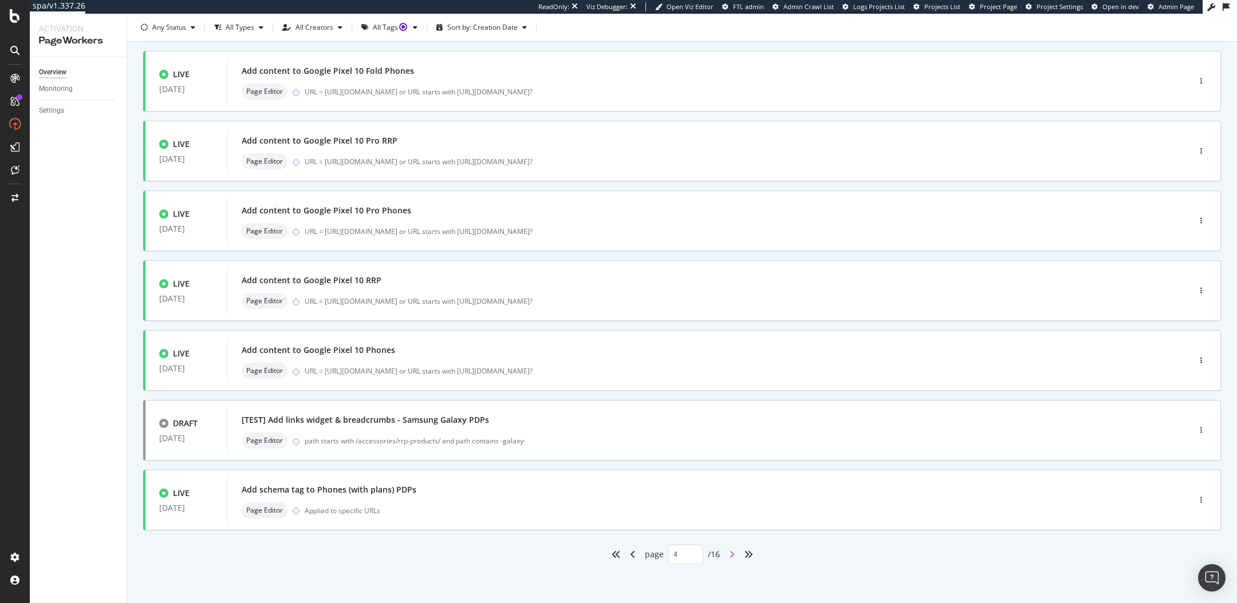
click at [729, 554] on icon "angle-right" at bounding box center [732, 554] width 6 height 9
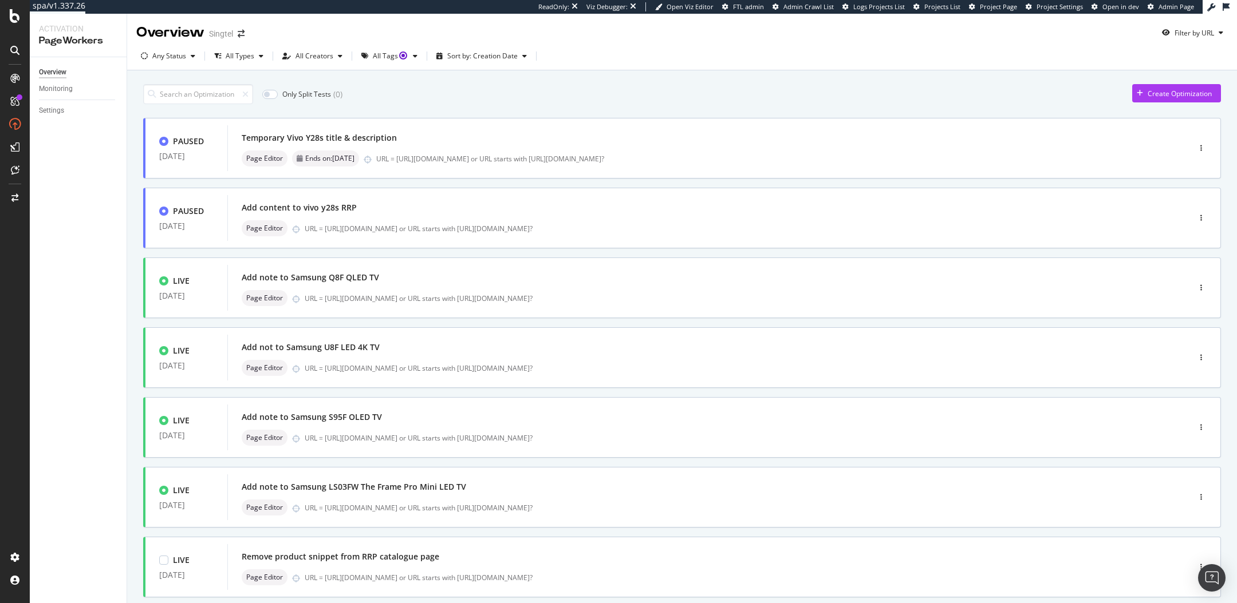
scroll to position [277, 0]
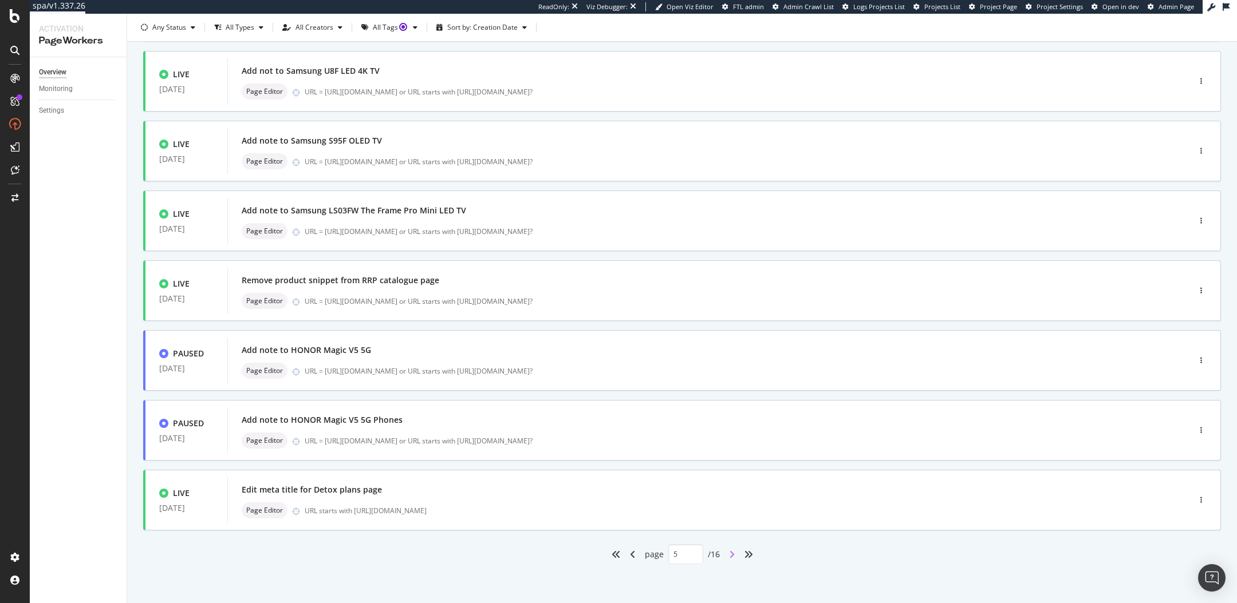
click at [733, 554] on icon "angle-right" at bounding box center [732, 554] width 6 height 9
type input "6"
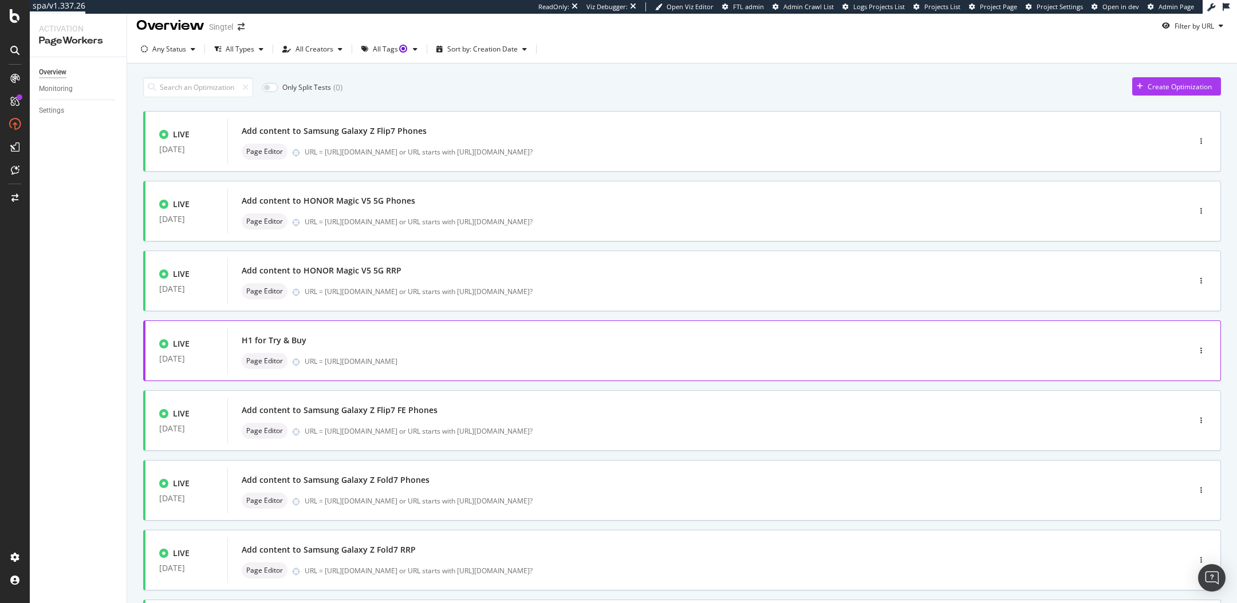
scroll to position [0, 0]
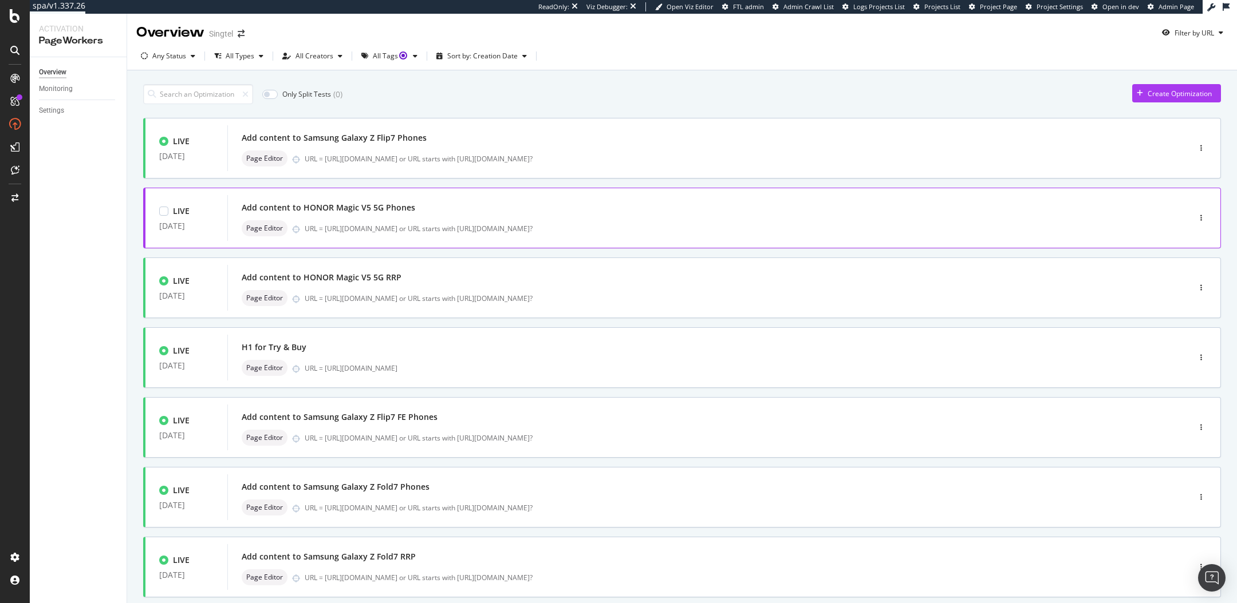
click at [473, 215] on div "Add content to HONOR Magic V5 5G Phones" at bounding box center [691, 208] width 899 height 16
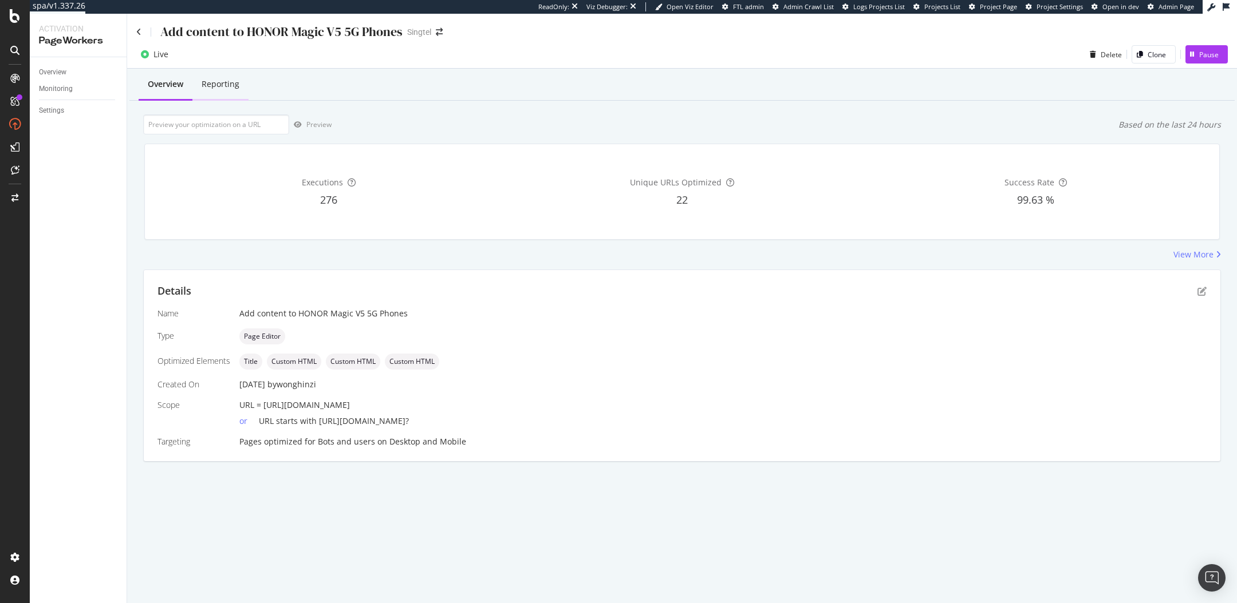
click at [232, 86] on div "Reporting" at bounding box center [221, 83] width 38 height 11
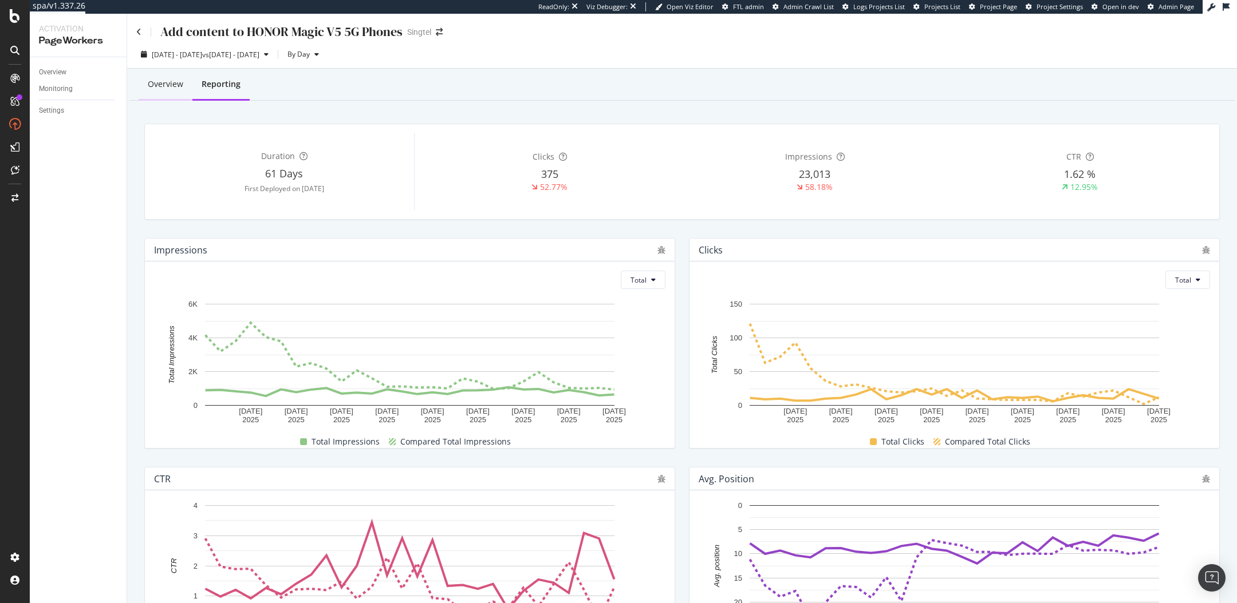
click at [152, 81] on div "Overview" at bounding box center [165, 83] width 35 height 11
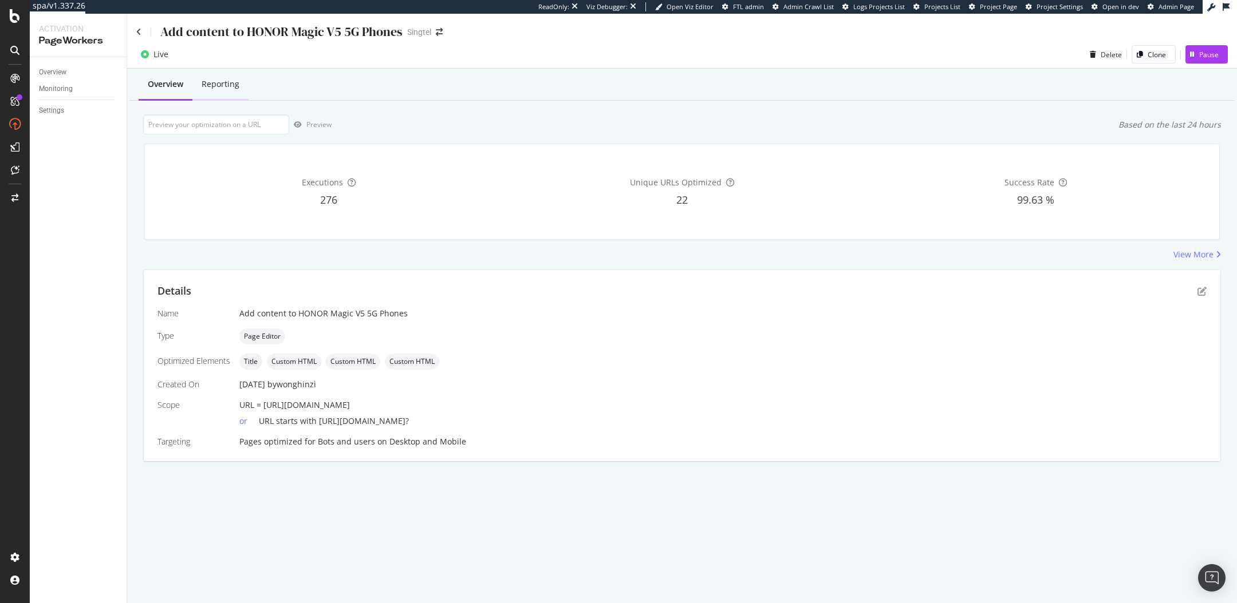
click at [208, 73] on div "Reporting" at bounding box center [220, 84] width 56 height 31
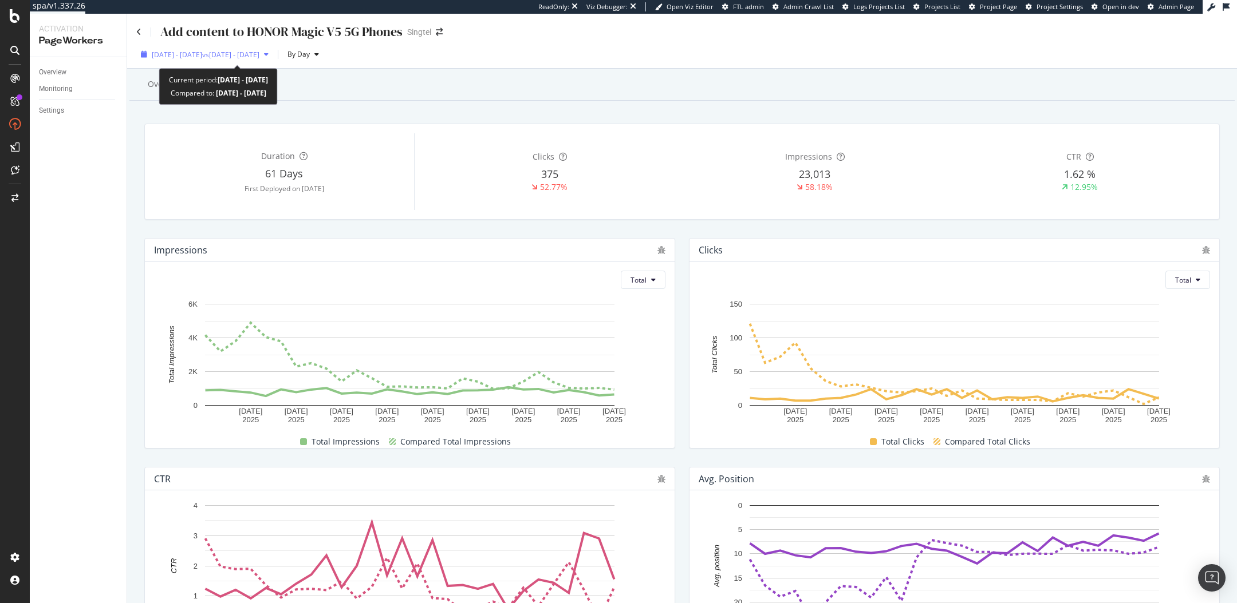
click at [198, 54] on span "[DATE] - [DATE]" at bounding box center [177, 55] width 50 height 10
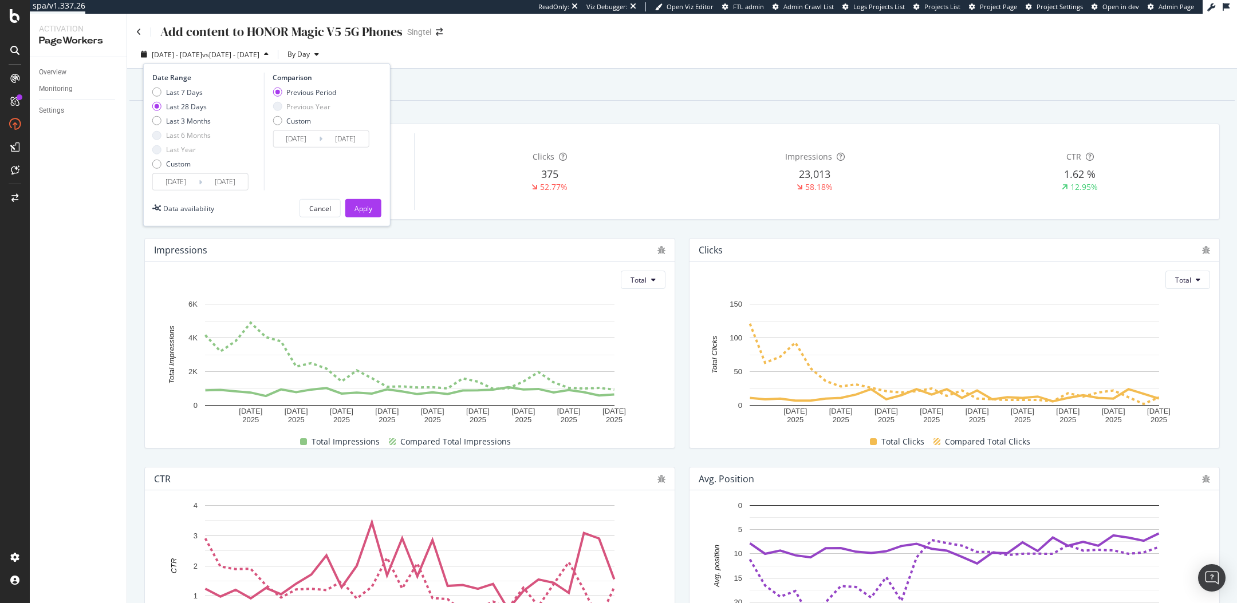
click at [183, 184] on input "[DATE]" at bounding box center [176, 182] width 46 height 16
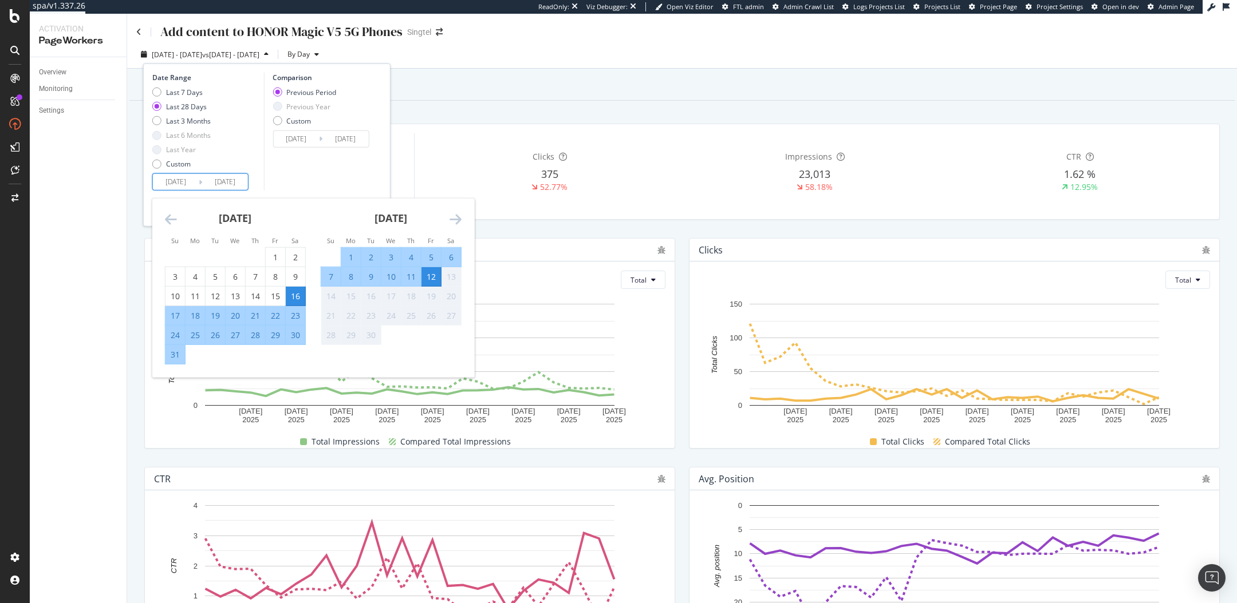
click at [163, 220] on div "[DATE] 1 2 3 4 5 6 7 8 9 10 11 12 13 14 15 16 17 18 19 20 21 22 23 24 25 26 27 …" at bounding box center [235, 282] width 156 height 166
click at [166, 220] on icon "Move backward to switch to the previous month." at bounding box center [171, 219] width 12 height 14
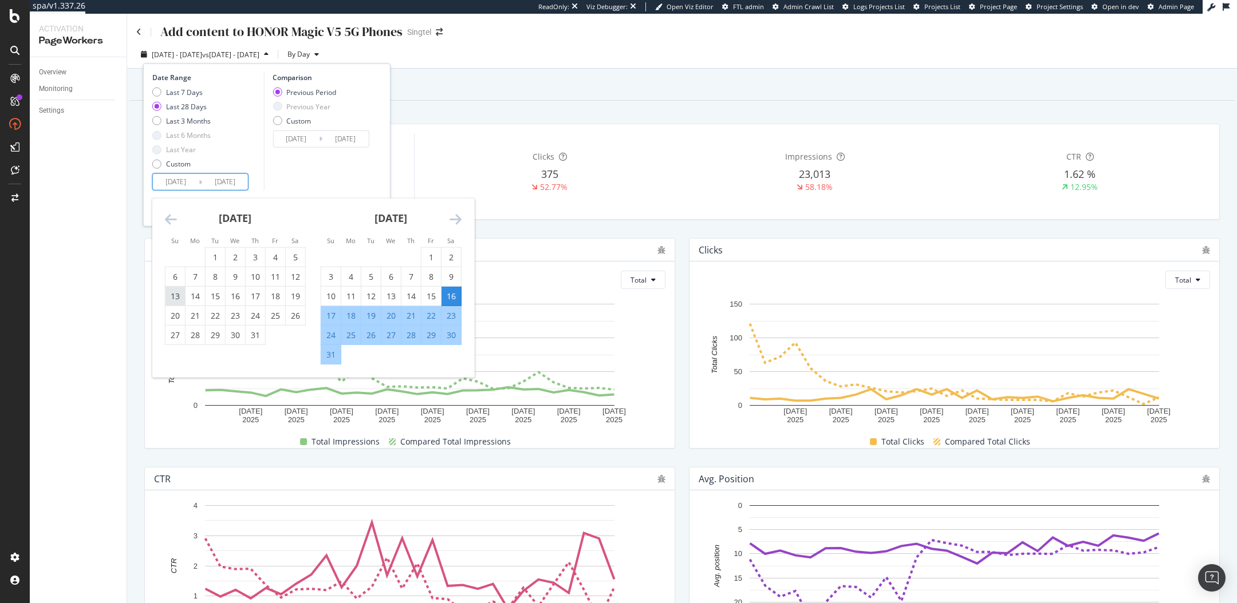
click at [175, 297] on div "13" at bounding box center [174, 295] width 19 height 11
type input "[DATE]"
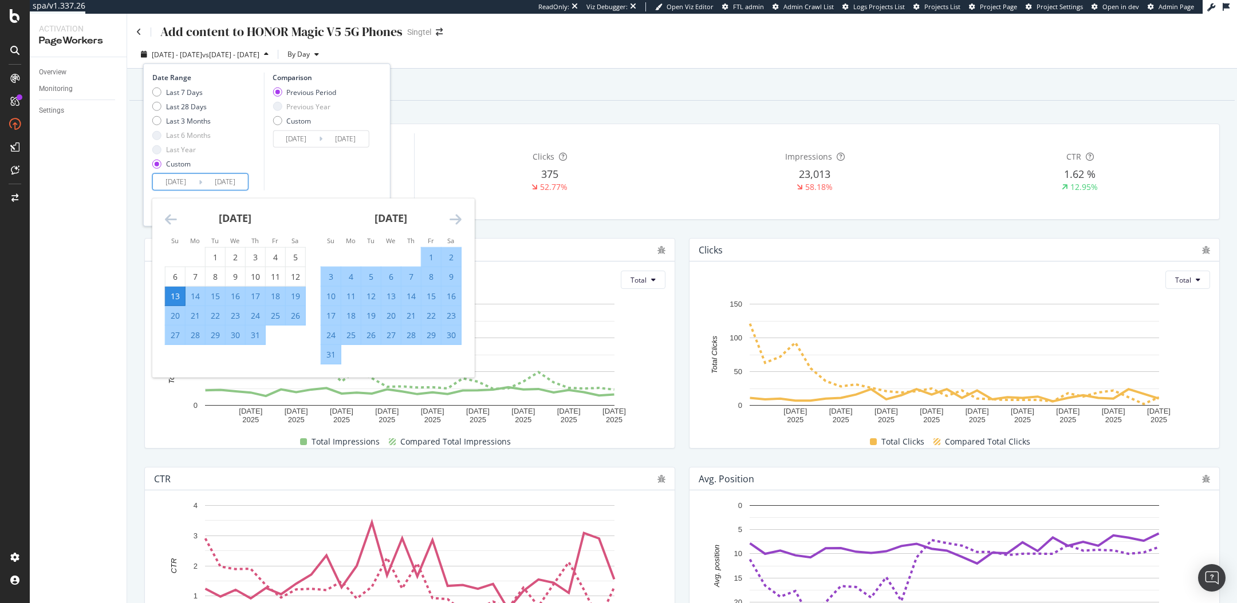
click at [327, 352] on div "31" at bounding box center [330, 354] width 19 height 11
type input "[DATE]"
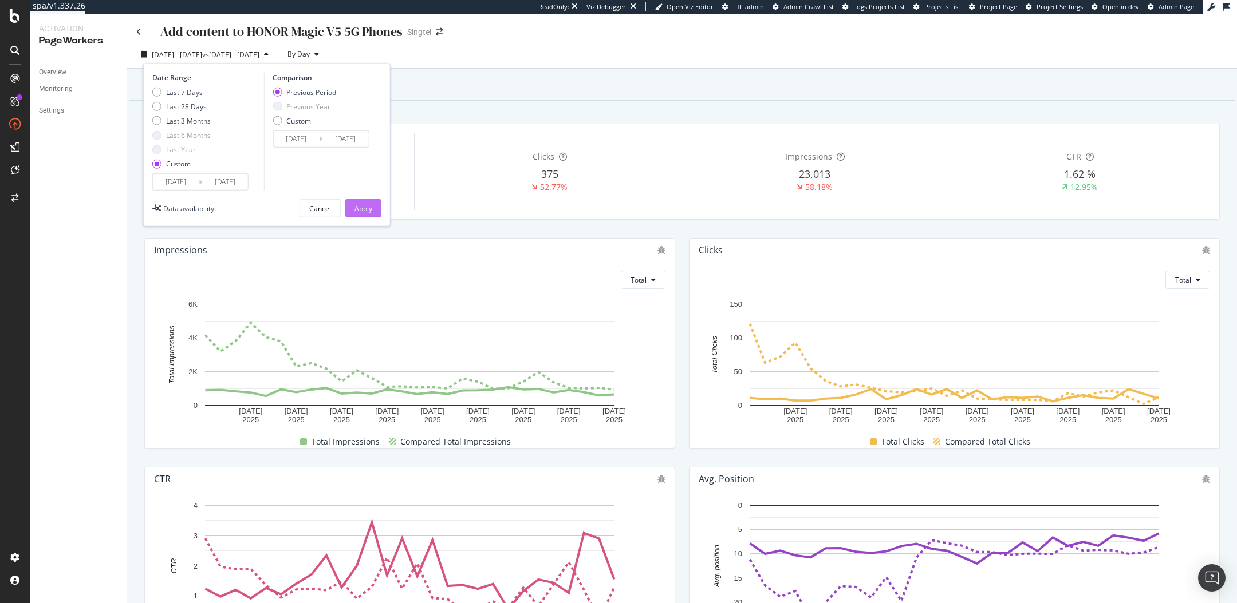
click at [367, 213] on div "Apply" at bounding box center [363, 208] width 18 height 17
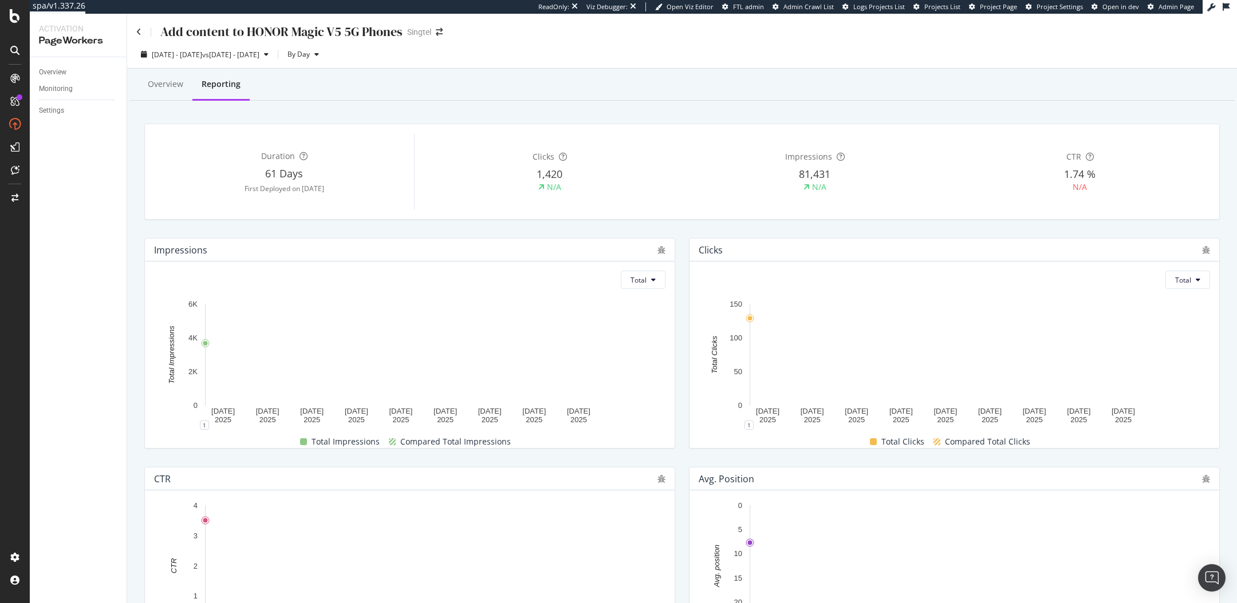
click at [135, 32] on div "Add content to HONOR Magic V5 5G Phones Singtel" at bounding box center [681, 27] width 1109 height 27
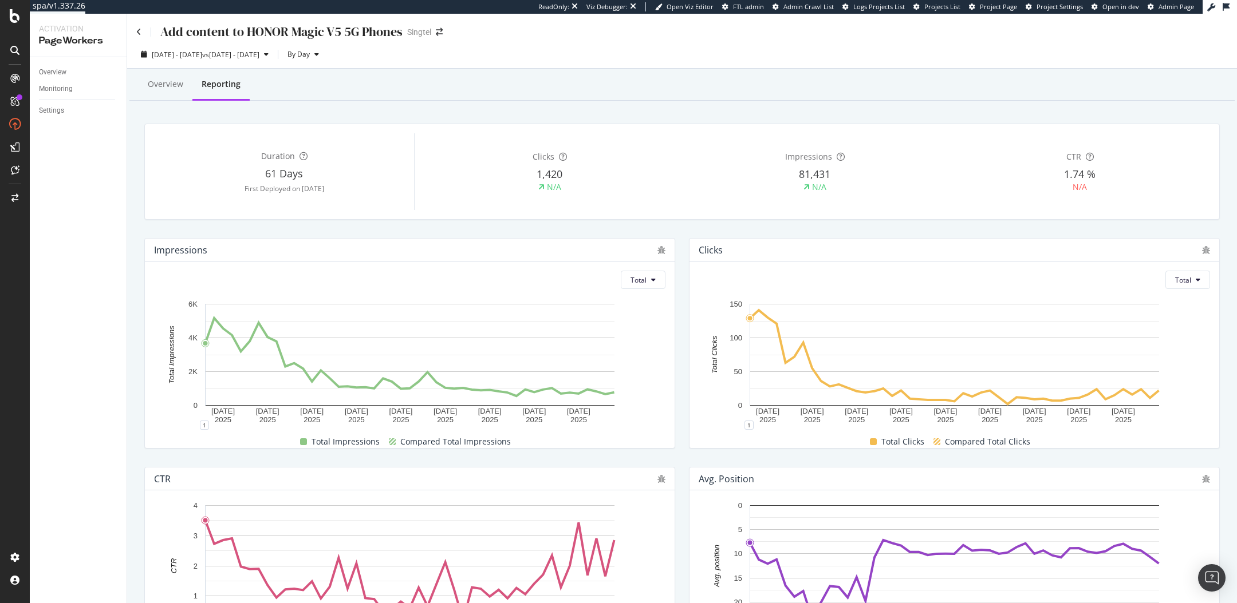
click at [135, 27] on div "Add content to HONOR Magic V5 5G Phones Singtel" at bounding box center [681, 27] width 1109 height 27
click at [141, 30] on div "Add content to HONOR Magic V5 5G Phones" at bounding box center [269, 32] width 266 height 18
click at [139, 30] on icon at bounding box center [138, 32] width 5 height 8
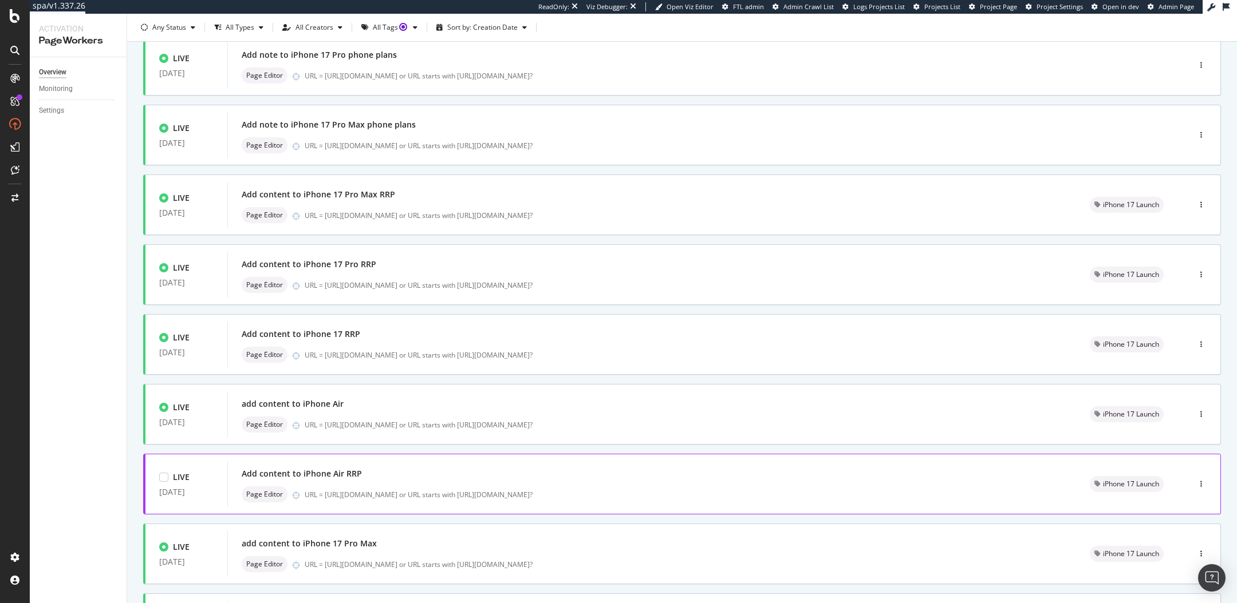
scroll to position [277, 0]
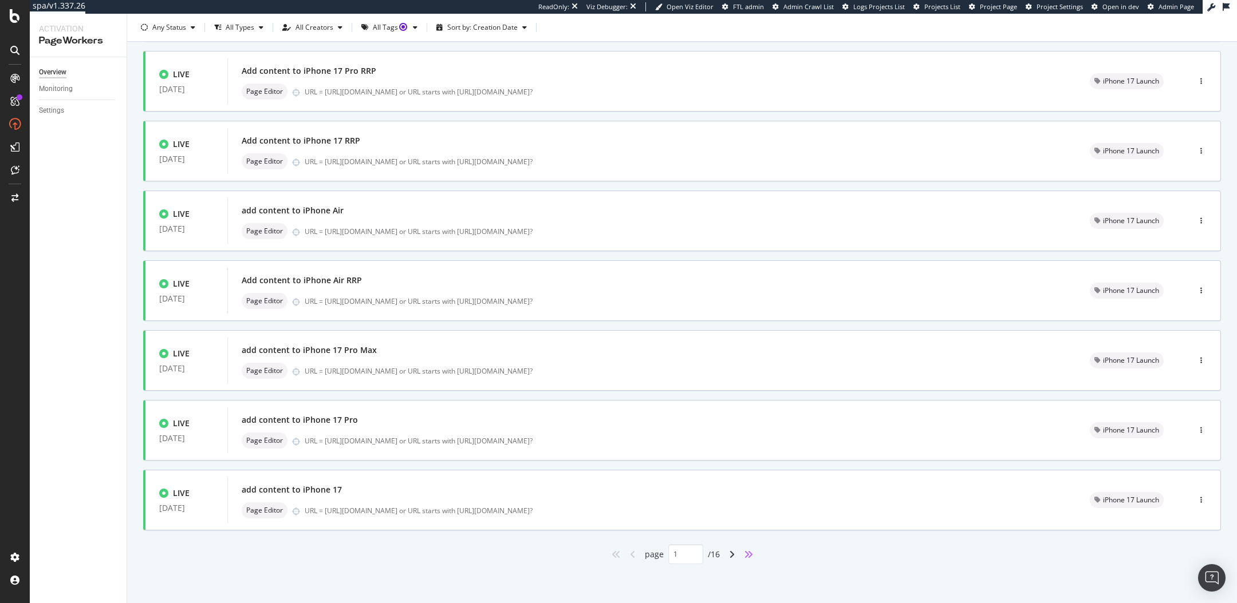
click at [752, 556] on icon "angles-right" at bounding box center [748, 554] width 9 height 9
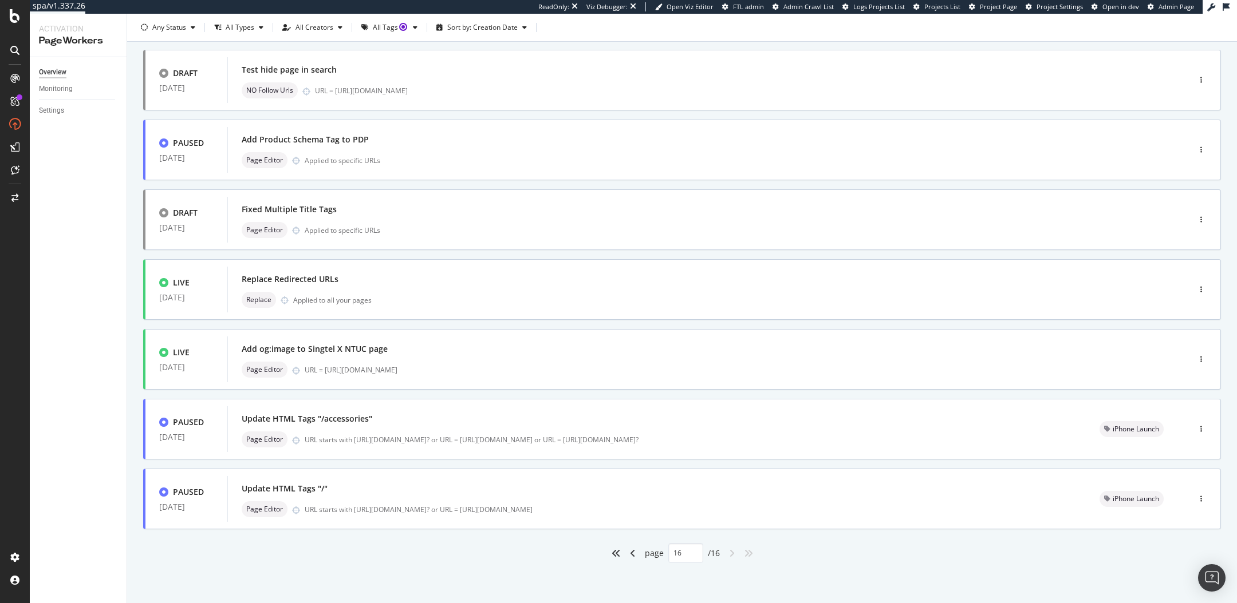
scroll to position [207, 0]
click at [632, 552] on icon "angle-left" at bounding box center [633, 554] width 6 height 9
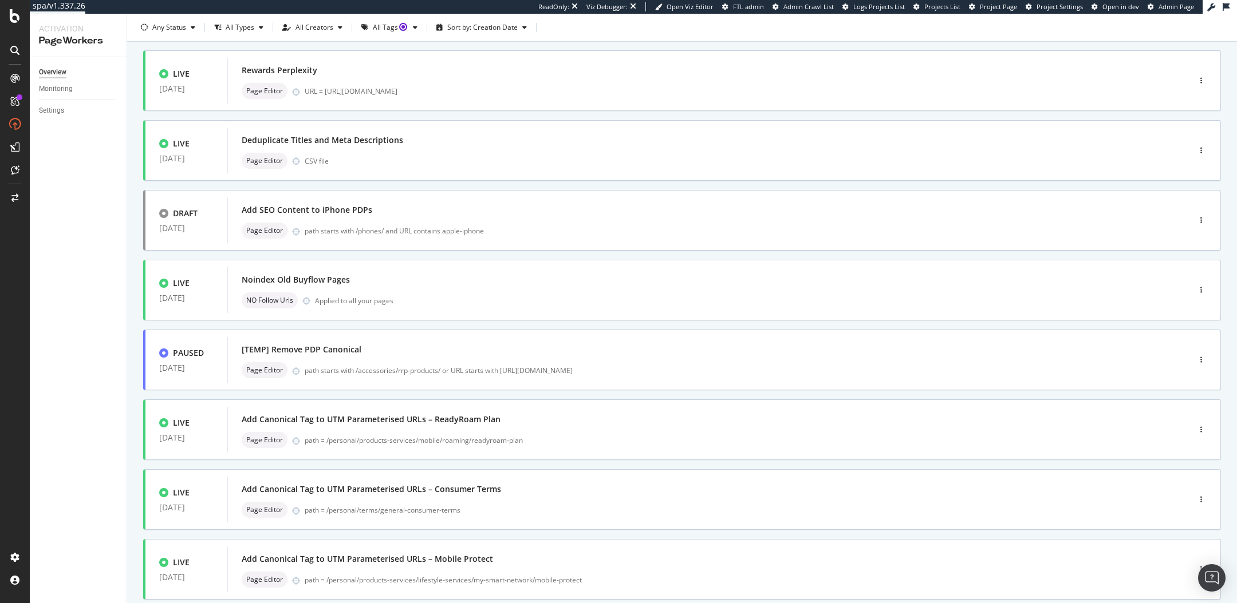
type input "15"
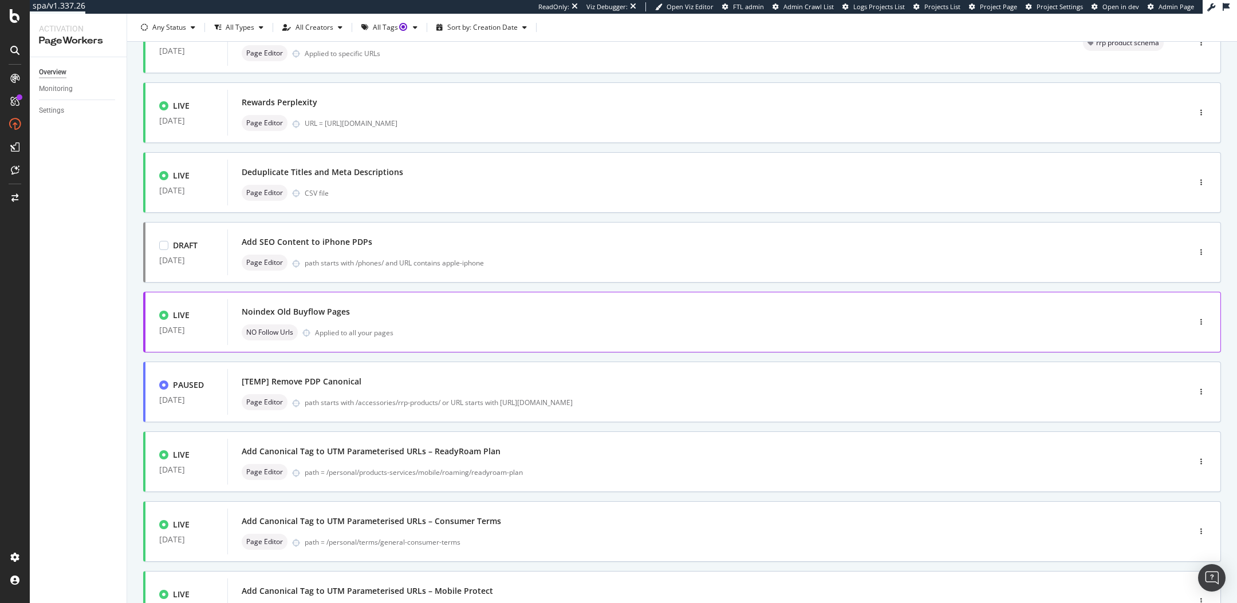
scroll to position [143, 0]
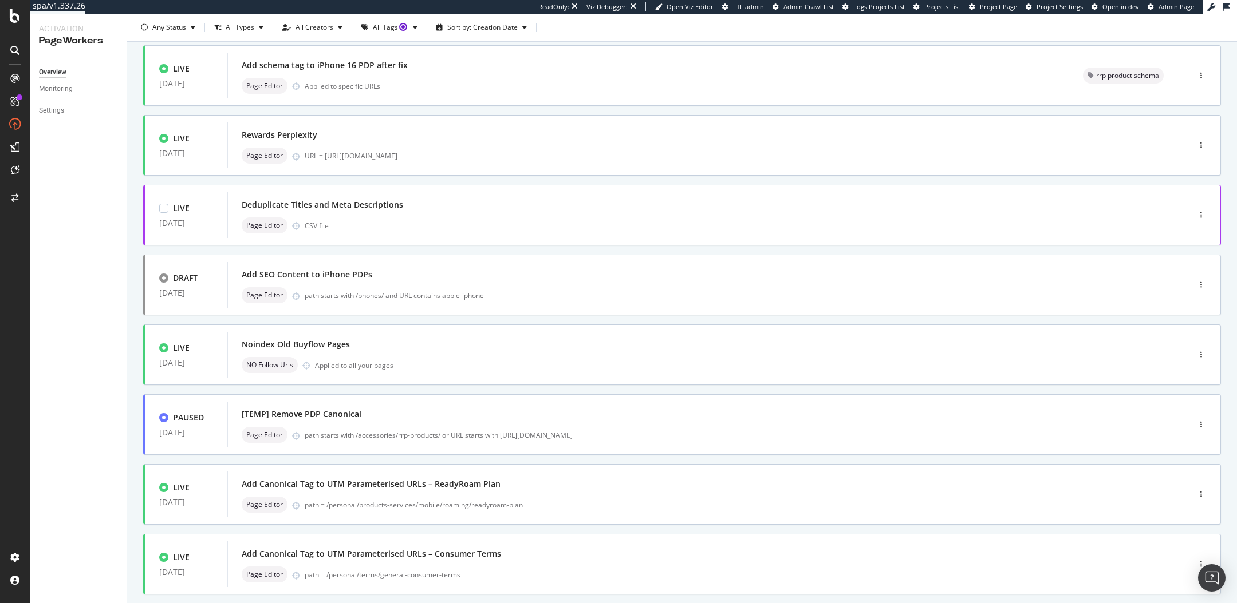
click at [435, 214] on div "Deduplicate Titles and Meta Descriptions Page Editor CSV file" at bounding box center [691, 215] width 899 height 37
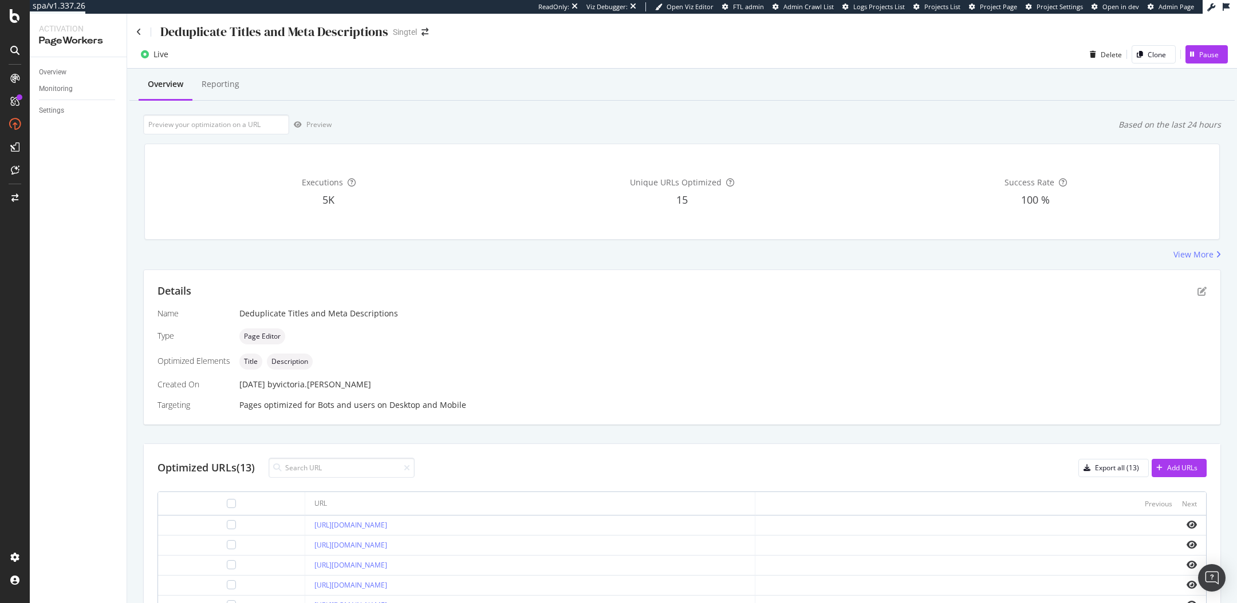
drag, startPoint x: 240, startPoint y: 384, endPoint x: 401, endPoint y: 389, distance: 161.0
click at [402, 389] on div "[DATE] by victoria.[PERSON_NAME]" at bounding box center [722, 384] width 967 height 11
click at [222, 79] on div "Reporting" at bounding box center [221, 83] width 38 height 11
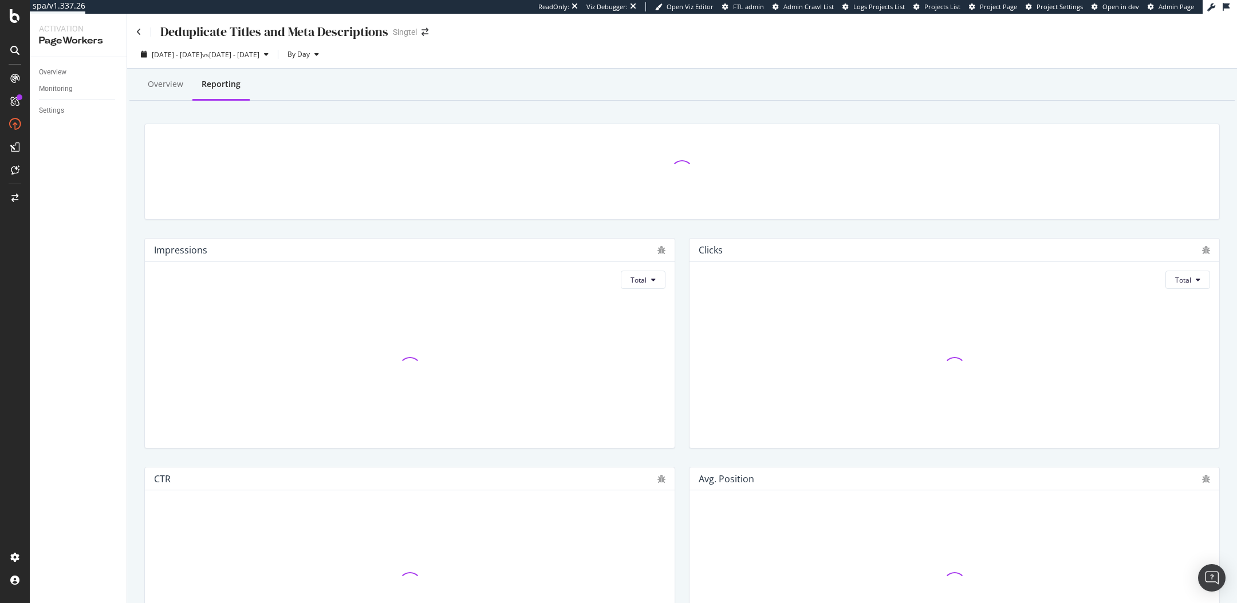
click at [235, 65] on div "[DATE] - [DATE] vs [DATE] - [DATE] By Day" at bounding box center [681, 56] width 1109 height 23
click at [202, 56] on span "[DATE] - [DATE]" at bounding box center [177, 55] width 50 height 10
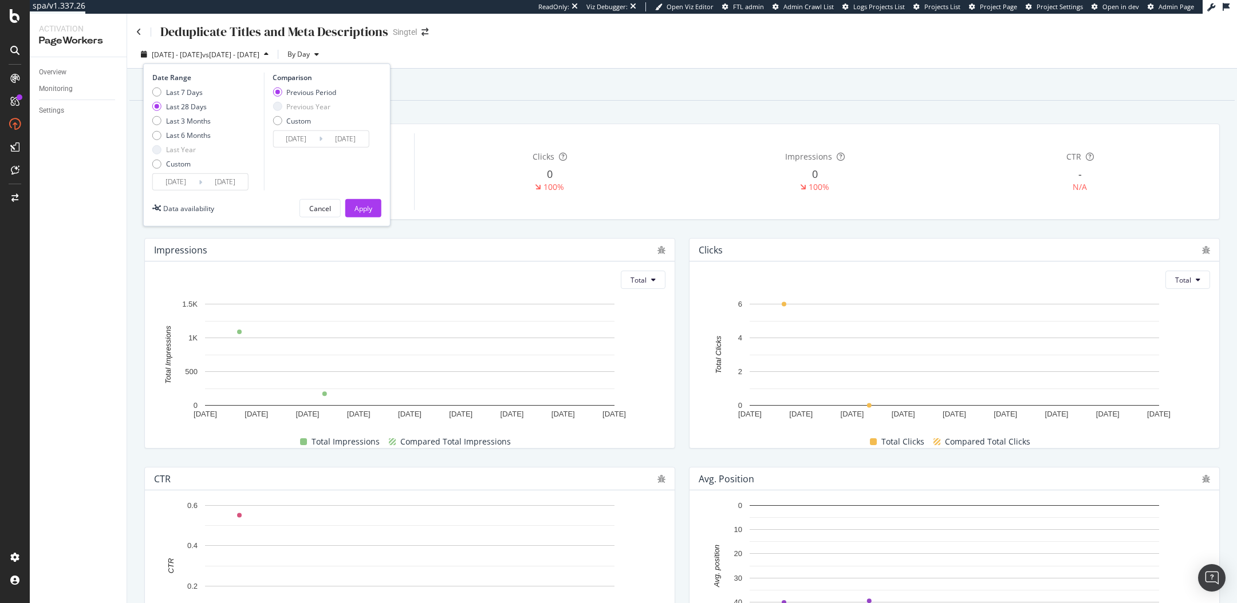
click at [448, 121] on div "Duration 258 Days First Deployed on [DATE] Clicks 0 100% Impressions 0 100% CTR…" at bounding box center [681, 171] width 1089 height 114
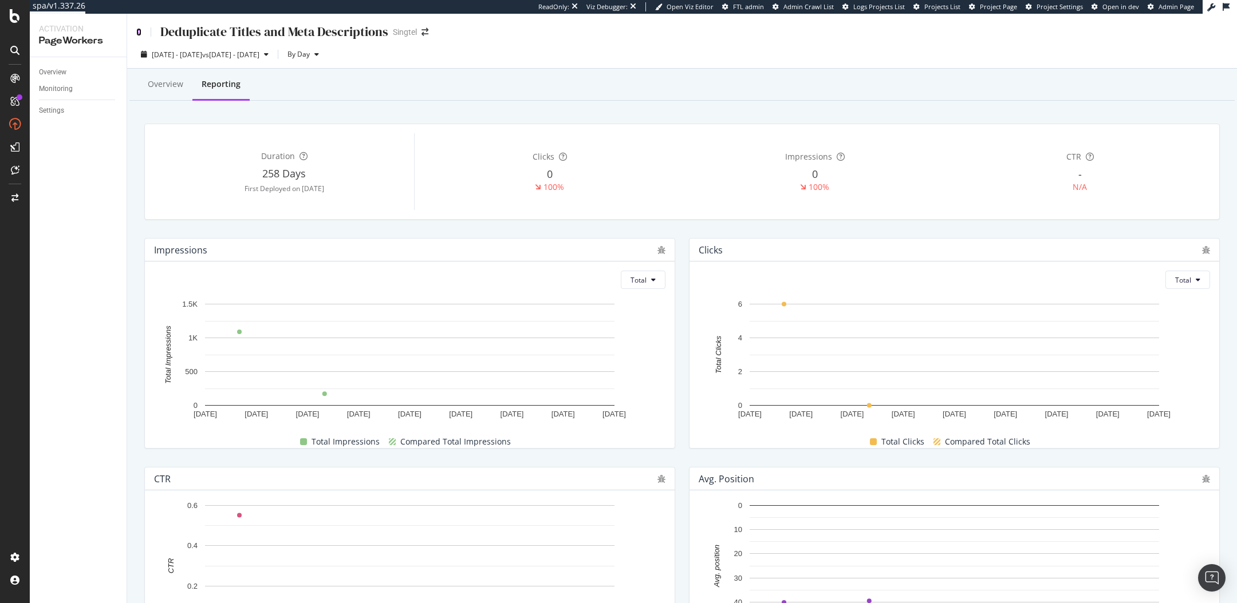
click at [138, 29] on icon at bounding box center [138, 32] width 5 height 8
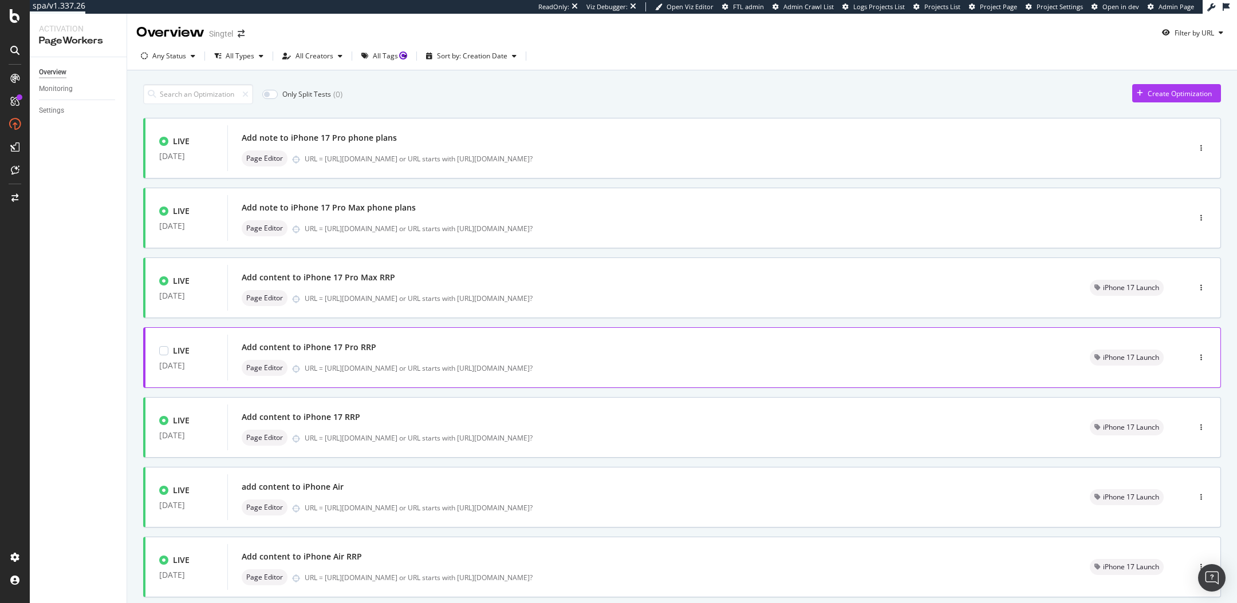
scroll to position [277, 0]
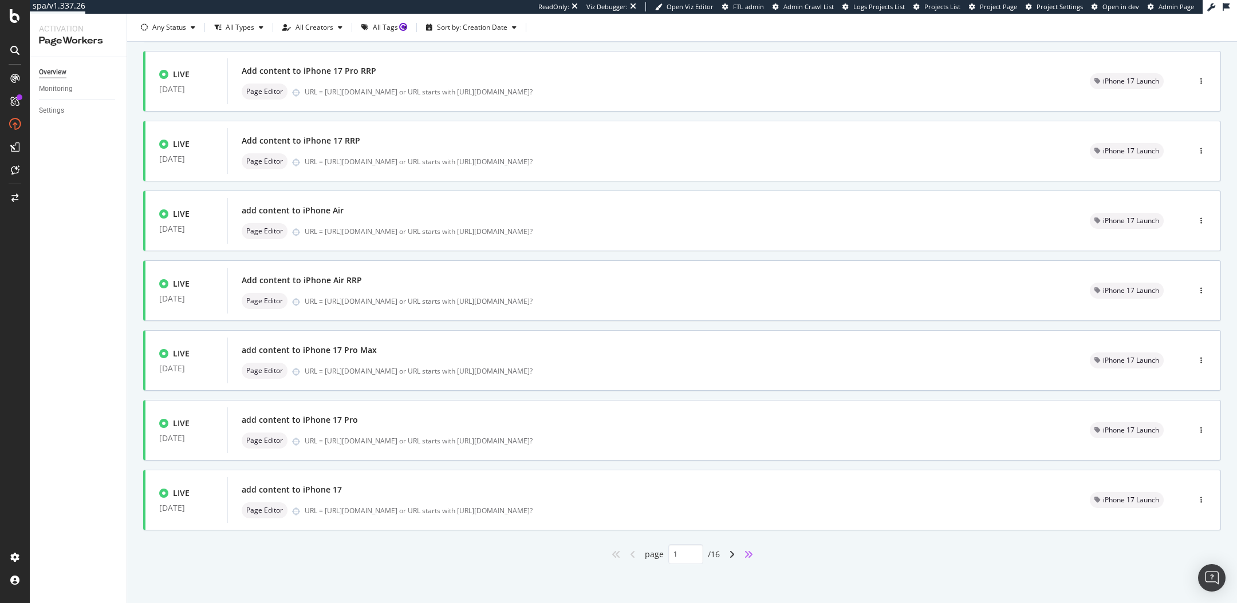
click at [748, 554] on icon "angles-right" at bounding box center [748, 554] width 9 height 9
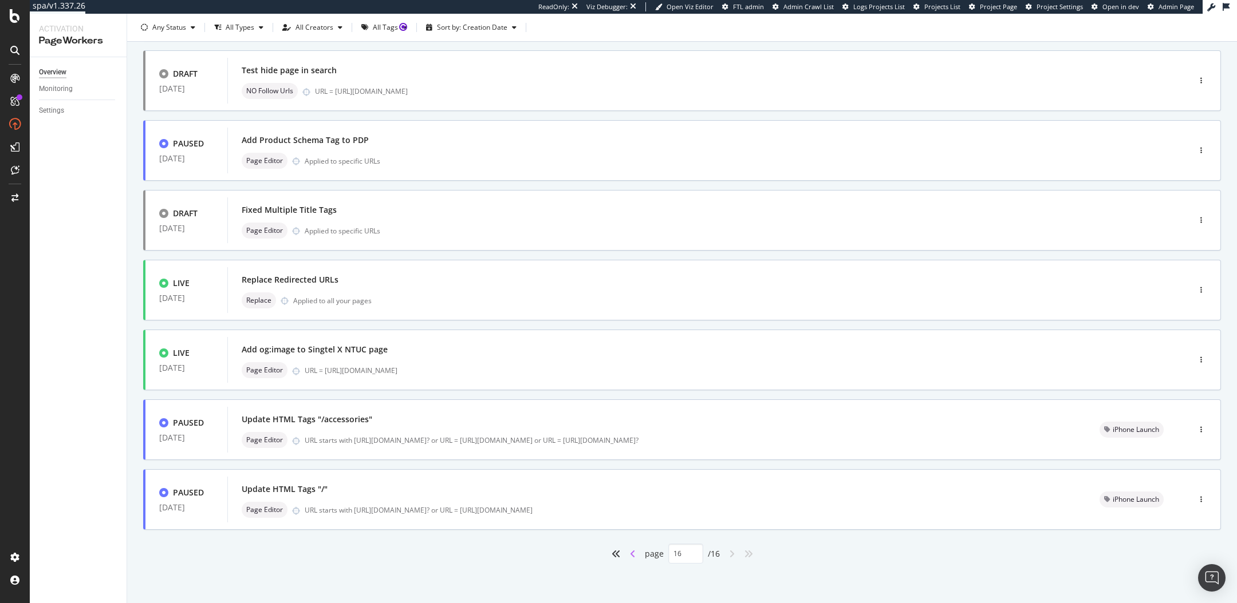
click at [633, 554] on icon "angle-left" at bounding box center [633, 554] width 6 height 9
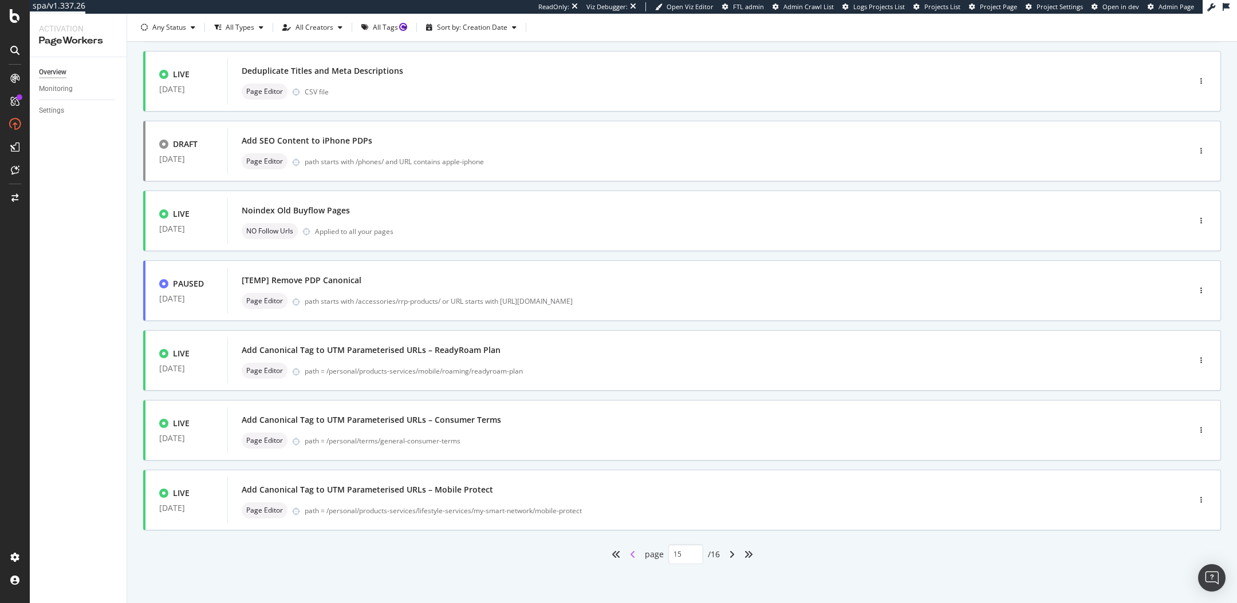
click at [633, 554] on icon "angle-left" at bounding box center [633, 554] width 6 height 9
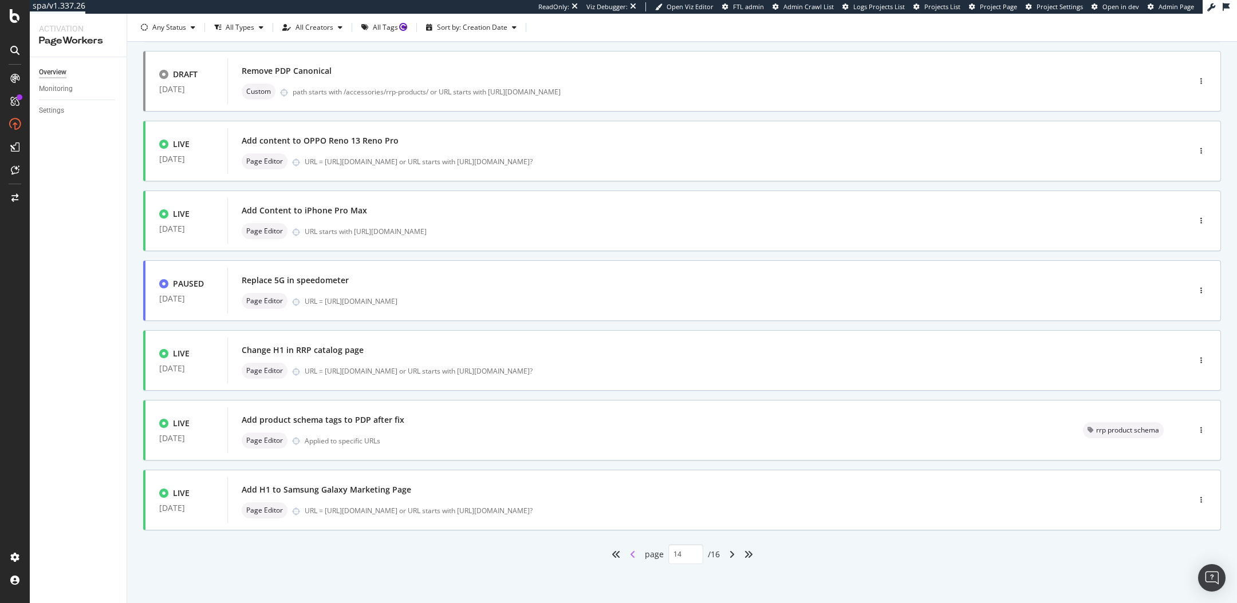
click at [633, 554] on icon "angle-left" at bounding box center [633, 554] width 6 height 9
type input "13"
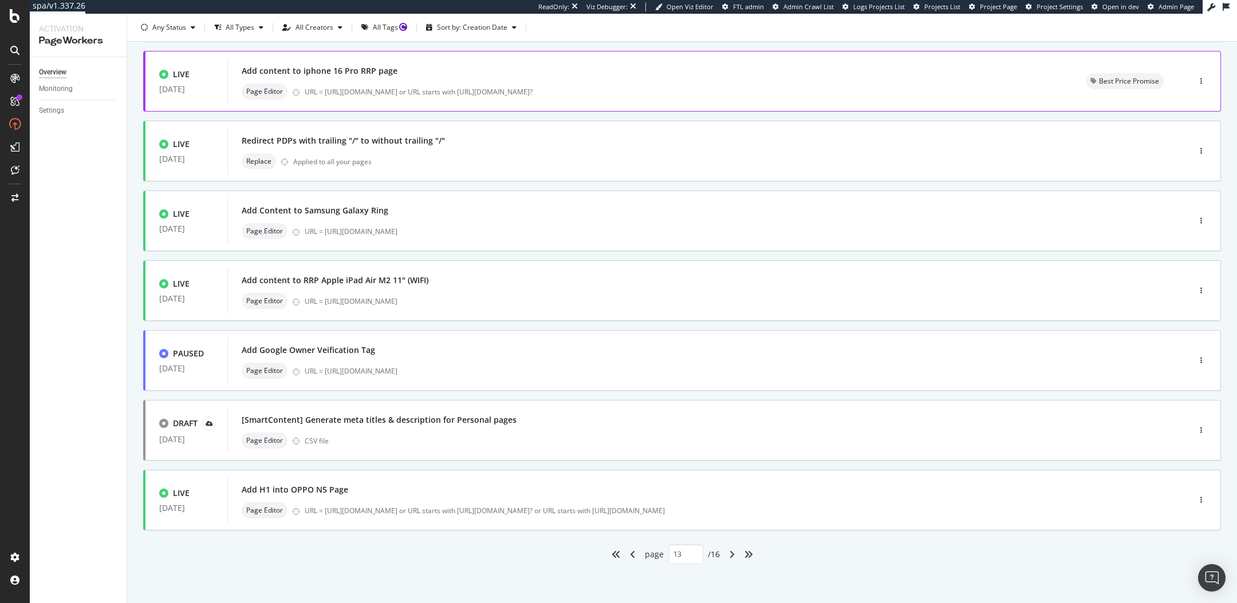
scroll to position [0, 0]
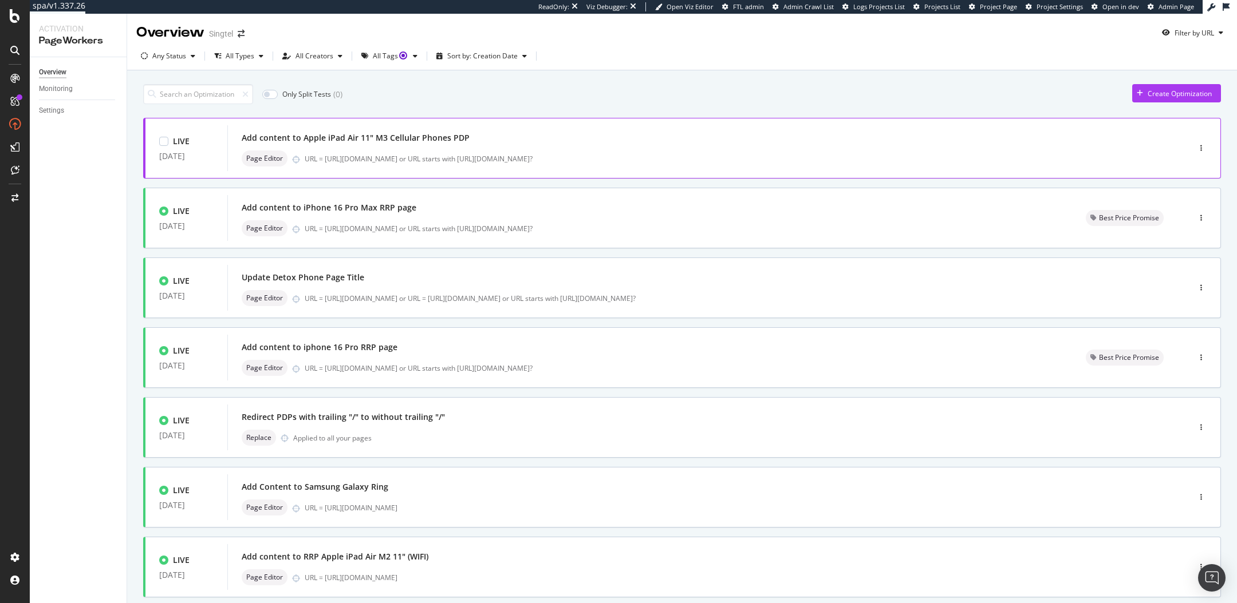
click at [472, 134] on div "Add content to Apple iPad Air 11" M3 Cellular Phones PDP" at bounding box center [691, 138] width 899 height 16
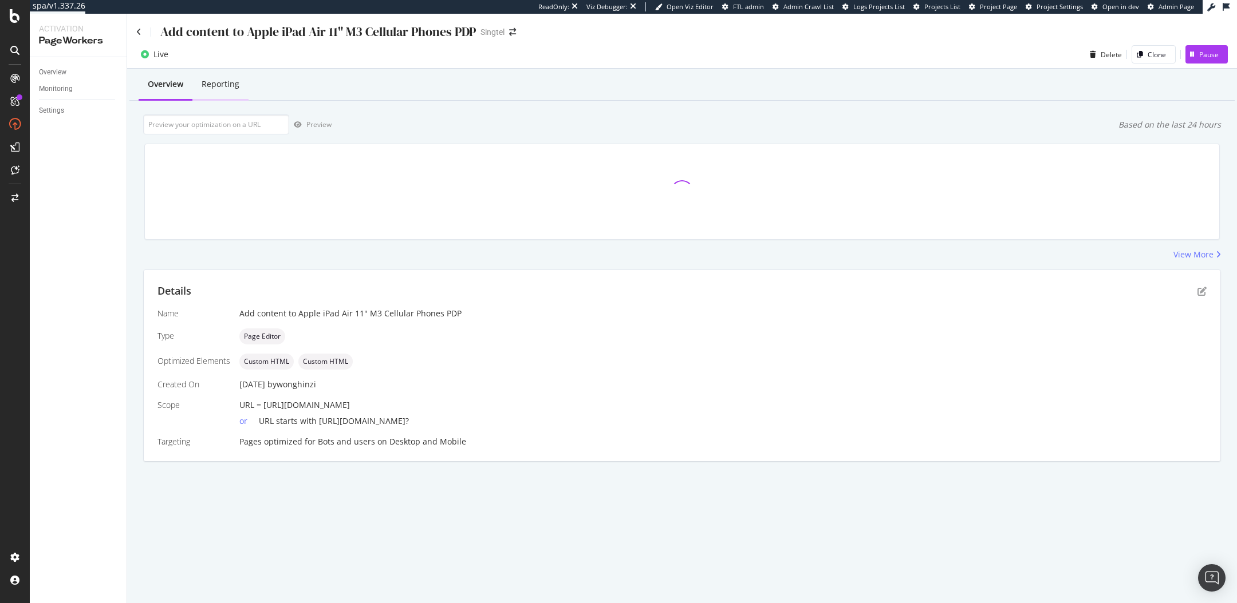
click at [223, 87] on div "Reporting" at bounding box center [221, 83] width 38 height 11
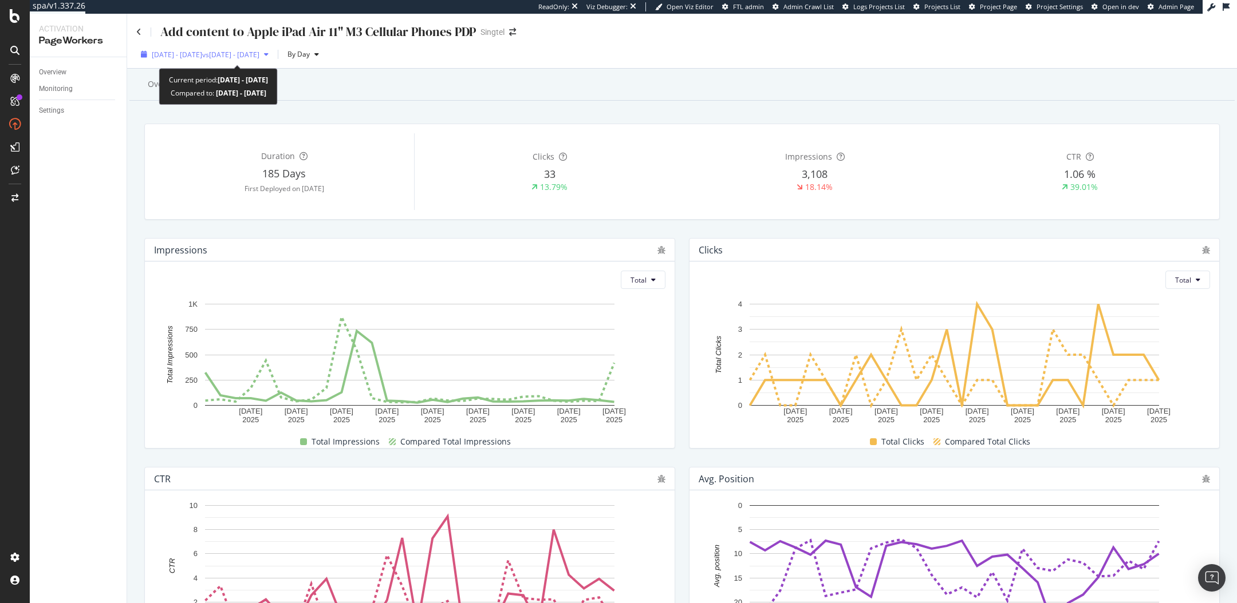
click at [186, 48] on div "[DATE] - [DATE] vs [DATE] - [DATE]" at bounding box center [204, 54] width 137 height 17
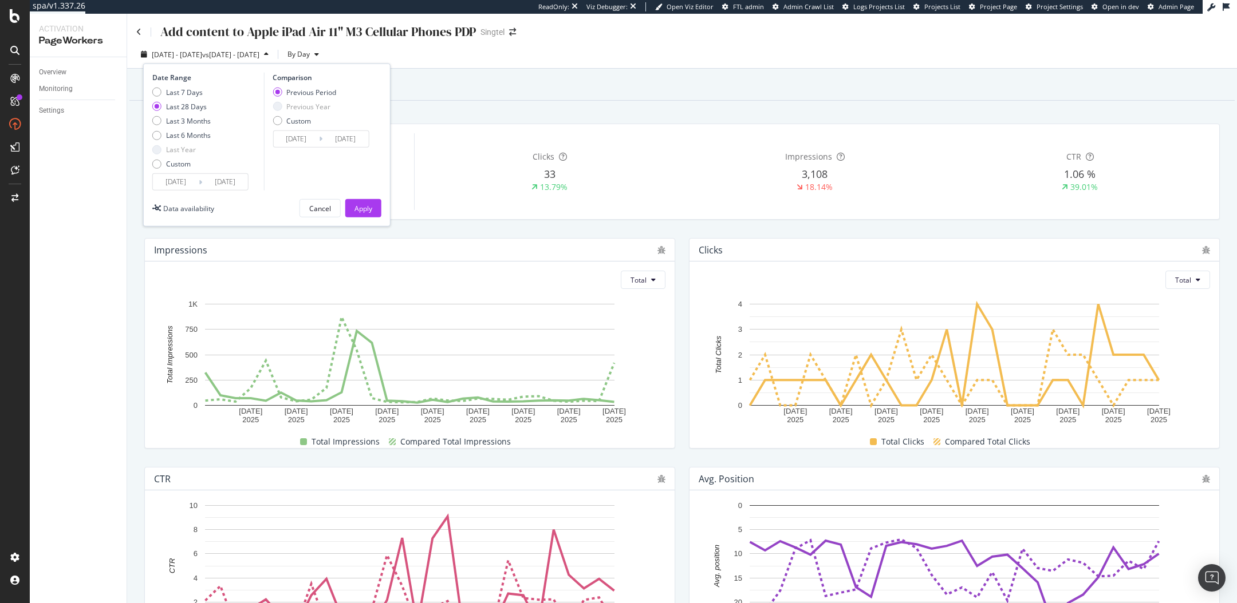
click at [179, 176] on input "[DATE]" at bounding box center [176, 182] width 46 height 16
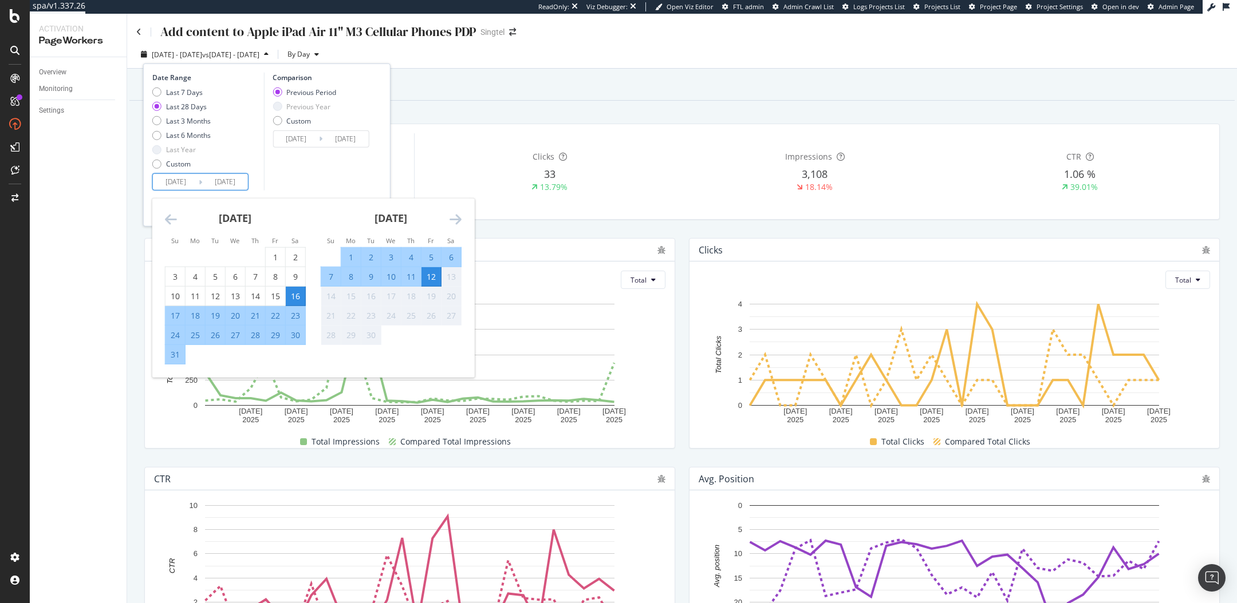
click at [176, 220] on icon "Move backward to switch to the previous month." at bounding box center [171, 219] width 12 height 14
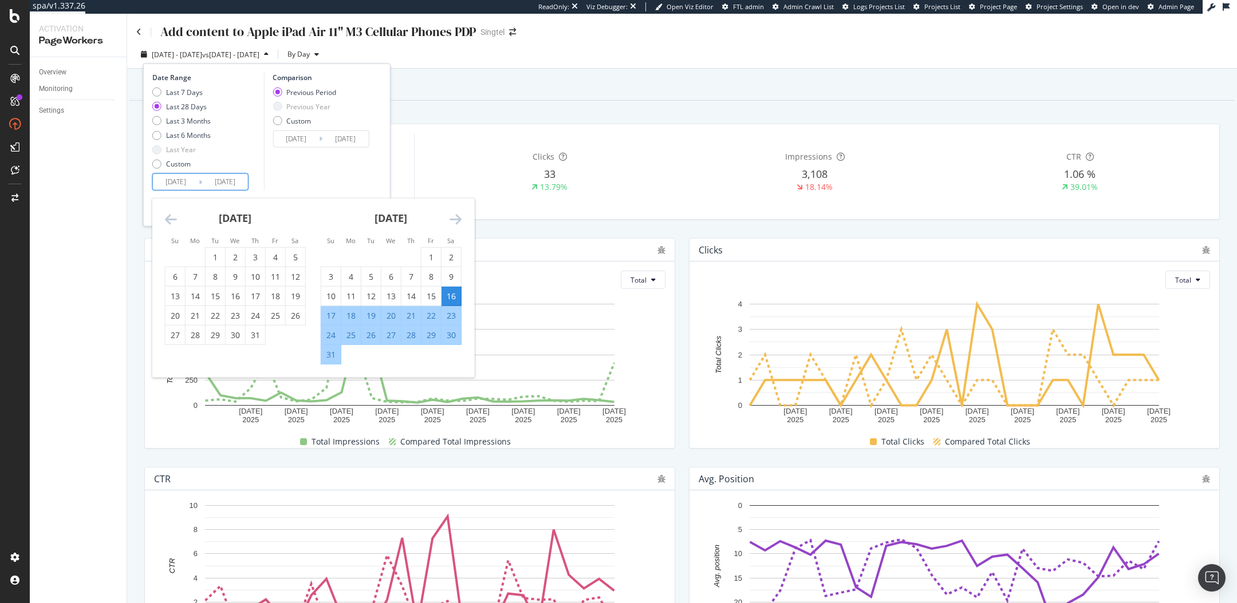
click at [176, 220] on icon "Move backward to switch to the previous month." at bounding box center [171, 219] width 12 height 14
click at [215, 293] on div "11" at bounding box center [215, 295] width 19 height 11
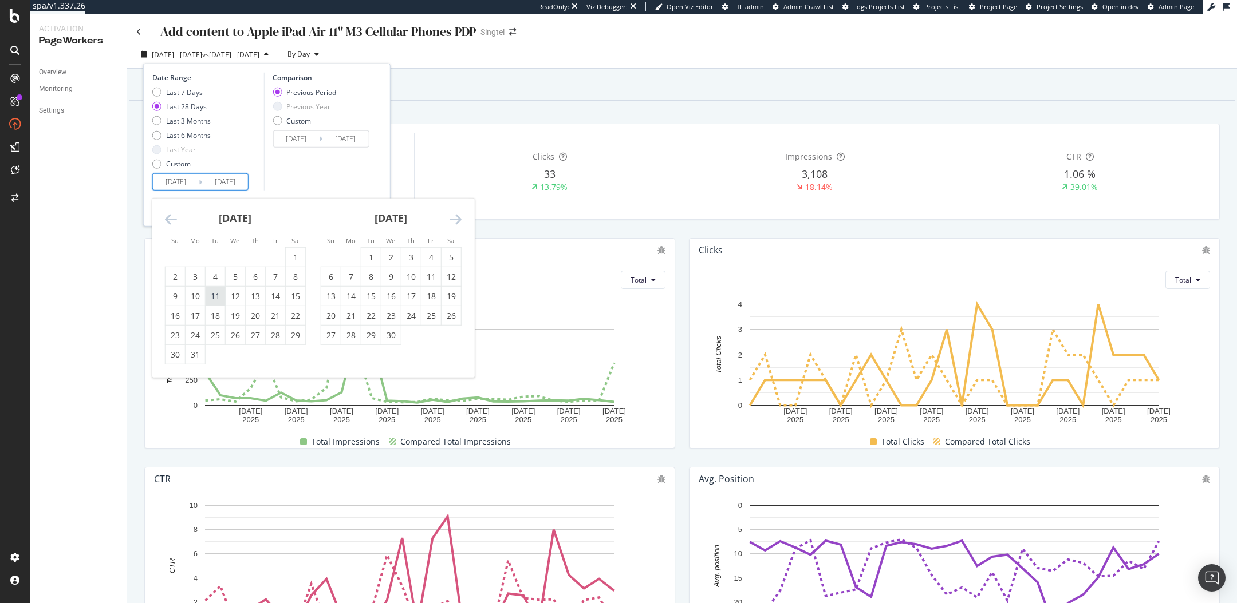
type input "2025/03/11"
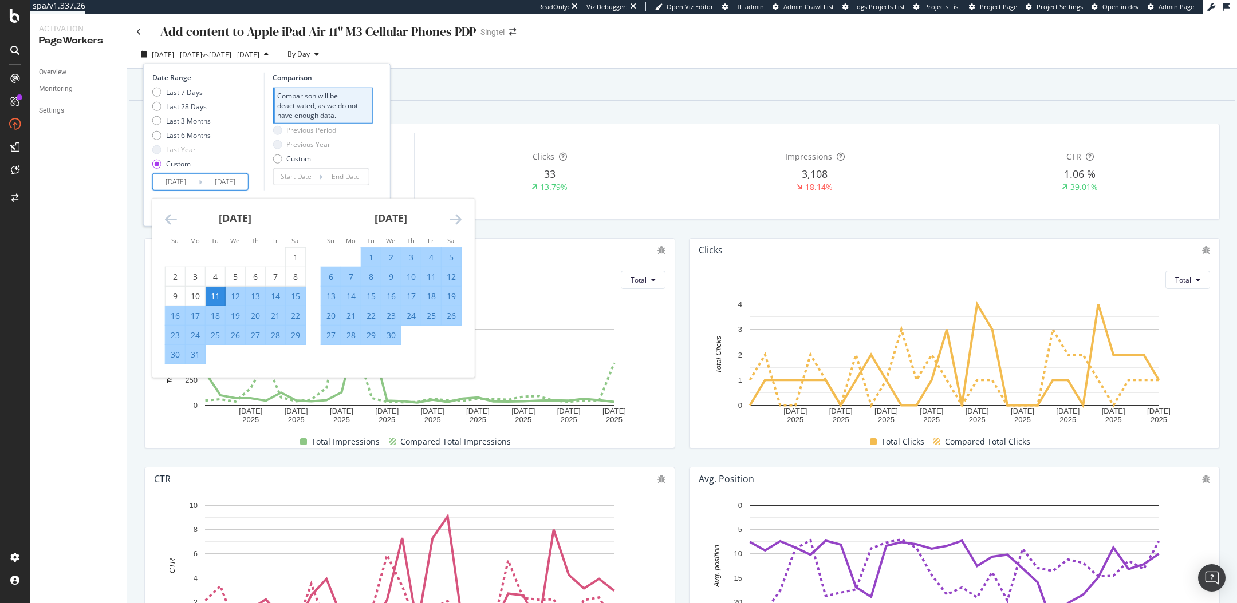
click at [388, 334] on div "30" at bounding box center [390, 334] width 19 height 11
type input "2025/04/30"
type input "2025/01/19"
type input "2025/03/10"
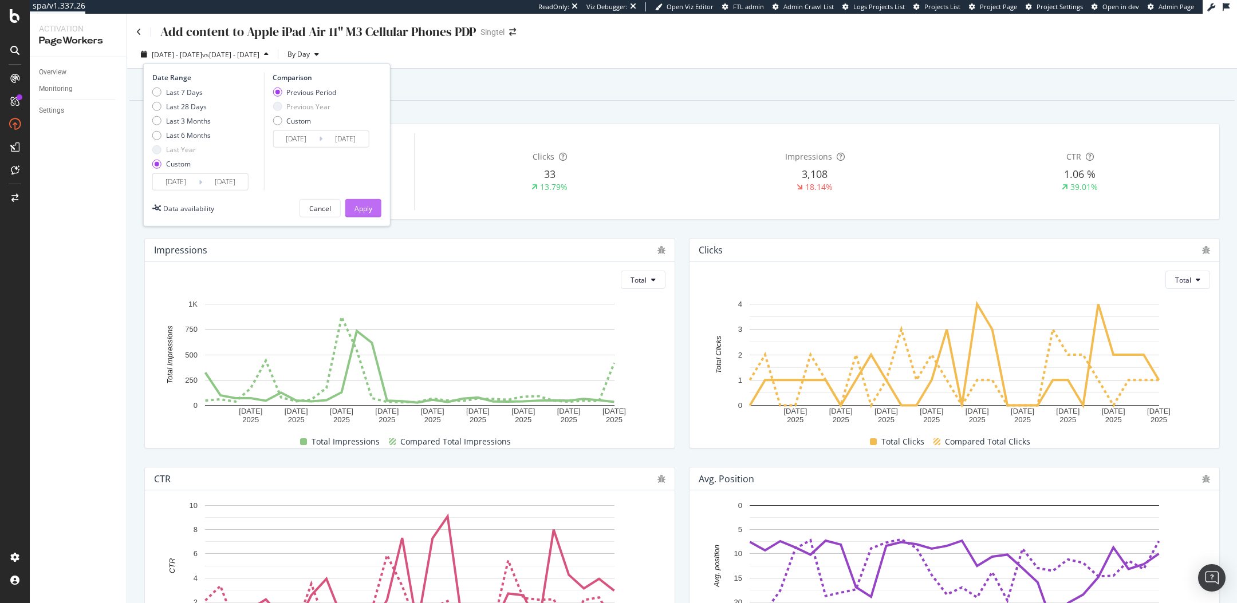
click at [364, 205] on div "Apply" at bounding box center [363, 209] width 18 height 10
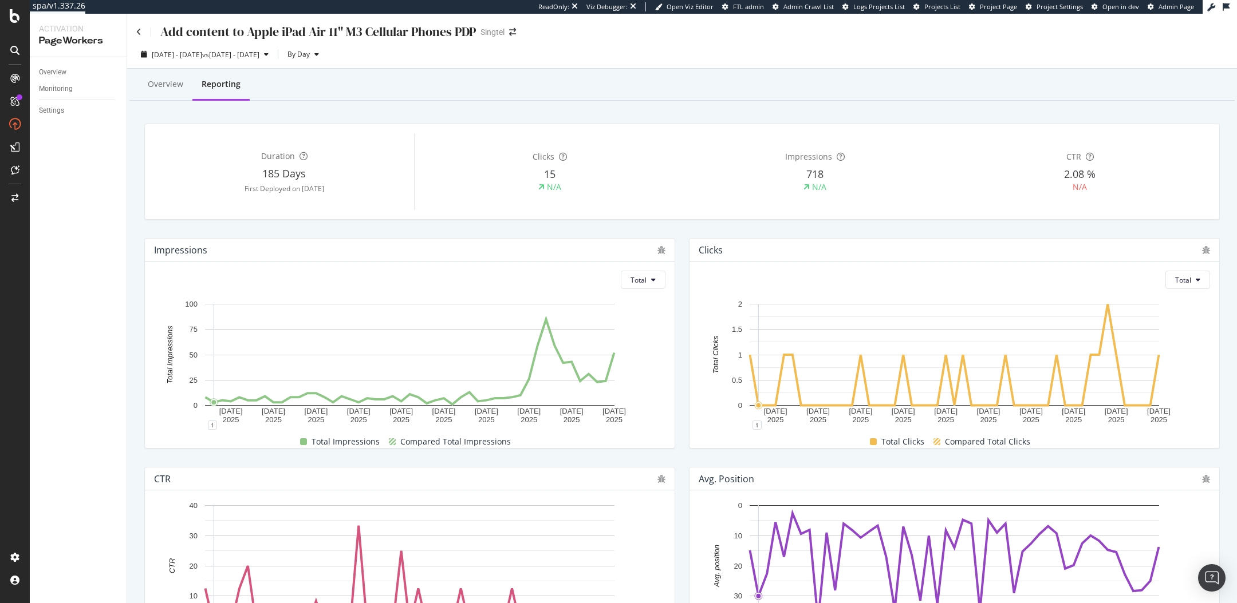
click at [133, 30] on div "Add content to Apple iPad Air 11" M3 Cellular Phones PDP Singtel" at bounding box center [681, 27] width 1109 height 27
click at [139, 33] on icon at bounding box center [138, 32] width 5 height 8
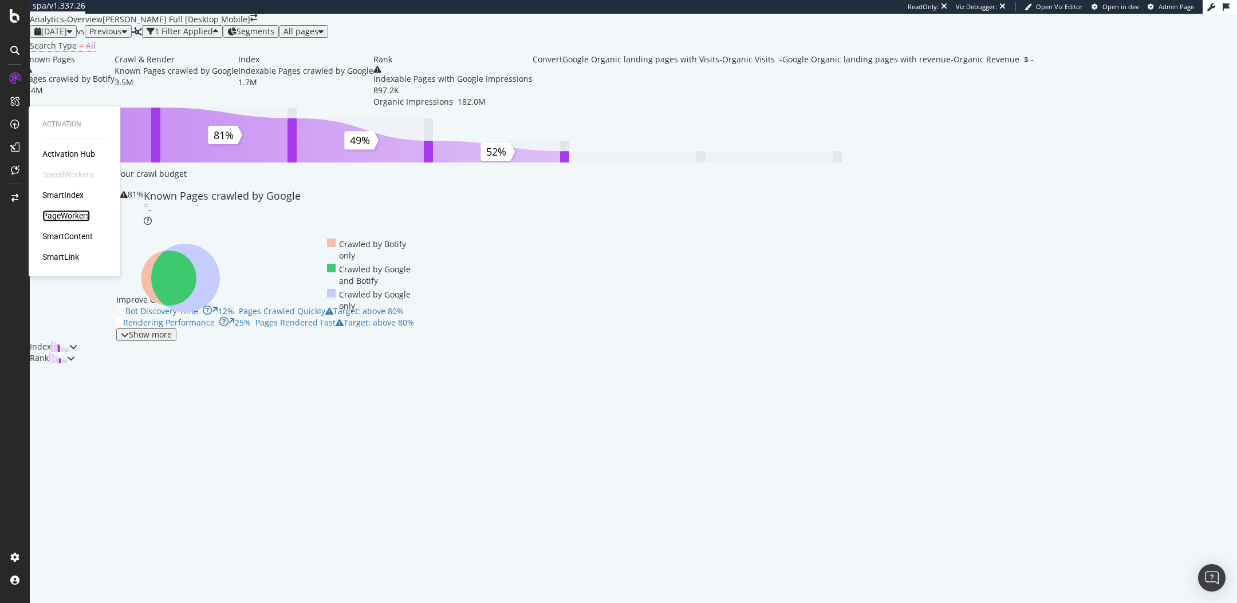
click at [74, 219] on div "PageWorkers" at bounding box center [66, 215] width 48 height 11
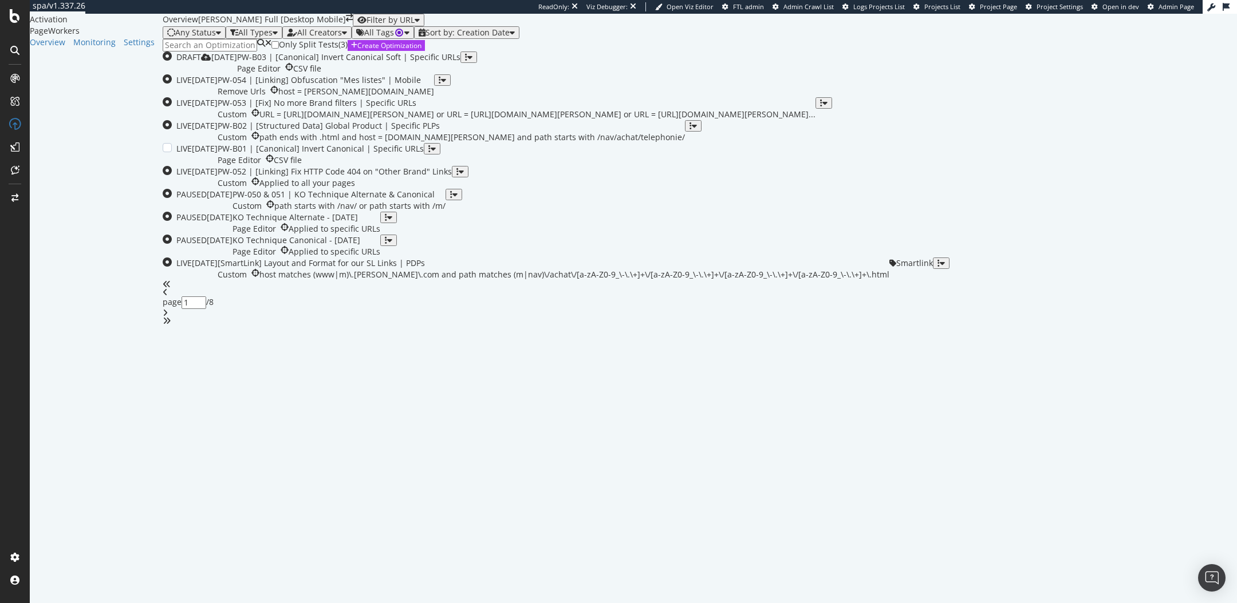
scroll to position [277, 0]
click at [723, 317] on div "angle-right" at bounding box center [700, 313] width 1074 height 8
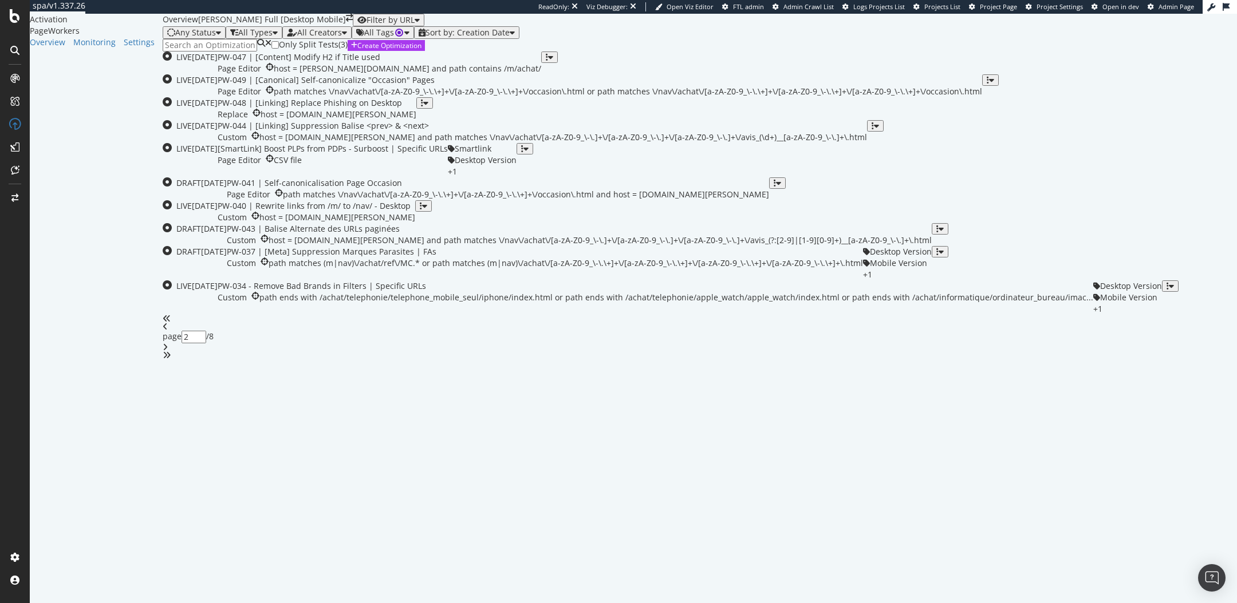
click at [168, 352] on icon "angle-right" at bounding box center [165, 347] width 5 height 8
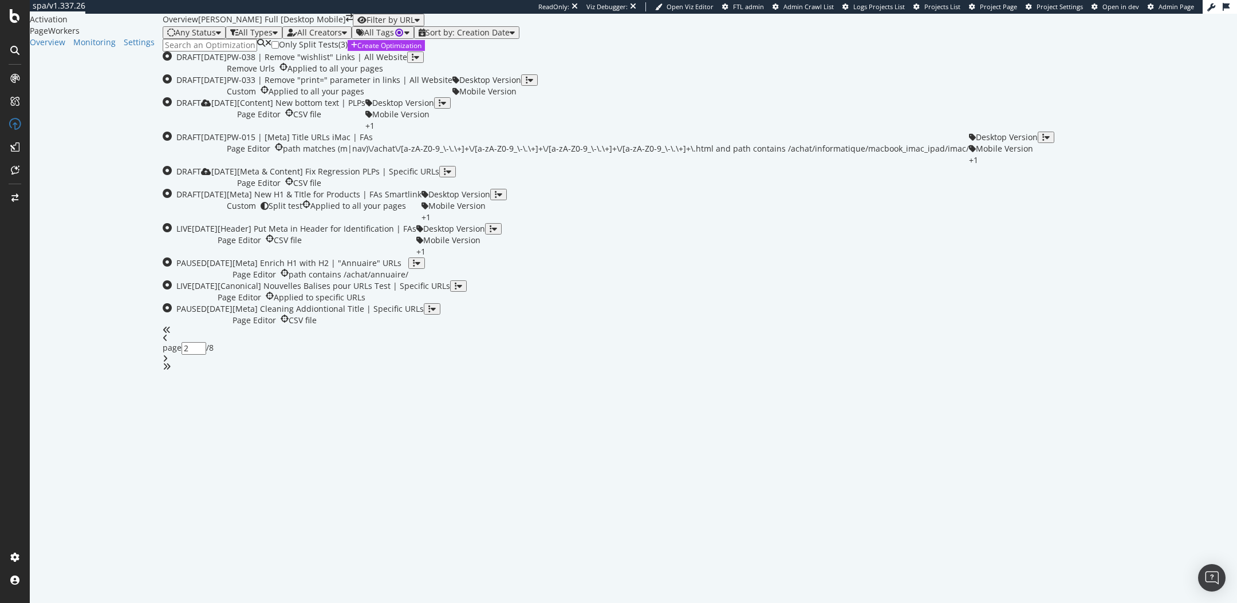
type input "3"
click at [416, 246] on div "Page Editor CSV file" at bounding box center [317, 240] width 199 height 11
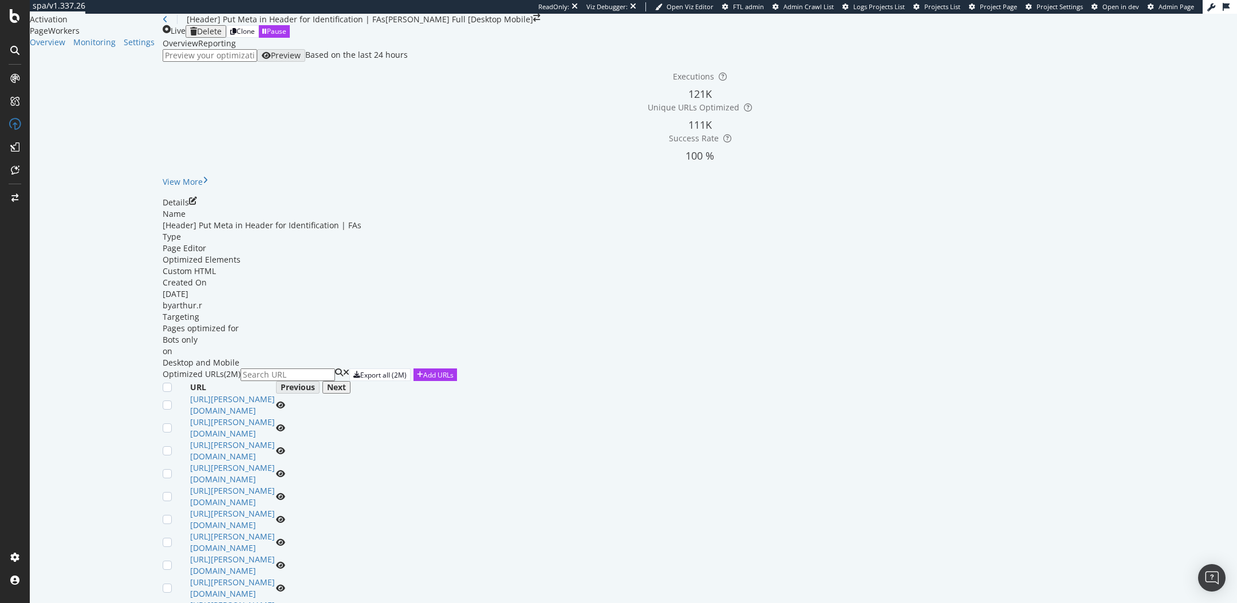
click at [224, 49] on div "Reporting" at bounding box center [217, 43] width 38 height 11
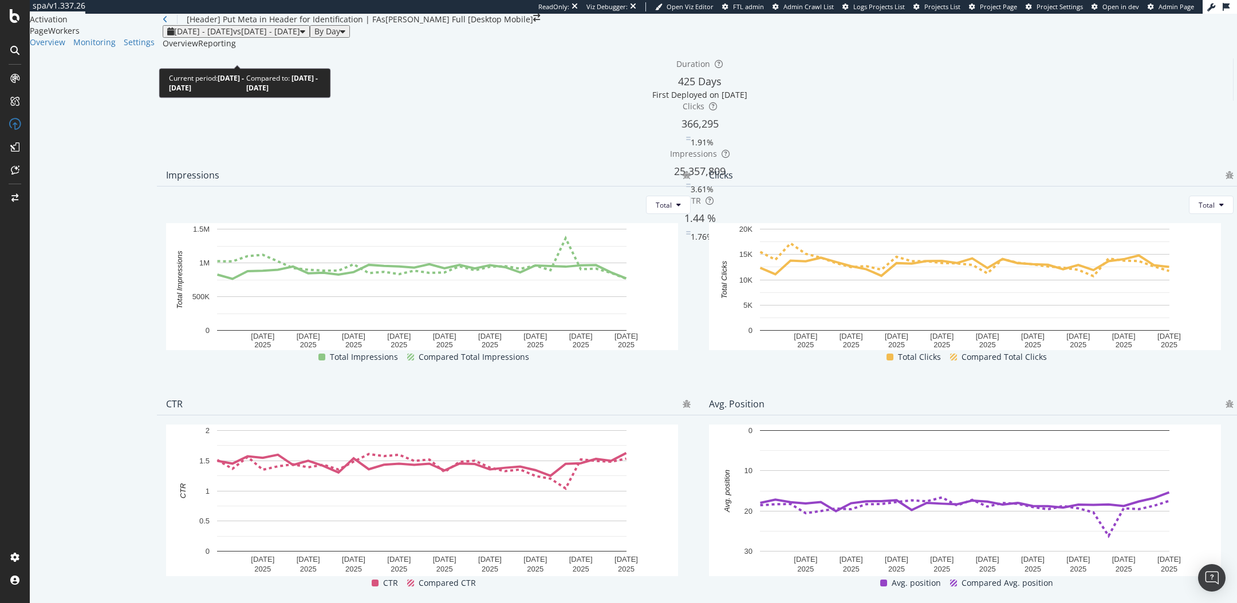
click at [206, 36] on div "[DATE] - [DATE] vs [DATE] - [DATE]" at bounding box center [236, 31] width 138 height 9
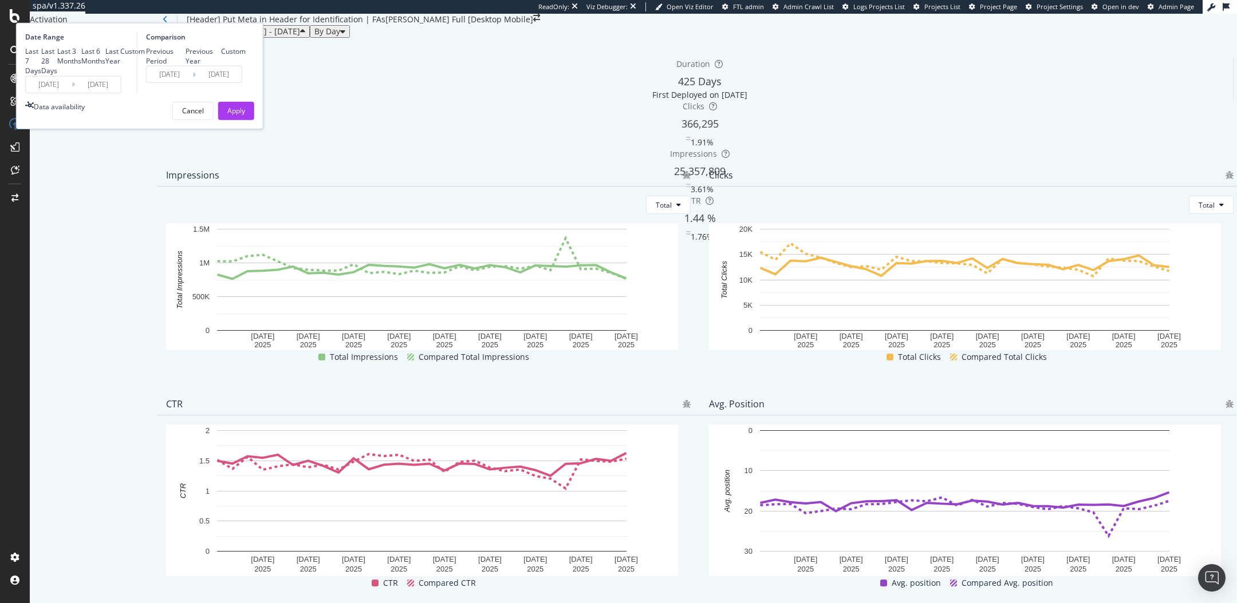
click at [75, 90] on icon at bounding box center [73, 84] width 3 height 11
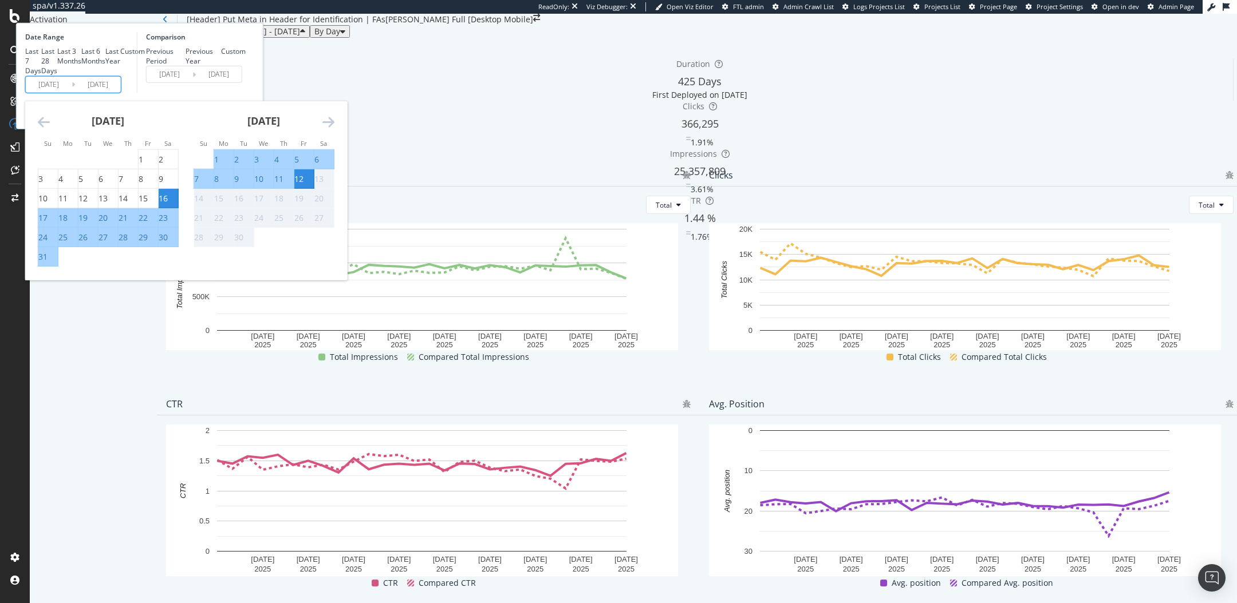
click at [72, 92] on input "[DATE]" at bounding box center [49, 84] width 46 height 16
click at [50, 128] on icon "Move backward to switch to the previous month." at bounding box center [44, 121] width 12 height 14
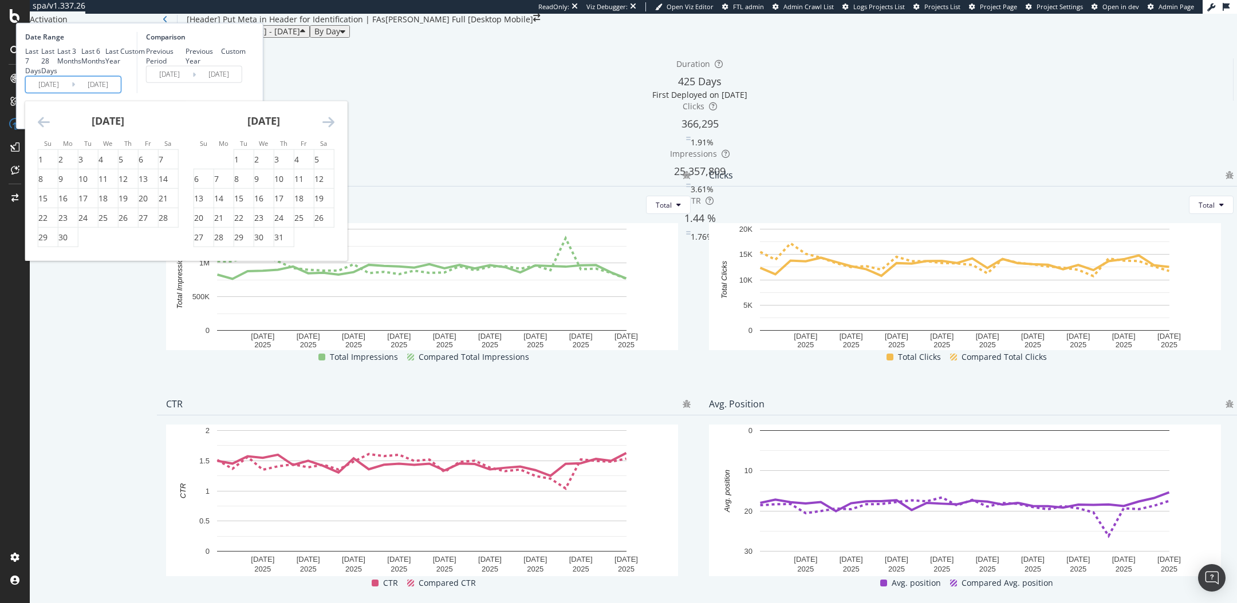
click at [50, 128] on icon "Move backward to switch to the previous month." at bounding box center [44, 121] width 12 height 14
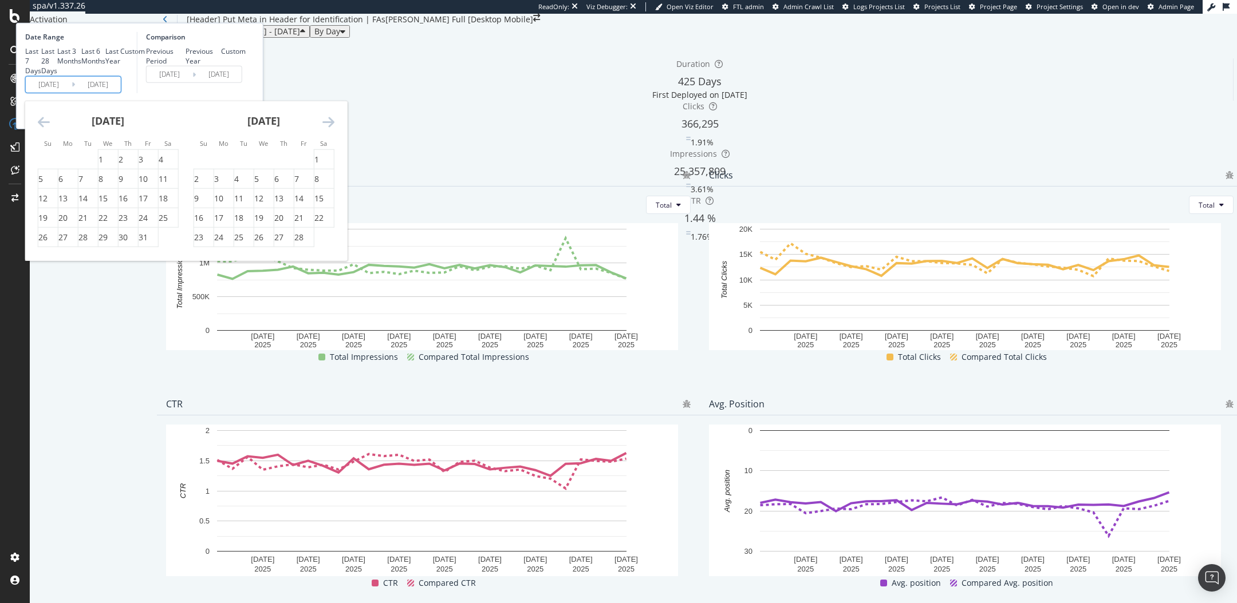
click at [50, 128] on icon "Move backward to switch to the previous month." at bounding box center [44, 121] width 12 height 14
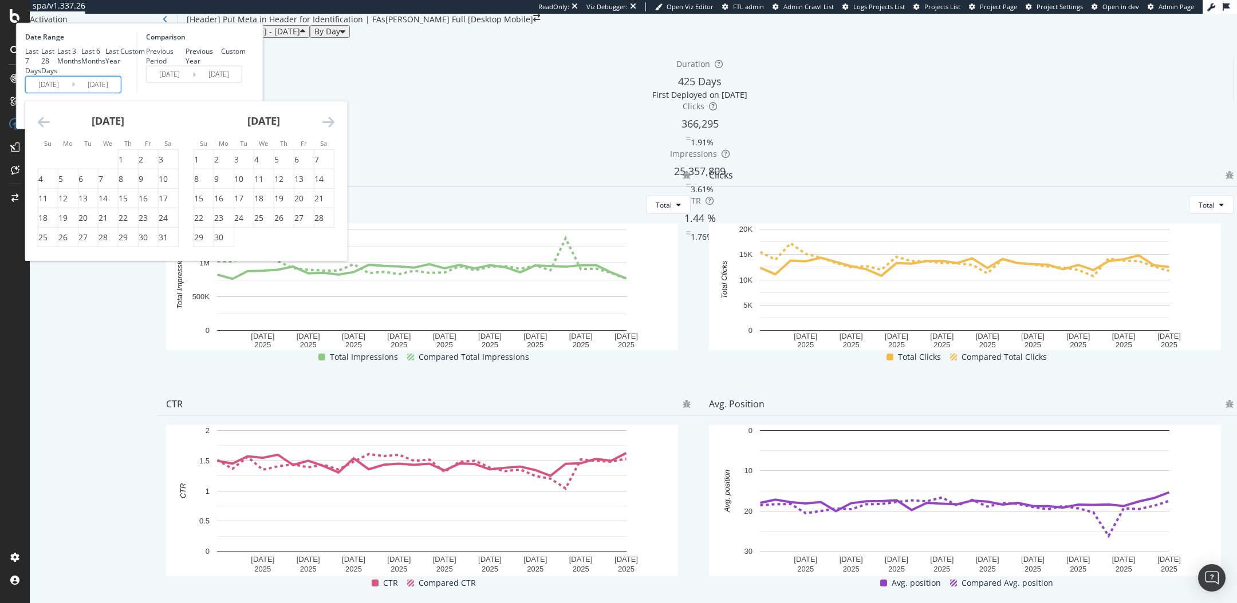
click at [50, 128] on icon "Move backward to switch to the previous month." at bounding box center [44, 121] width 12 height 14
click at [108, 185] on div "10" at bounding box center [102, 178] width 9 height 11
type input "[DATE]"
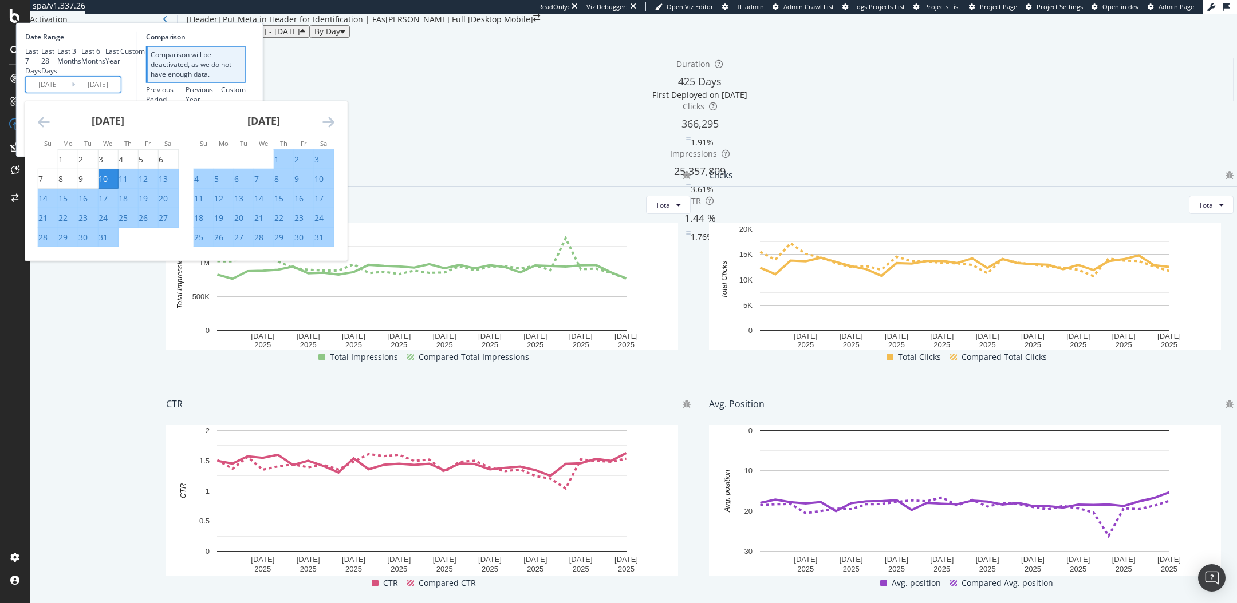
click at [323, 243] on div "31" at bounding box center [318, 237] width 9 height 11
type input "[DATE]"
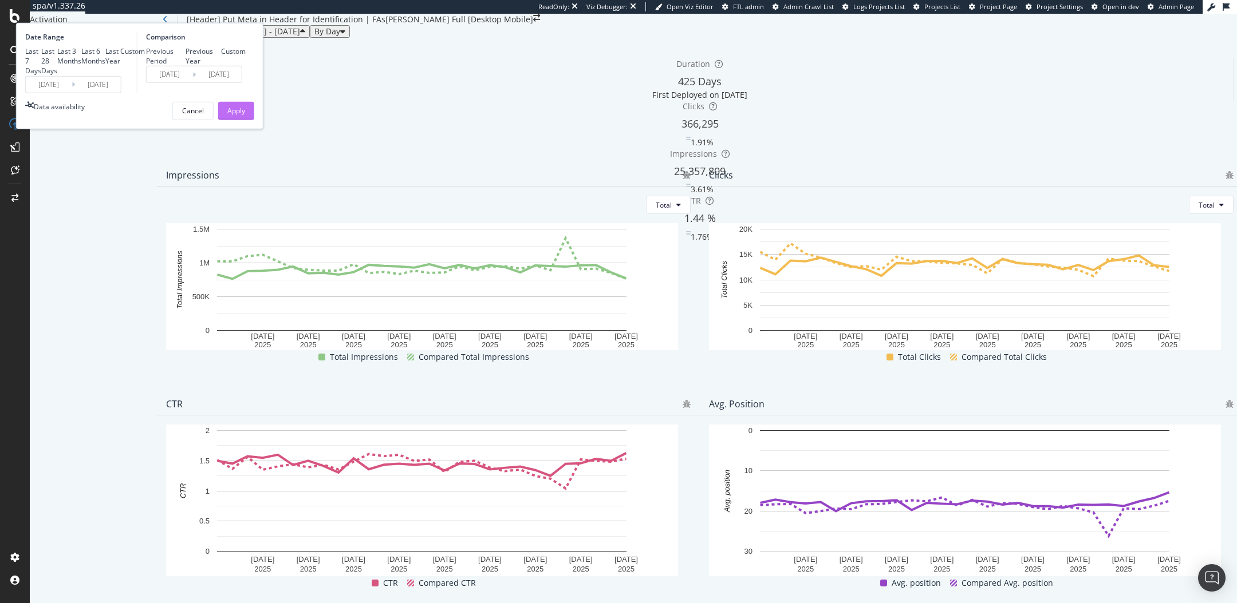
click at [245, 119] on div "Apply" at bounding box center [236, 110] width 18 height 17
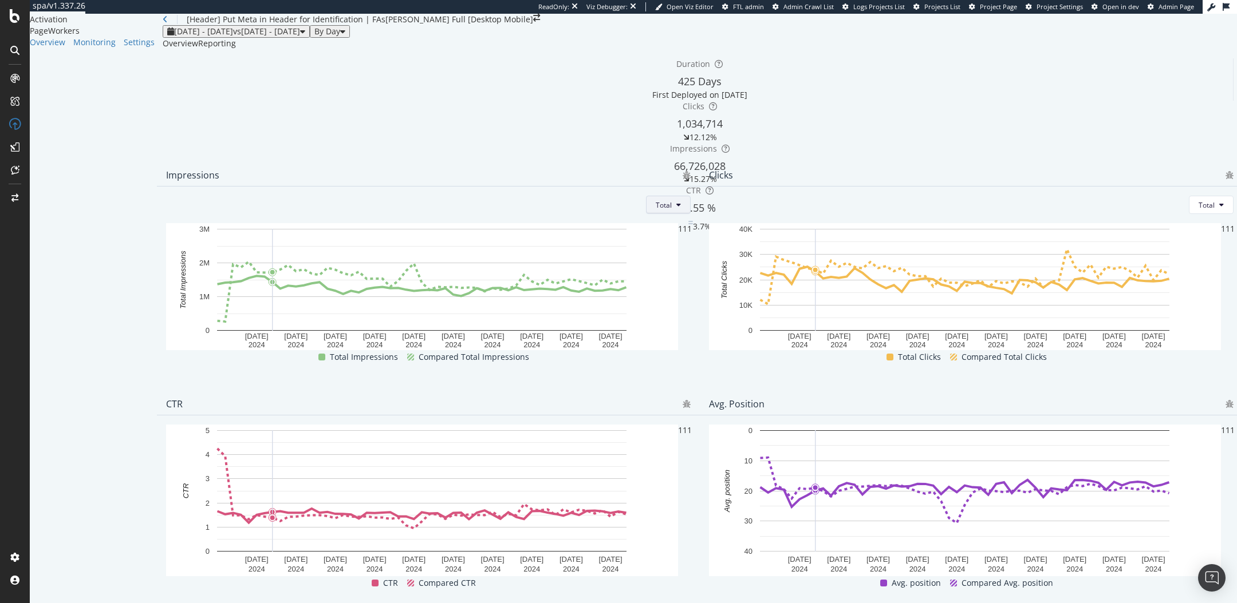
click at [646, 214] on button "Total" at bounding box center [668, 205] width 45 height 18
click at [583, 214] on div "Total" at bounding box center [428, 205] width 524 height 18
click at [345, 36] on div "By Day" at bounding box center [329, 31] width 31 height 9
click at [371, 97] on div "By Week" at bounding box center [354, 98] width 46 height 17
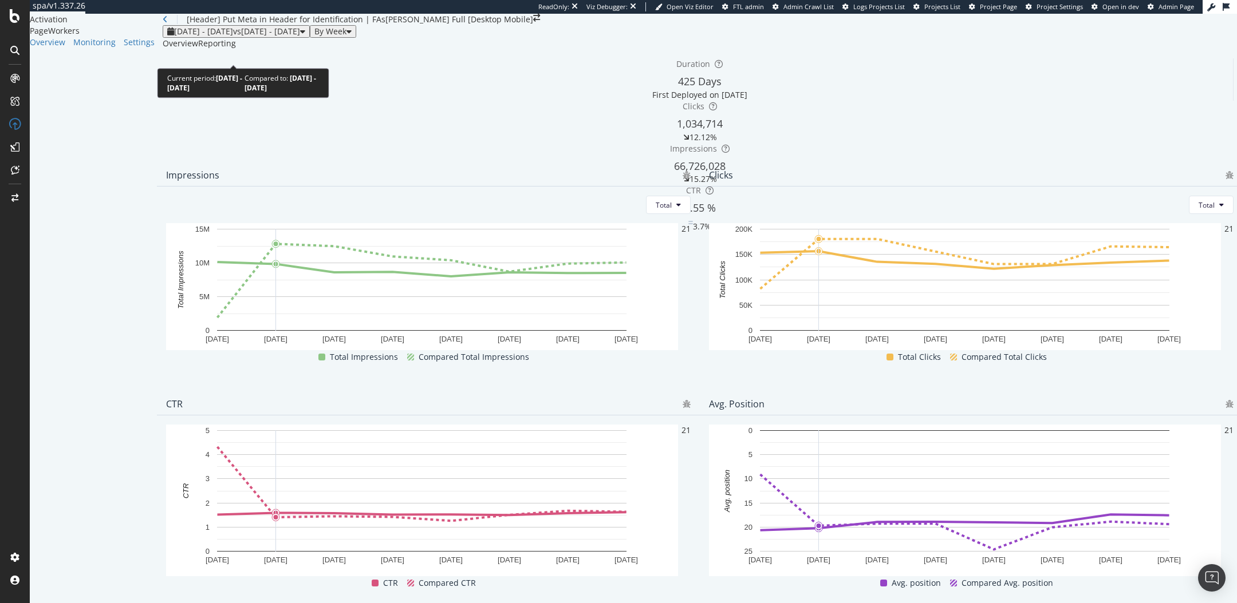
click at [206, 37] on span "[DATE] - [DATE]" at bounding box center [203, 31] width 59 height 11
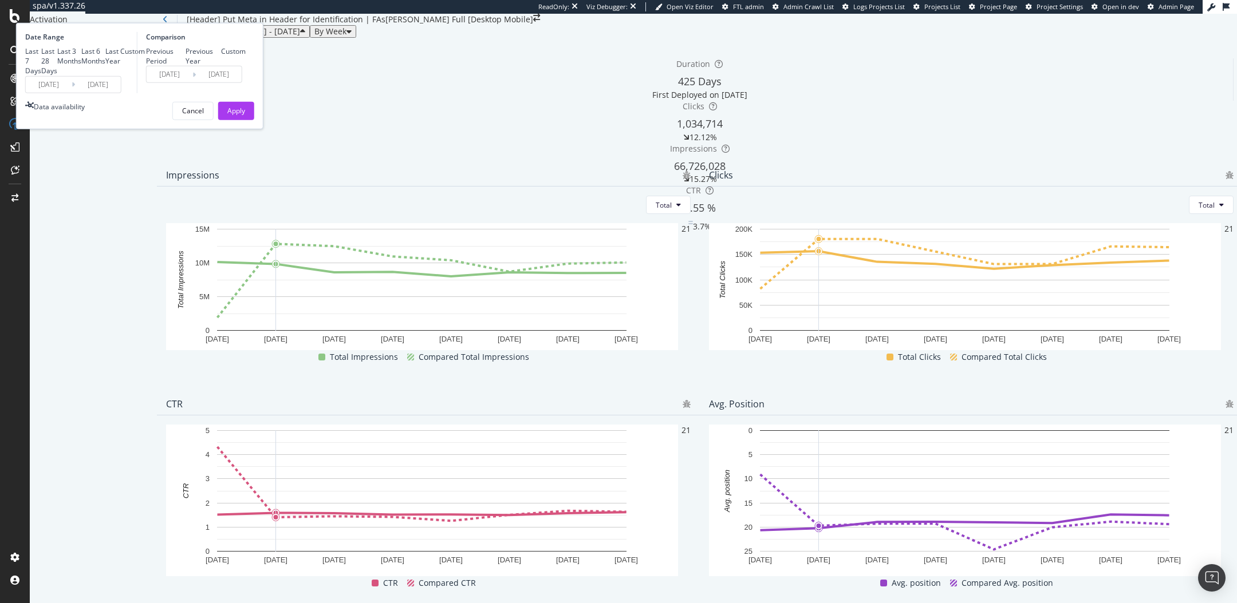
click at [72, 92] on input "[DATE]" at bounding box center [49, 84] width 46 height 16
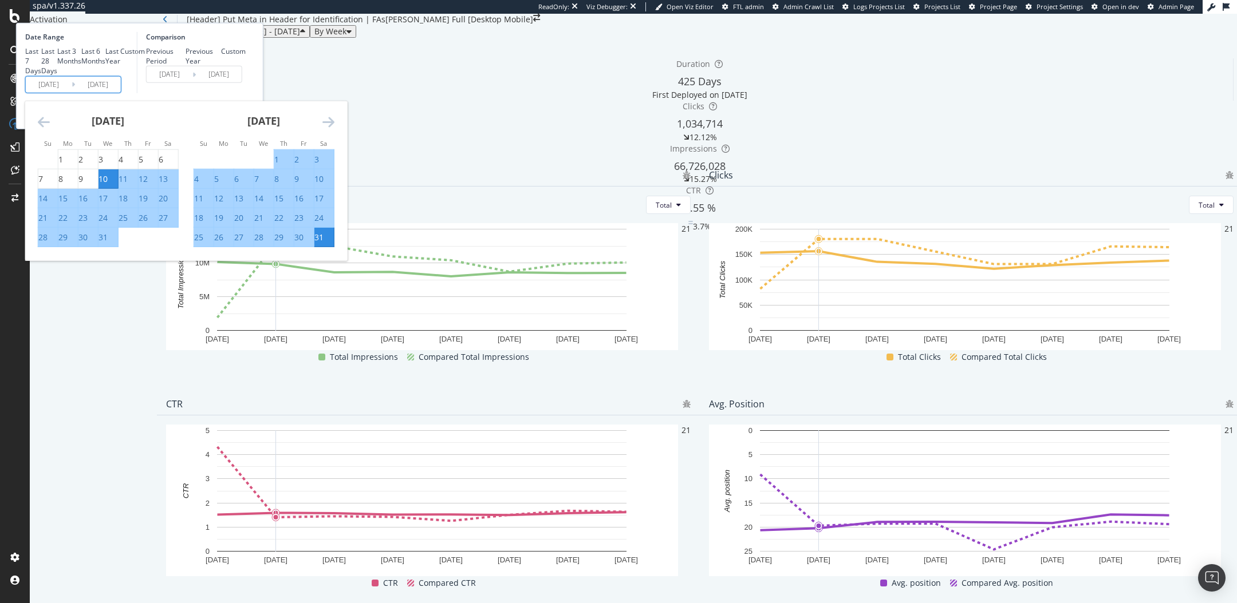
click at [108, 243] on div "31" at bounding box center [102, 237] width 9 height 11
type input "[DATE]"
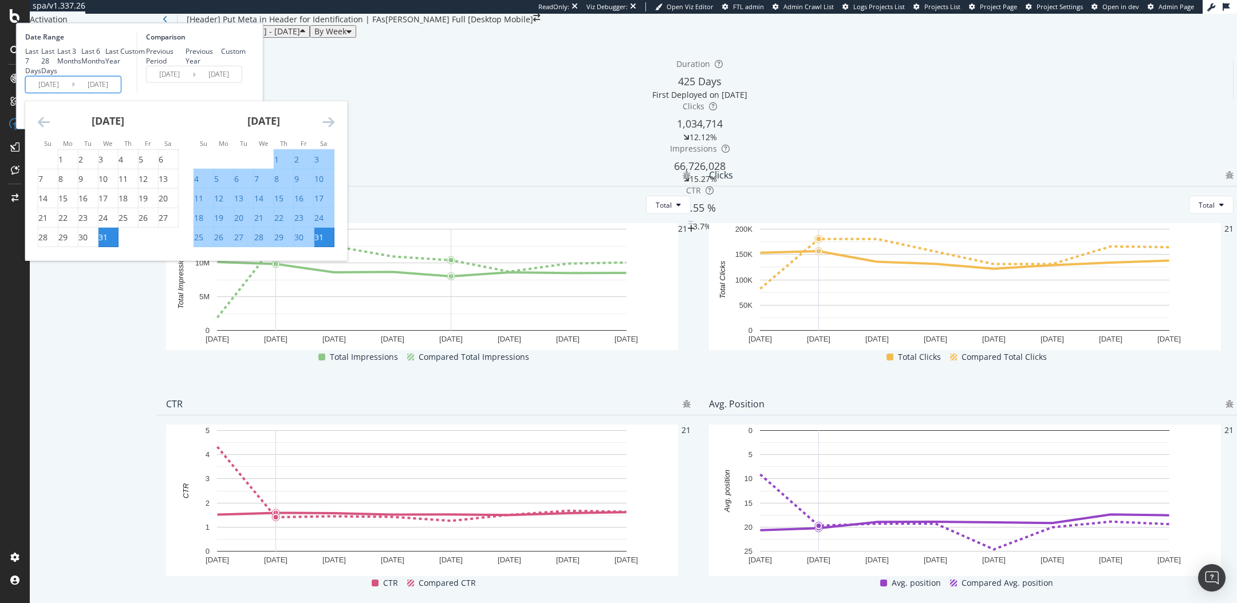
click at [246, 93] on div "Comparison Previous Period Previous Year Custom [DATE] Navigate forward to inte…" at bounding box center [191, 62] width 109 height 61
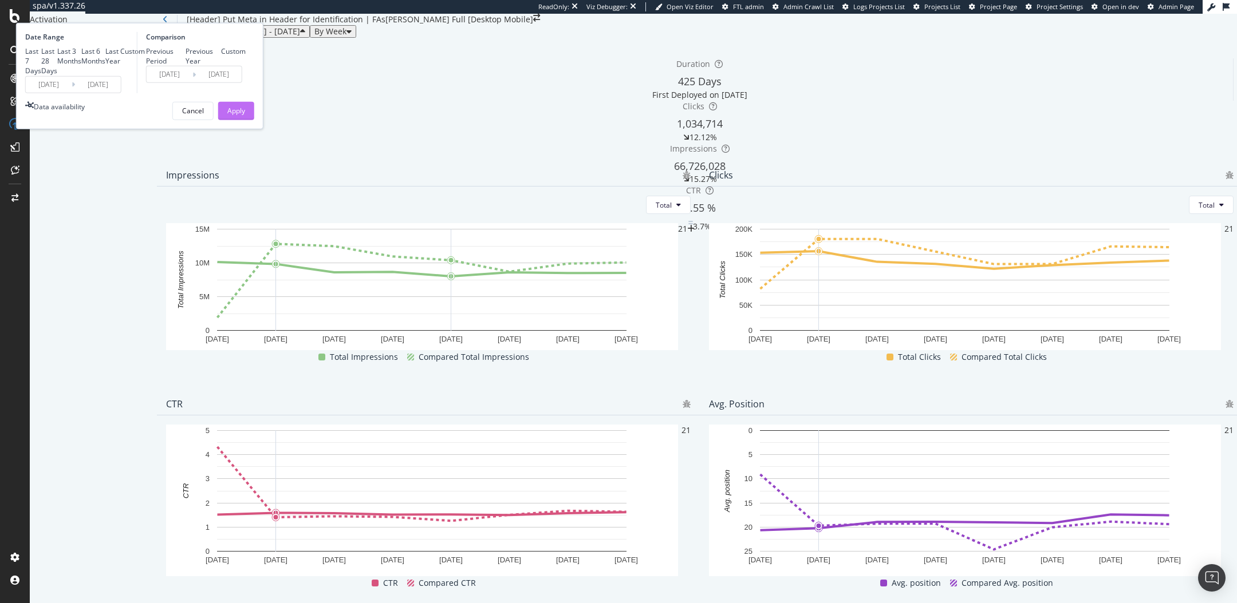
click at [254, 120] on button "Apply" at bounding box center [236, 110] width 36 height 18
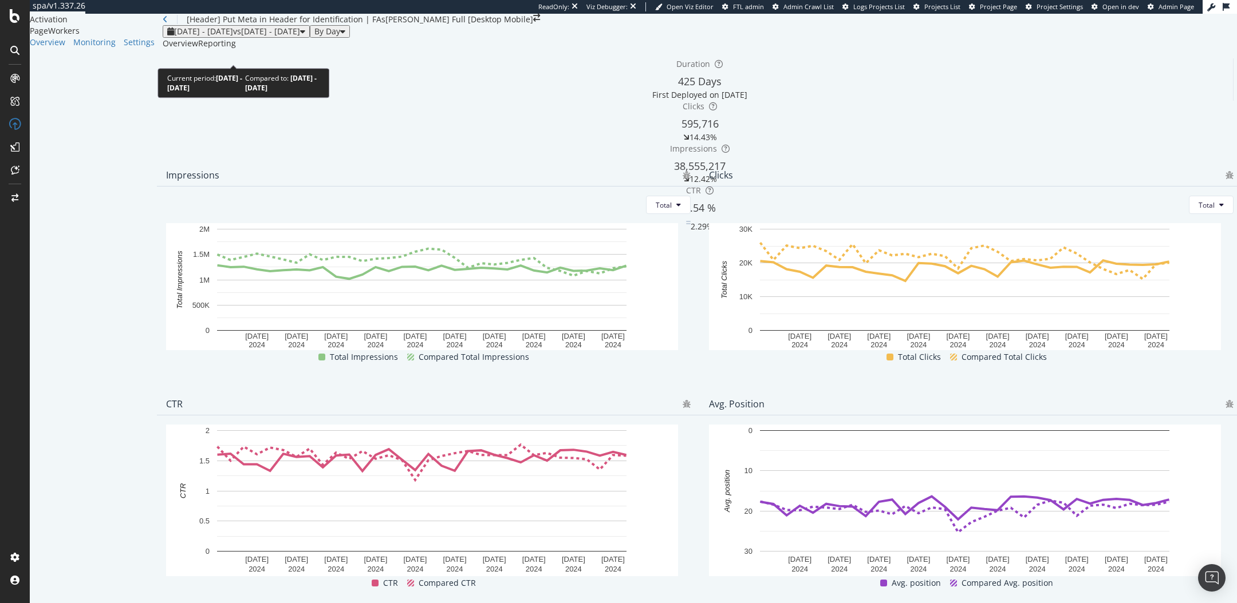
click at [208, 36] on div "[DATE] - [DATE] vs [DATE] - [DATE]" at bounding box center [236, 31] width 138 height 9
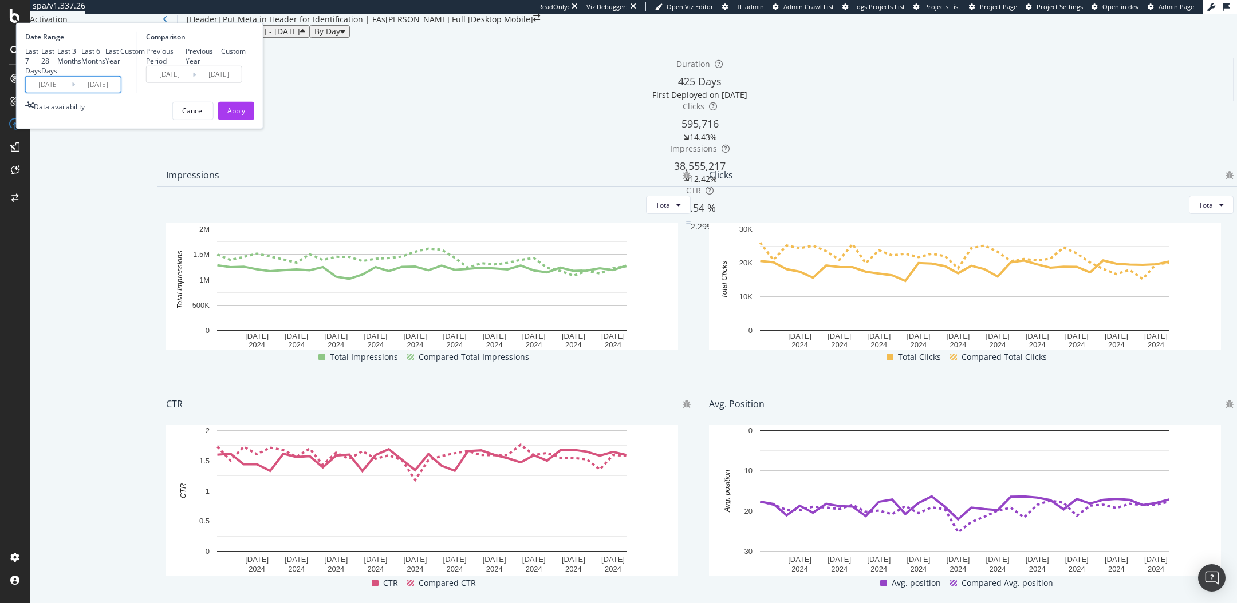
click at [72, 92] on input "[DATE]" at bounding box center [49, 84] width 46 height 16
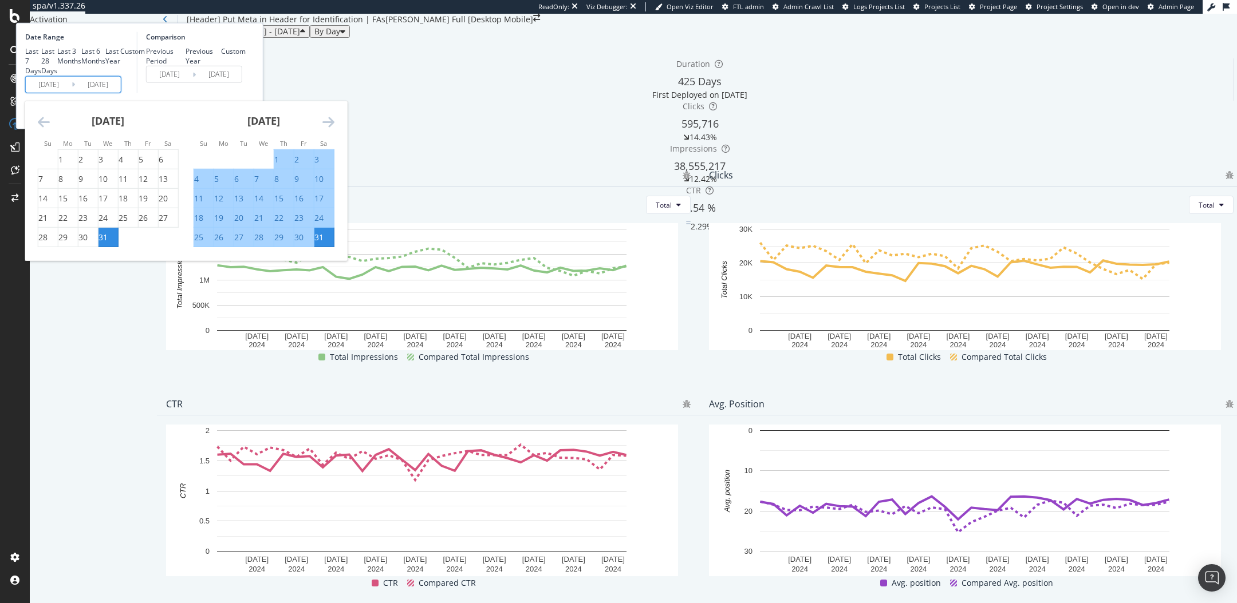
click at [342, 218] on div "[DATE] 1 2 3 4 5 6 7 8 9 10 11 12 13 14 15 16 17 18 19 20 21 22 23 24 25 26 27 …" at bounding box center [264, 174] width 156 height 147
click at [334, 128] on icon "Move forward to switch to the next month." at bounding box center [328, 121] width 12 height 14
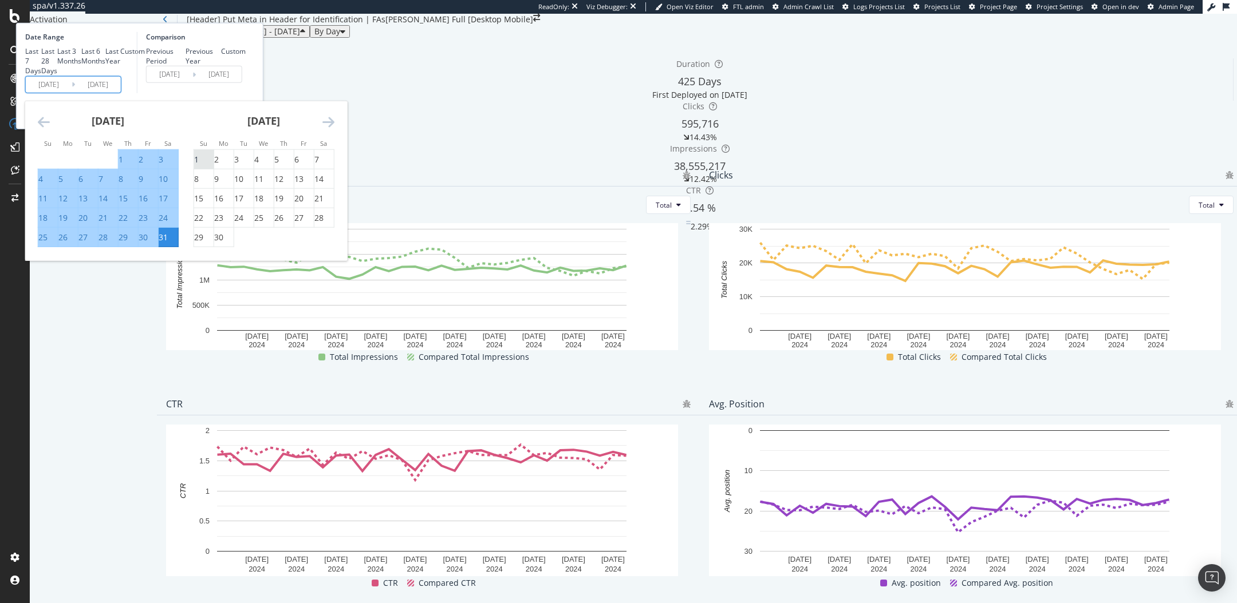
click at [199, 165] on div "1" at bounding box center [196, 159] width 5 height 11
type input "[DATE]"
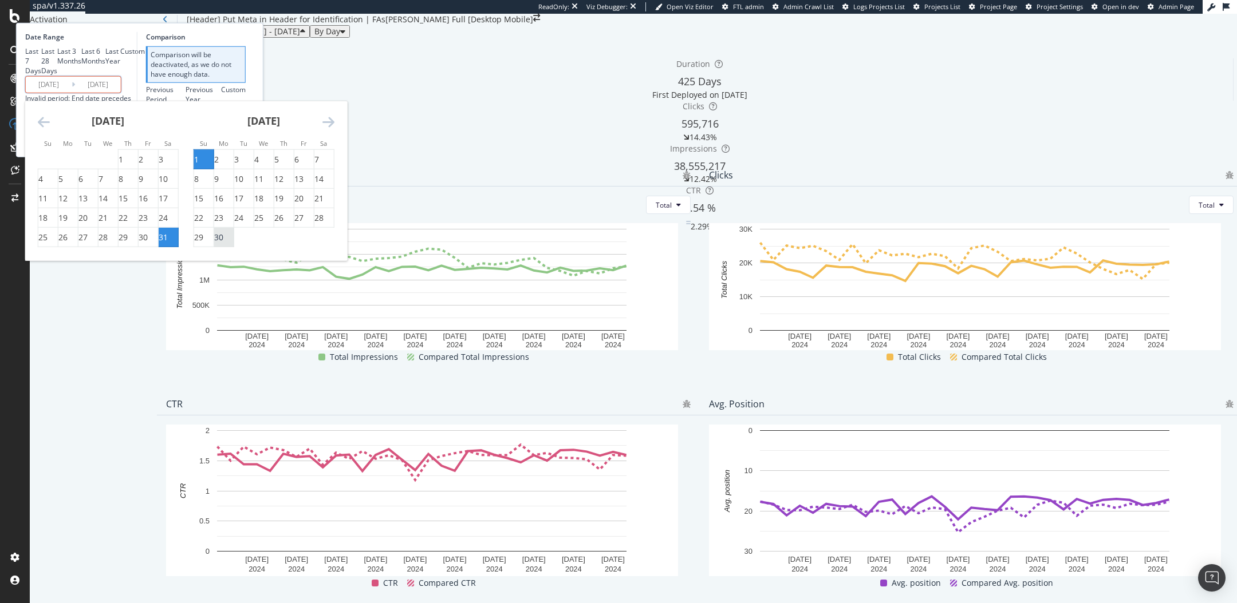
click at [223, 243] on div "30" at bounding box center [218, 237] width 9 height 11
type input "[DATE]"
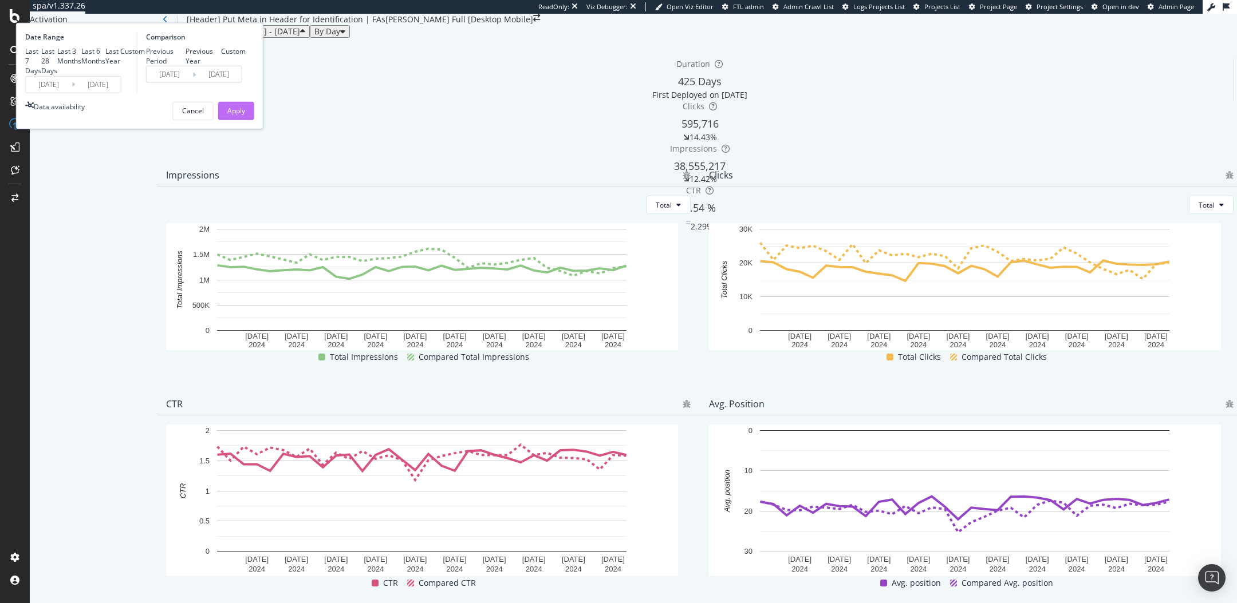
click at [245, 116] on div "Apply" at bounding box center [236, 111] width 18 height 10
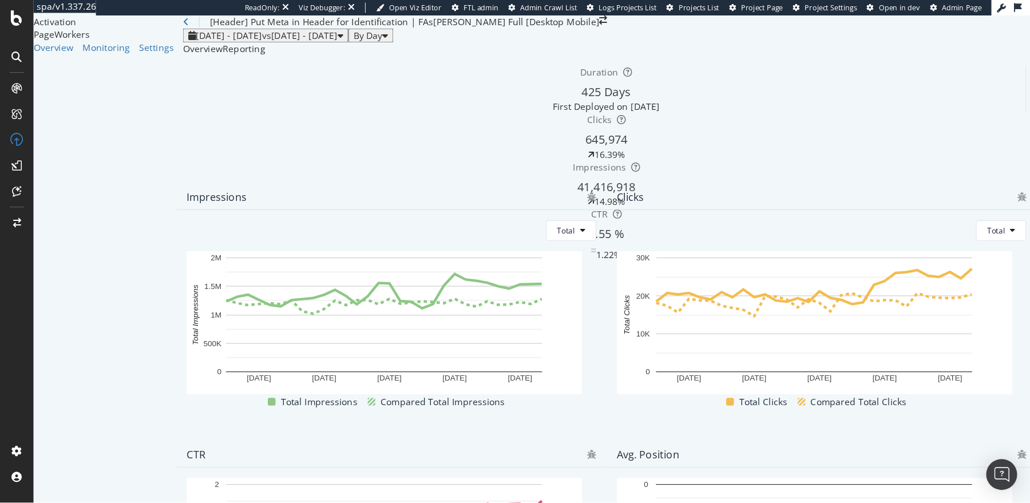
scroll to position [3, 0]
